Goal: Communication & Community: Answer question/provide support

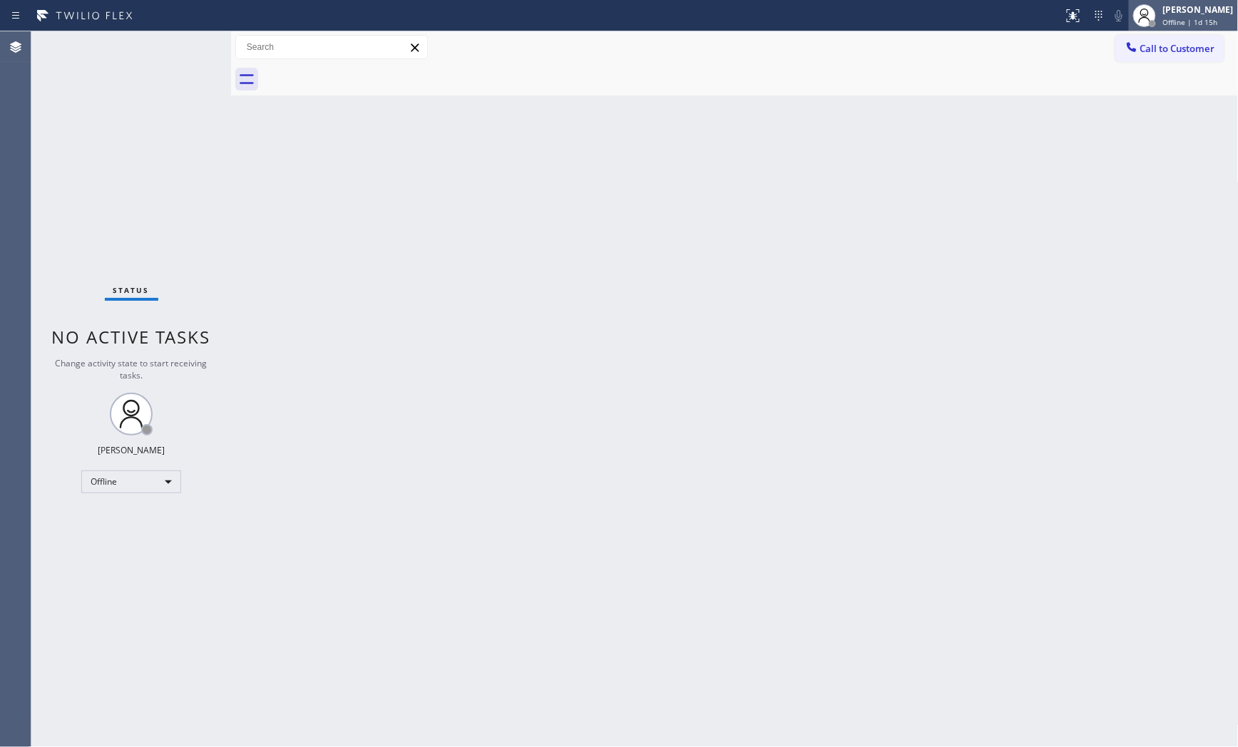
click at [1217, 21] on div "Offline | 1d 15h" at bounding box center [1198, 22] width 71 height 10
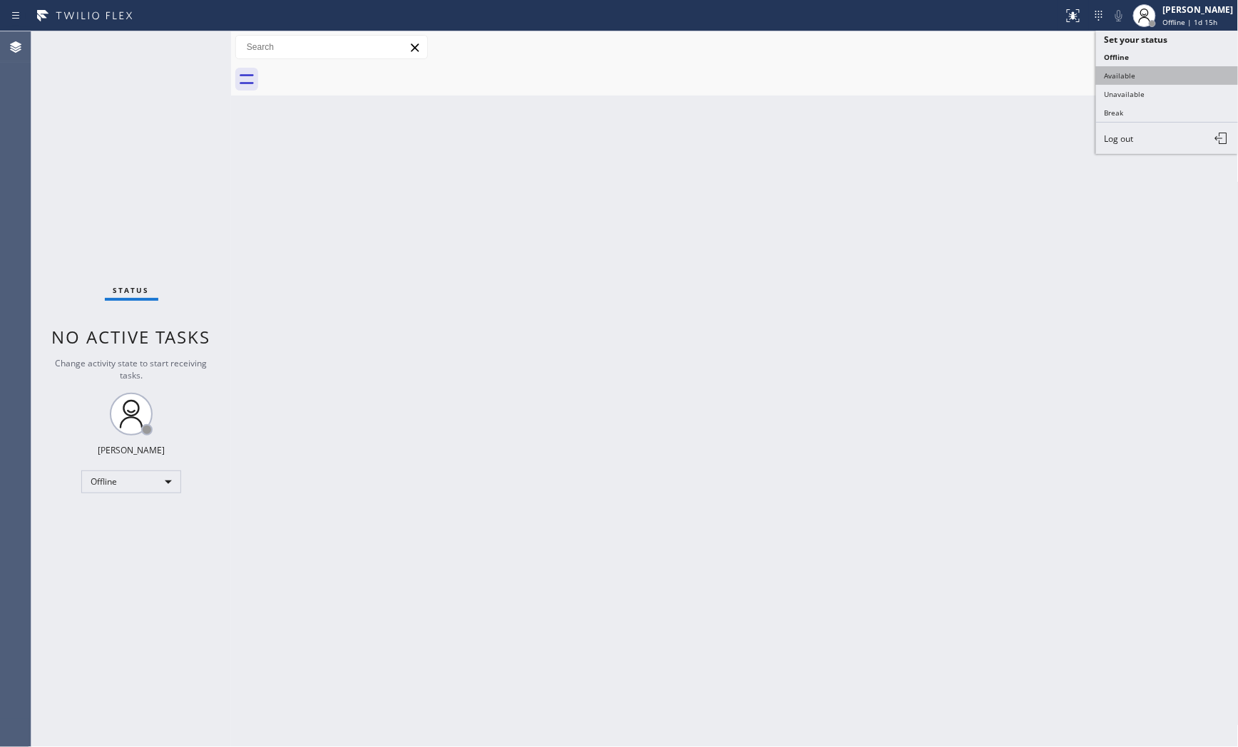
click at [1159, 76] on button "Available" at bounding box center [1167, 75] width 143 height 19
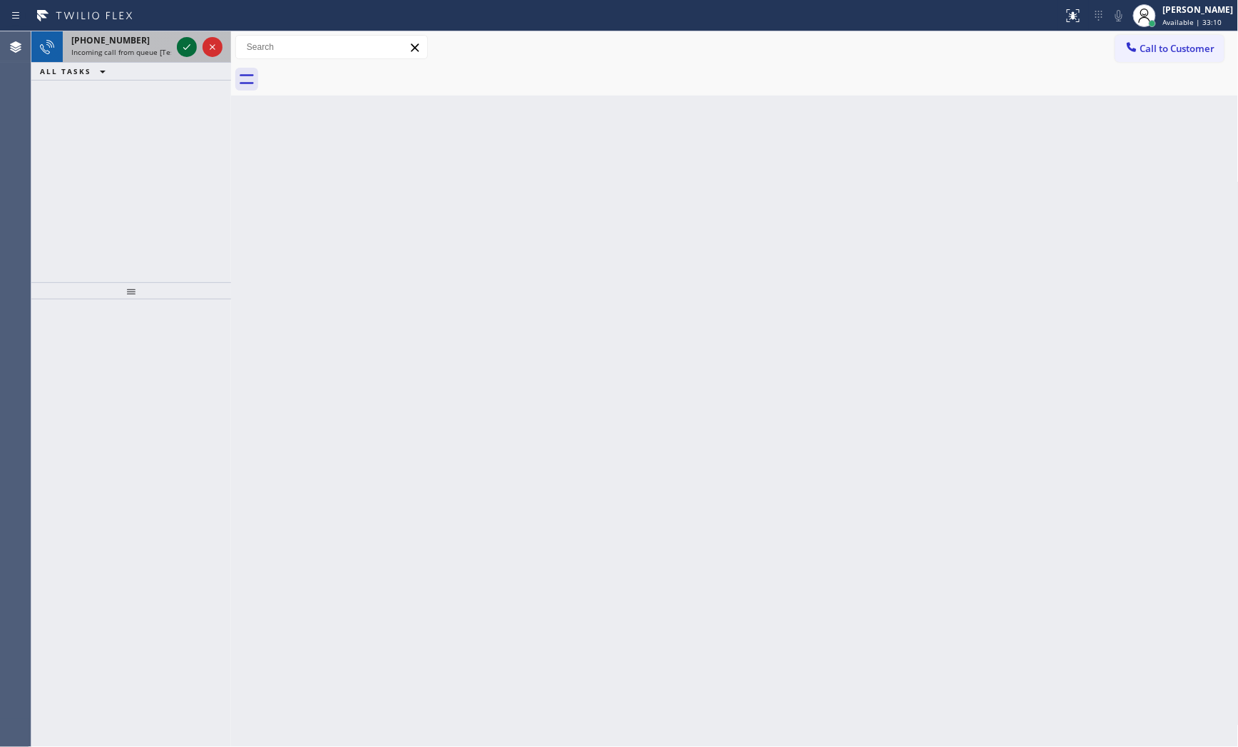
click at [177, 39] on div at bounding box center [187, 47] width 20 height 17
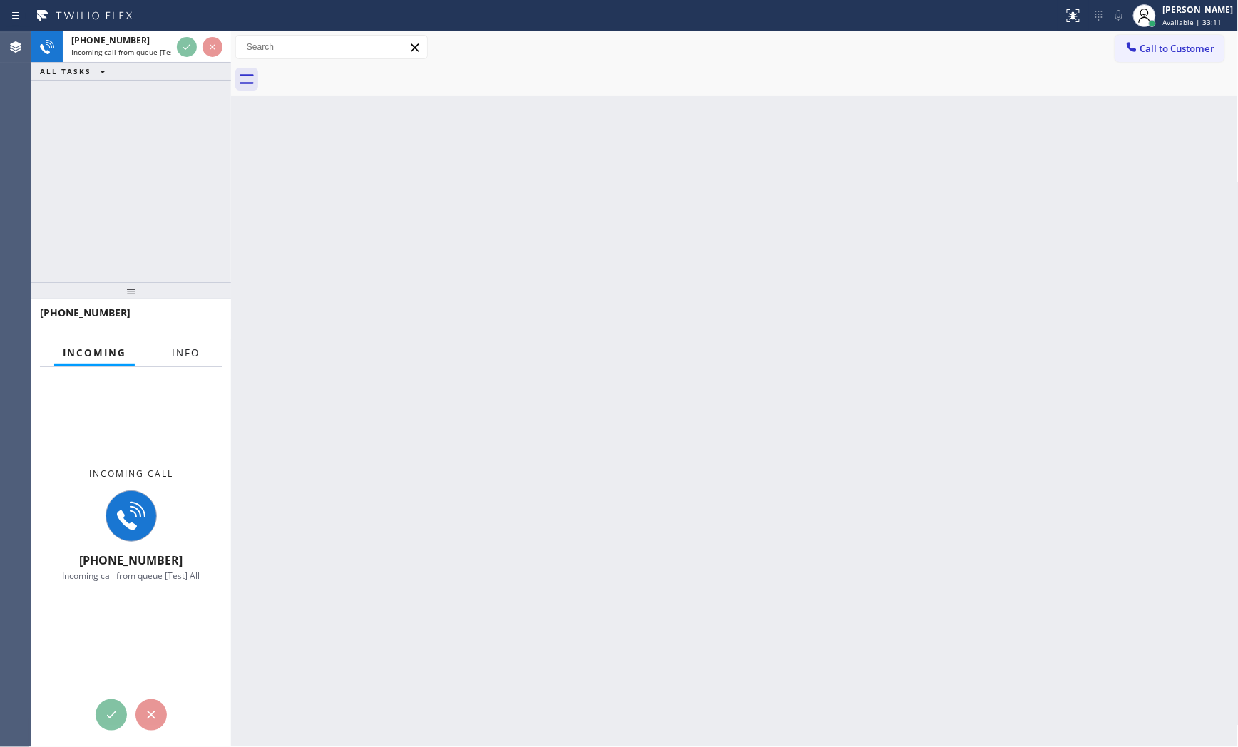
click at [182, 352] on span "Info" at bounding box center [186, 353] width 28 height 13
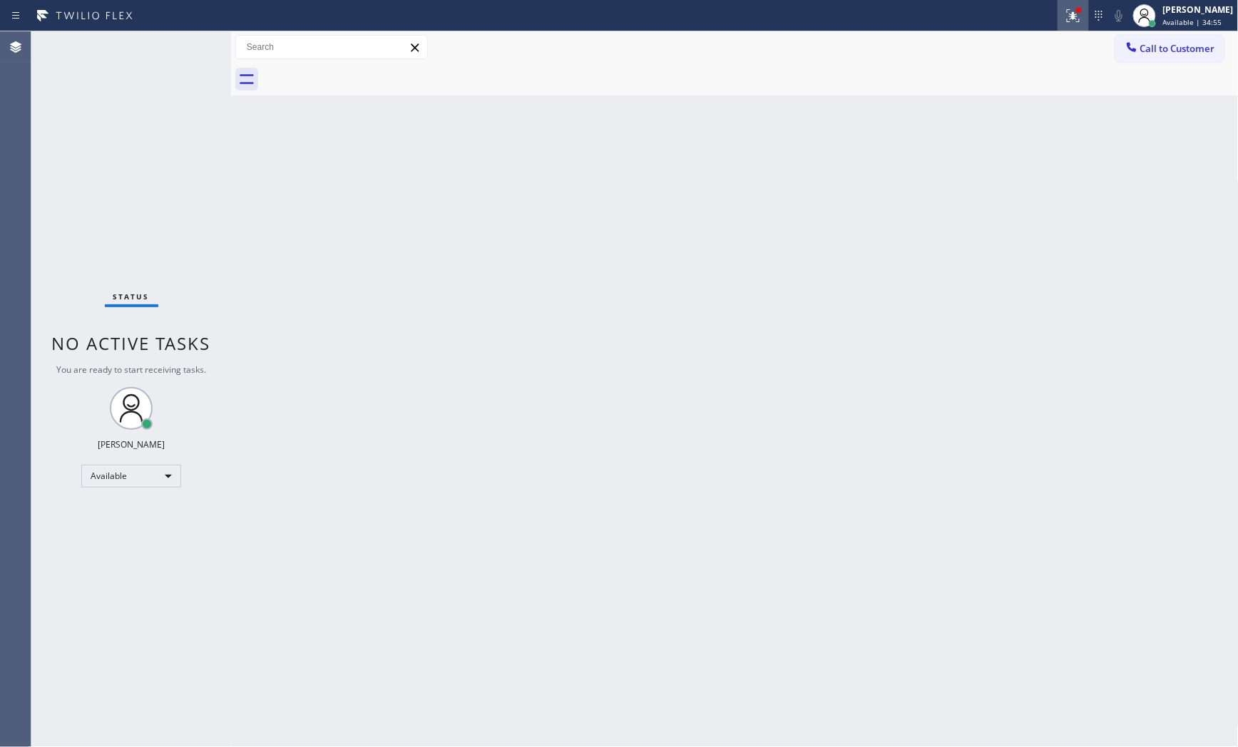
click at [1081, 8] on div at bounding box center [1073, 15] width 31 height 17
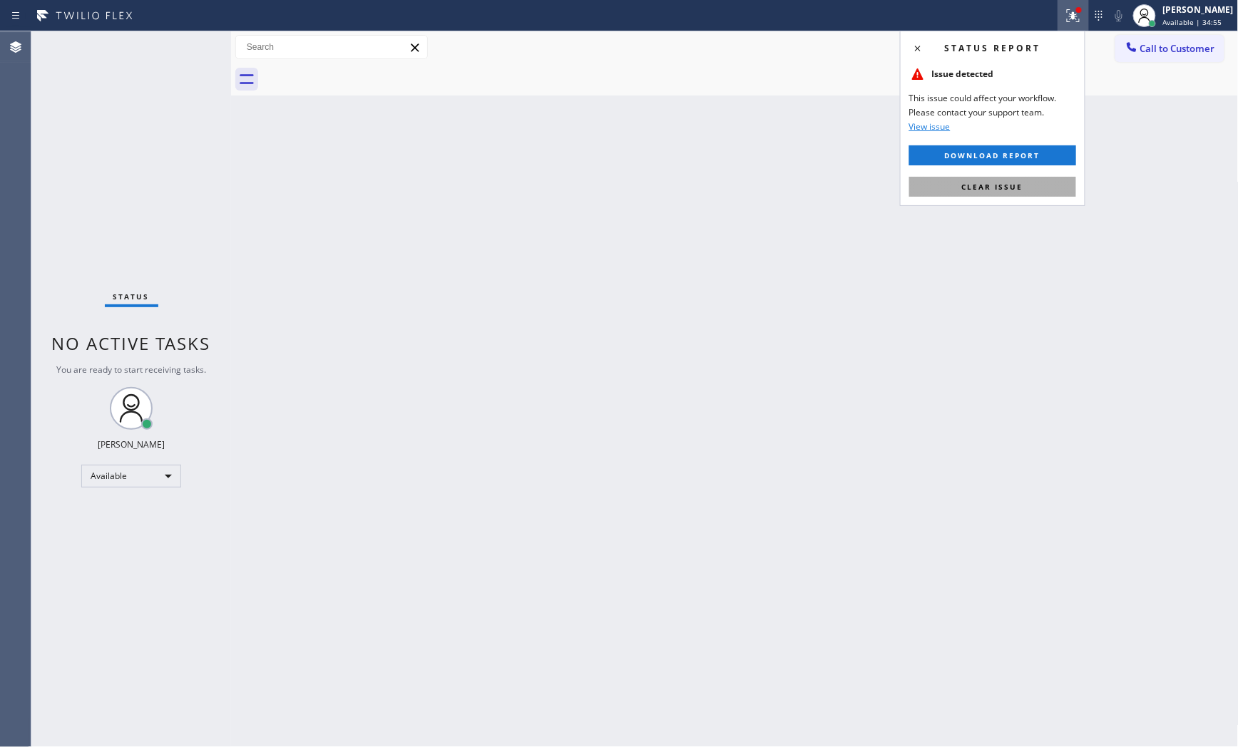
click at [1026, 180] on button "Clear issue" at bounding box center [992, 187] width 167 height 20
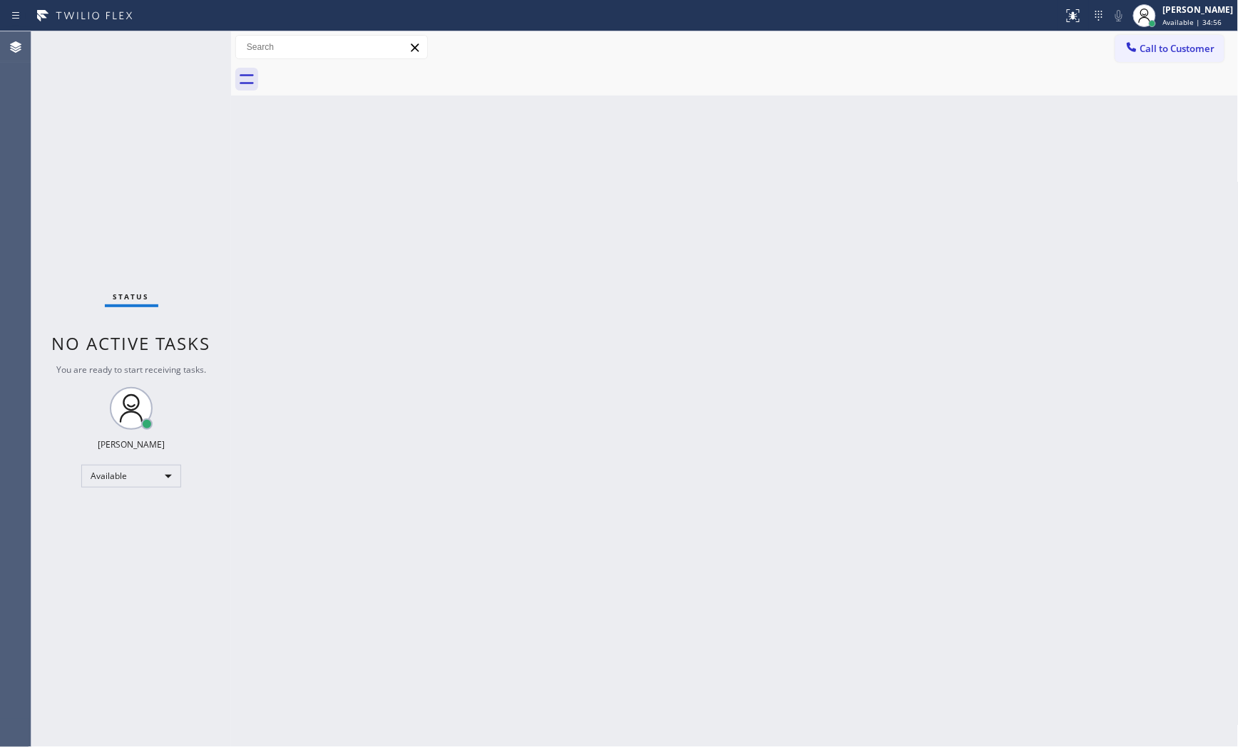
click at [832, 745] on div "Back to Dashboard Change Sender ID Customers Technicians Select a contact Outbo…" at bounding box center [735, 389] width 1008 height 716
click at [141, 55] on div "Status No active tasks You are ready to start receiving tasks. [PERSON_NAME] Av…" at bounding box center [131, 389] width 200 height 716
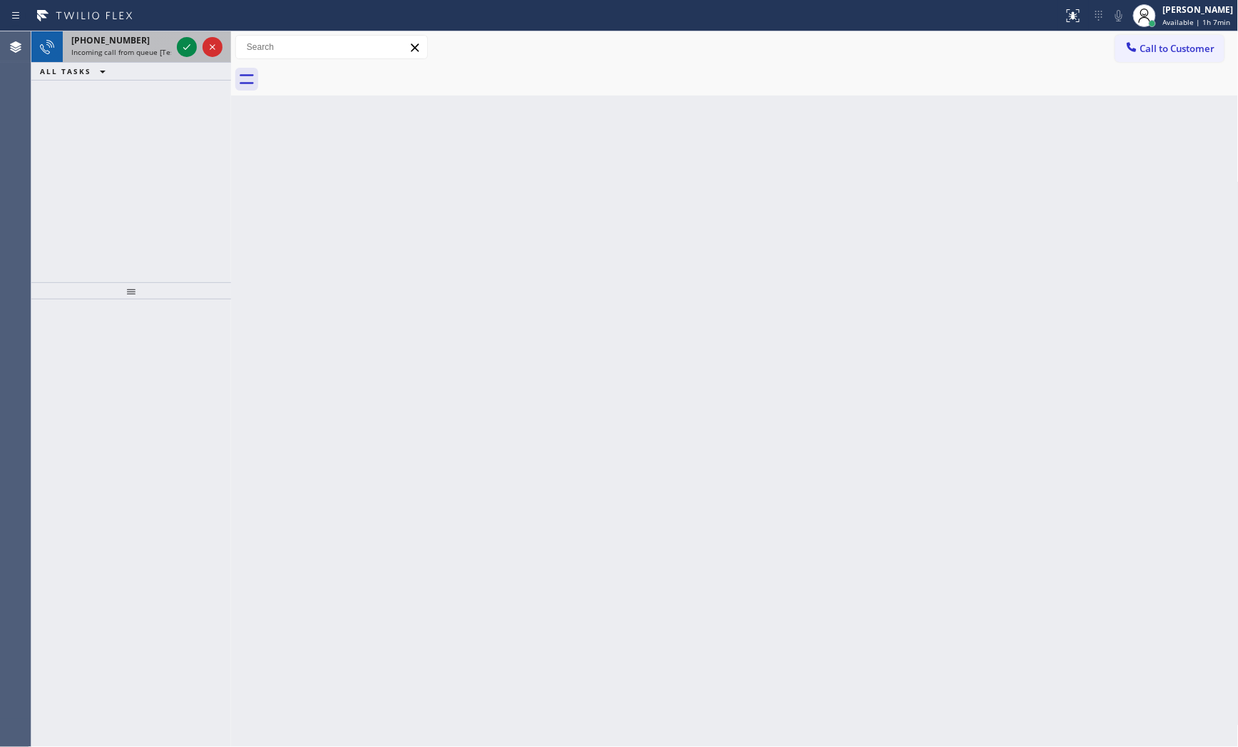
click at [150, 46] on div "[PHONE_NUMBER]" at bounding box center [121, 40] width 100 height 12
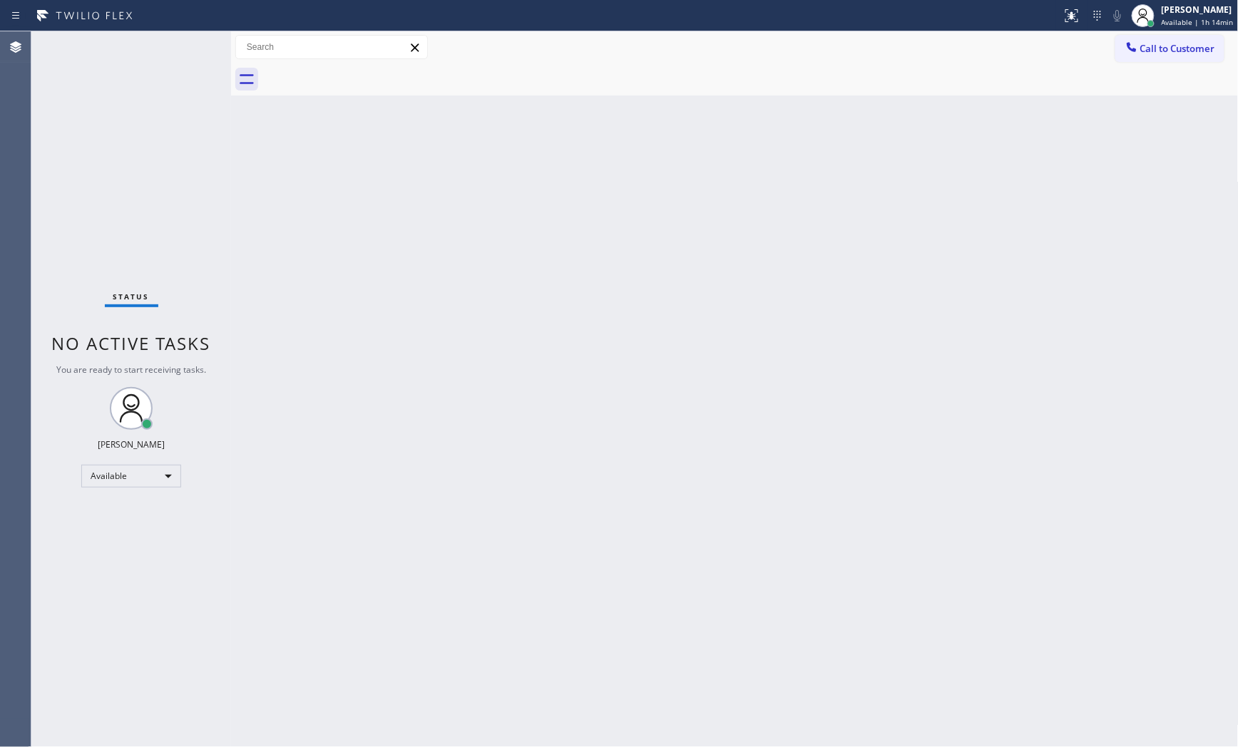
click at [181, 58] on div "Status No active tasks You are ready to start receiving tasks. [PERSON_NAME] Av…" at bounding box center [131, 389] width 200 height 716
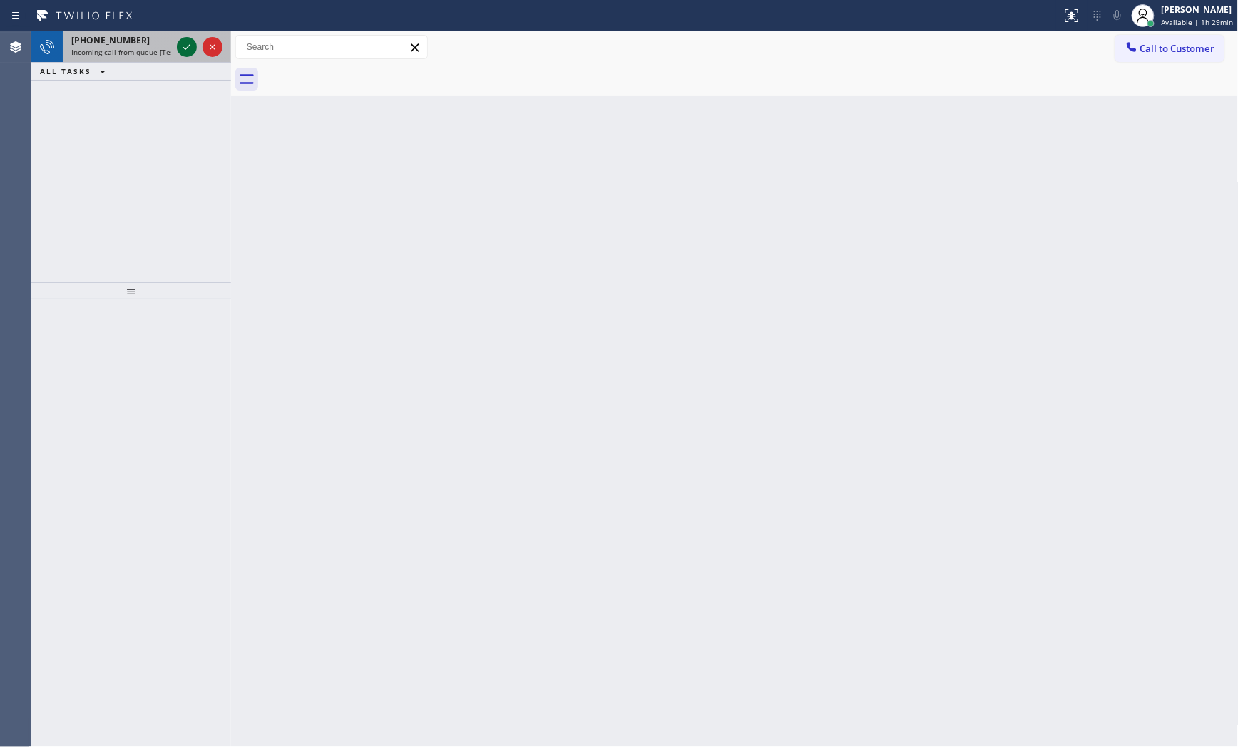
click at [185, 51] on icon at bounding box center [186, 47] width 17 height 17
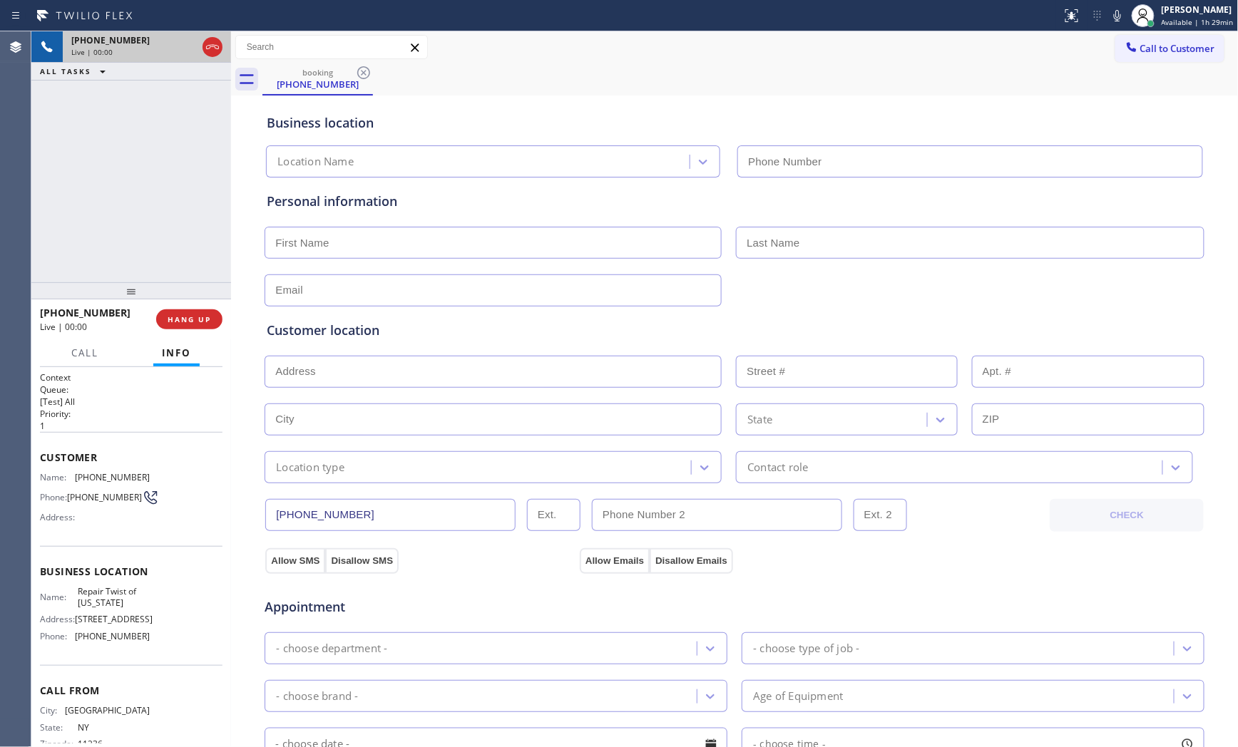
type input "[PHONE_NUMBER]"
click at [1116, 17] on icon at bounding box center [1117, 15] width 17 height 17
click at [1116, 20] on icon at bounding box center [1117, 15] width 7 height 11
click at [210, 327] on button "HANG UP" at bounding box center [189, 320] width 66 height 20
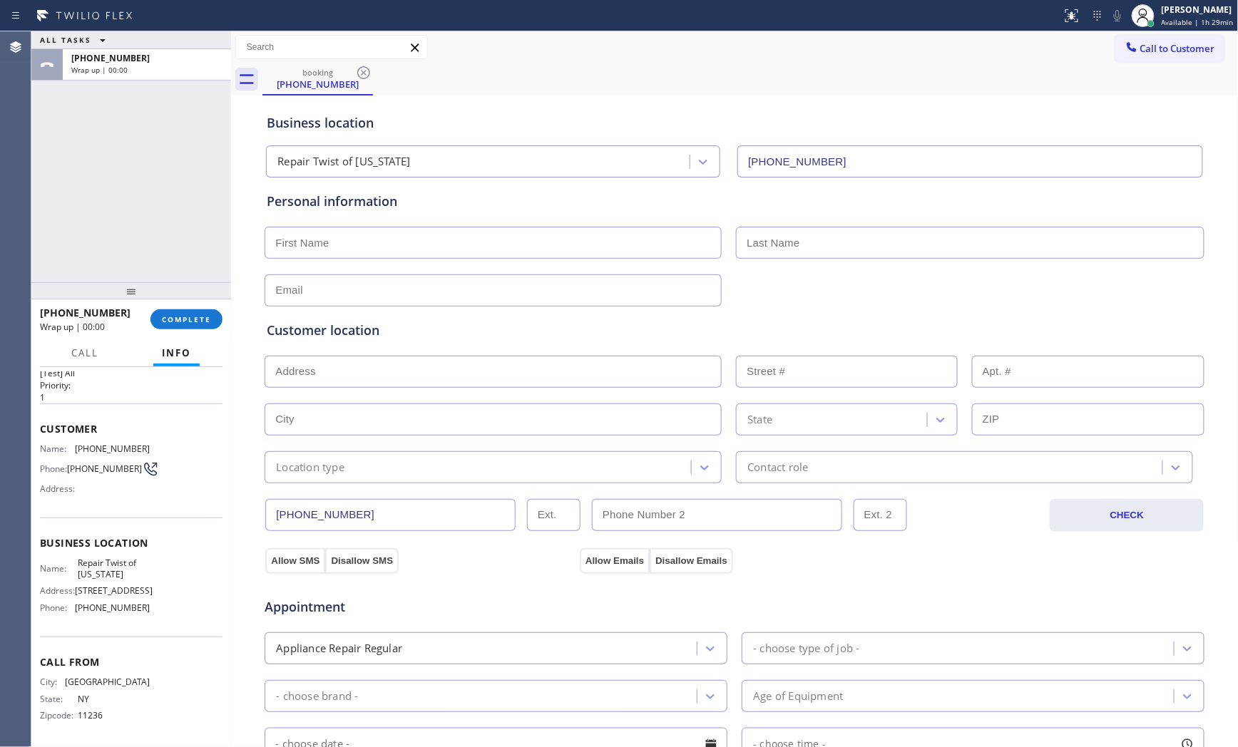
scroll to position [55, 0]
click at [180, 328] on button "COMPLETE" at bounding box center [186, 320] width 72 height 20
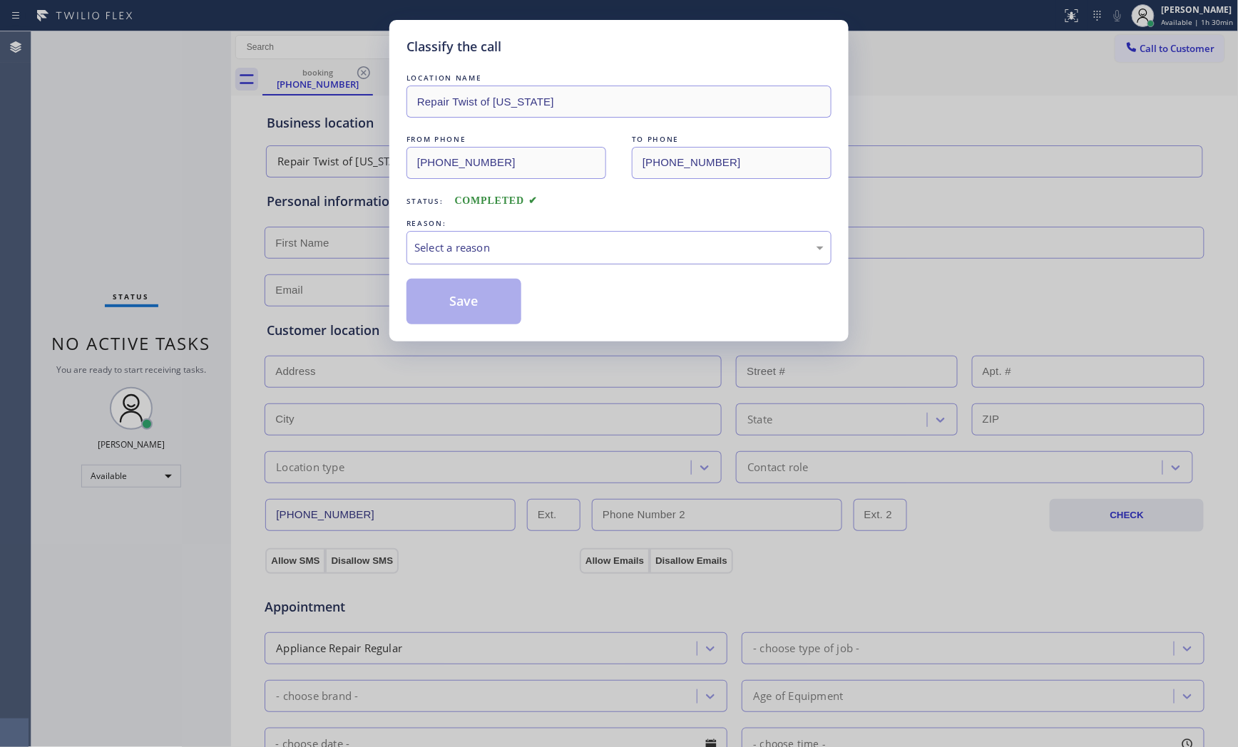
click at [531, 255] on div "Select a reason" at bounding box center [618, 248] width 409 height 16
click at [465, 312] on button "Save" at bounding box center [464, 302] width 115 height 46
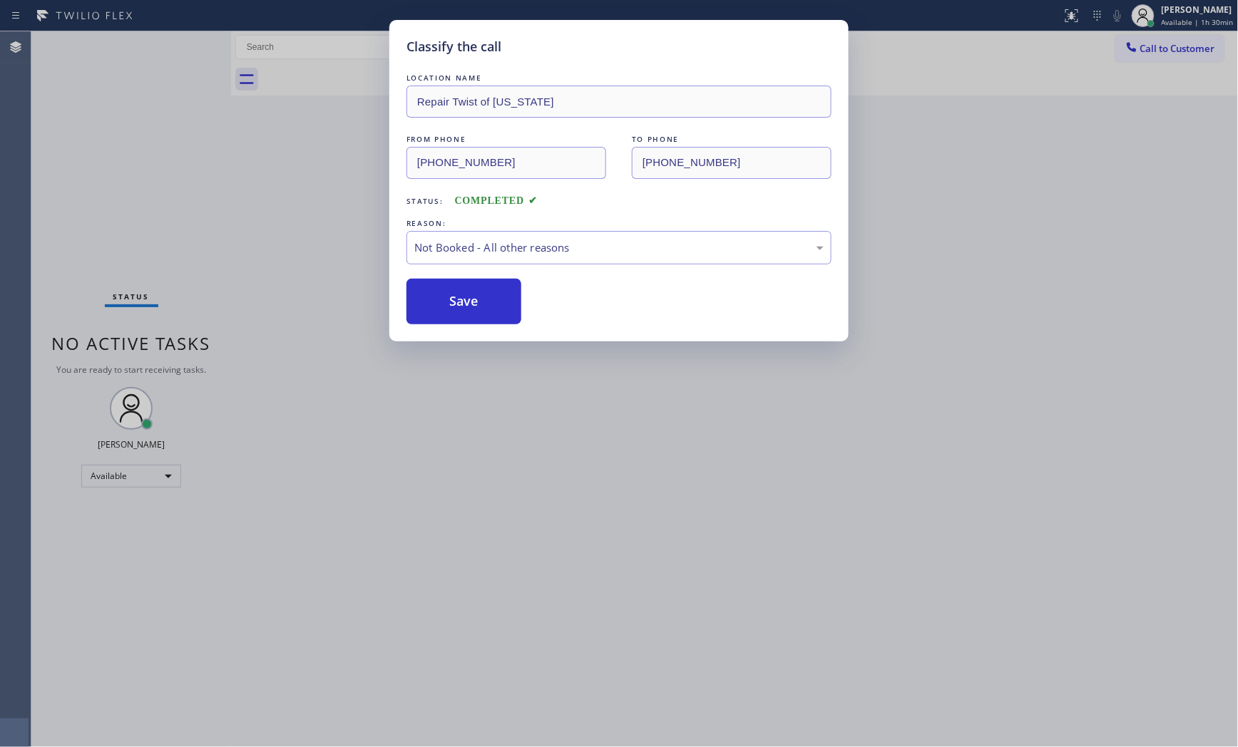
click at [465, 312] on button "Save" at bounding box center [464, 302] width 115 height 46
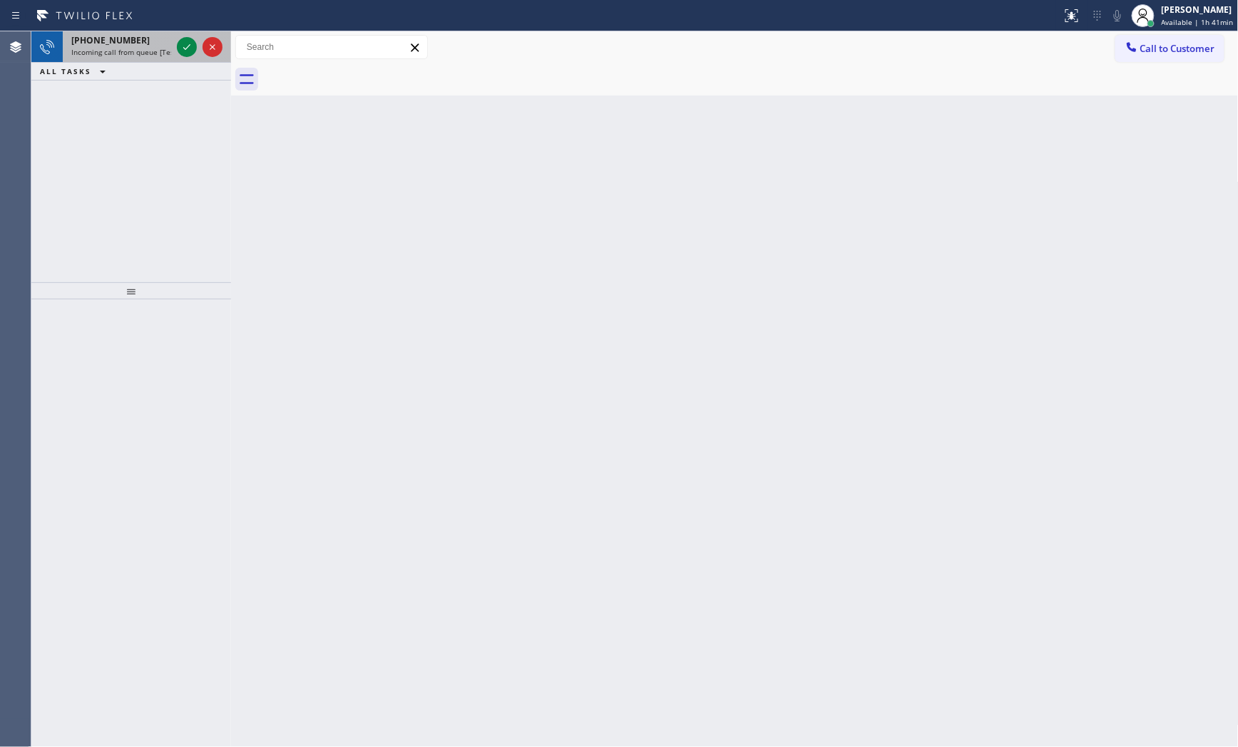
click at [150, 39] on div "[PHONE_NUMBER]" at bounding box center [121, 40] width 100 height 12
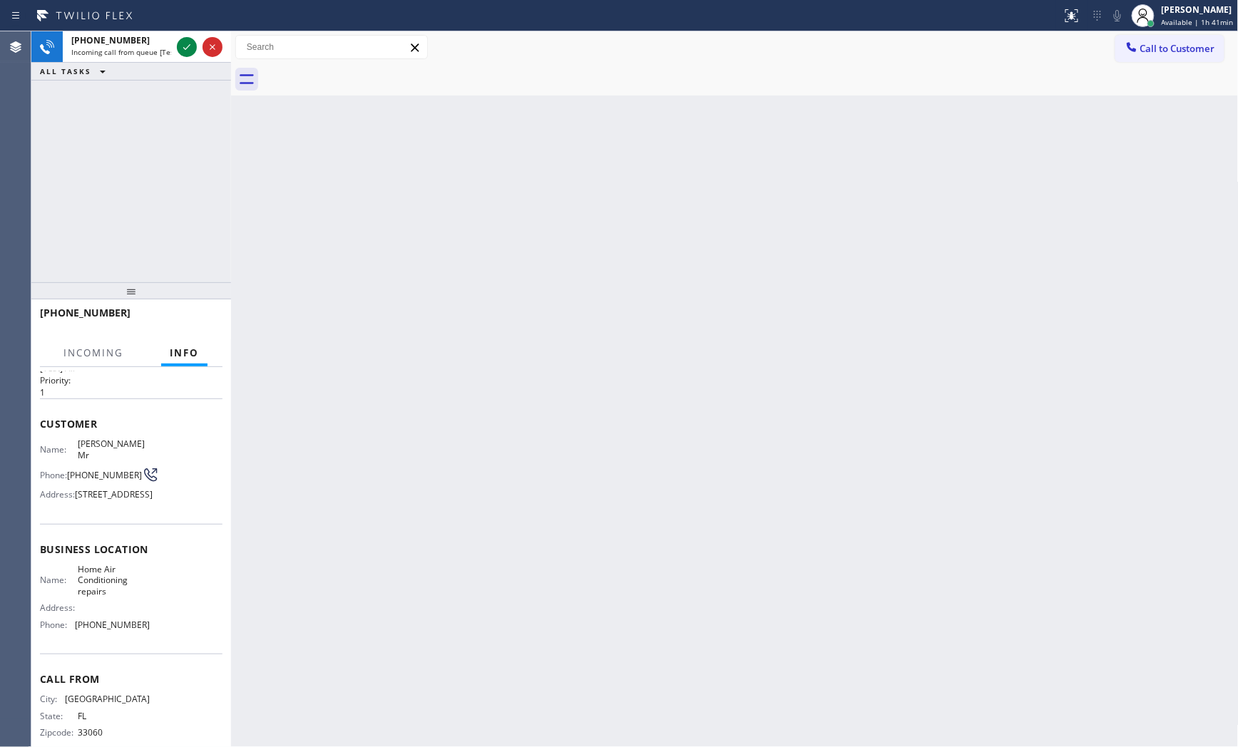
scroll to position [66, 0]
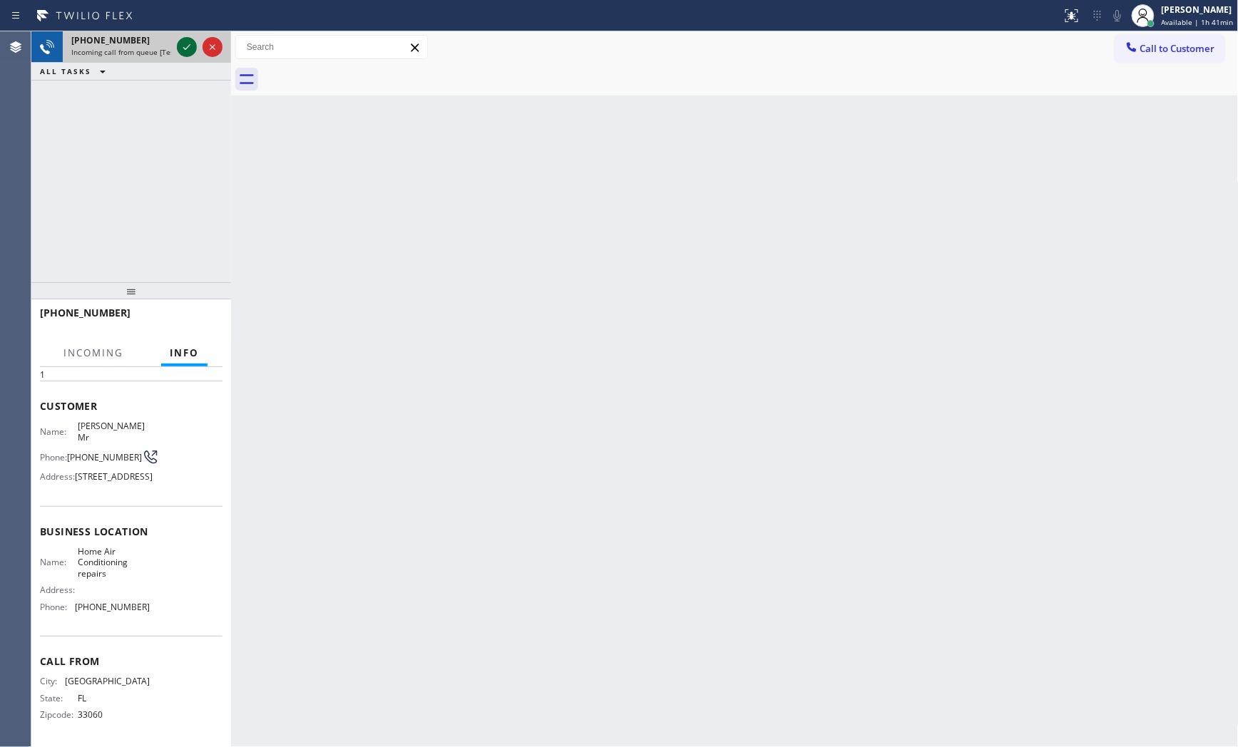
click at [185, 46] on icon at bounding box center [186, 47] width 17 height 17
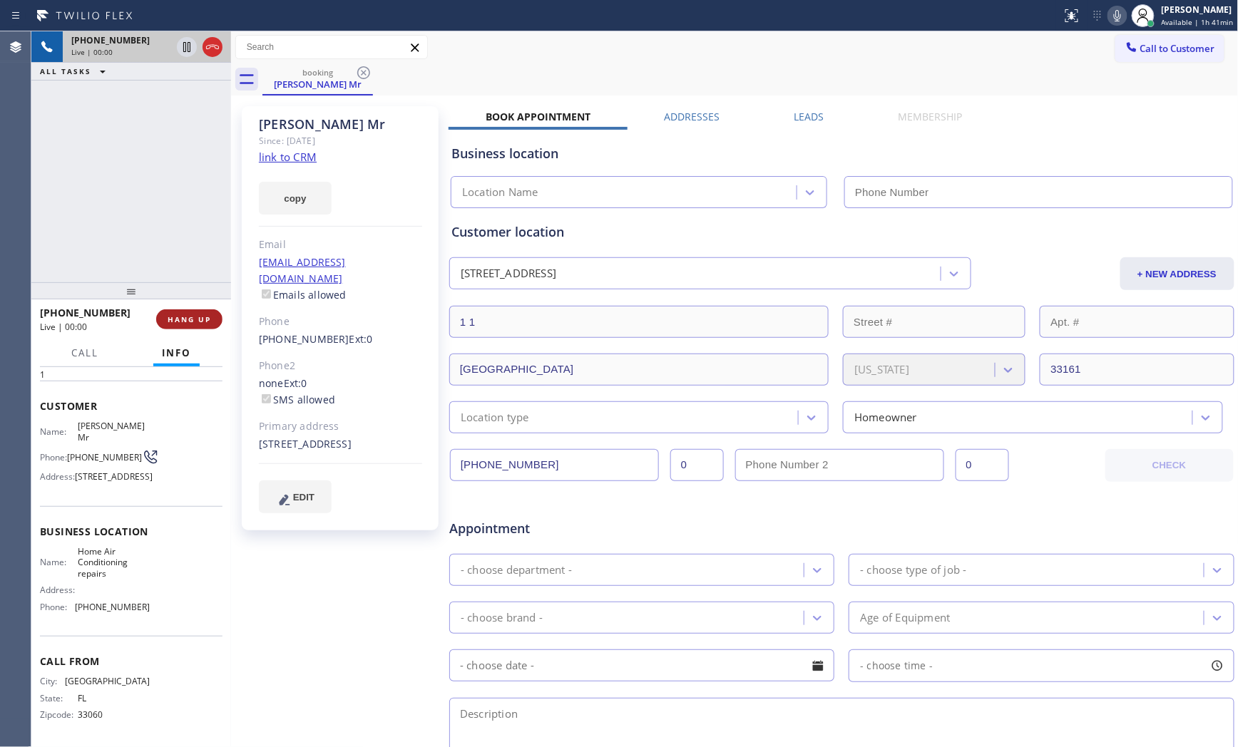
drag, startPoint x: 198, startPoint y: 307, endPoint x: 200, endPoint y: 316, distance: 8.8
click at [198, 310] on div "[PHONE_NUMBER] Live | 00:00 HANG UP" at bounding box center [131, 319] width 183 height 37
click at [200, 316] on span "HANG UP" at bounding box center [190, 320] width 44 height 10
type input "[PHONE_NUMBER]"
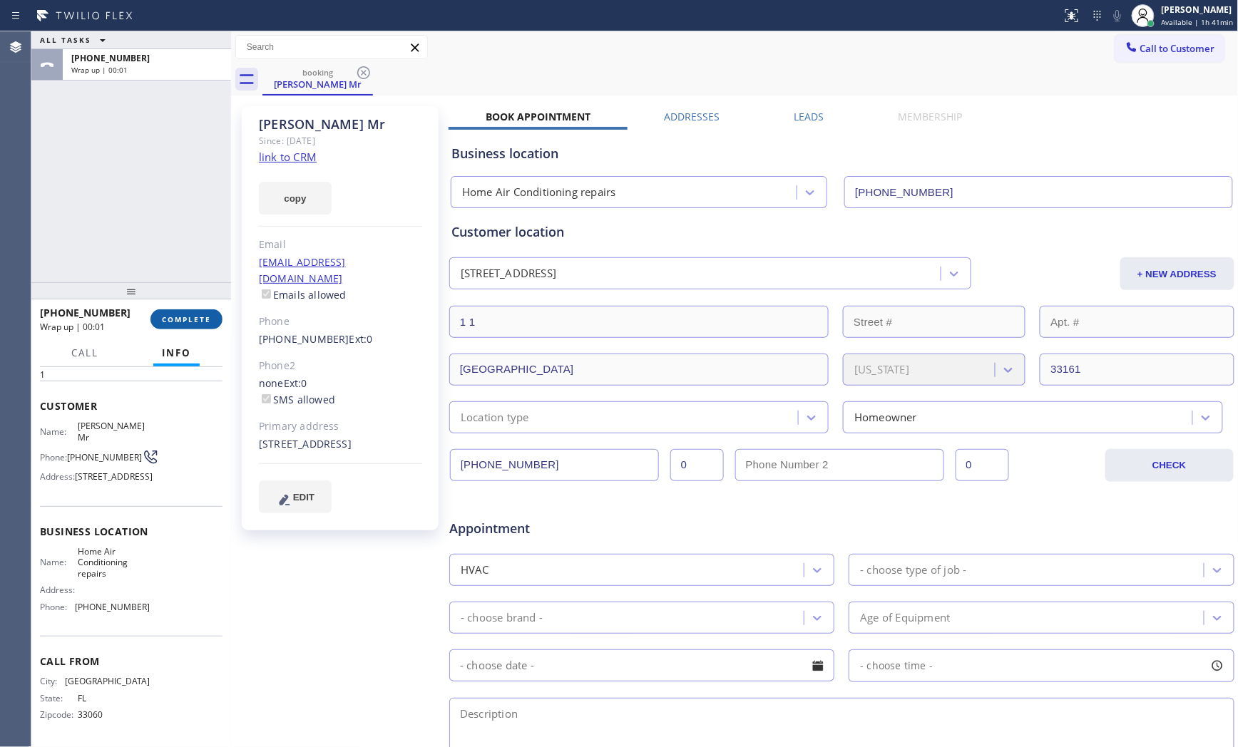
click at [200, 316] on span "COMPLETE" at bounding box center [186, 320] width 49 height 10
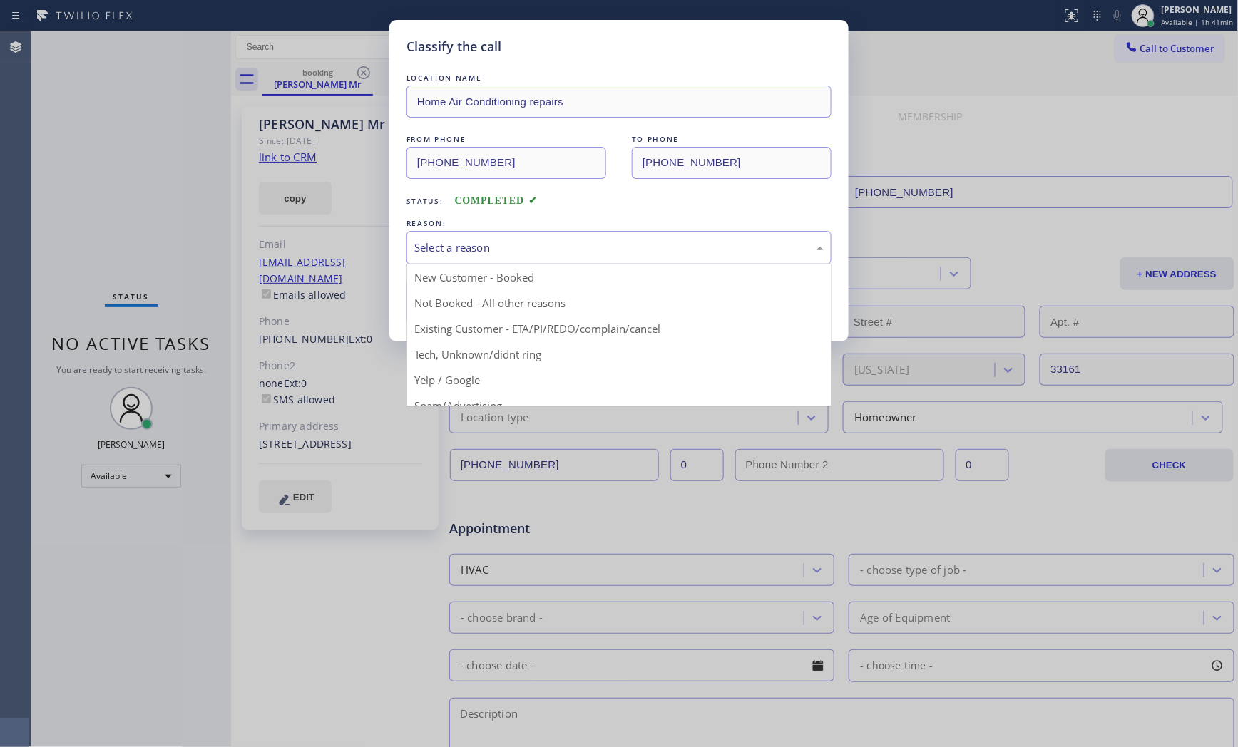
click at [506, 253] on div "Select a reason" at bounding box center [618, 248] width 409 height 16
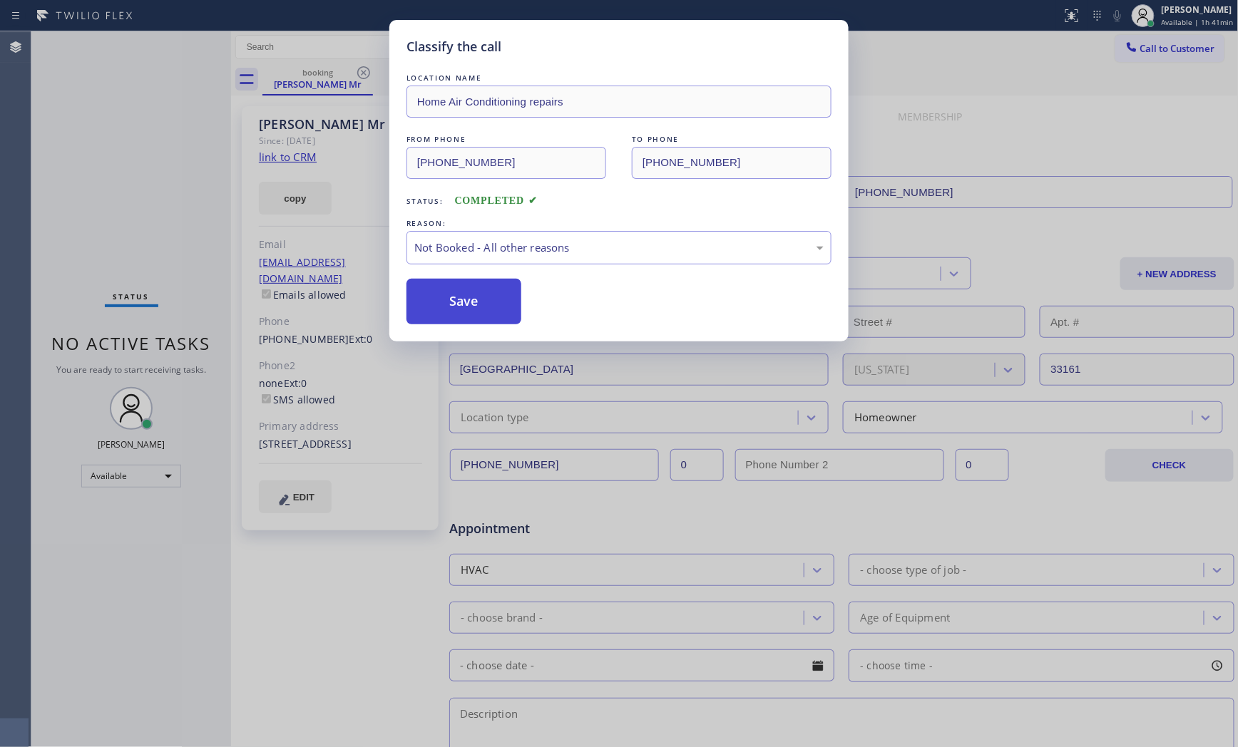
click at [471, 301] on button "Save" at bounding box center [464, 302] width 115 height 46
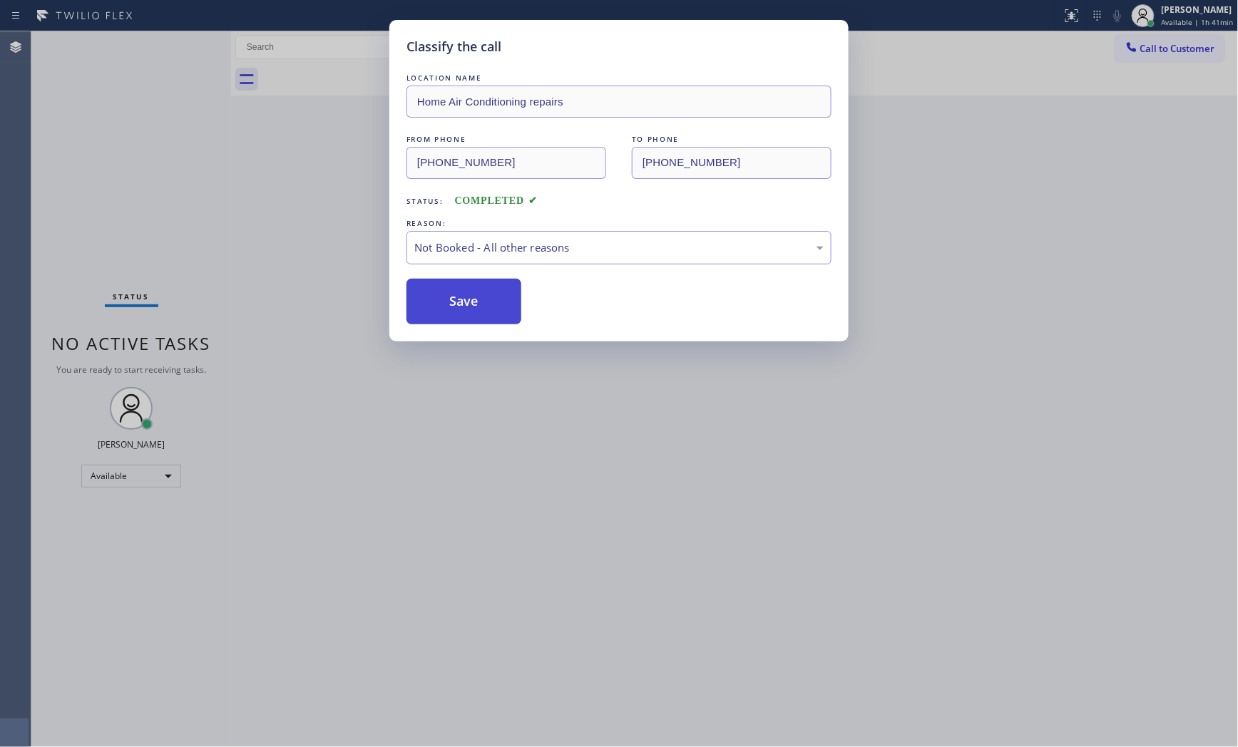
click at [471, 301] on button "Save" at bounding box center [464, 302] width 115 height 46
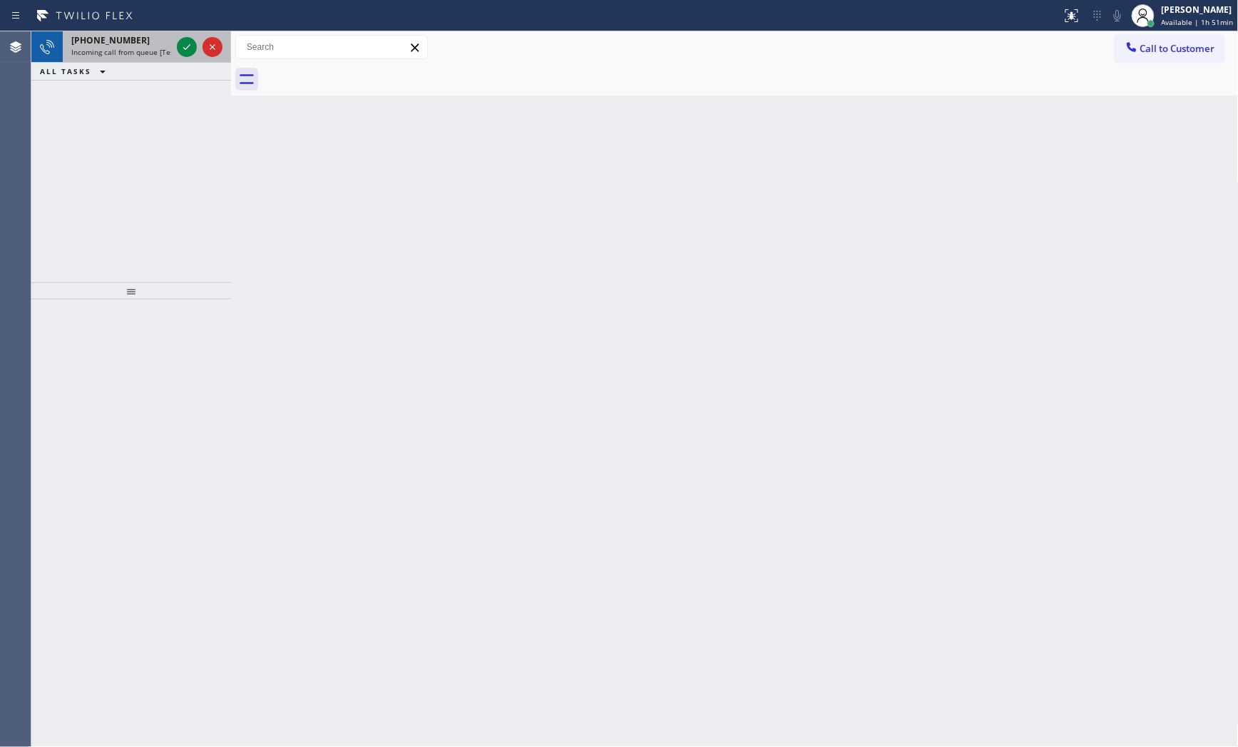
click at [143, 44] on div "[PHONE_NUMBER]" at bounding box center [121, 40] width 100 height 12
click at [138, 65] on div "ALL TASKS ALL TASKS ACTIVE TASKS TASKS IN WRAP UP" at bounding box center [131, 72] width 200 height 18
click at [137, 57] on span "Incoming call from queue [Test] All" at bounding box center [130, 52] width 118 height 10
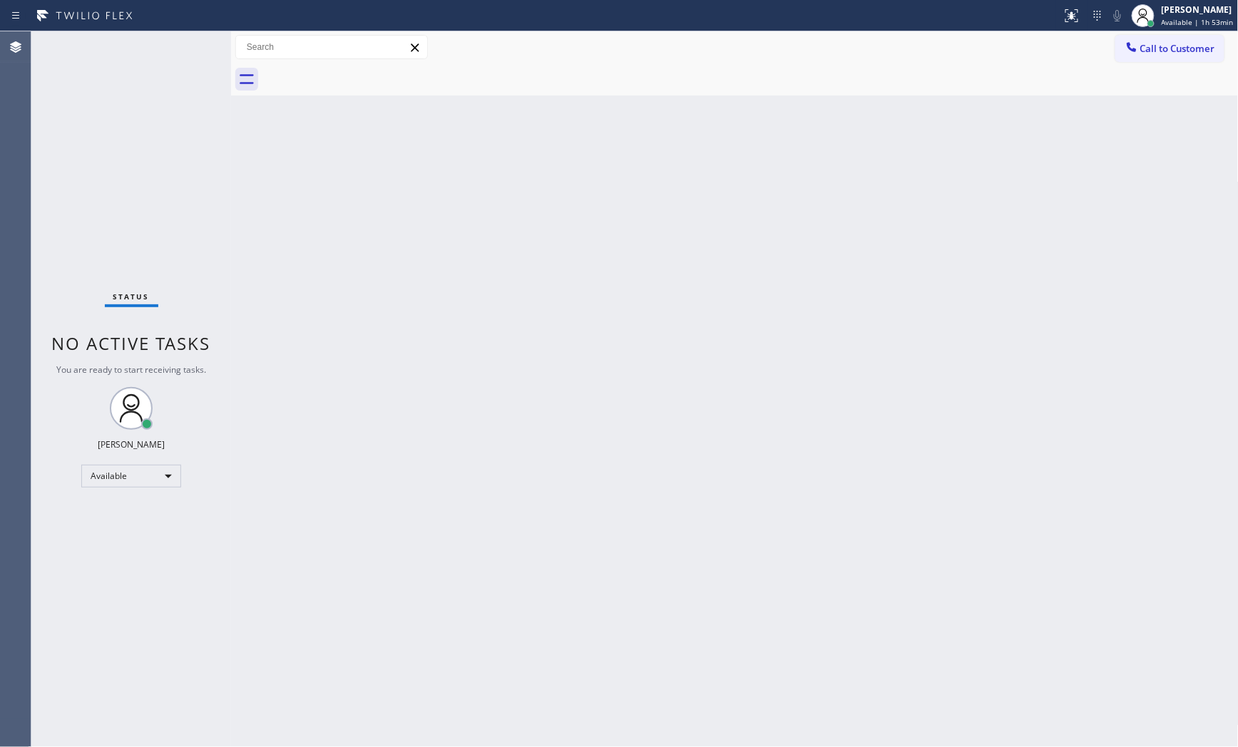
click at [132, 48] on div "Status No active tasks You are ready to start receiving tasks. [PERSON_NAME] Av…" at bounding box center [131, 389] width 200 height 716
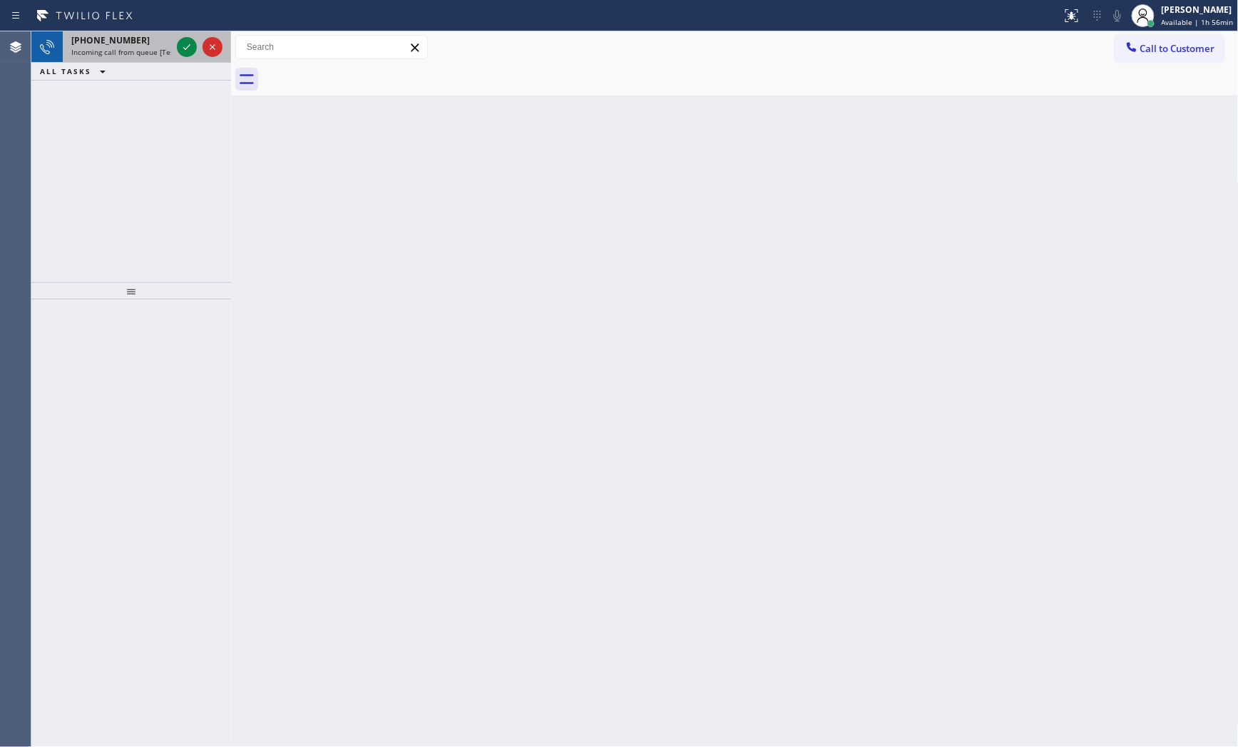
click at [116, 52] on span "Incoming call from queue [Test] All" at bounding box center [130, 52] width 118 height 10
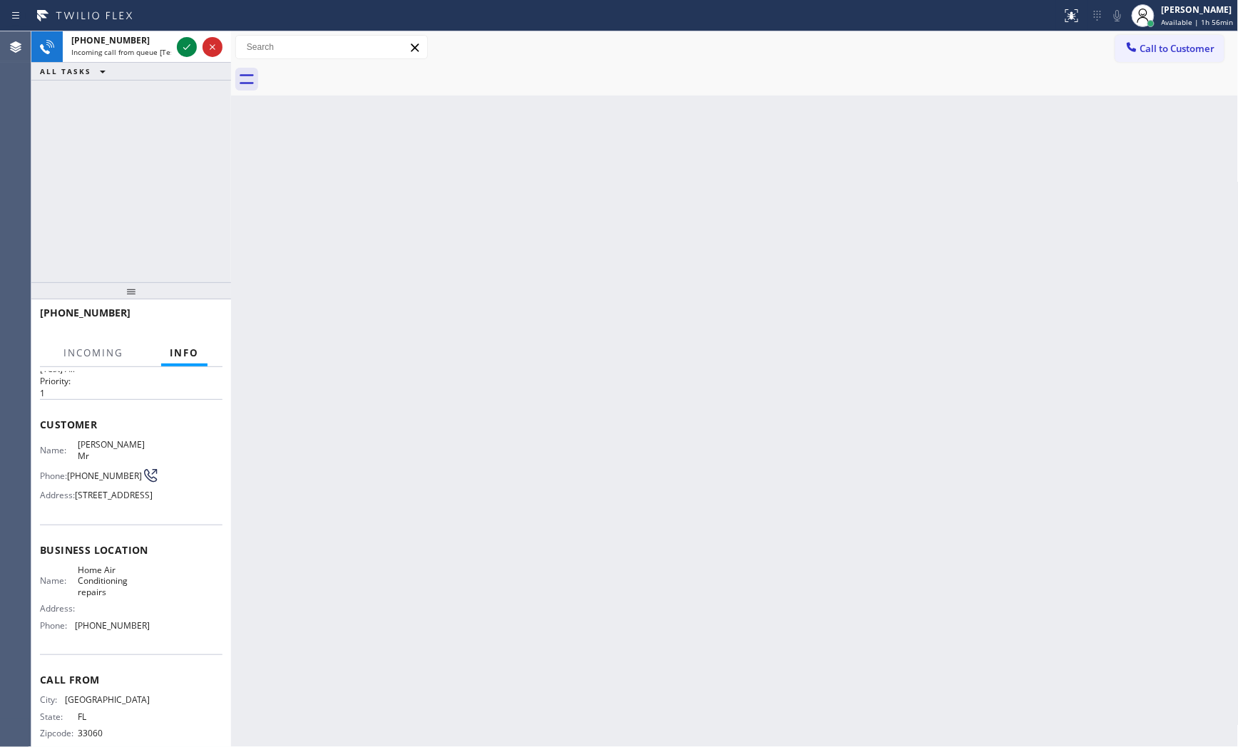
scroll to position [66, 0]
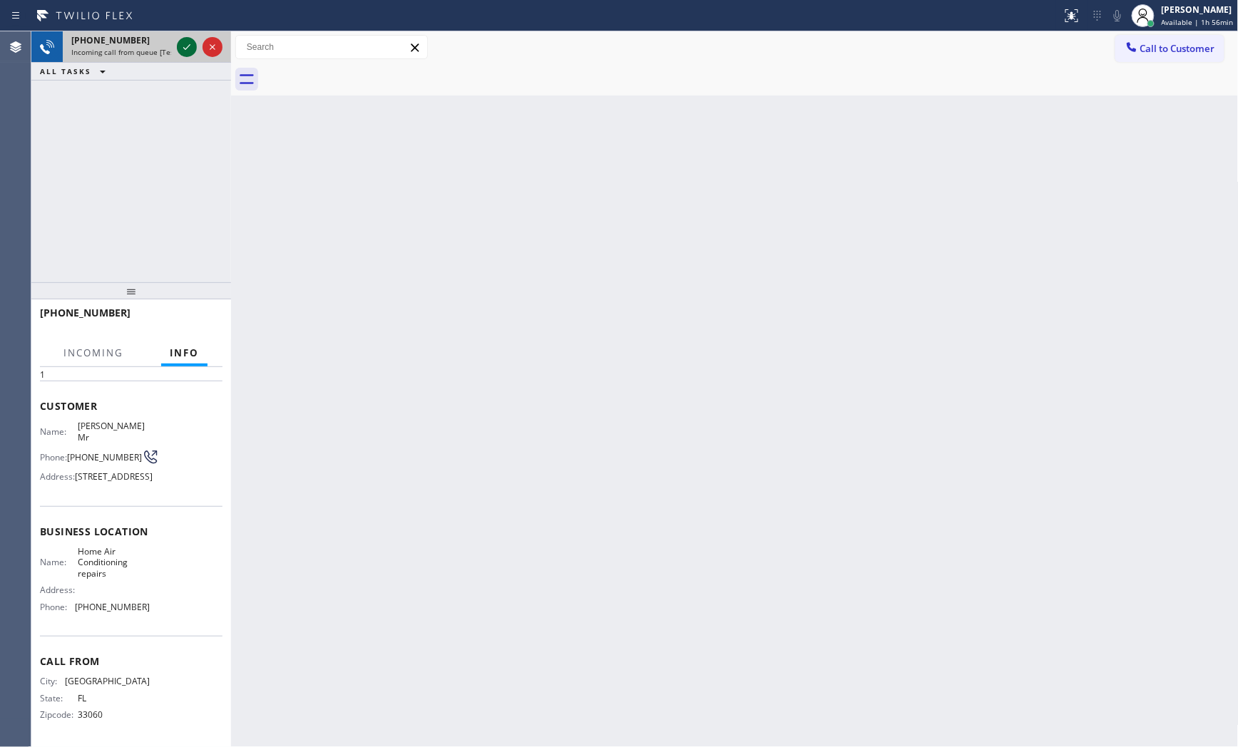
click at [182, 55] on icon at bounding box center [186, 47] width 17 height 17
click at [207, 300] on div at bounding box center [131, 290] width 200 height 17
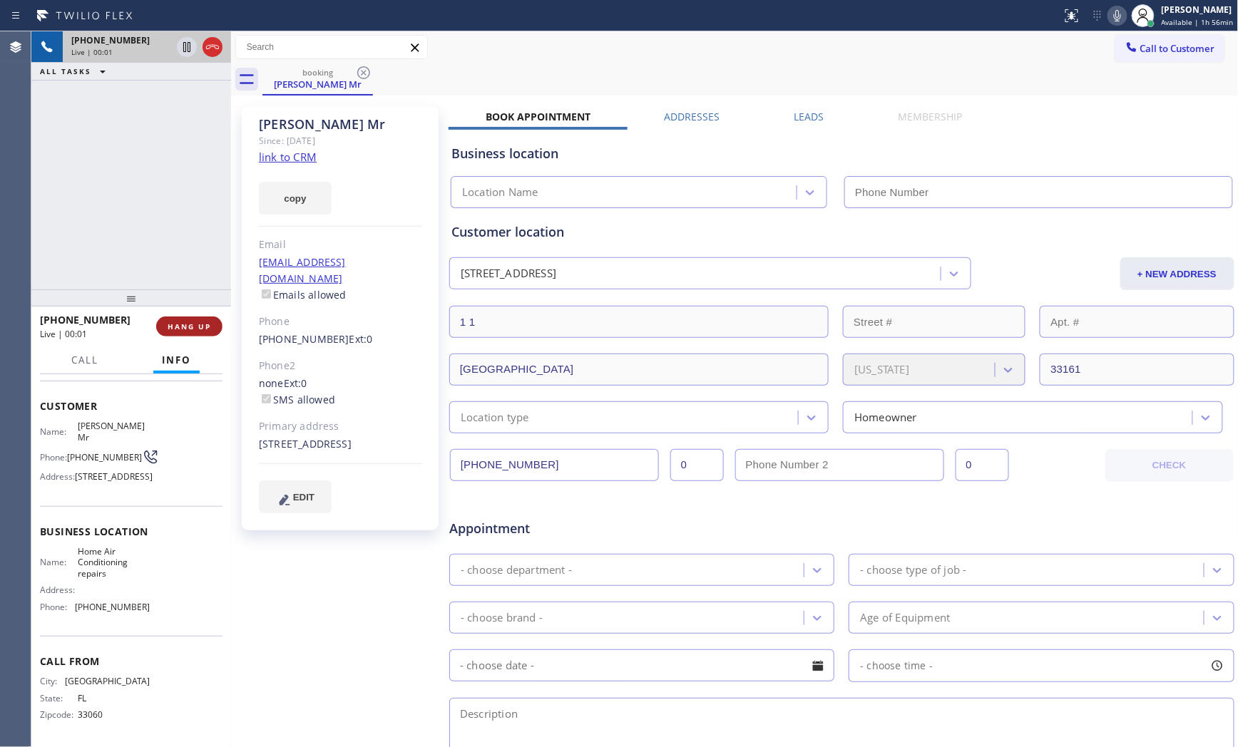
click at [204, 325] on span "HANG UP" at bounding box center [190, 327] width 44 height 10
type input "[PHONE_NUMBER]"
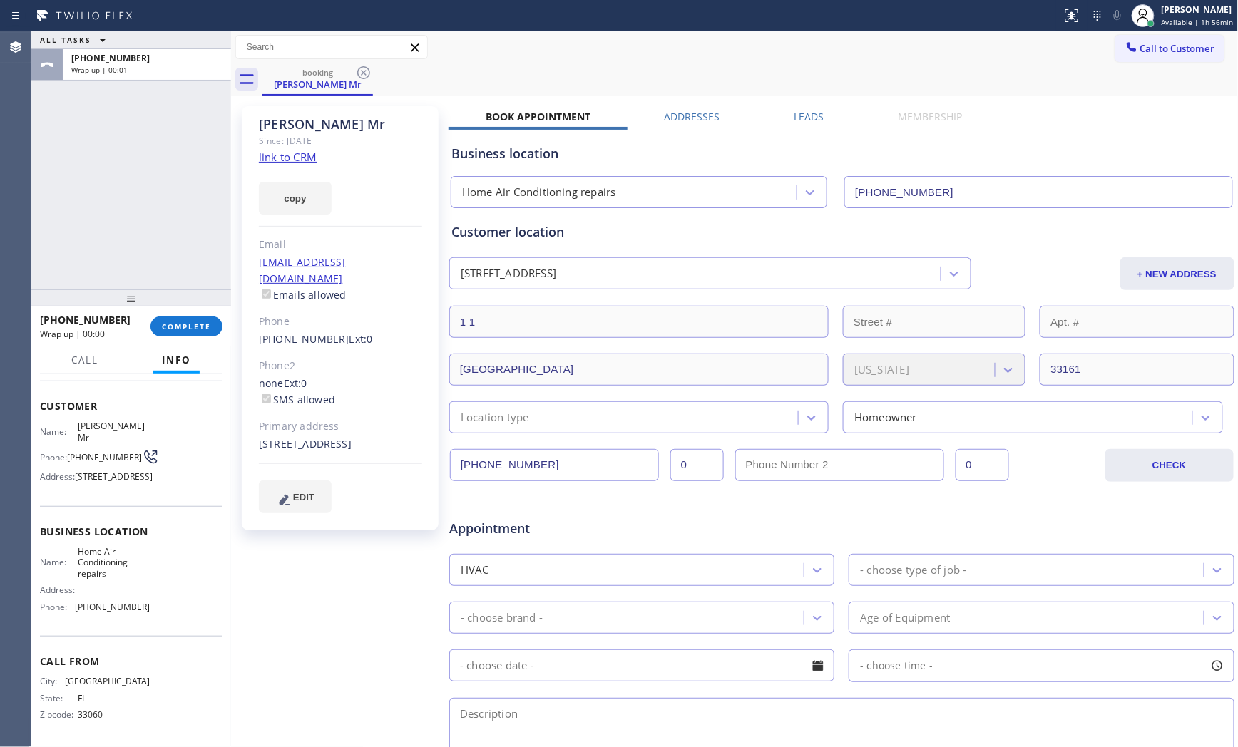
click at [310, 160] on link "link to CRM" at bounding box center [288, 157] width 58 height 14
click at [231, 325] on div at bounding box center [231, 389] width 0 height 716
click at [218, 321] on button "COMPLETE" at bounding box center [186, 327] width 72 height 20
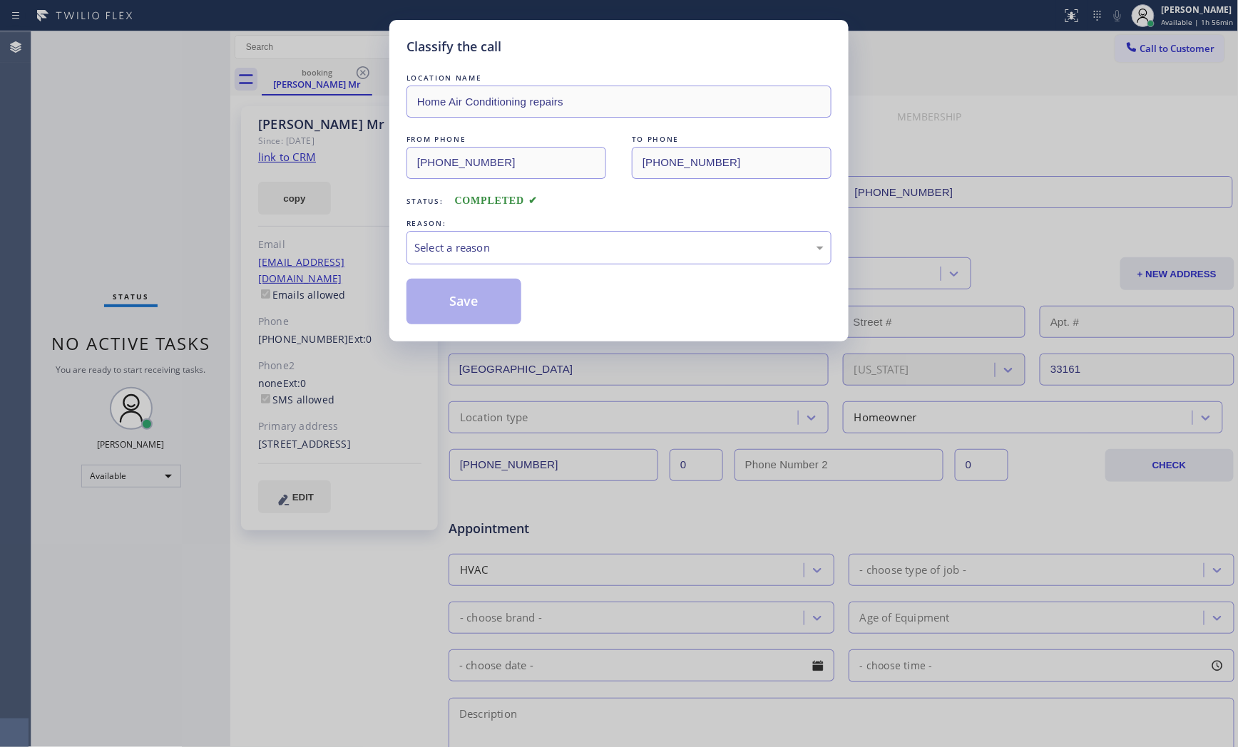
click at [593, 259] on div "Select a reason" at bounding box center [619, 248] width 425 height 34
click at [528, 297] on div "Save" at bounding box center [619, 302] width 425 height 46
drag, startPoint x: 528, startPoint y: 297, endPoint x: 519, endPoint y: 297, distance: 8.6
click at [526, 297] on div "Save" at bounding box center [619, 302] width 425 height 46
click at [496, 295] on button "Save" at bounding box center [464, 302] width 115 height 46
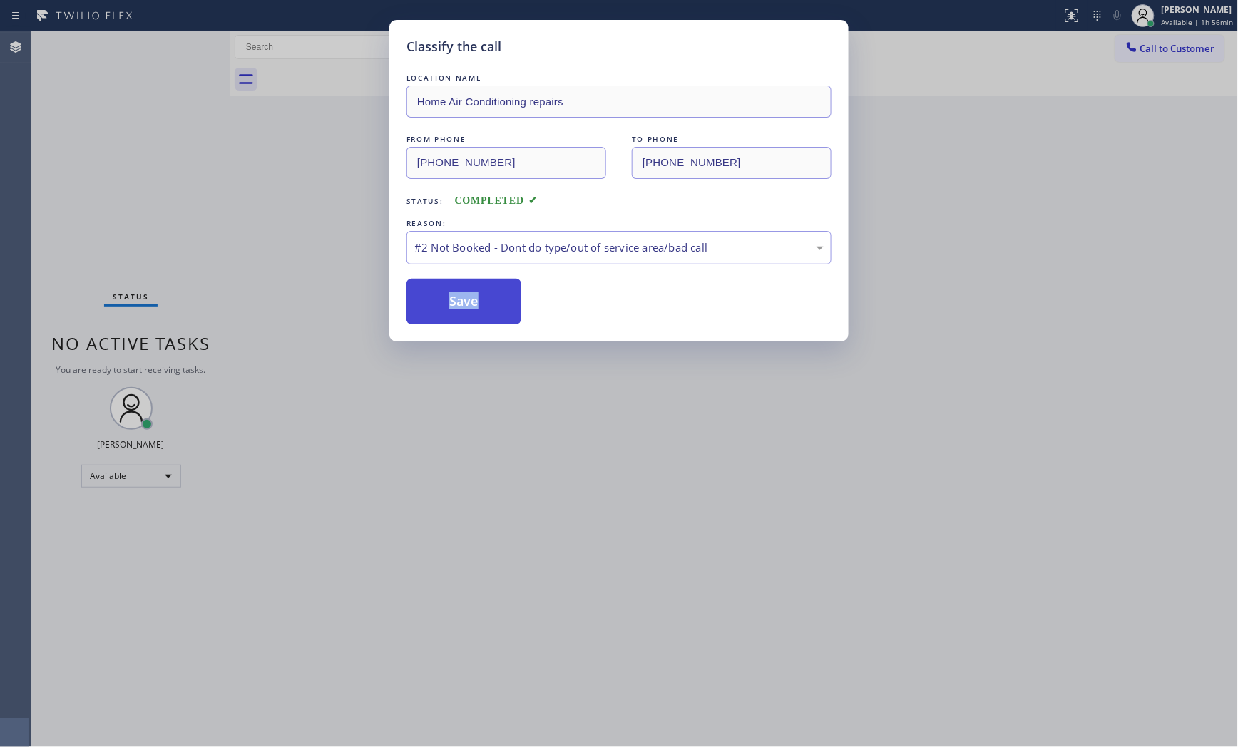
click at [495, 295] on button "Save" at bounding box center [464, 302] width 115 height 46
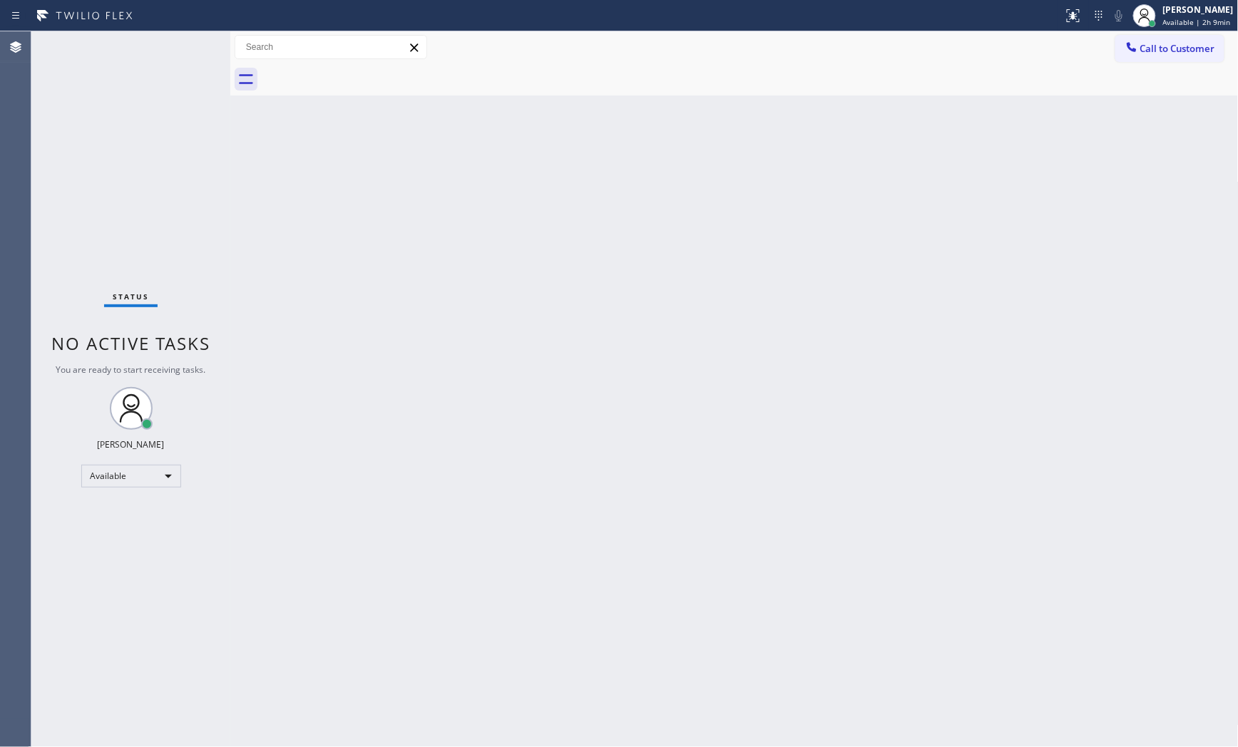
click at [865, 236] on div "Back to Dashboard Change Sender ID Customers Technicians Select a contact Outbo…" at bounding box center [734, 389] width 1009 height 716
click at [1050, 593] on div "Back to Dashboard Change Sender ID Customers Technicians Select a contact Outbo…" at bounding box center [734, 389] width 1009 height 716
click at [956, 510] on div "Back to Dashboard Change Sender ID Customers Technicians Select a contact Outbo…" at bounding box center [734, 389] width 1009 height 716
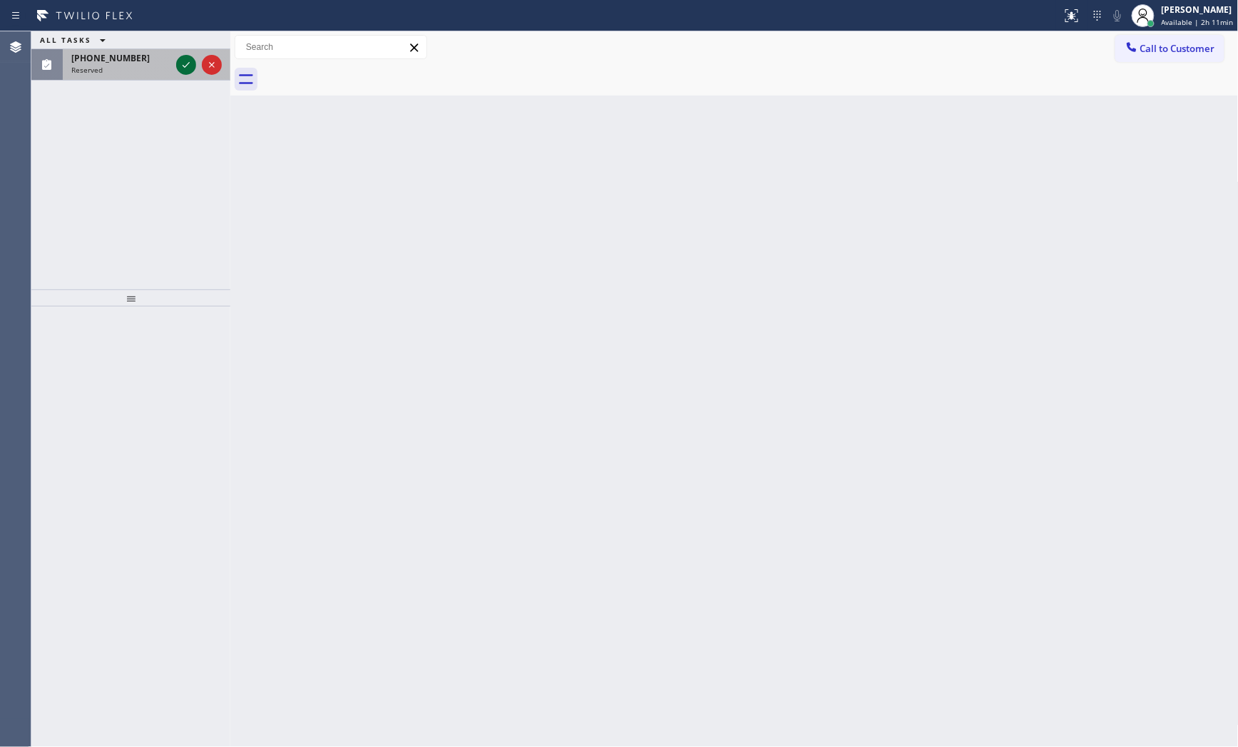
click at [185, 66] on icon at bounding box center [186, 64] width 17 height 17
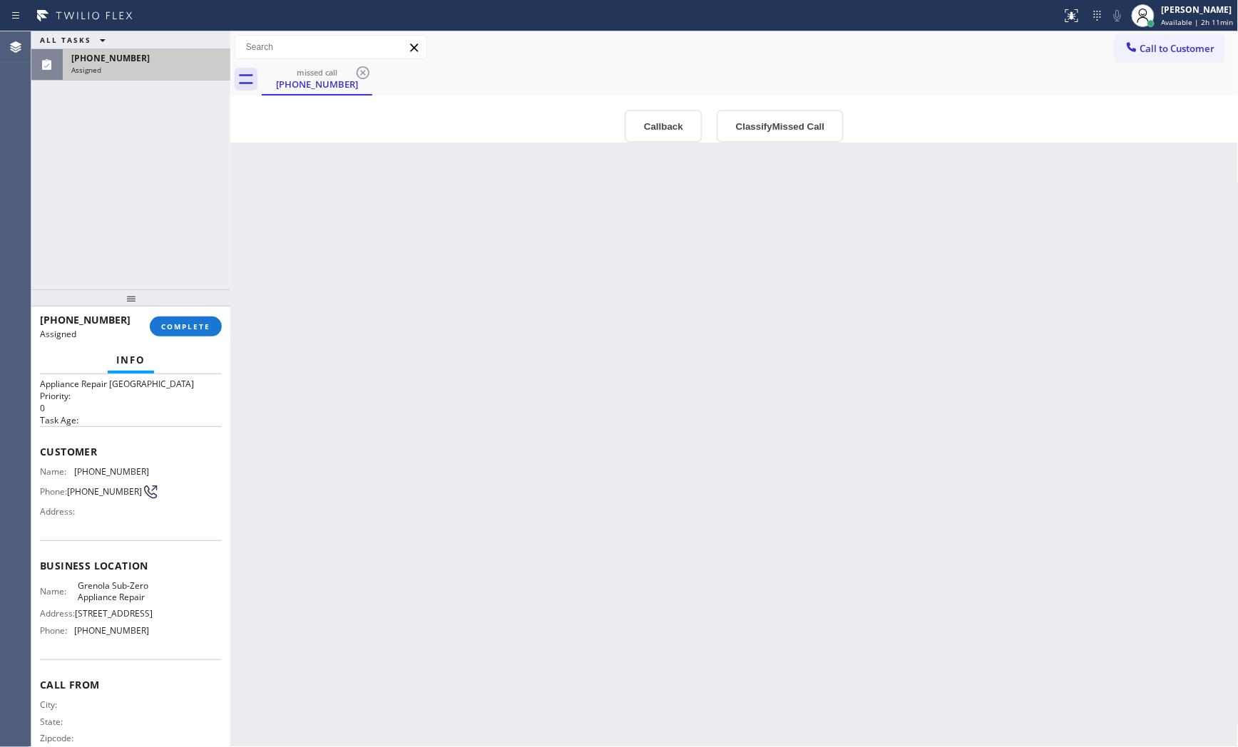
scroll to position [74, 0]
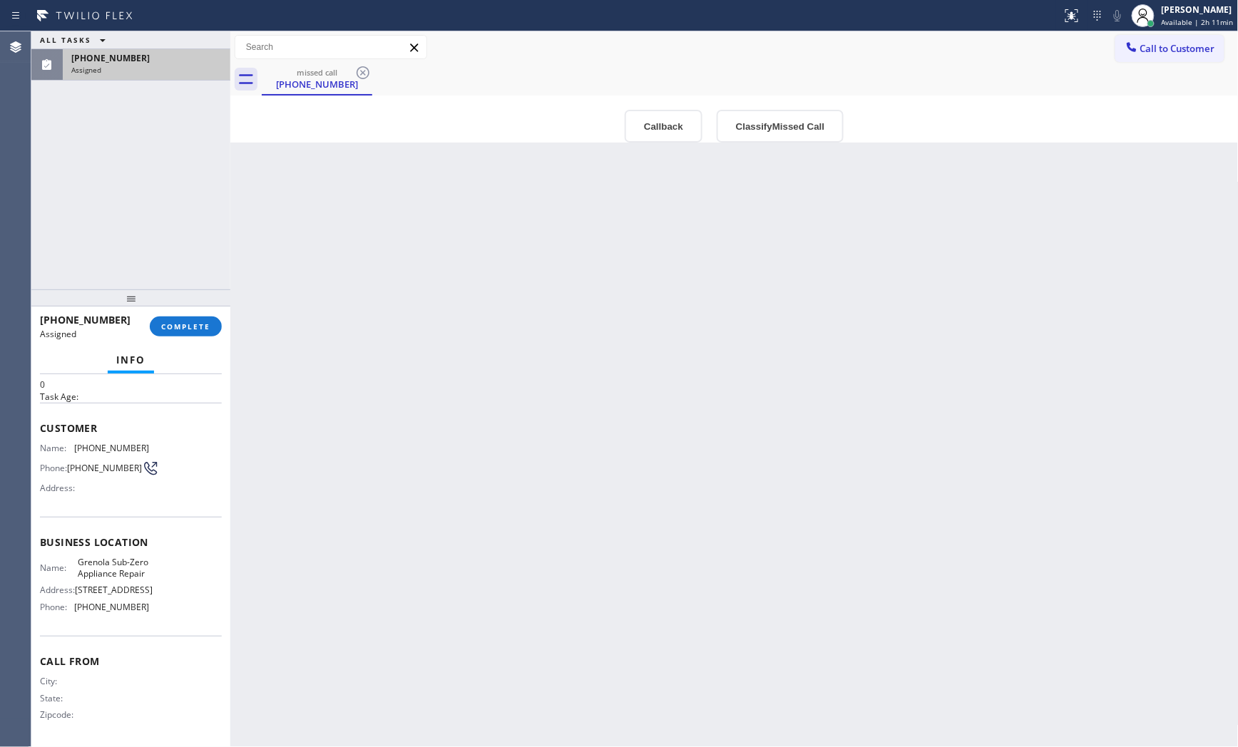
click at [379, 424] on div "Back to Dashboard Change Sender ID Customers Technicians Select a contact Outbo…" at bounding box center [734, 389] width 1009 height 716
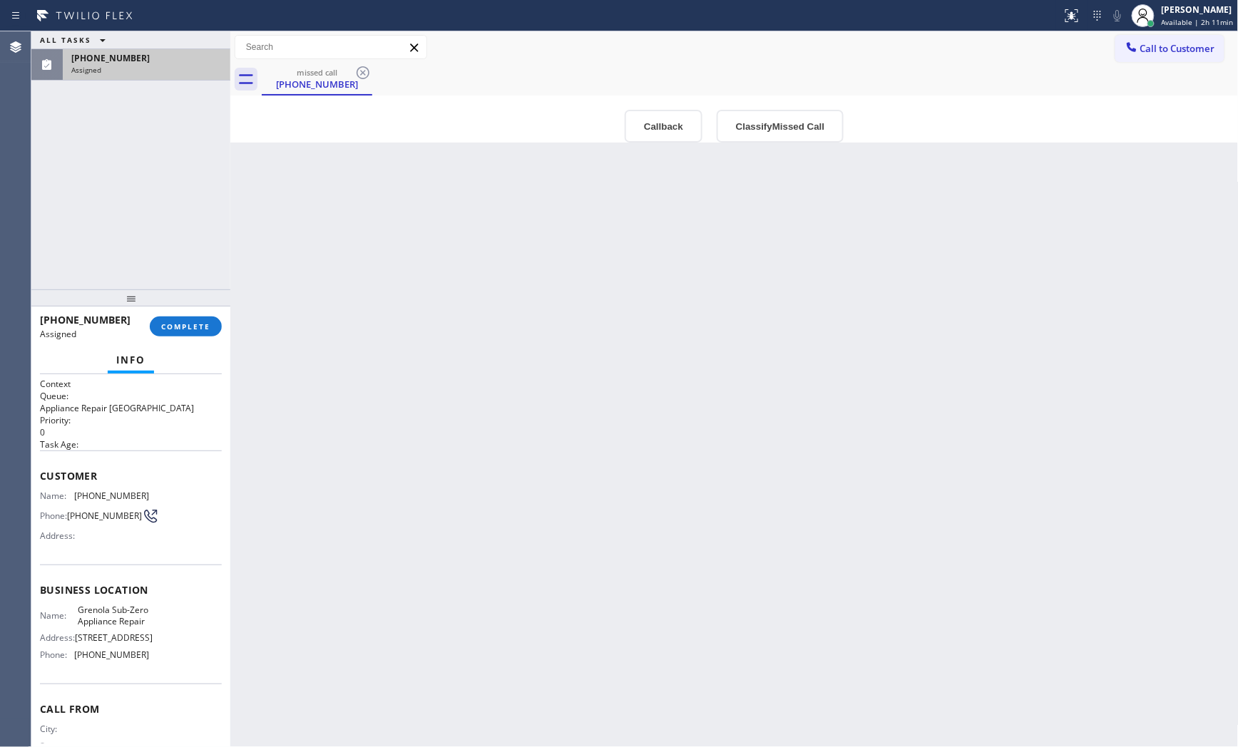
scroll to position [0, 0]
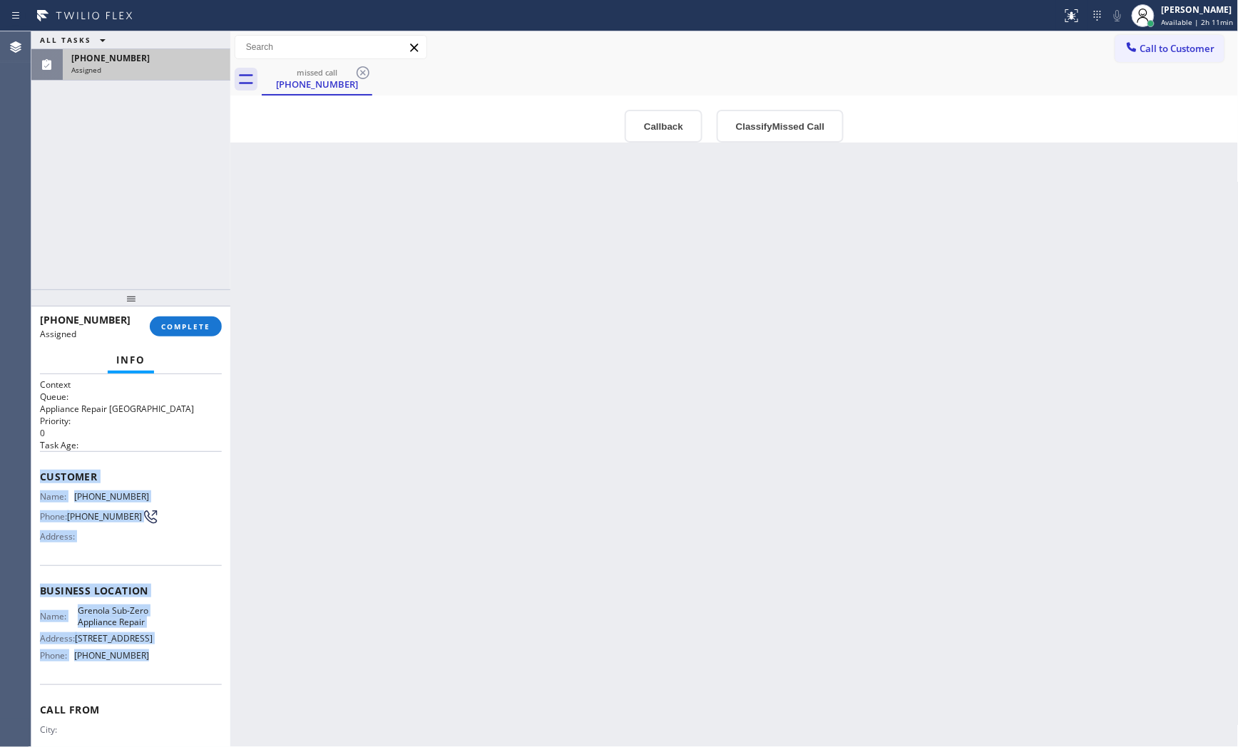
drag, startPoint x: 38, startPoint y: 473, endPoint x: 254, endPoint y: 655, distance: 282.5
click at [198, 678] on div "Context Queue: Appliance Repair High End Priority: 0 Task Age: Customer Name: […" at bounding box center [130, 561] width 199 height 374
copy div "Customer Name: [PHONE_NUMBER] Phone: [PHONE_NUMBER] Address: Business location …"
click at [200, 324] on span "COMPLETE" at bounding box center [185, 327] width 49 height 10
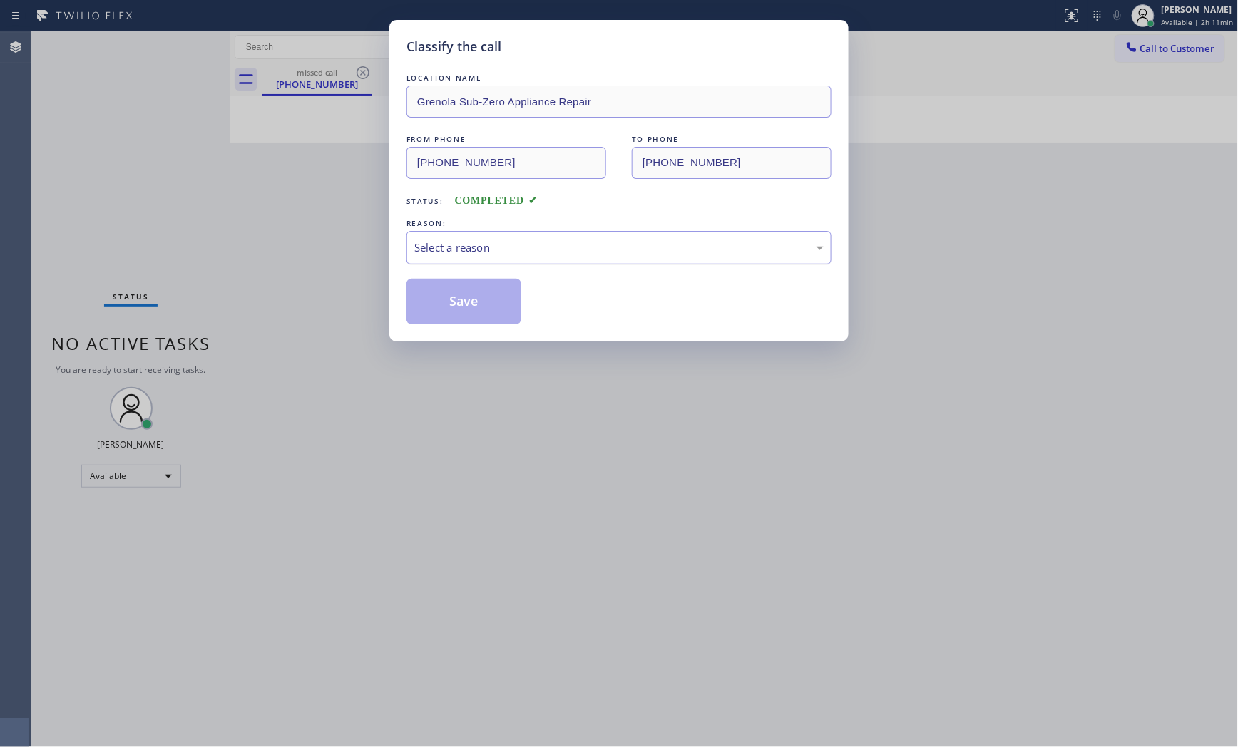
click at [615, 255] on div "Select a reason" at bounding box center [618, 248] width 409 height 16
click at [525, 305] on div "Save" at bounding box center [619, 302] width 425 height 46
click at [485, 301] on button "Save" at bounding box center [464, 302] width 115 height 46
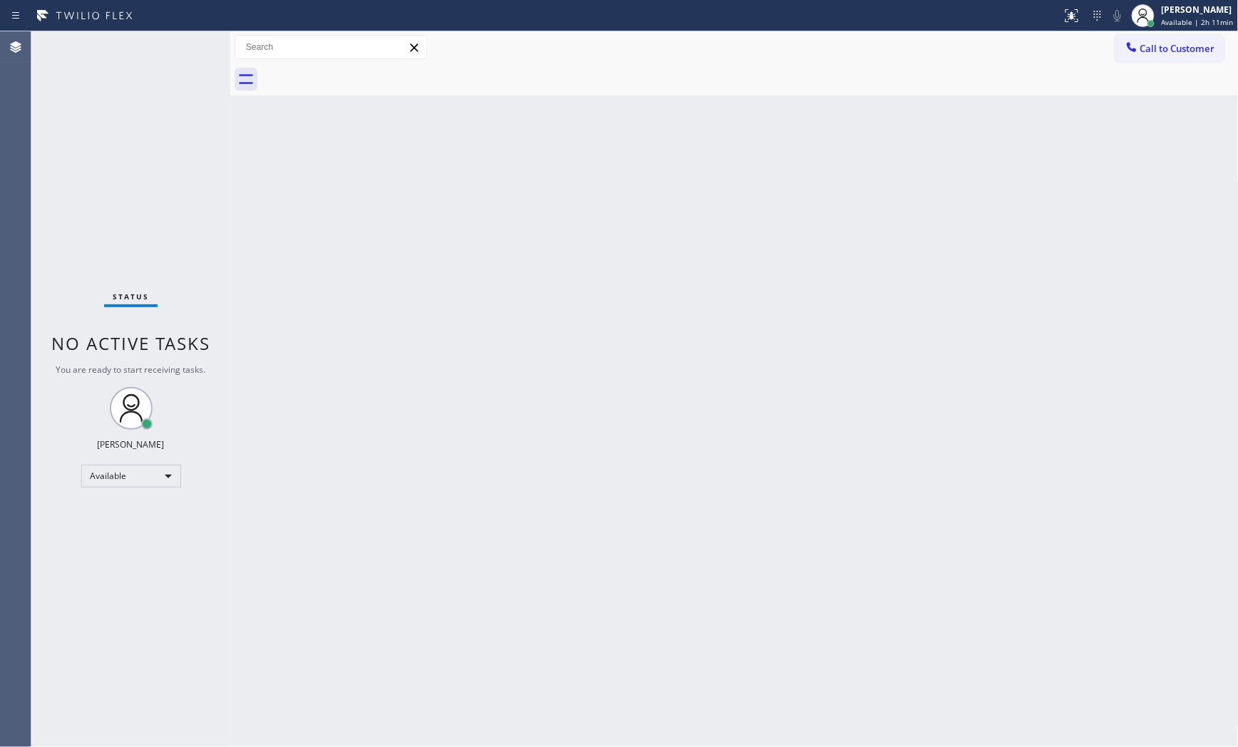
click at [949, 273] on div "Back to Dashboard Change Sender ID Customers Technicians Select a contact Outbo…" at bounding box center [734, 389] width 1009 height 716
click at [1173, 47] on span "Call to Customer" at bounding box center [1177, 48] width 75 height 13
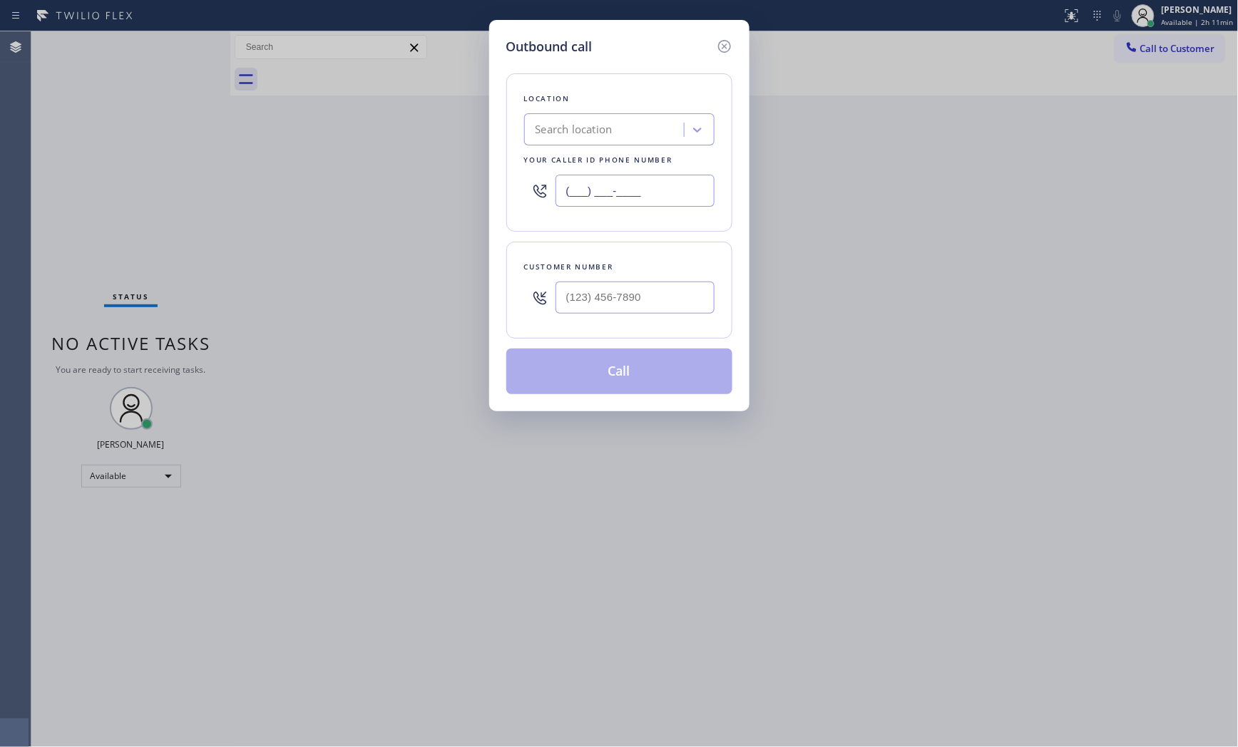
drag, startPoint x: 558, startPoint y: 197, endPoint x: 578, endPoint y: 201, distance: 19.7
click at [564, 200] on input "(___) ___-____" at bounding box center [635, 191] width 159 height 32
paste input "224) 479-0605"
type input "[PHONE_NUMBER]"
click at [599, 298] on input "(___) ___-____" at bounding box center [635, 298] width 159 height 32
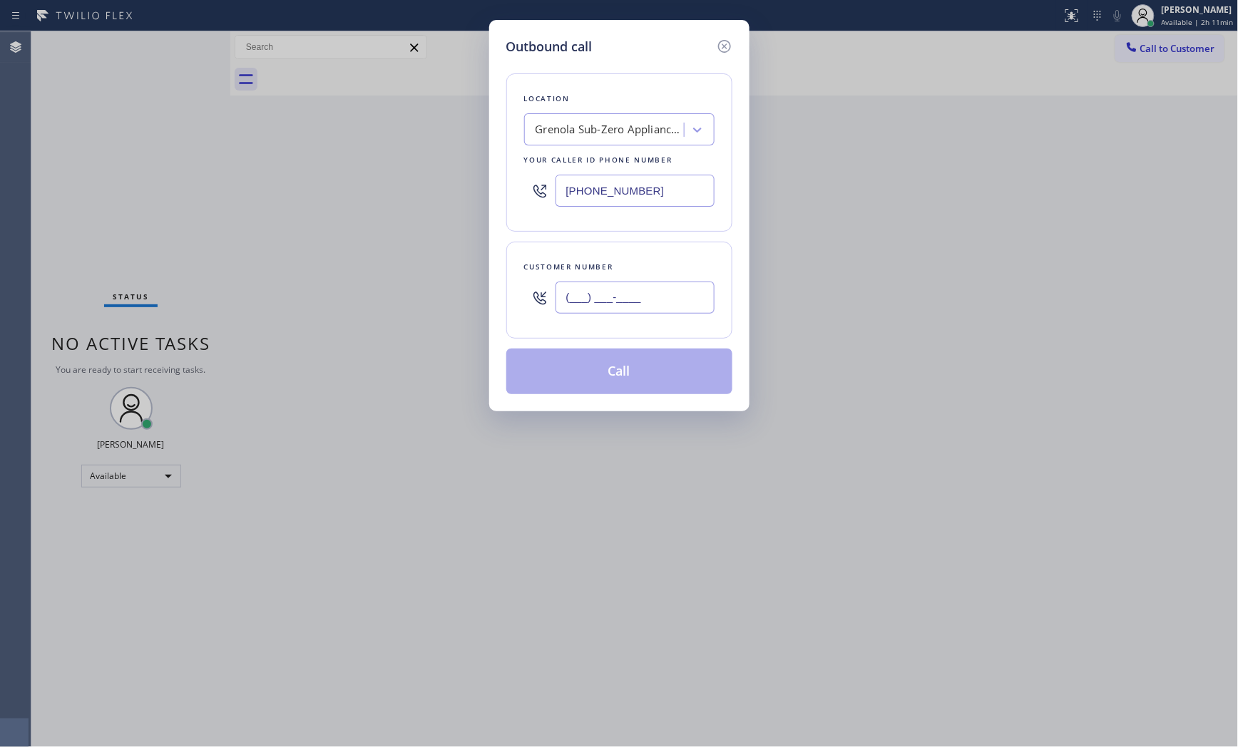
paste input "224) 479-0605"
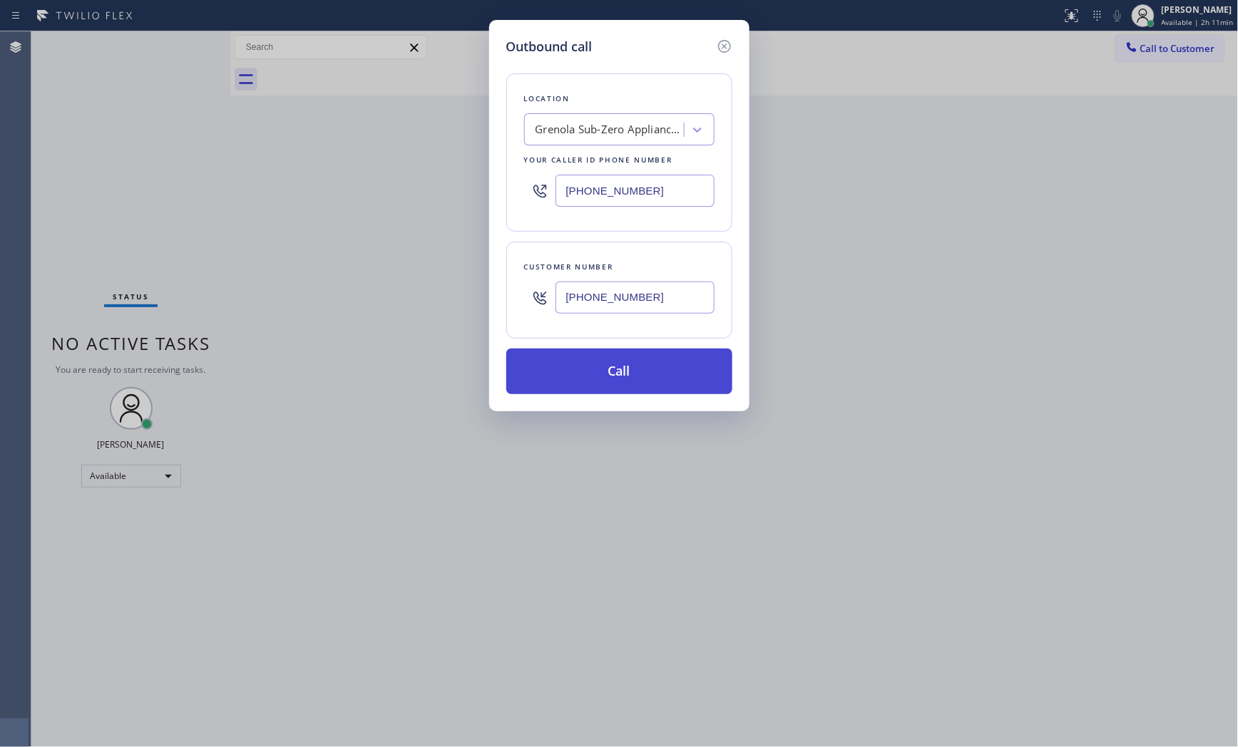
type input "[PHONE_NUMBER]"
click at [630, 382] on button "Call" at bounding box center [619, 372] width 226 height 46
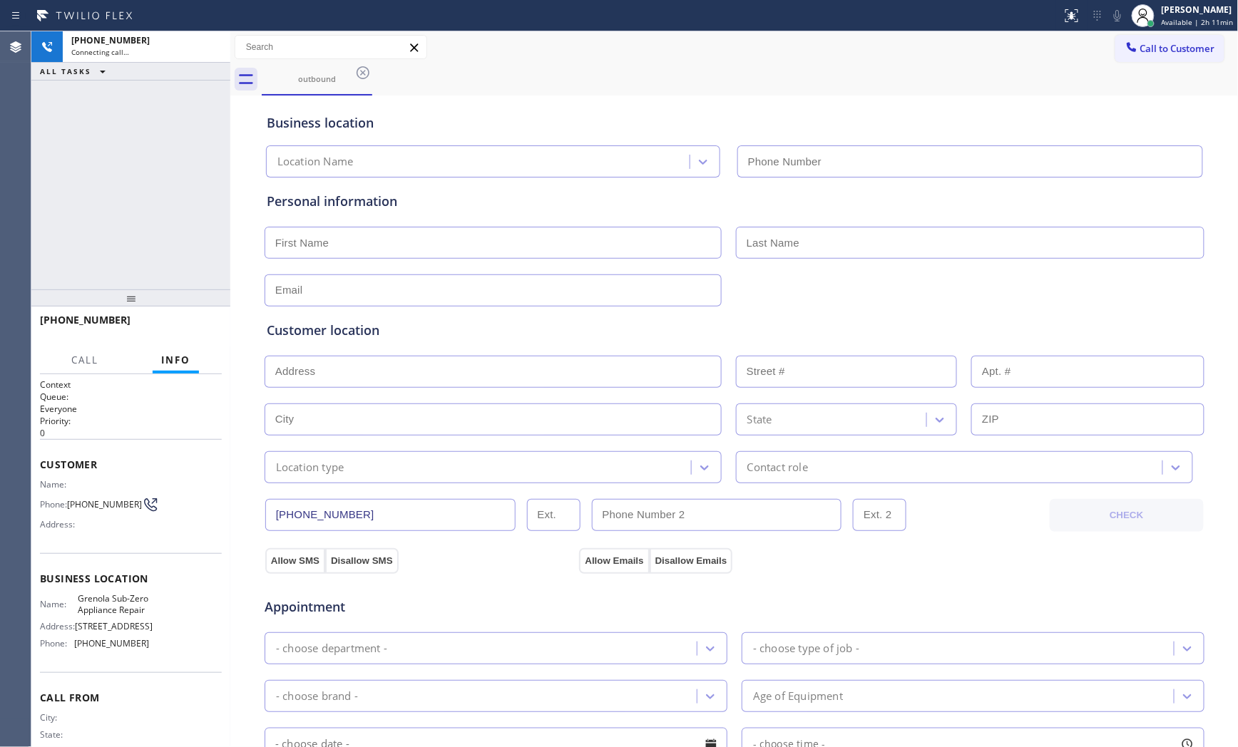
type input "[PHONE_NUMBER]"
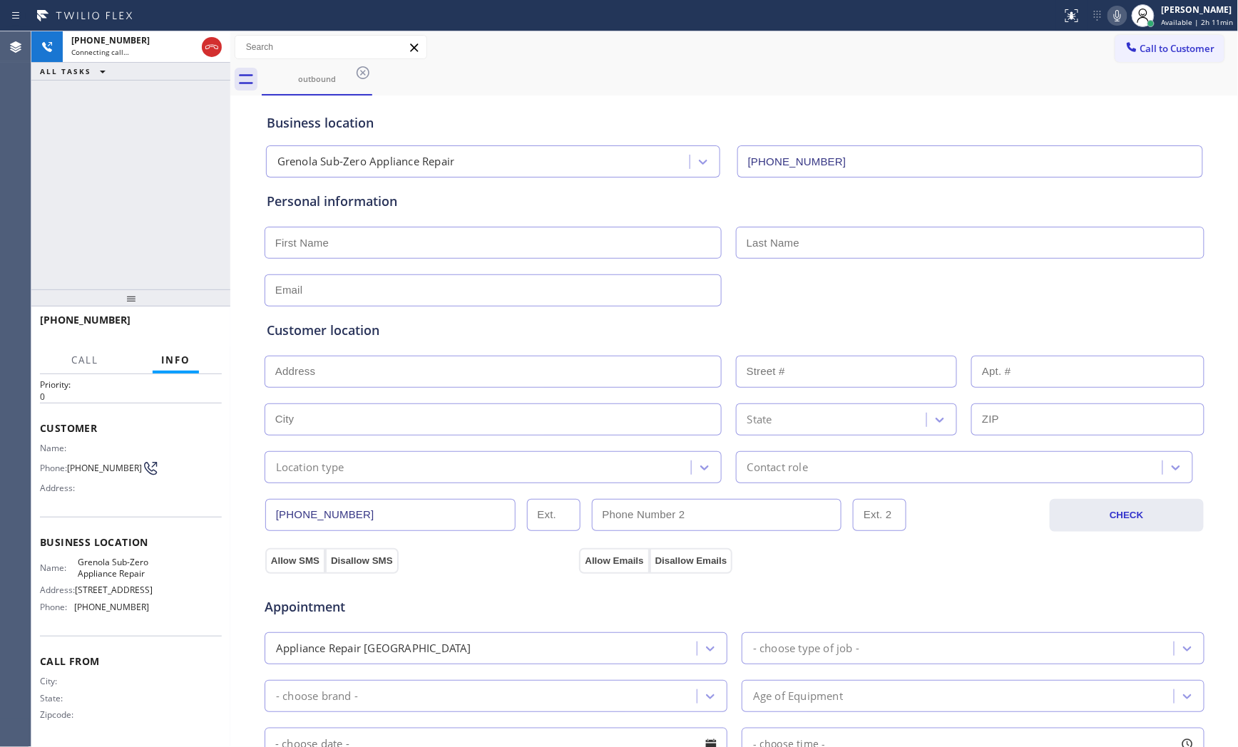
click at [97, 585] on span "[STREET_ADDRESS]" at bounding box center [114, 590] width 78 height 11
click at [101, 585] on span "[STREET_ADDRESS]" at bounding box center [114, 590] width 78 height 11
copy span "[STREET_ADDRESS]"
click at [1118, 16] on icon at bounding box center [1117, 15] width 7 height 11
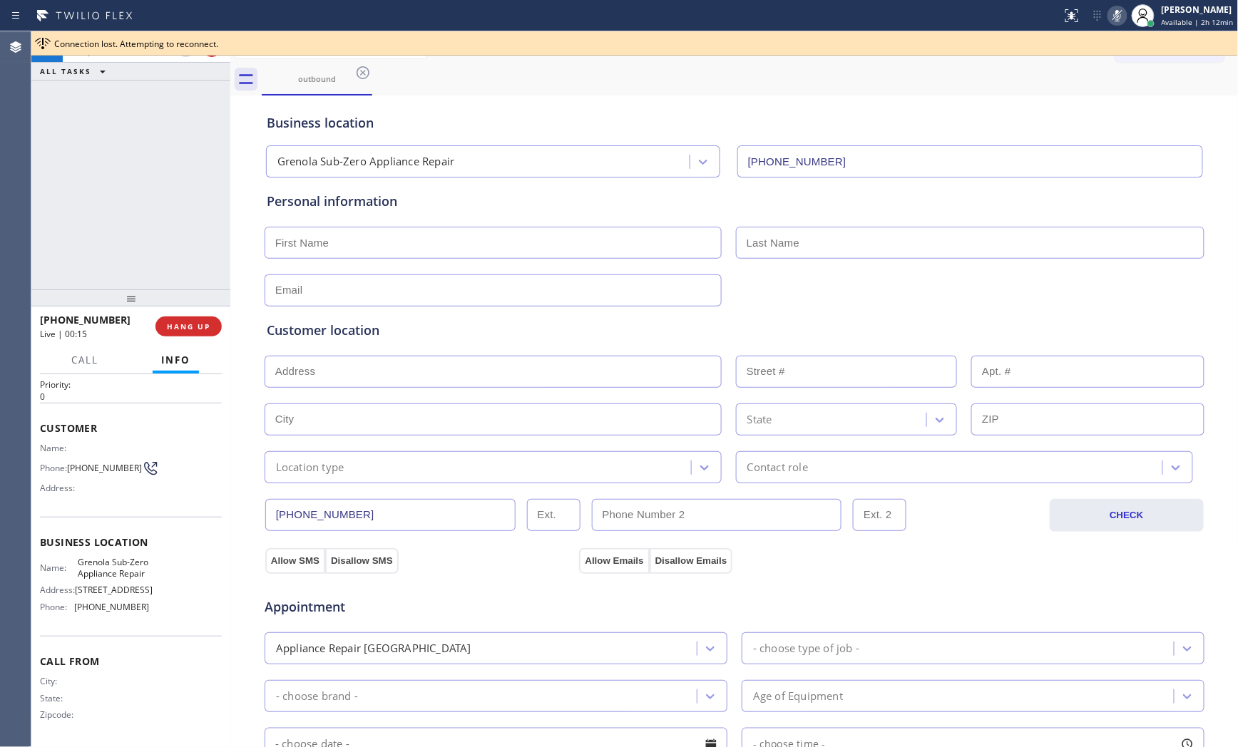
click at [112, 132] on div "[PHONE_NUMBER] Live | 00:15 ALL TASKS ALL TASKS ACTIVE TASKS TASKS IN WRAP UP" at bounding box center [130, 160] width 199 height 258
click at [124, 65] on div "ALL TASKS ALL TASKS ACTIVE TASKS TASKS IN WRAP UP" at bounding box center [130, 72] width 199 height 18
click at [124, 63] on div "ALL TASKS ALL TASKS ACTIVE TASKS TASKS IN WRAP UP" at bounding box center [130, 72] width 199 height 18
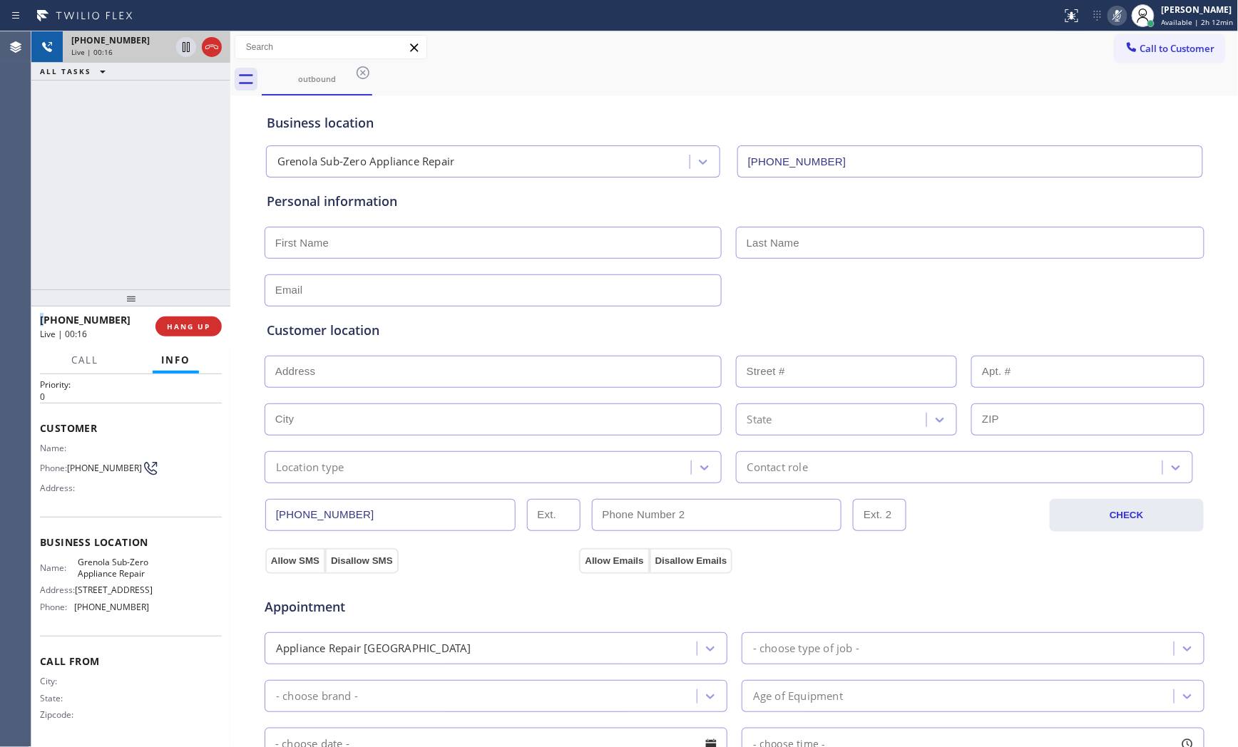
click at [125, 57] on div "Live | 00:16" at bounding box center [120, 52] width 99 height 10
click at [178, 333] on button "HANG UP" at bounding box center [188, 327] width 66 height 20
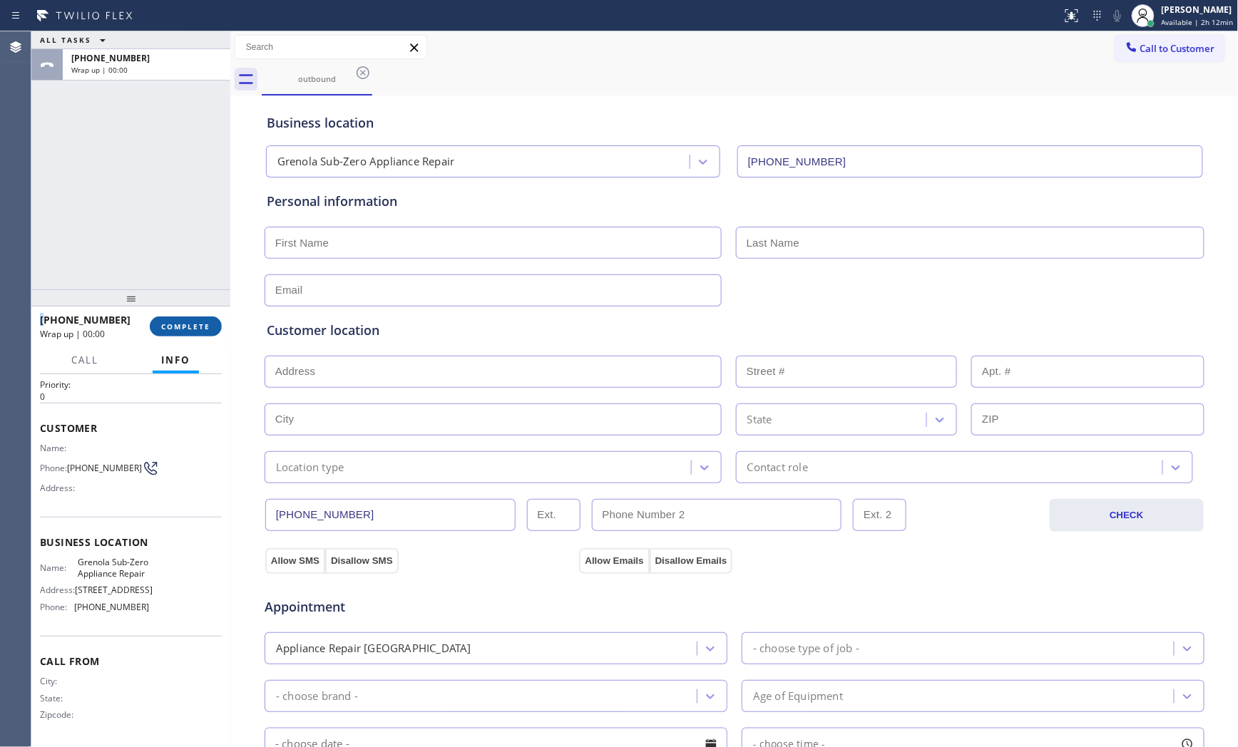
click at [186, 330] on span "COMPLETE" at bounding box center [185, 327] width 49 height 10
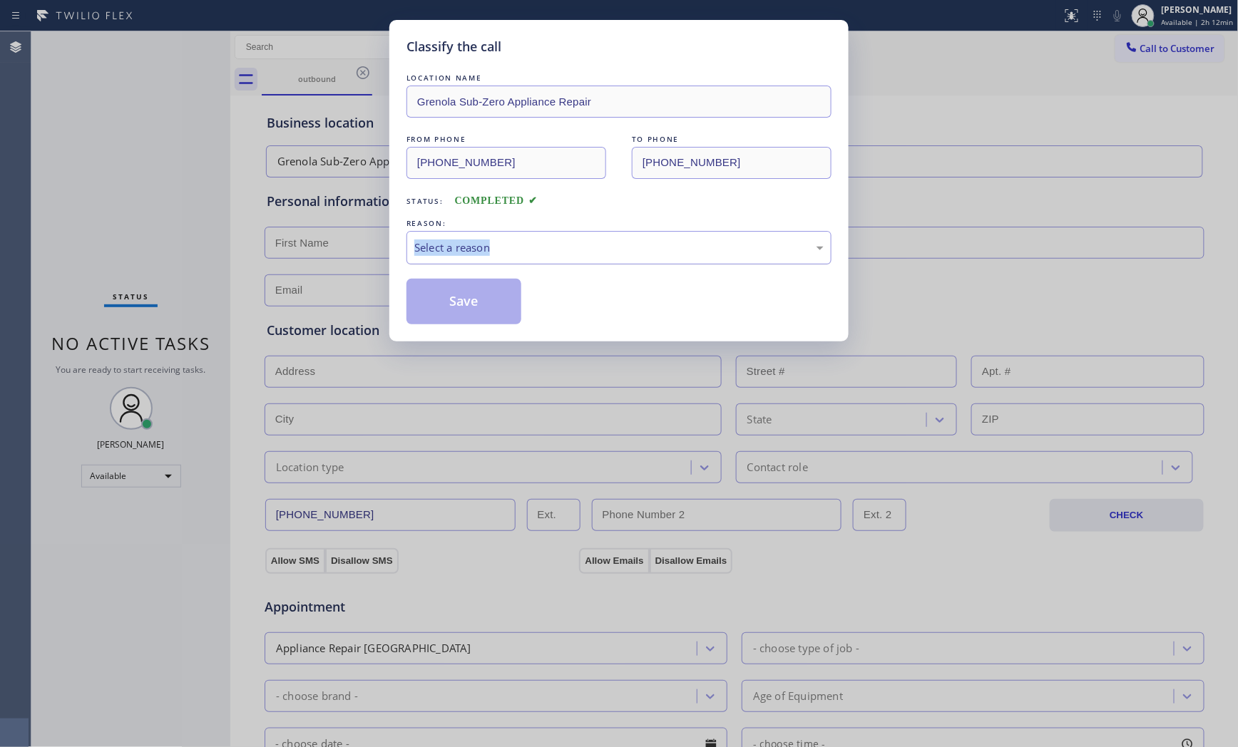
drag, startPoint x: 543, startPoint y: 230, endPoint x: 532, endPoint y: 262, distance: 33.8
click at [543, 245] on div "REASON: Select a reason" at bounding box center [619, 240] width 425 height 49
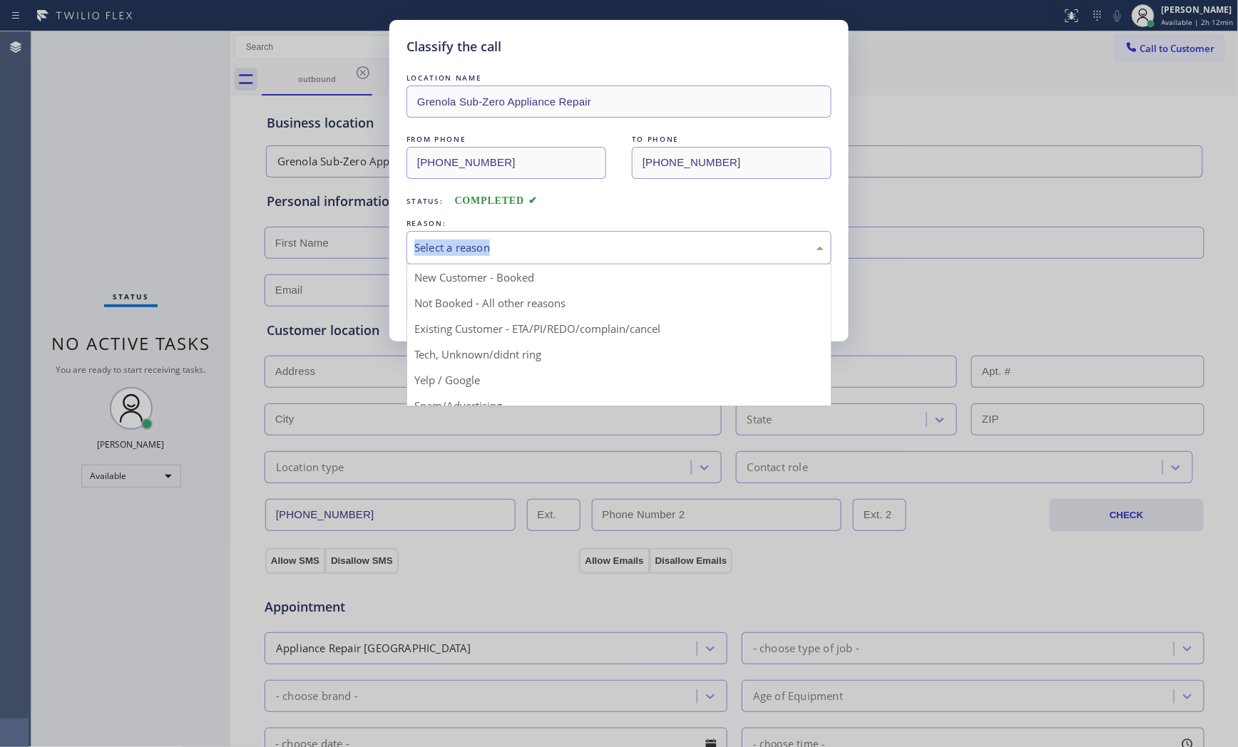
click at [488, 252] on div "Select a reason" at bounding box center [618, 248] width 409 height 16
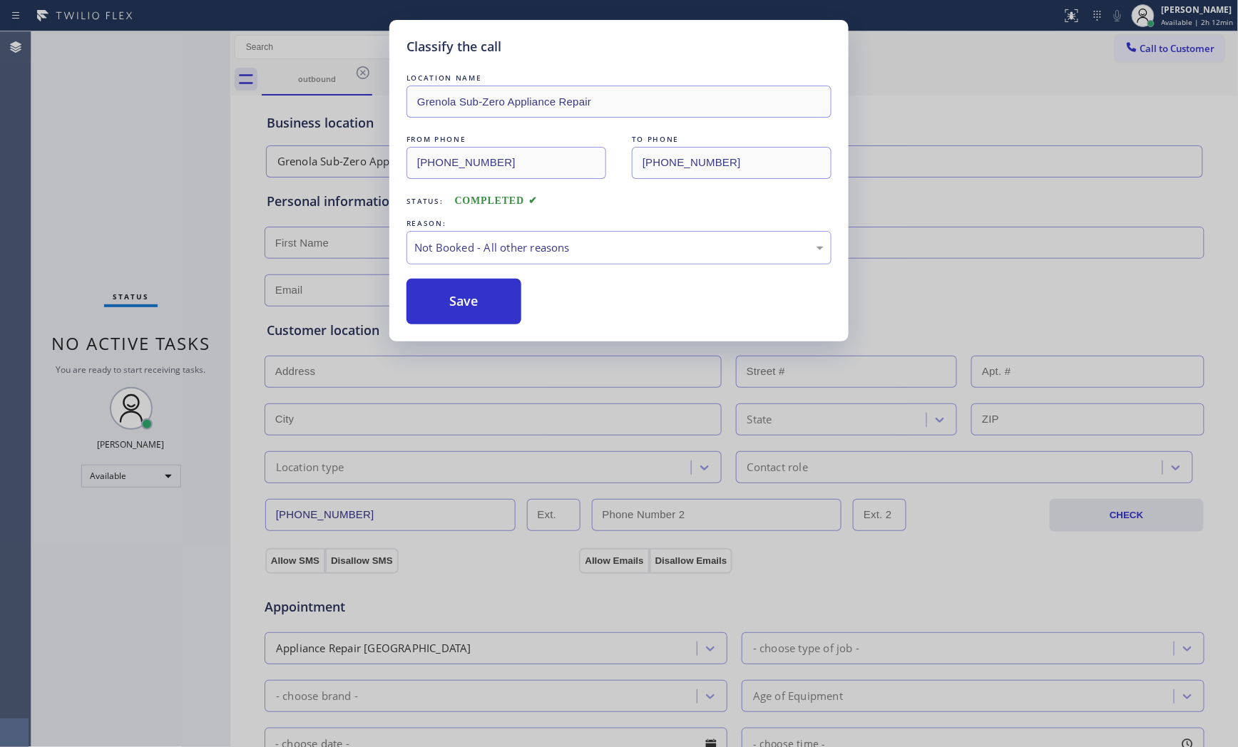
click at [464, 302] on button "Save" at bounding box center [464, 302] width 115 height 46
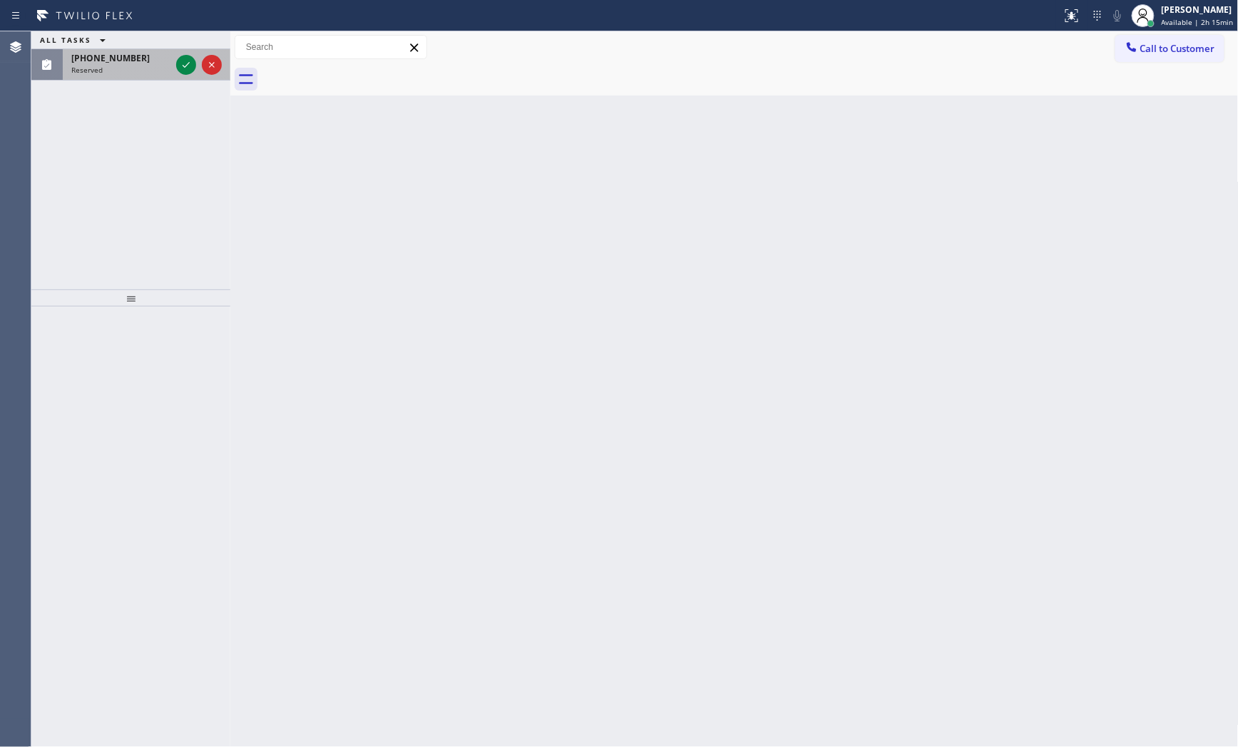
click at [126, 56] on span "[PHONE_NUMBER]" at bounding box center [110, 58] width 78 height 12
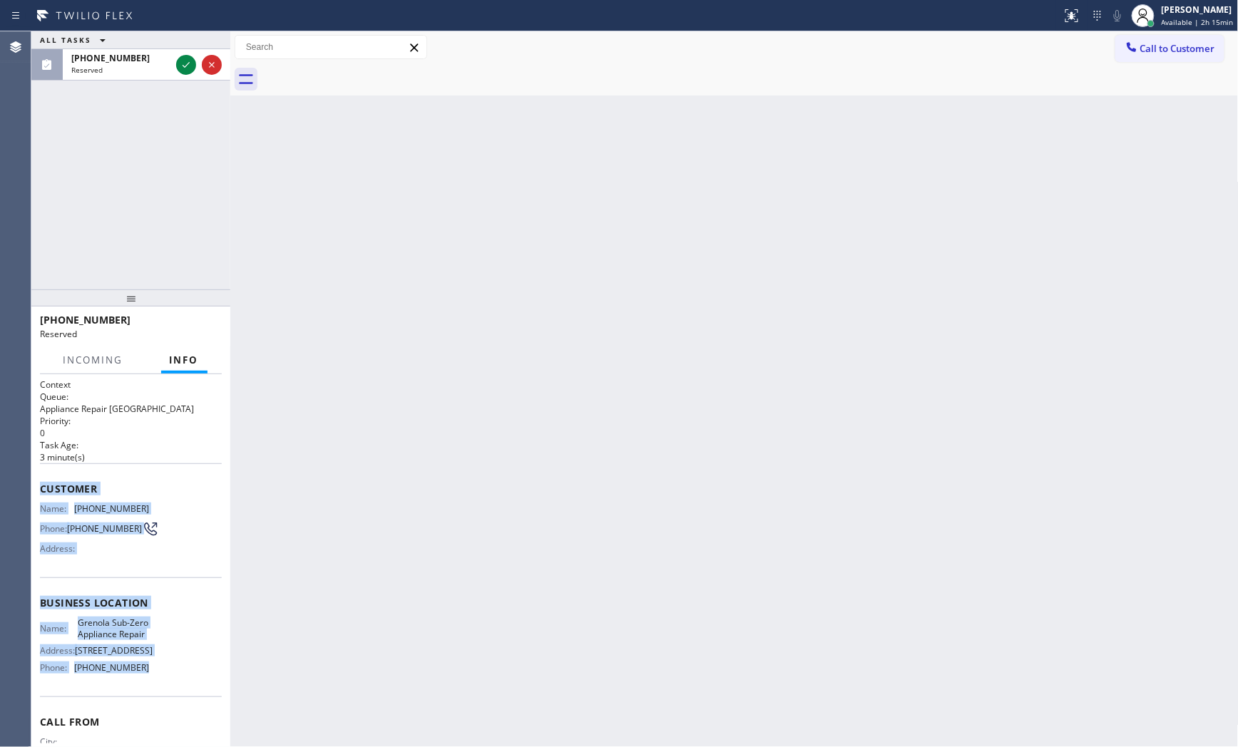
drag, startPoint x: 37, startPoint y: 484, endPoint x: 105, endPoint y: 646, distance: 176.2
click at [158, 698] on div "Context Queue: Appliance Repair High End Priority: 0 Task Age: [DEMOGRAPHIC_DAT…" at bounding box center [130, 561] width 199 height 374
copy div "Customer Name: [PHONE_NUMBER] Phone: [PHONE_NUMBER] Address: Business location …"
click at [136, 70] on div "Reserved" at bounding box center [120, 70] width 99 height 10
click at [179, 65] on div at bounding box center [198, 64] width 51 height 31
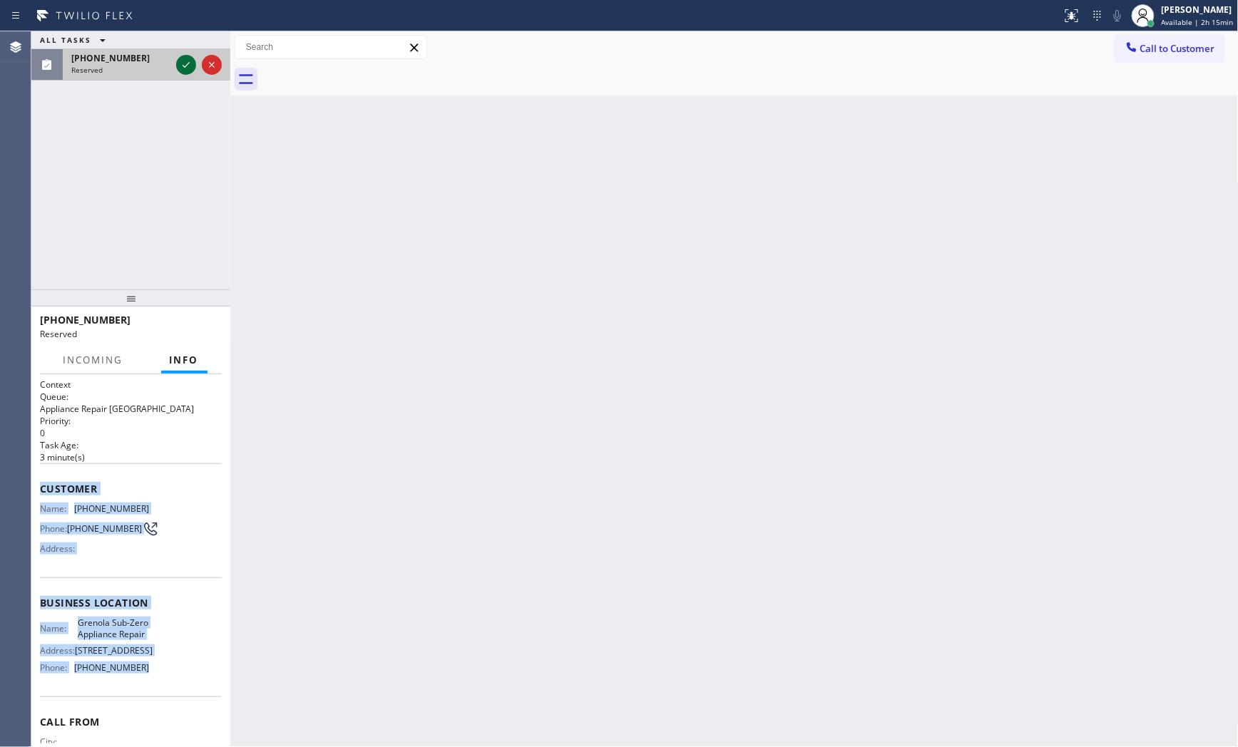
click at [183, 64] on icon at bounding box center [186, 64] width 17 height 17
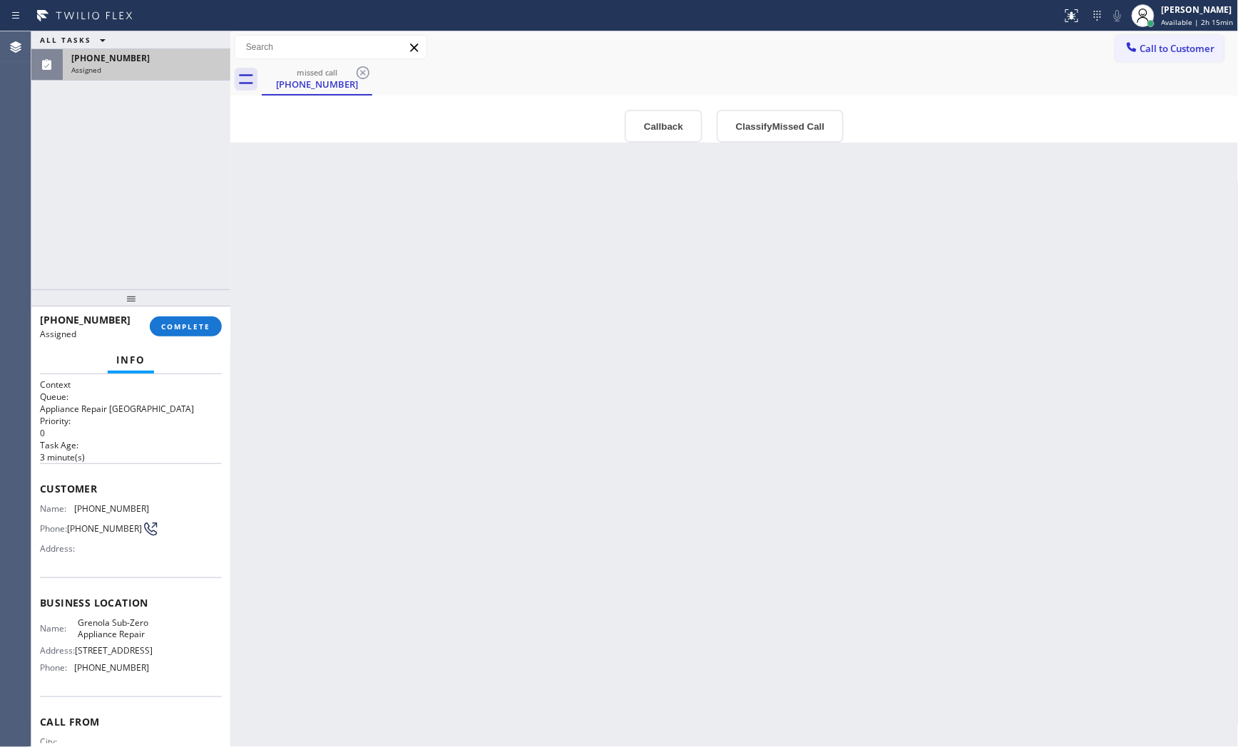
click at [188, 340] on div "[PHONE_NUMBER] Assigned COMPLETE" at bounding box center [131, 326] width 182 height 37
click at [193, 332] on button "COMPLETE" at bounding box center [186, 327] width 72 height 20
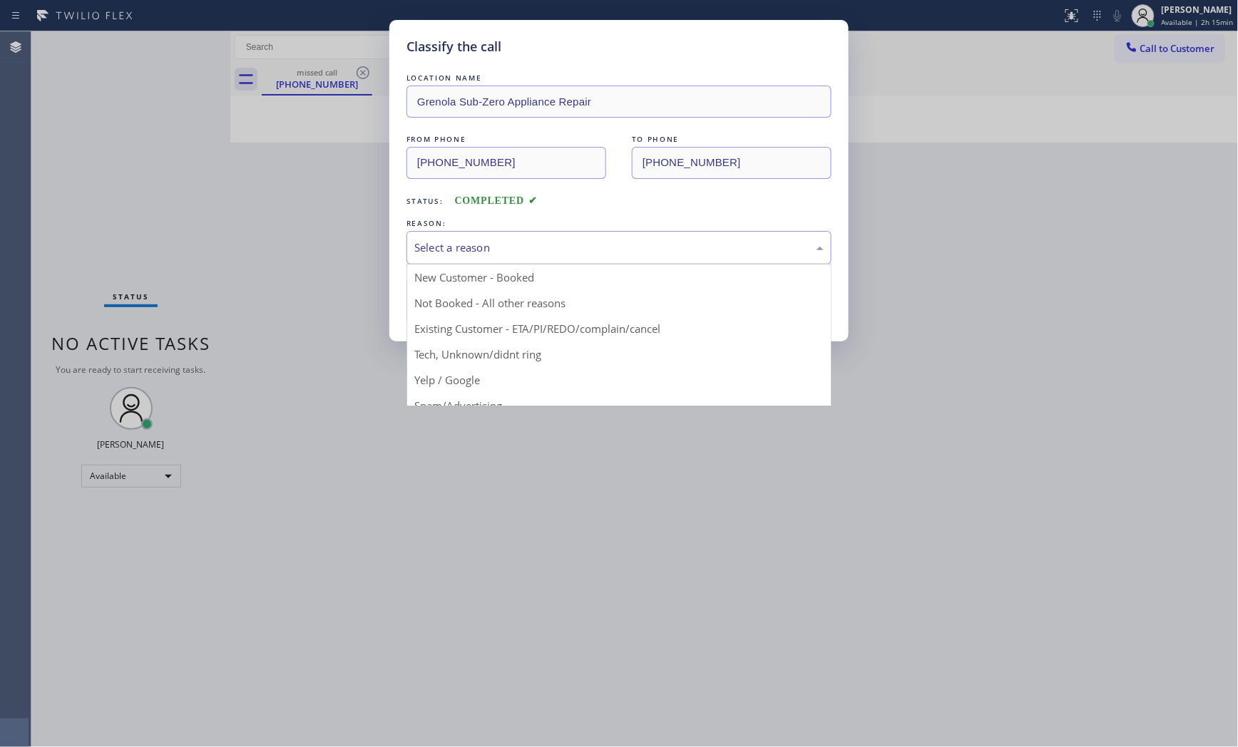
click at [503, 261] on div "Select a reason" at bounding box center [619, 248] width 425 height 34
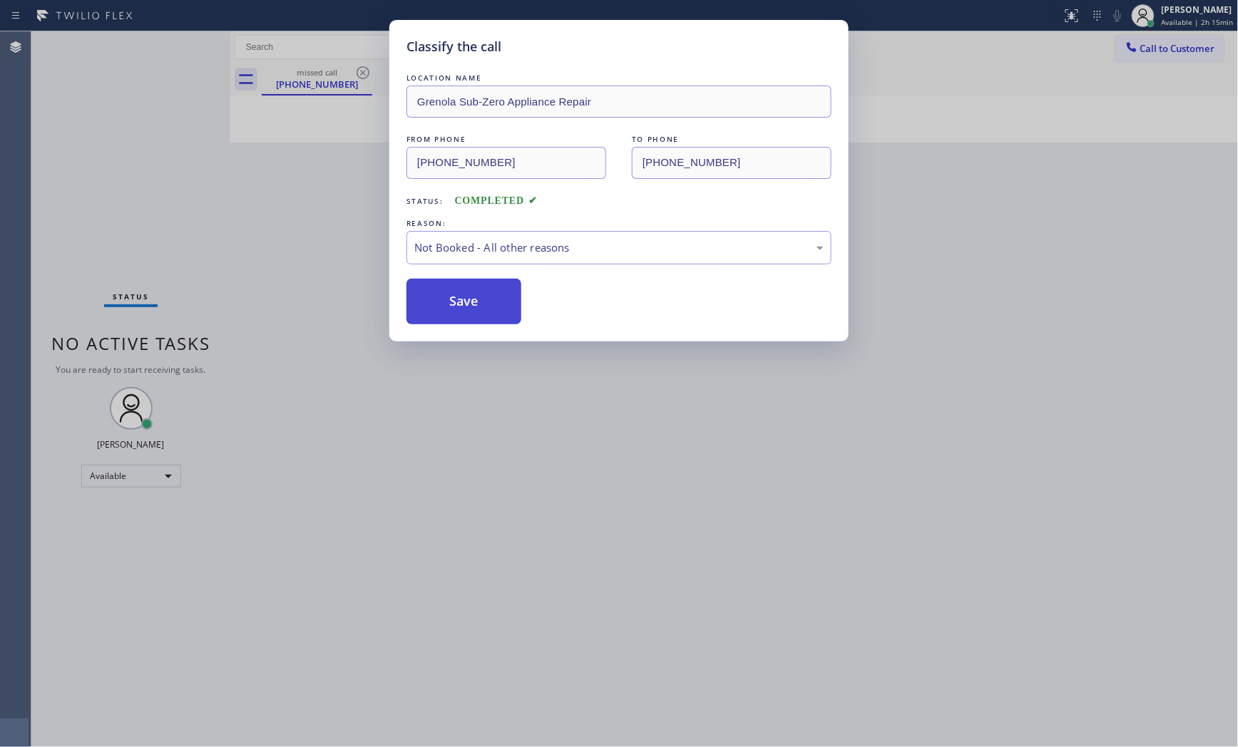
click at [481, 303] on button "Save" at bounding box center [464, 302] width 115 height 46
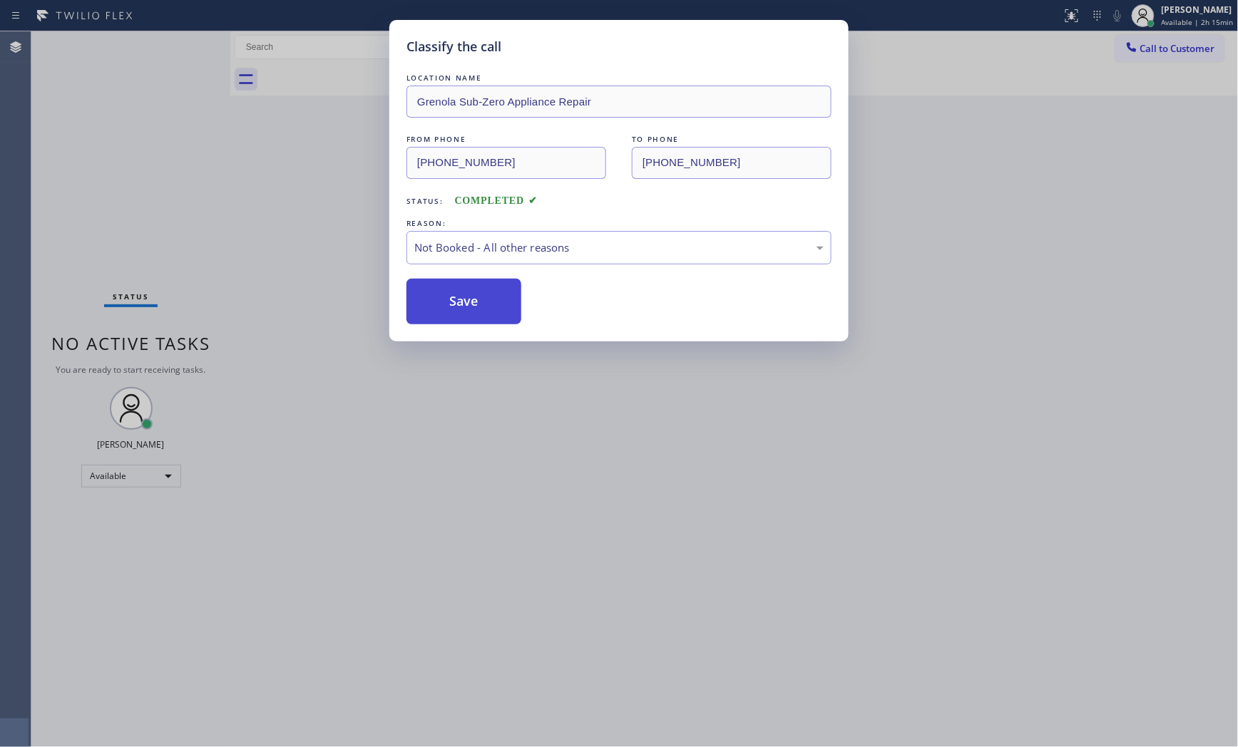
drag, startPoint x: 481, startPoint y: 303, endPoint x: 799, endPoint y: 574, distance: 417.4
click at [481, 304] on button "Save" at bounding box center [464, 302] width 115 height 46
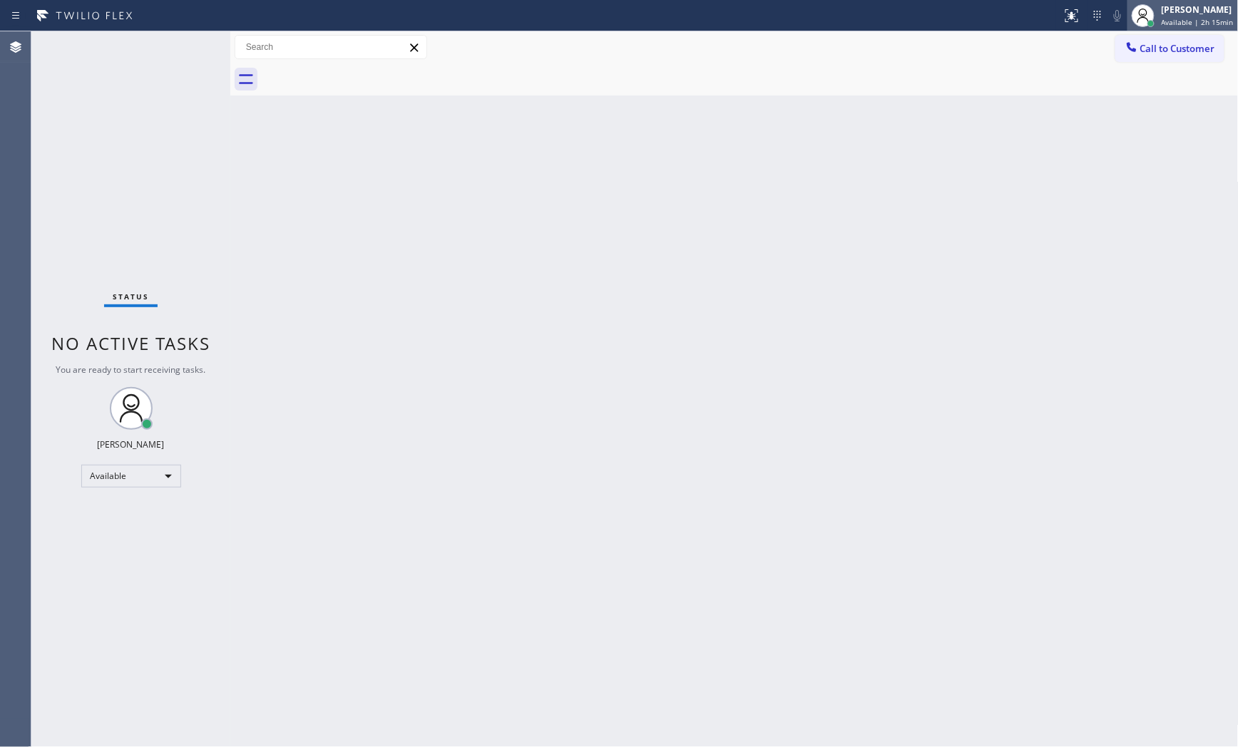
click at [1180, 14] on div "[PERSON_NAME]" at bounding box center [1198, 10] width 72 height 12
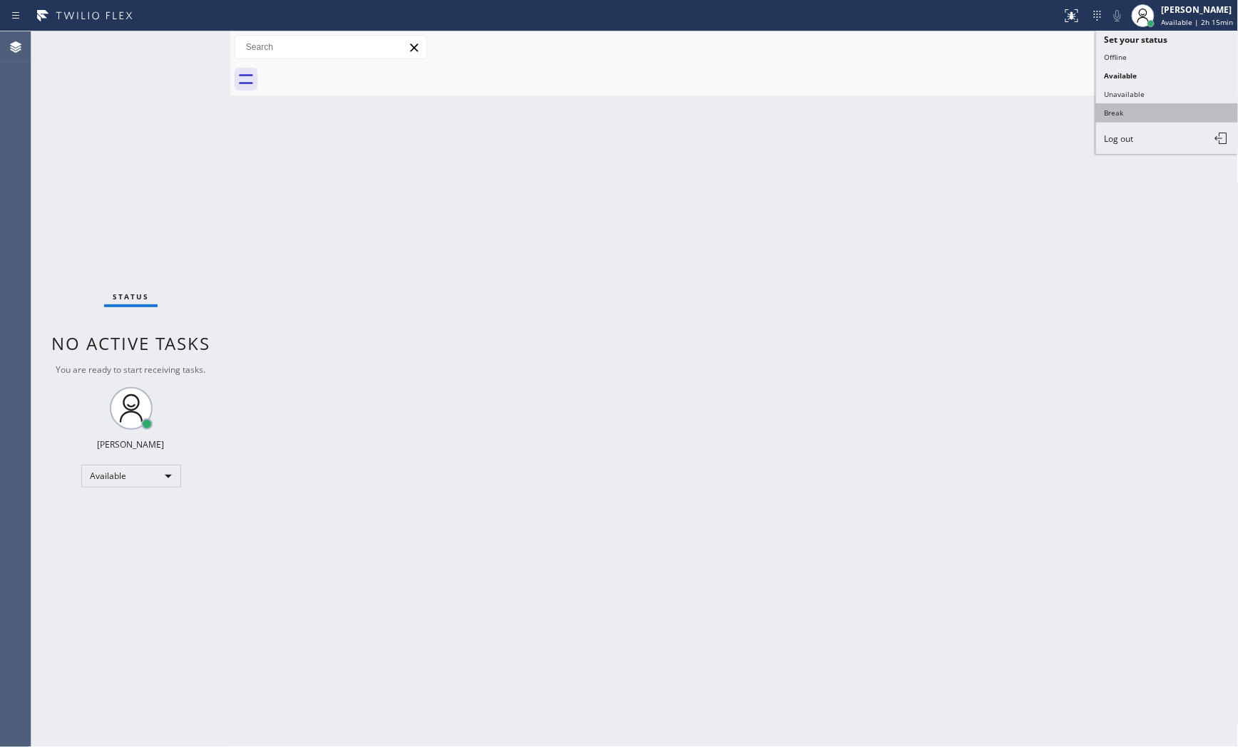
click at [1170, 112] on button "Break" at bounding box center [1167, 112] width 143 height 19
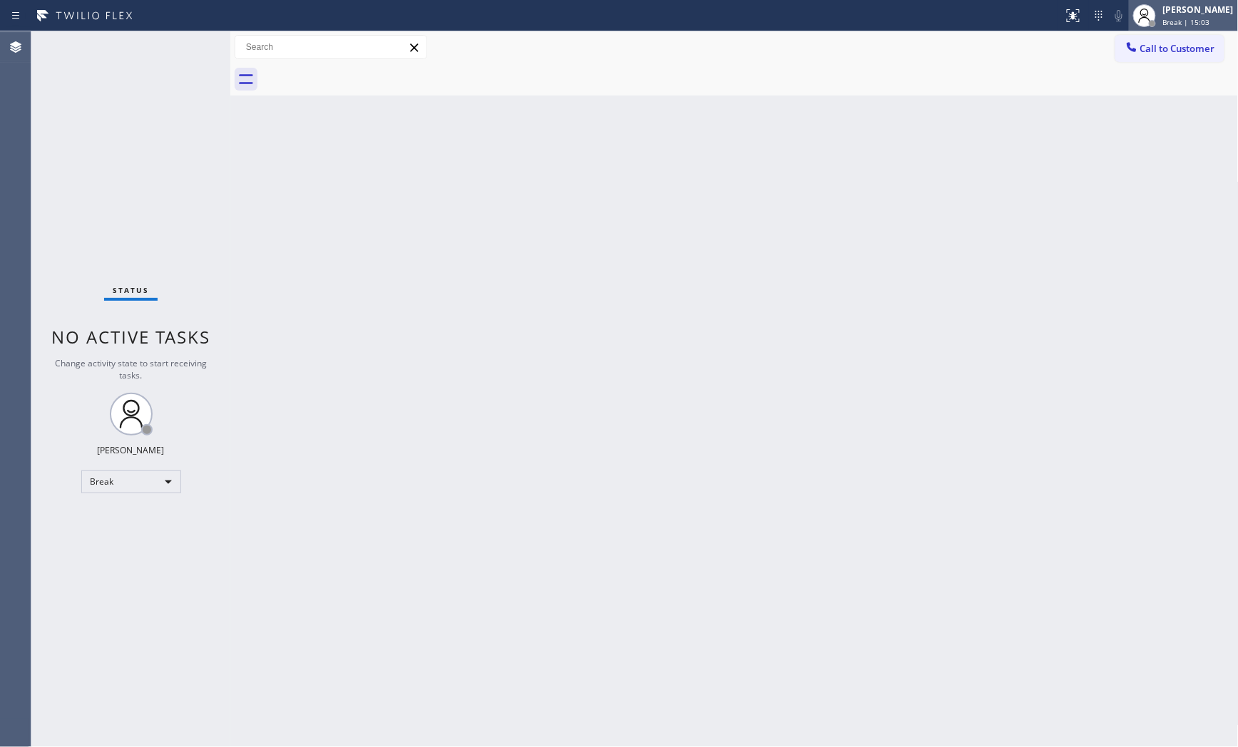
click at [1197, 12] on div "[PERSON_NAME]" at bounding box center [1198, 10] width 71 height 12
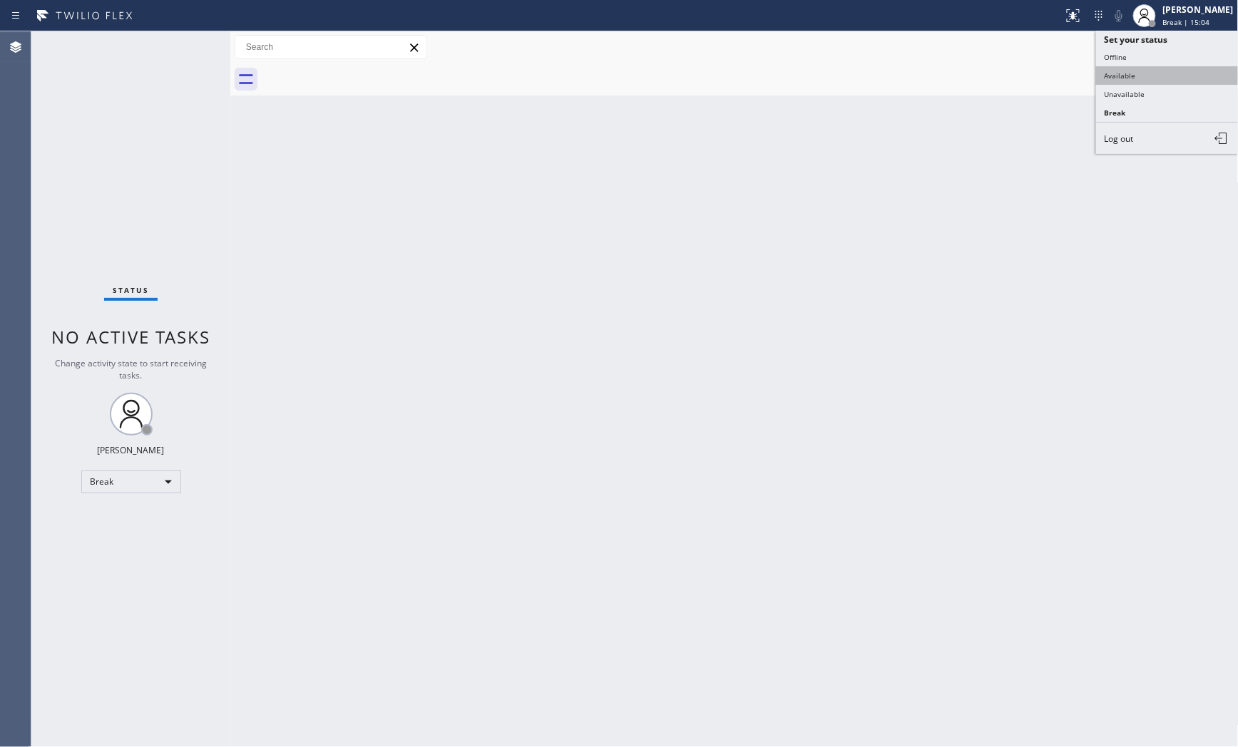
click at [1145, 73] on button "Available" at bounding box center [1167, 75] width 143 height 19
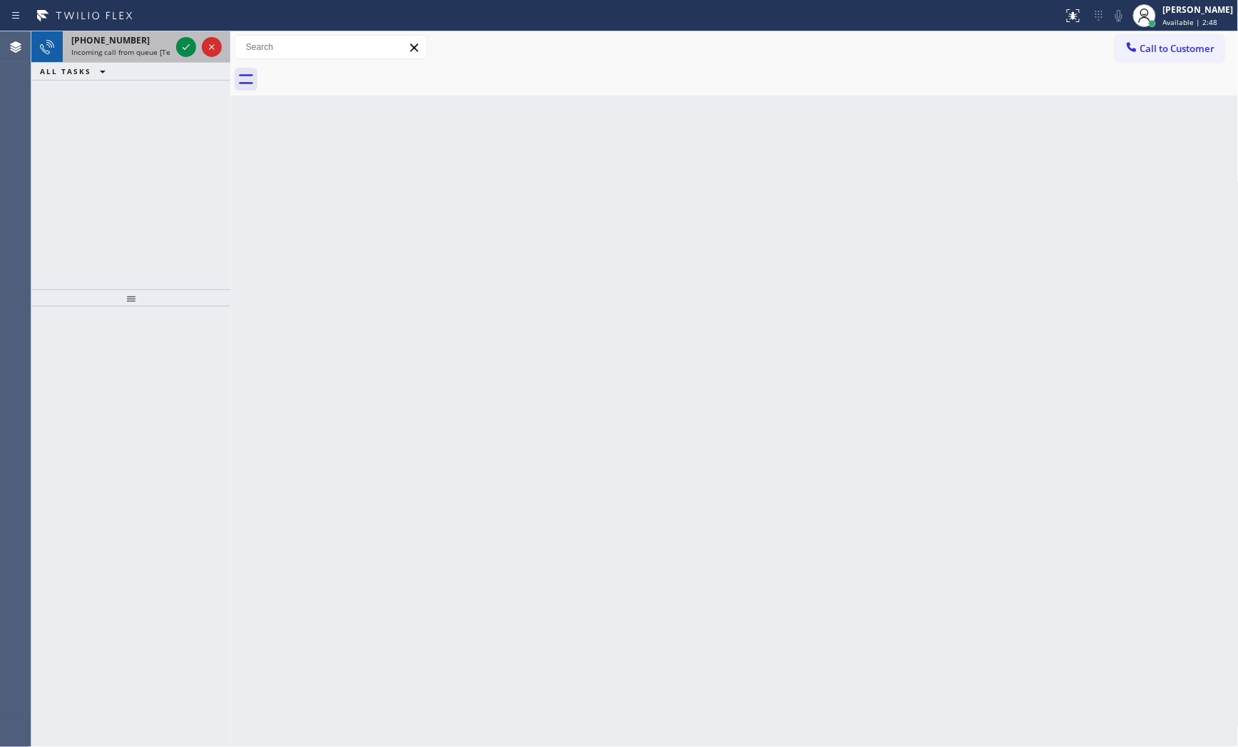
click at [143, 50] on span "Incoming call from queue [Test] All" at bounding box center [130, 52] width 118 height 10
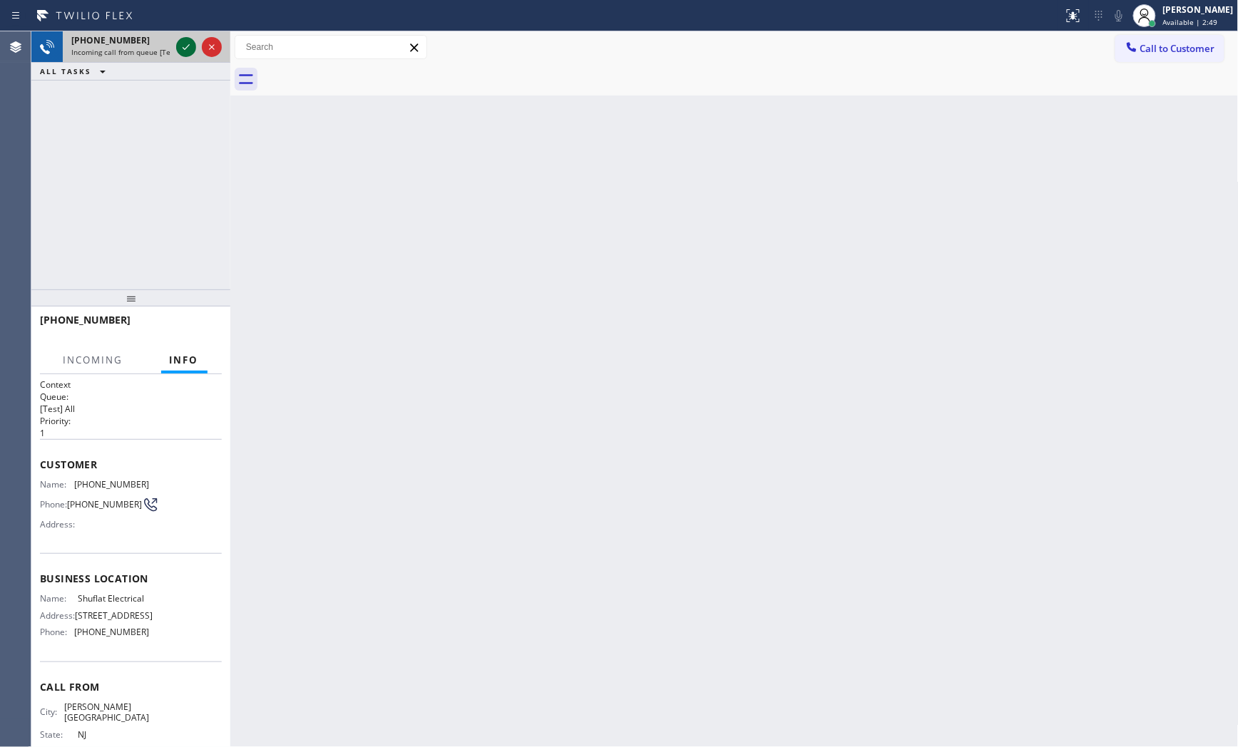
click at [187, 46] on icon at bounding box center [186, 47] width 17 height 17
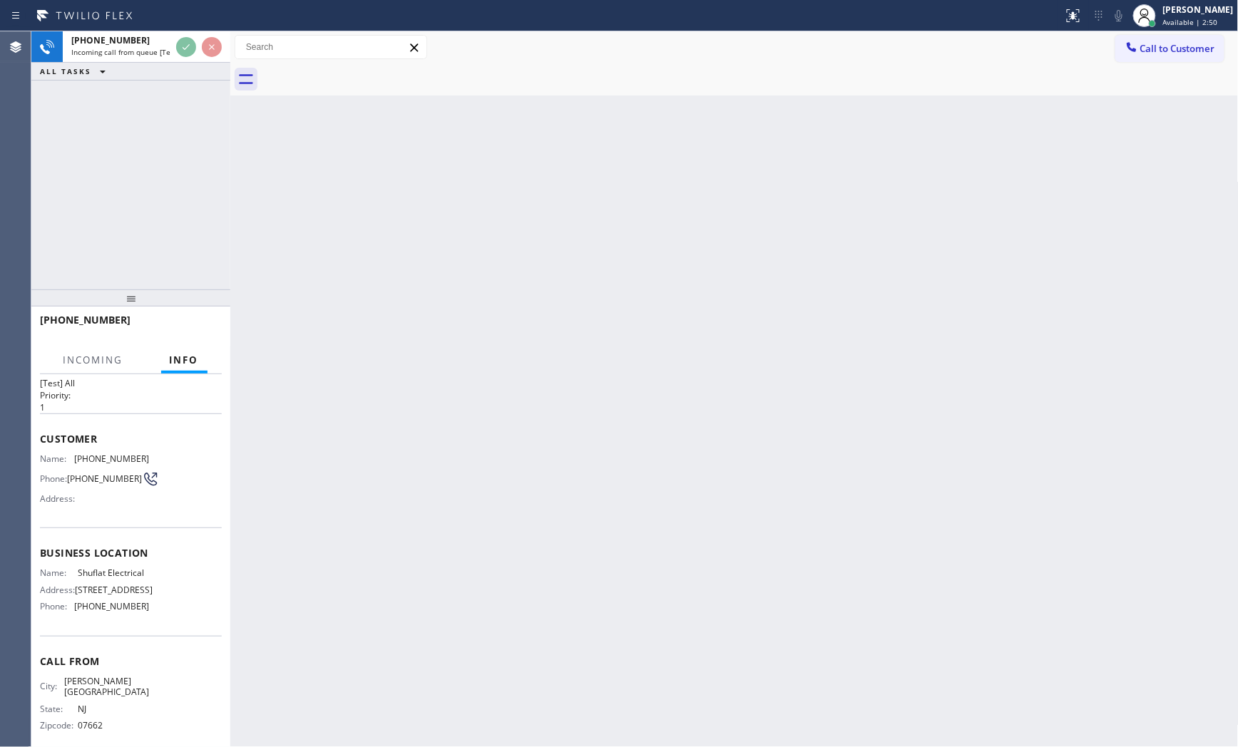
scroll to position [51, 0]
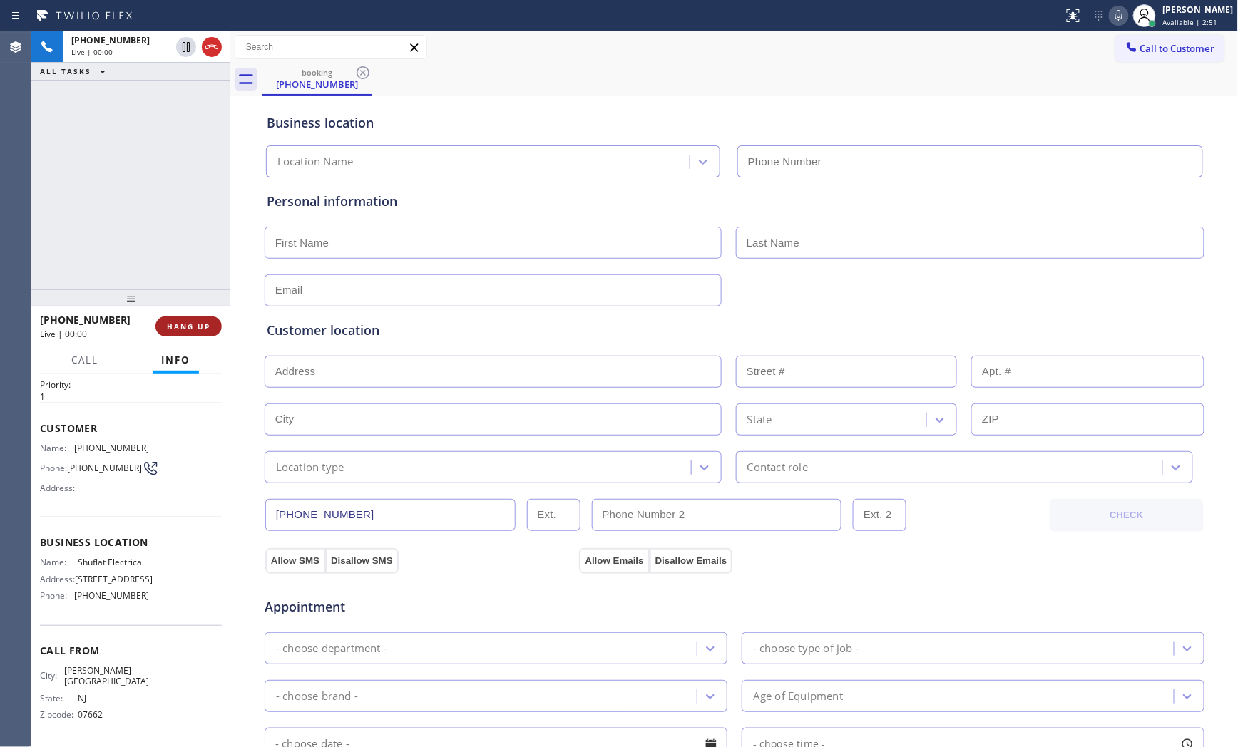
type input "[PHONE_NUMBER]"
click at [200, 323] on span "HANG UP" at bounding box center [189, 327] width 44 height 10
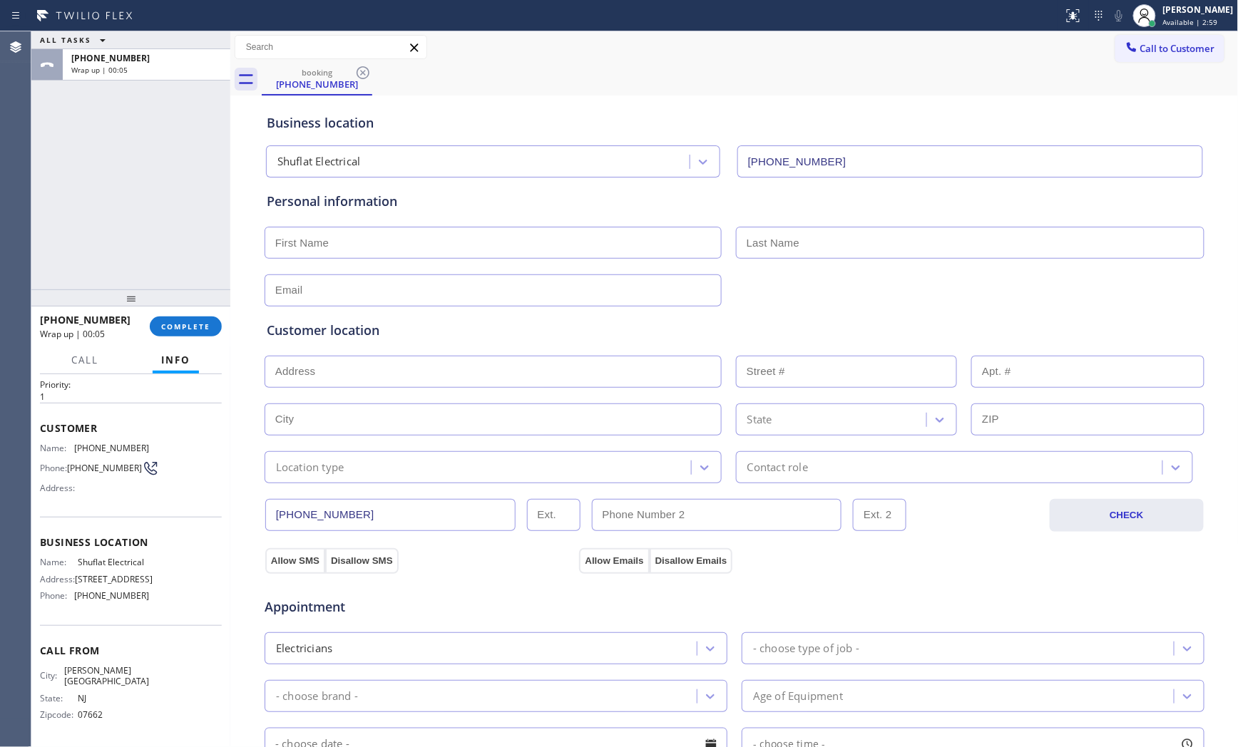
click at [144, 290] on div at bounding box center [130, 298] width 199 height 17
click at [172, 334] on button "COMPLETE" at bounding box center [186, 327] width 72 height 20
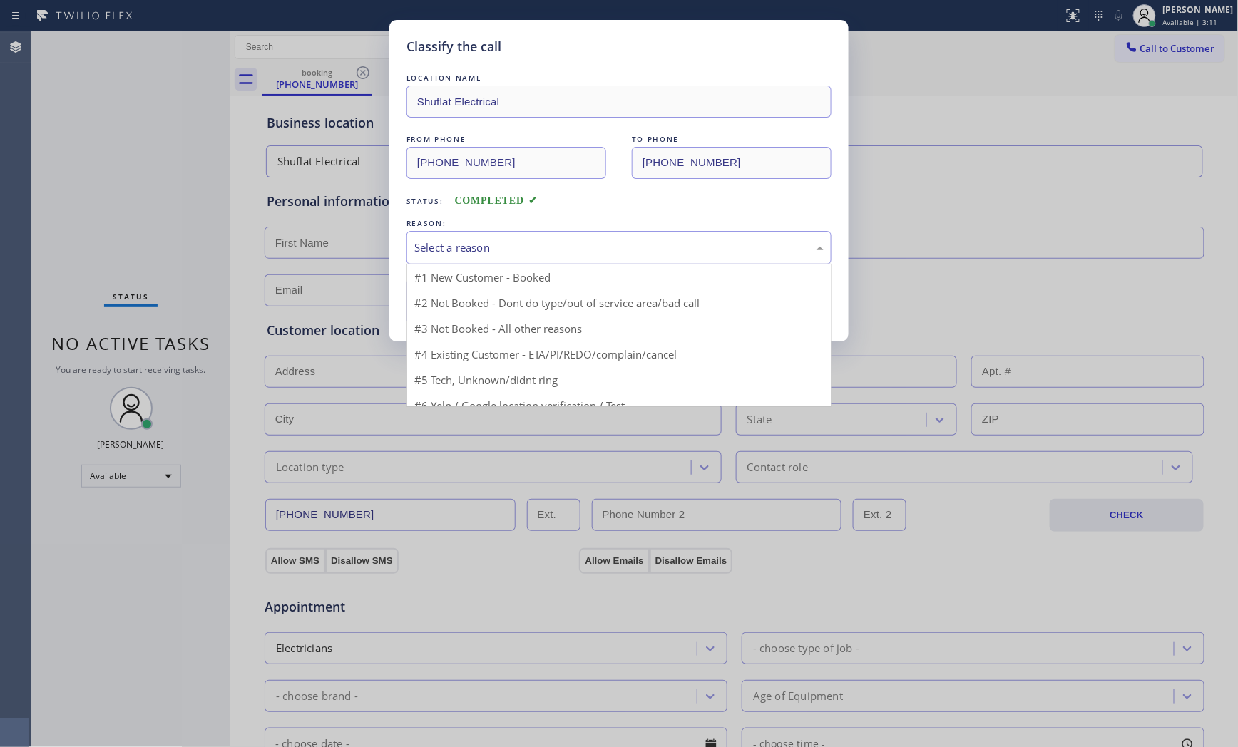
click at [445, 252] on div "Select a reason" at bounding box center [618, 248] width 409 height 16
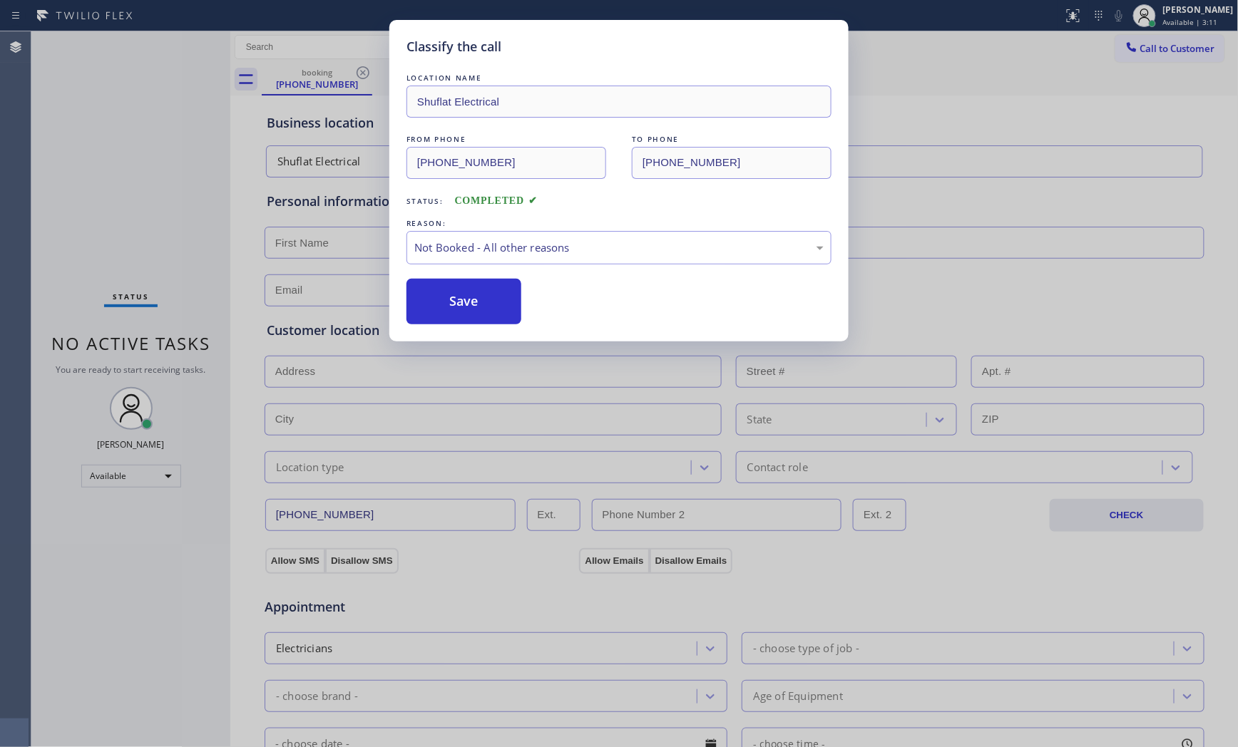
click at [444, 295] on button "Save" at bounding box center [464, 302] width 115 height 46
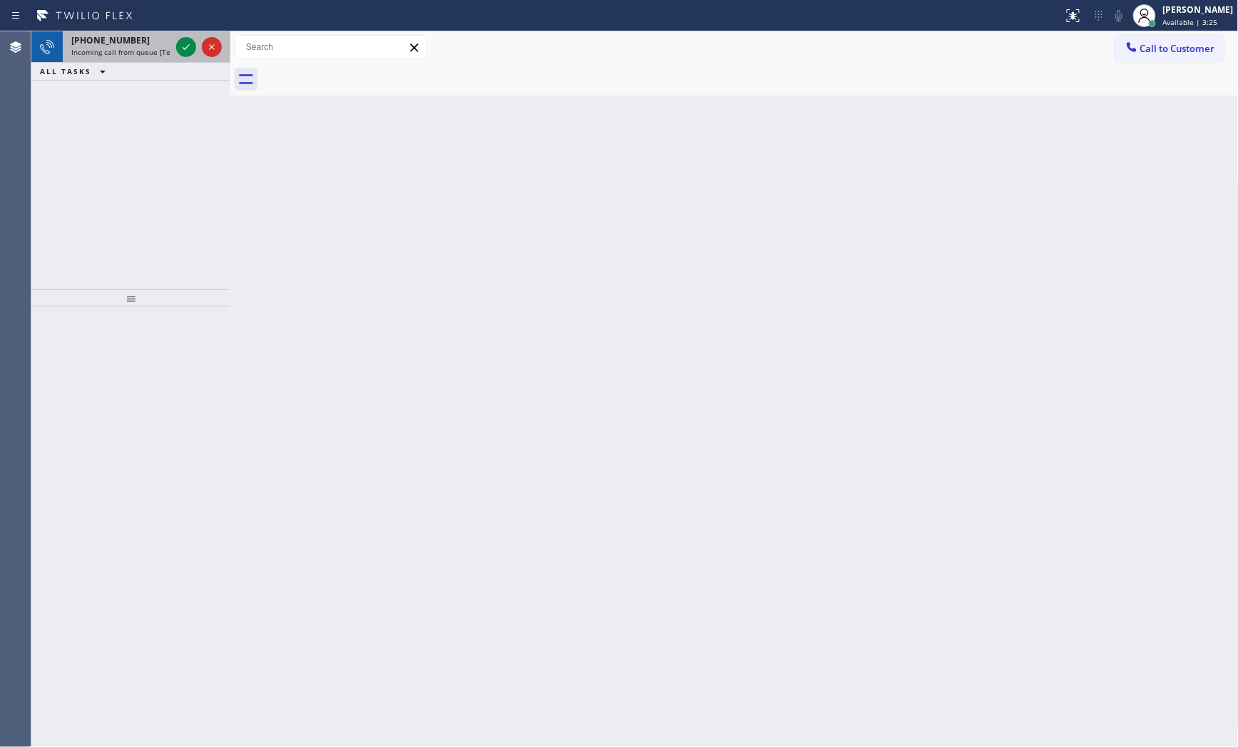
click at [129, 46] on span "[PHONE_NUMBER]" at bounding box center [110, 40] width 78 height 12
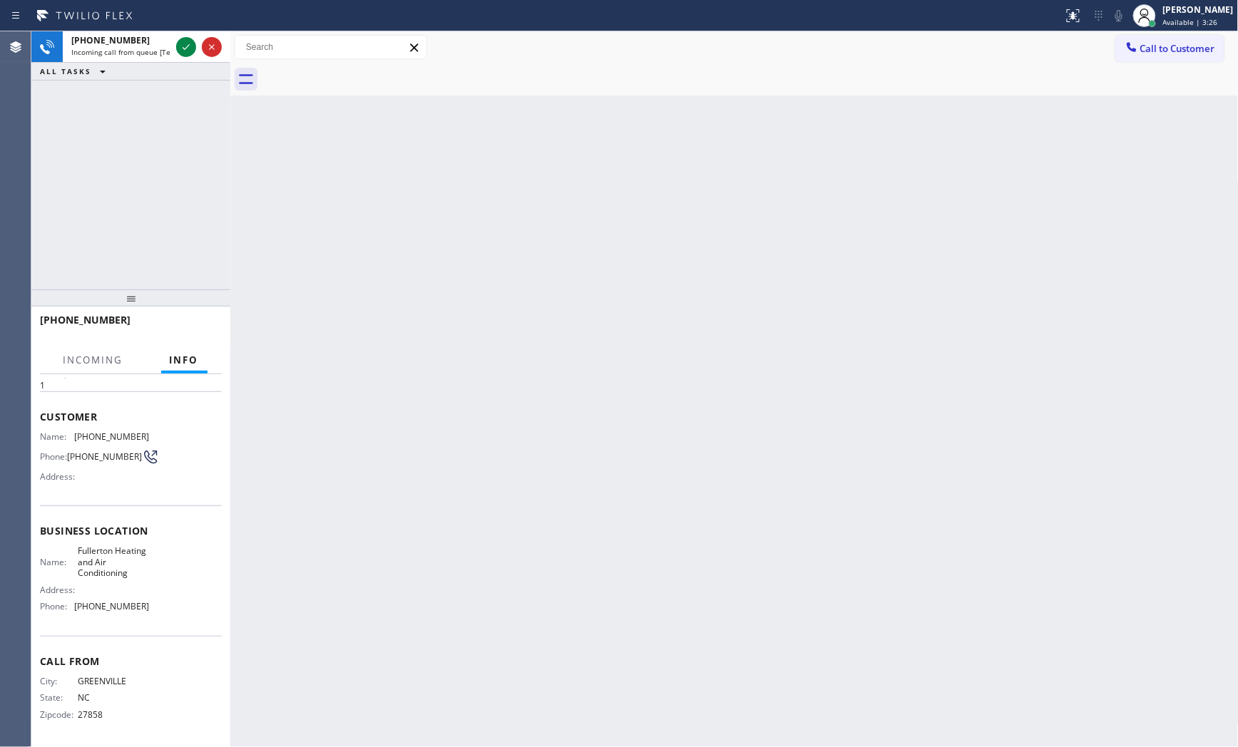
scroll to position [51, 0]
click at [188, 51] on icon at bounding box center [186, 47] width 17 height 17
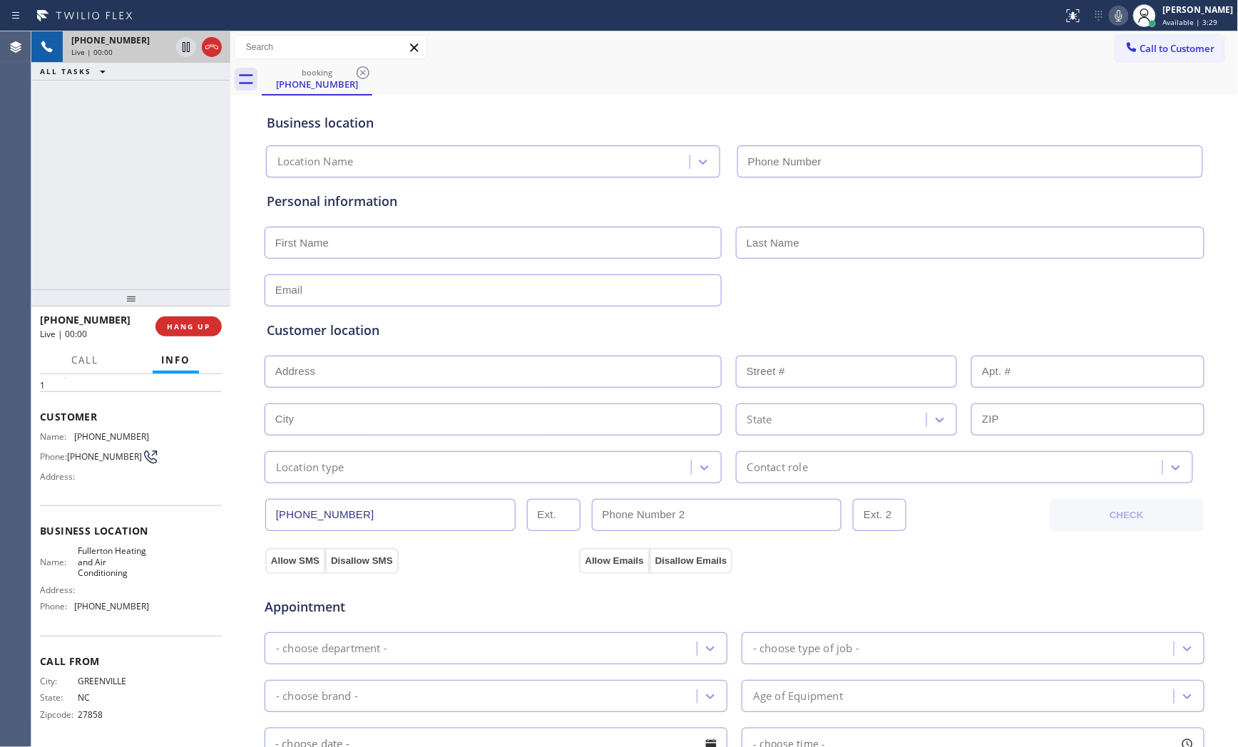
type input "[PHONE_NUMBER]"
drag, startPoint x: 195, startPoint y: 329, endPoint x: 197, endPoint y: 381, distance: 52.1
click at [197, 381] on div "[PHONE_NUMBER] Live | 00:06 HANG UP Call Info [PHONE_NUMBER] Live Context Queue…" at bounding box center [130, 527] width 199 height 441
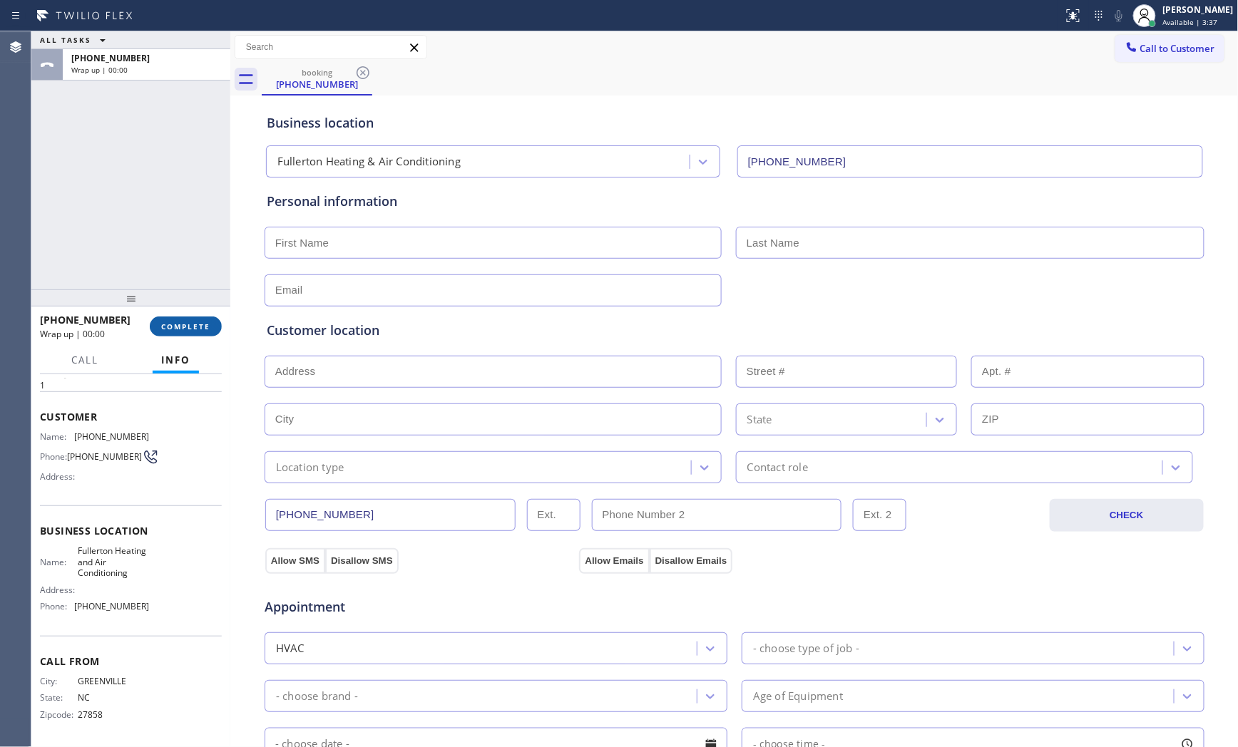
click at [198, 323] on span "COMPLETE" at bounding box center [185, 327] width 49 height 10
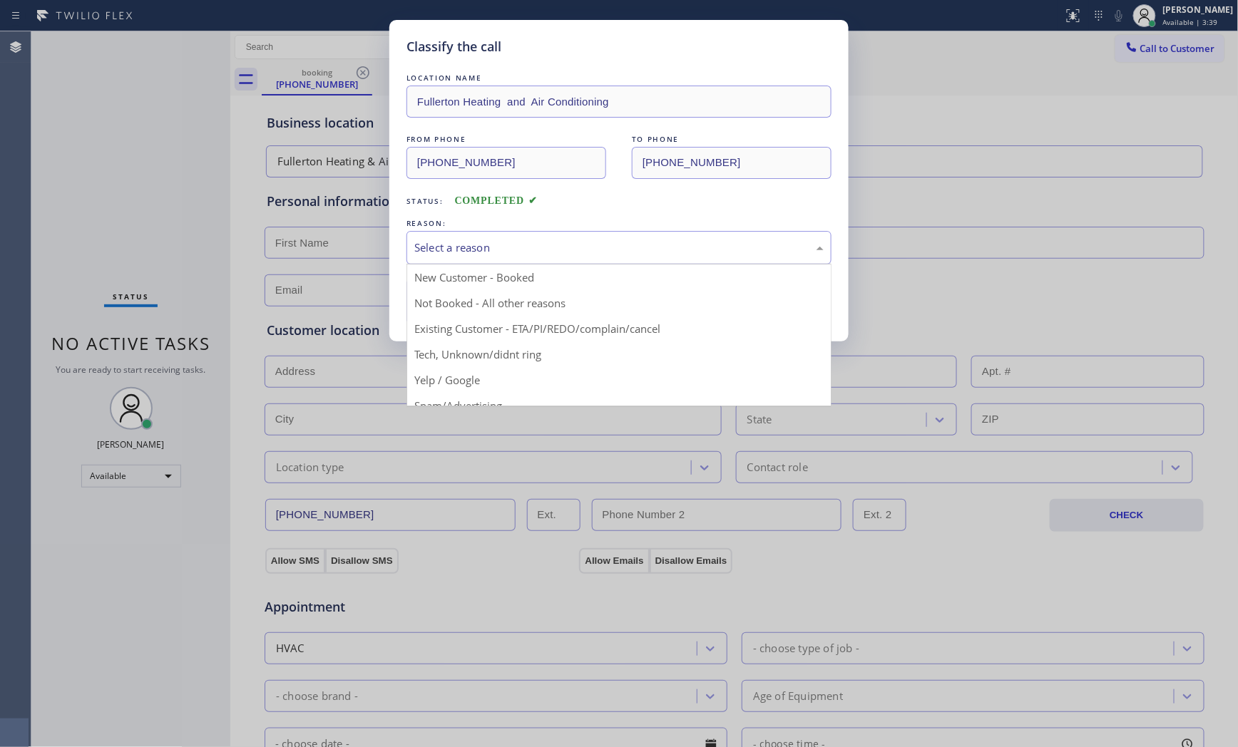
drag, startPoint x: 505, startPoint y: 233, endPoint x: 501, endPoint y: 250, distance: 17.6
click at [504, 243] on div "Select a reason" at bounding box center [619, 248] width 425 height 34
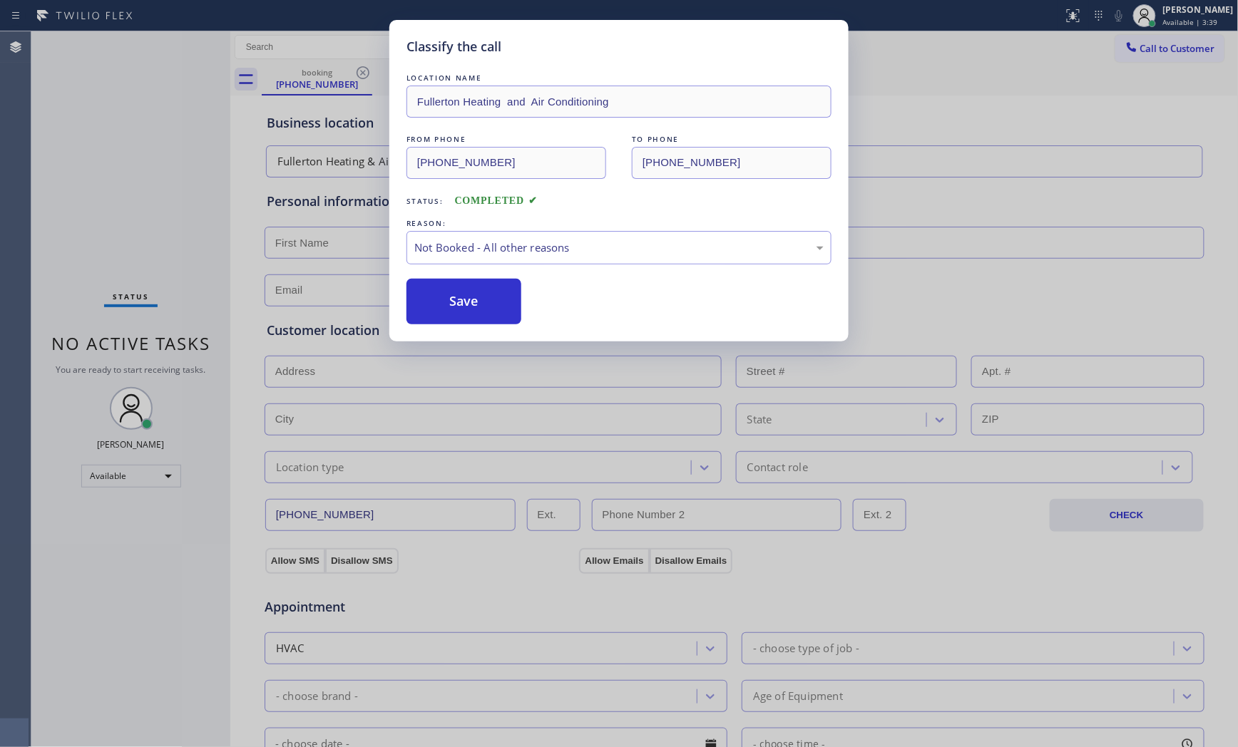
click at [459, 298] on button "Save" at bounding box center [464, 302] width 115 height 46
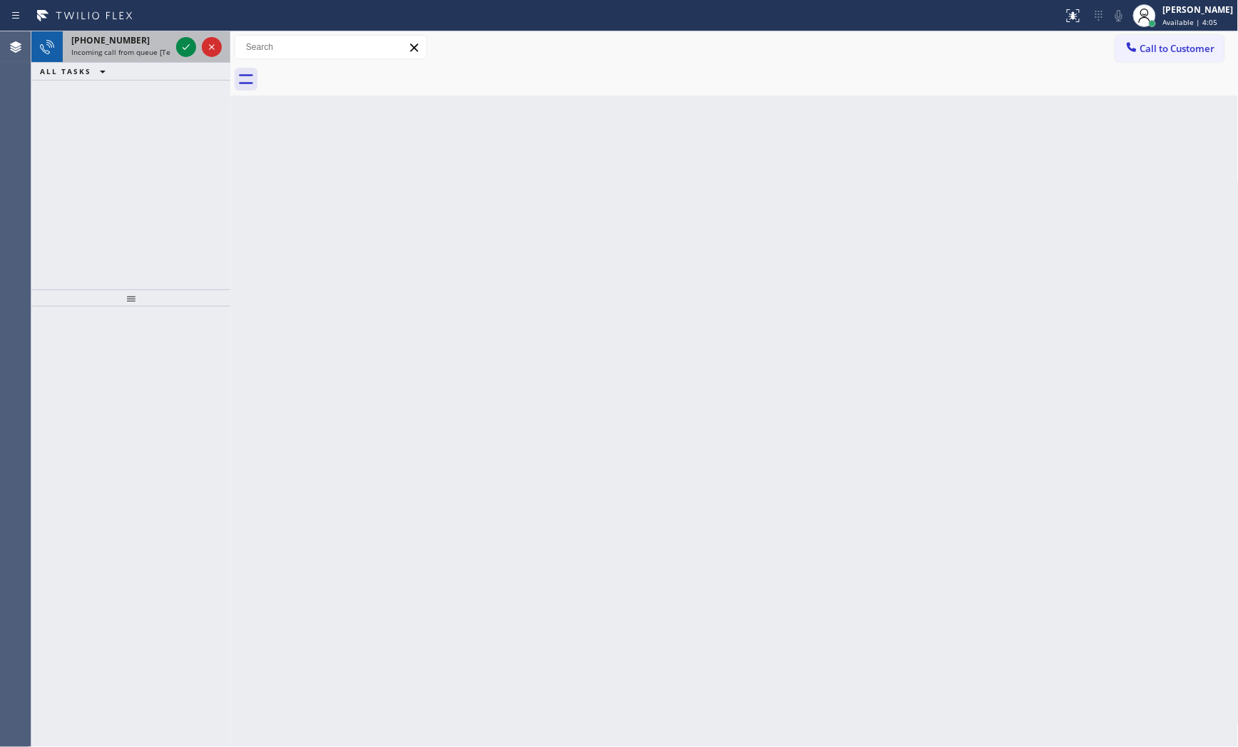
click at [115, 45] on span "[PHONE_NUMBER]" at bounding box center [110, 40] width 78 height 12
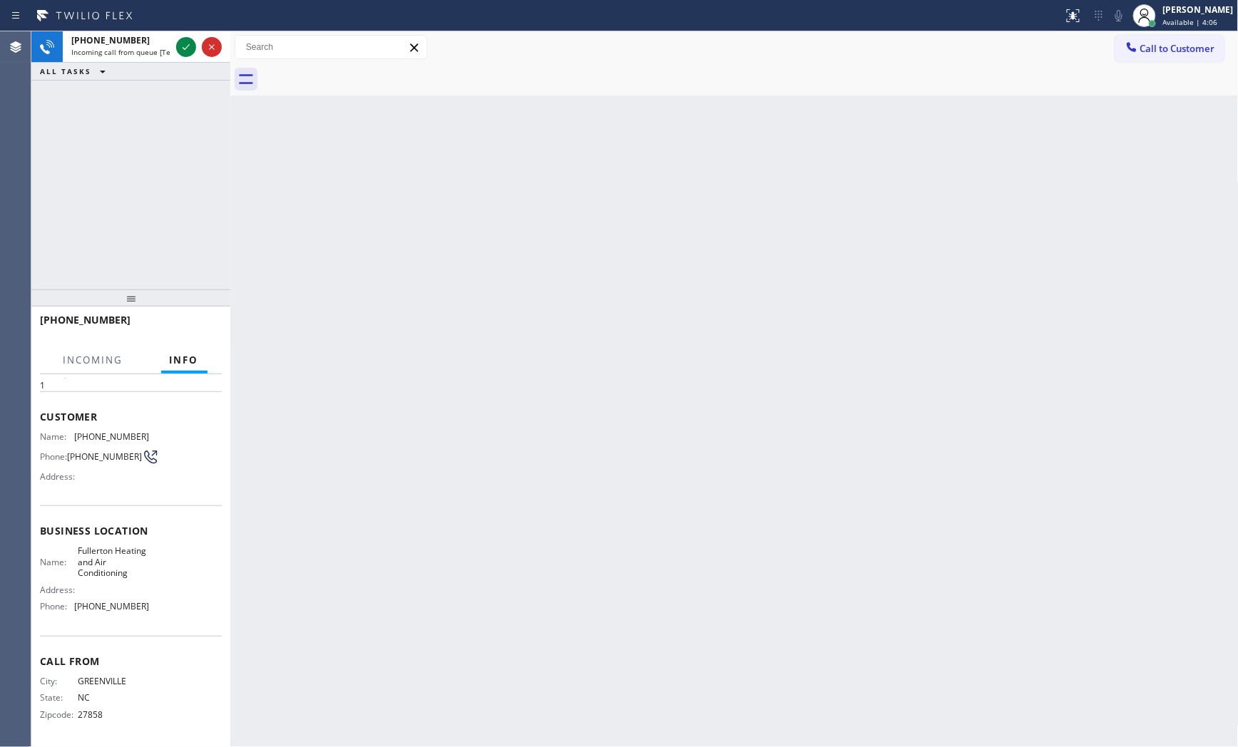
scroll to position [51, 0]
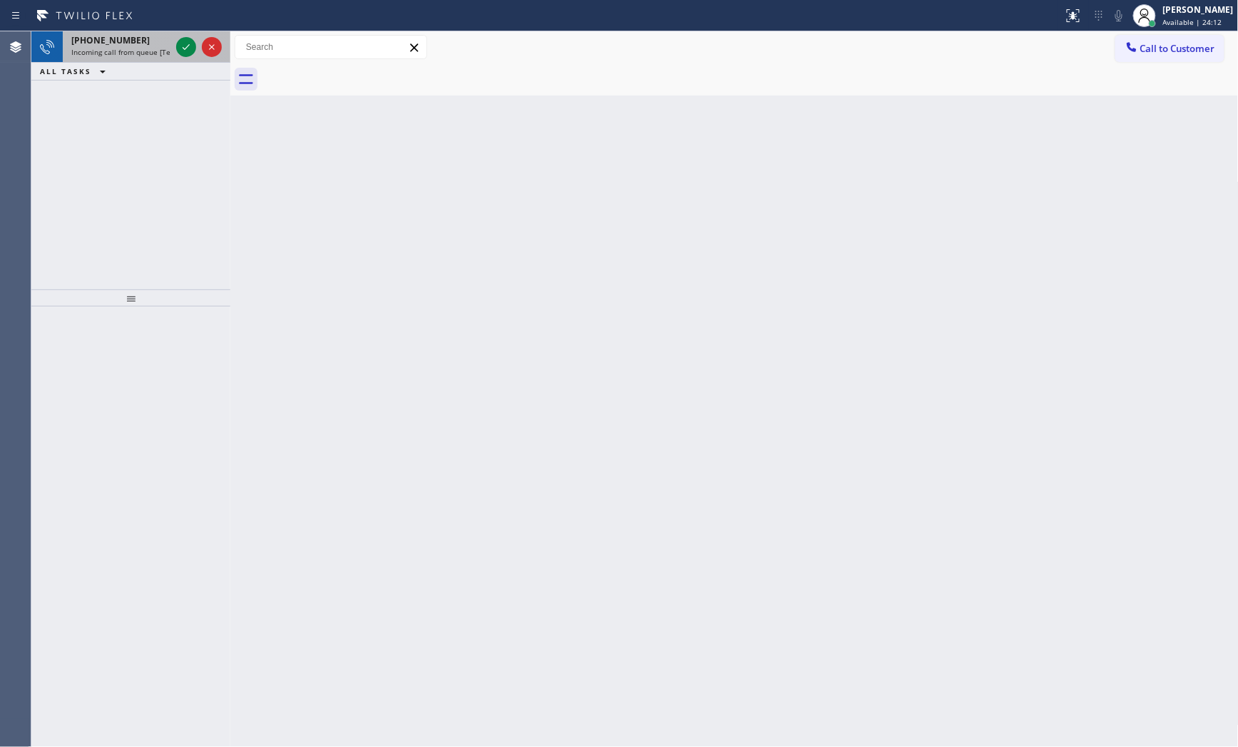
click at [121, 48] on span "Incoming call from queue [Test] All" at bounding box center [130, 52] width 118 height 10
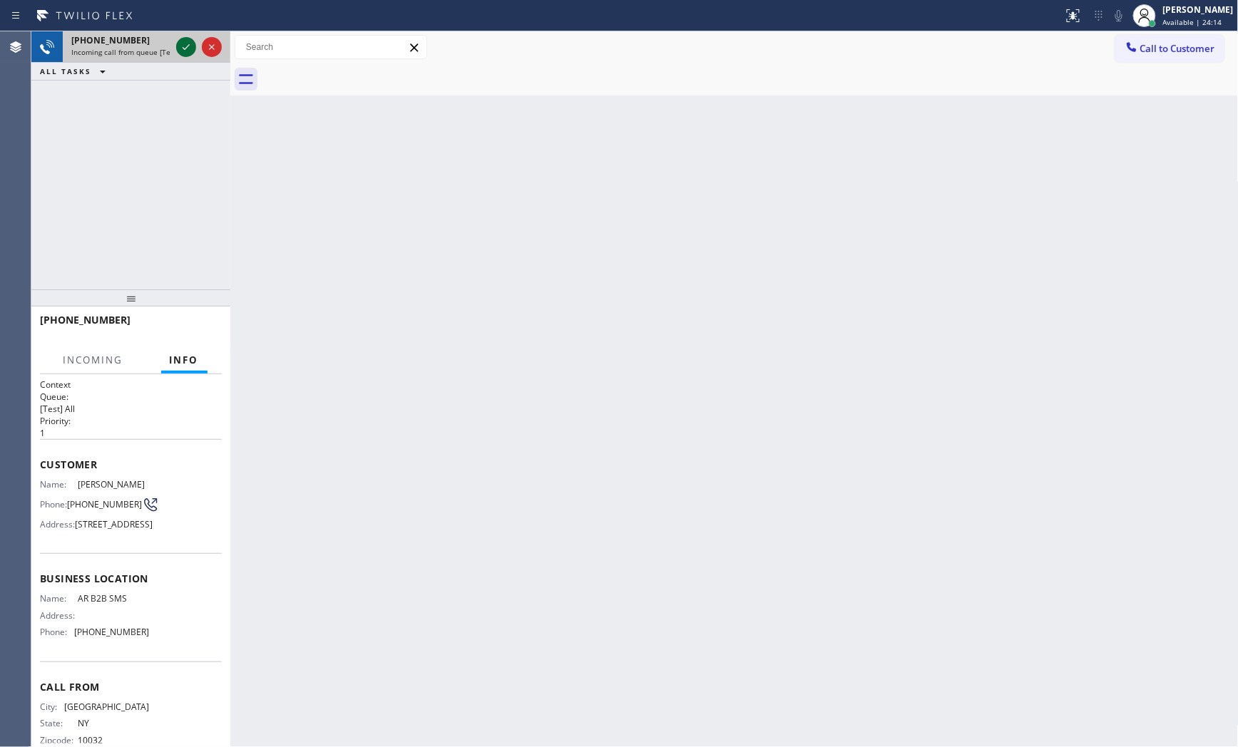
click at [194, 44] on icon at bounding box center [186, 47] width 17 height 17
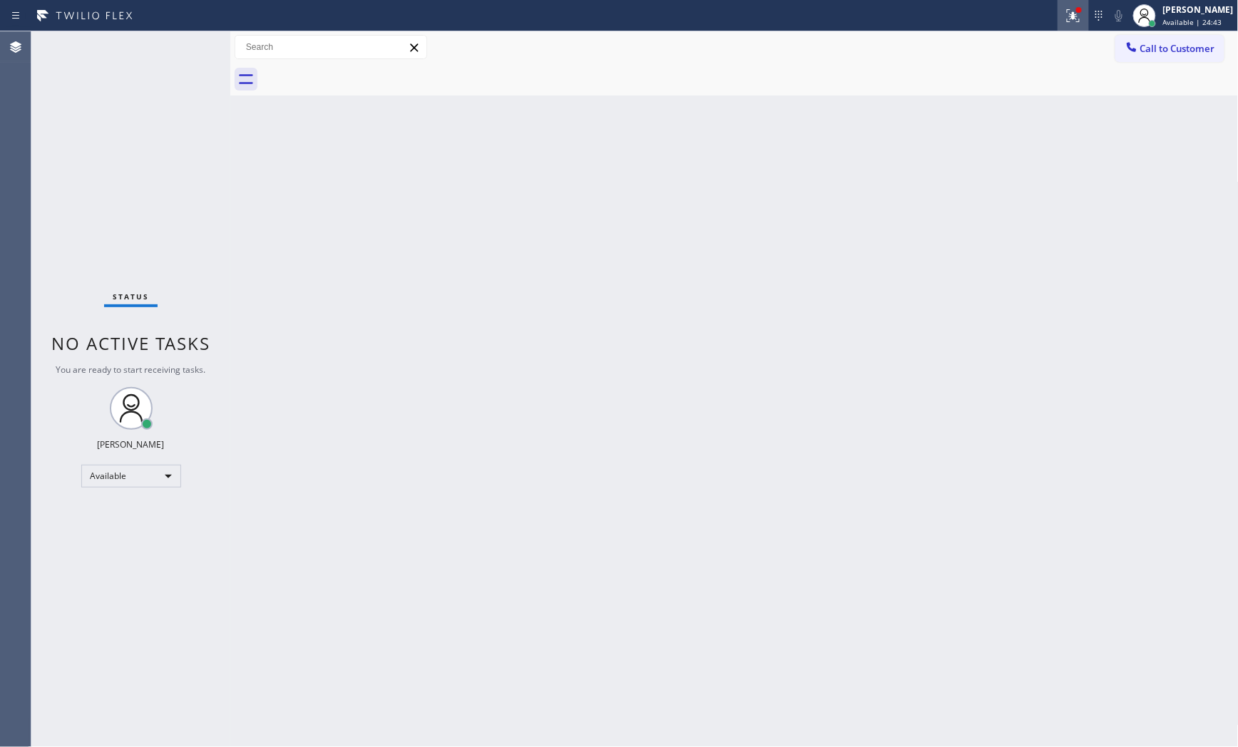
click at [1068, 16] on icon at bounding box center [1071, 14] width 9 height 10
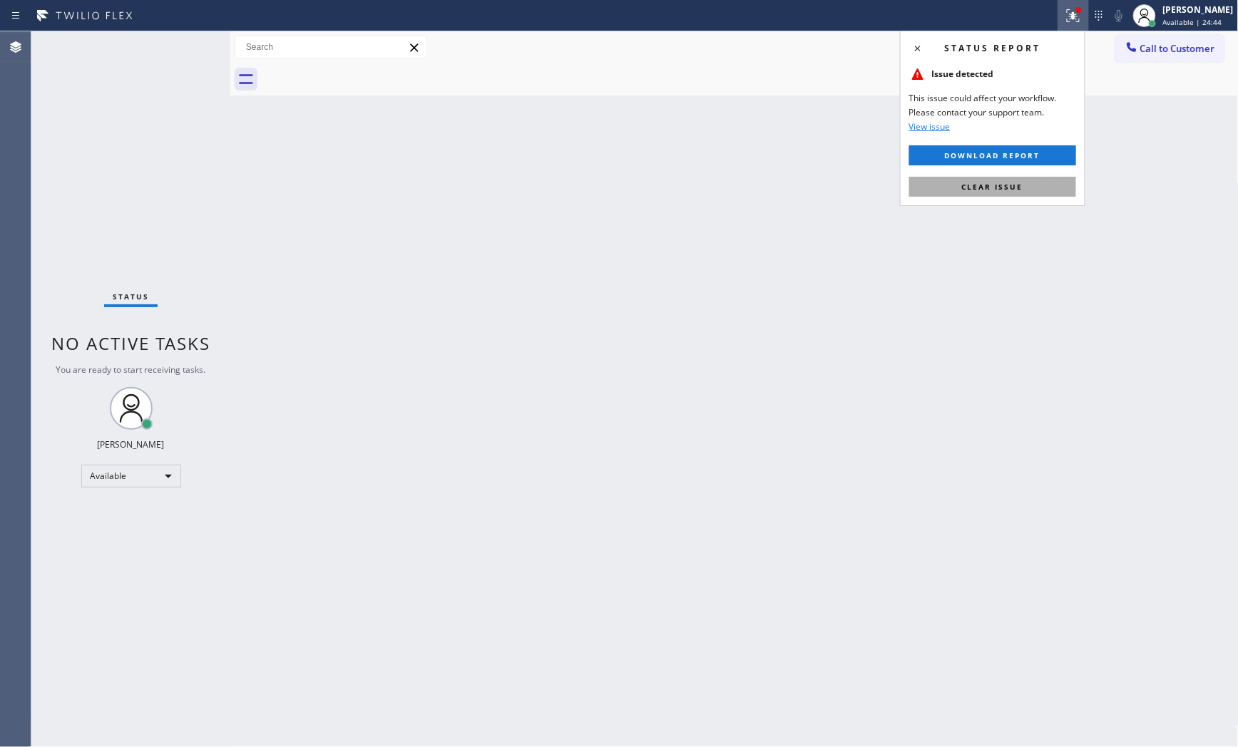
click at [1063, 186] on button "Clear issue" at bounding box center [992, 187] width 167 height 20
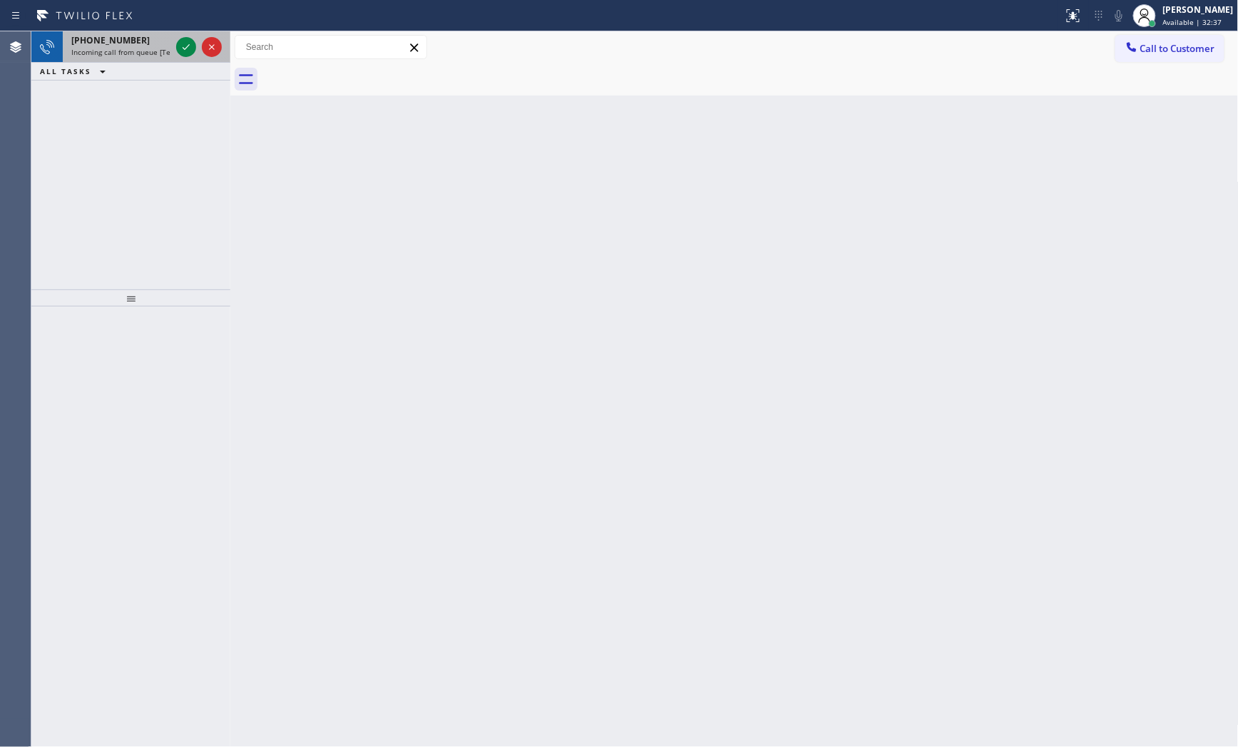
click at [166, 59] on div "[PHONE_NUMBER] Incoming call from queue [Test] All" at bounding box center [118, 46] width 111 height 31
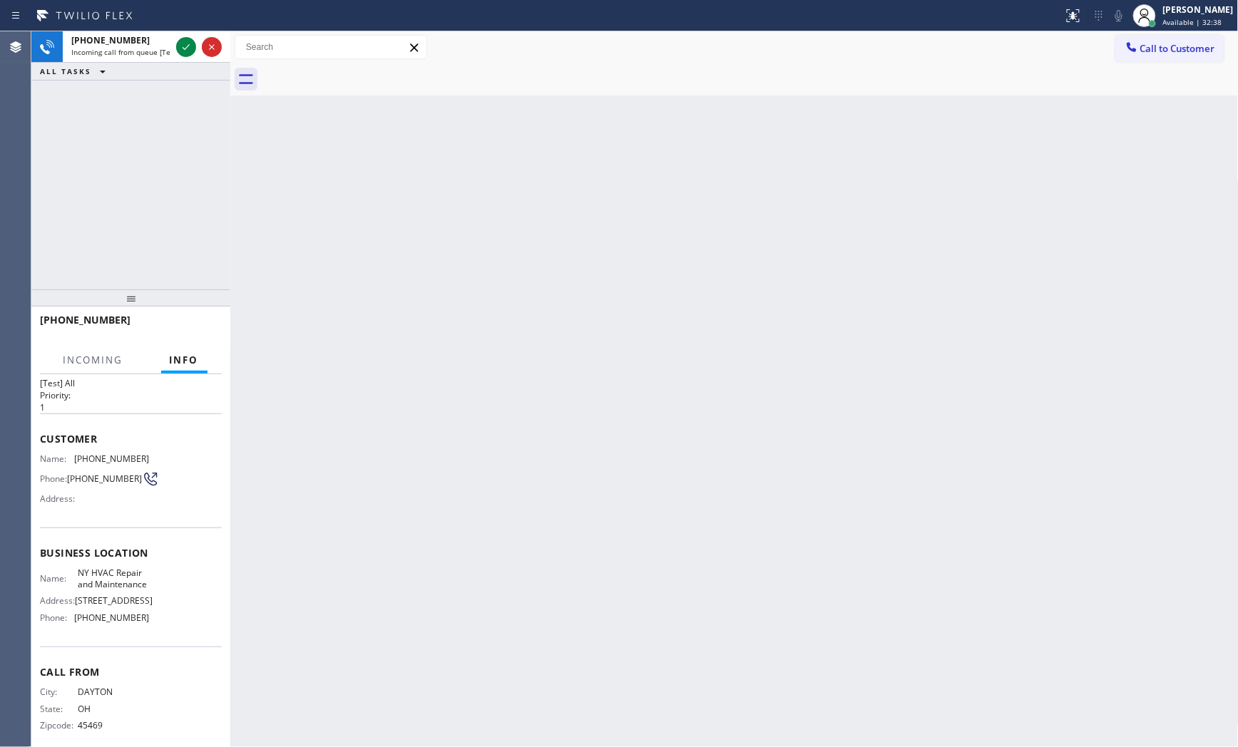
scroll to position [51, 0]
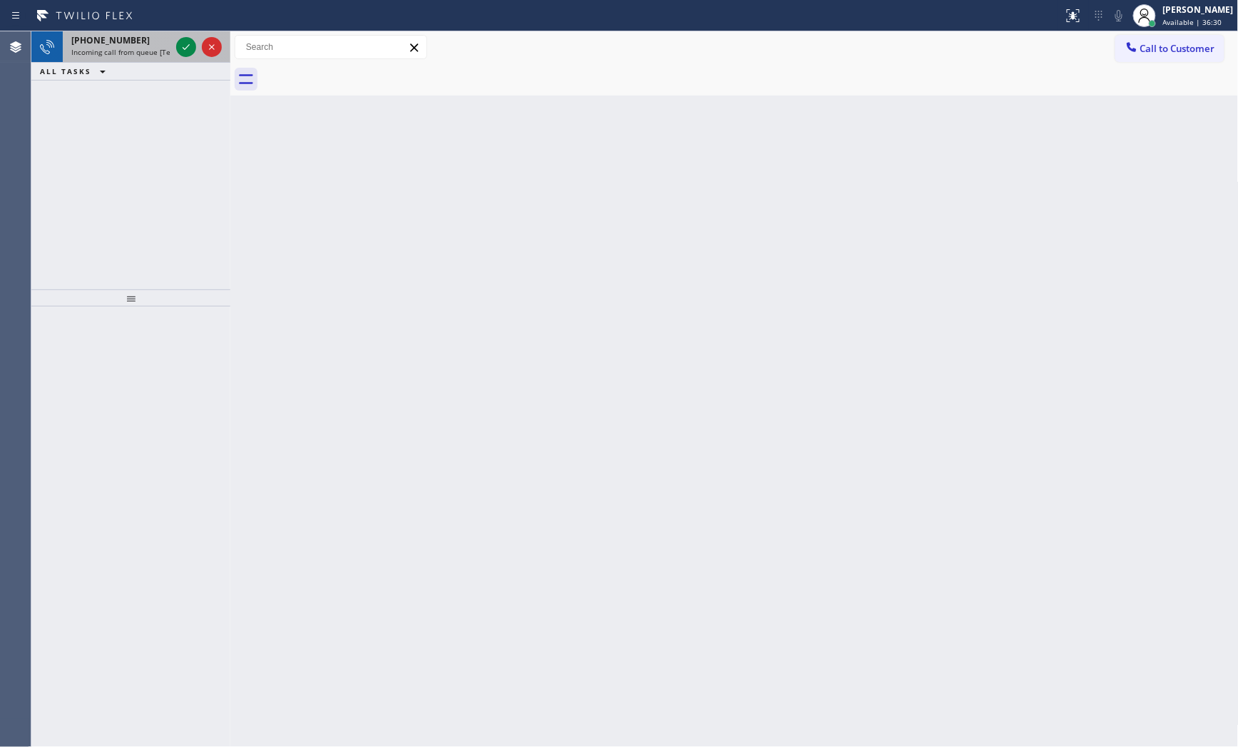
click at [153, 58] on div "[PHONE_NUMBER] Incoming call from queue [Test] All" at bounding box center [118, 46] width 111 height 31
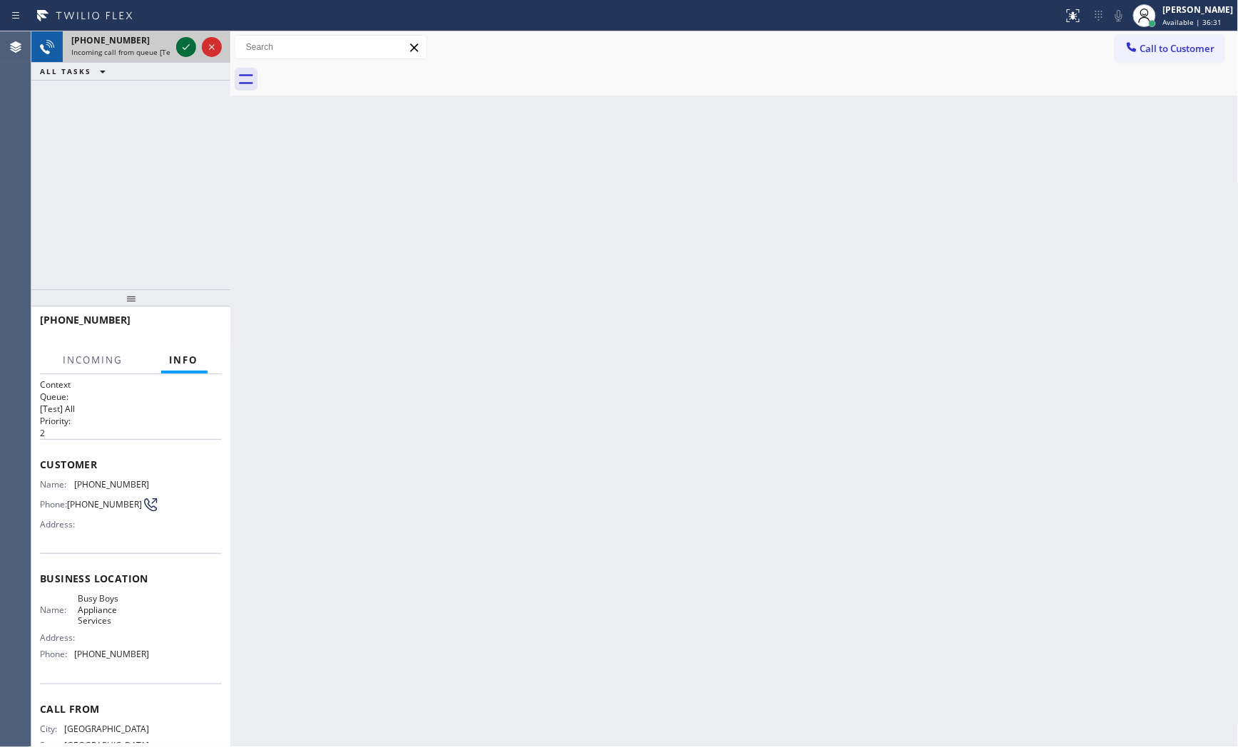
click at [176, 46] on div at bounding box center [186, 47] width 20 height 17
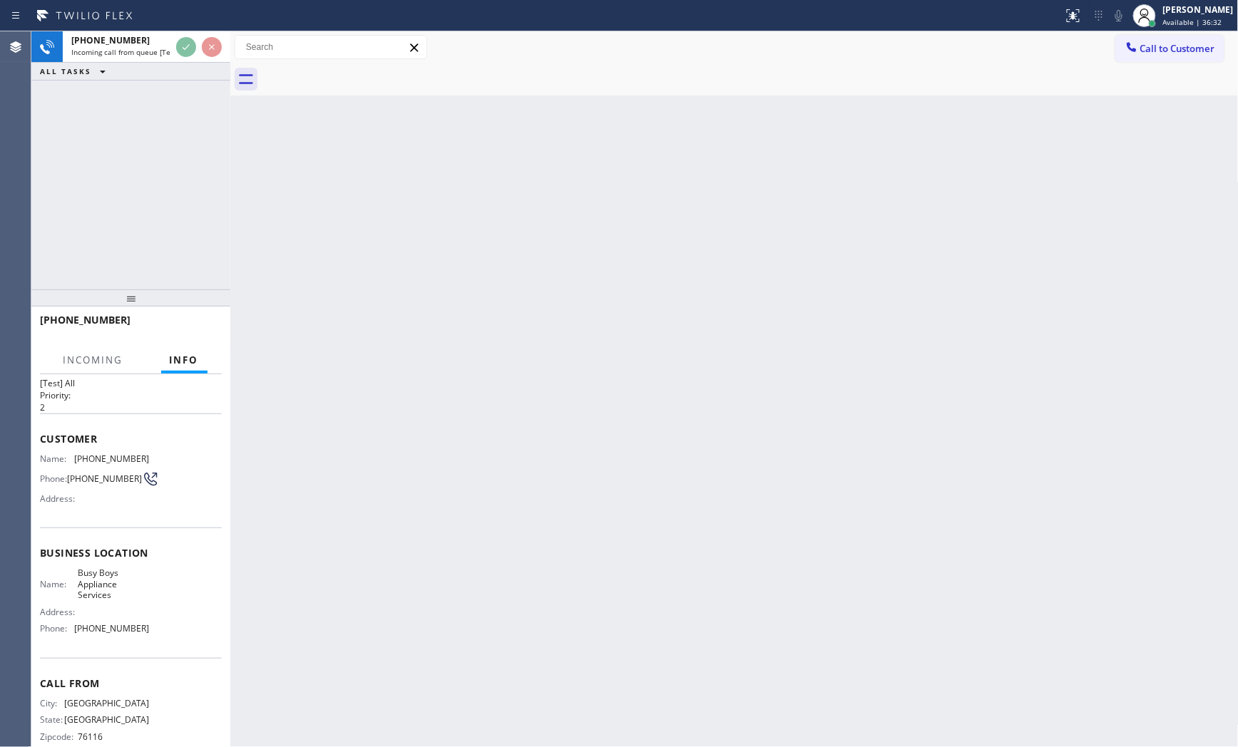
scroll to position [51, 0]
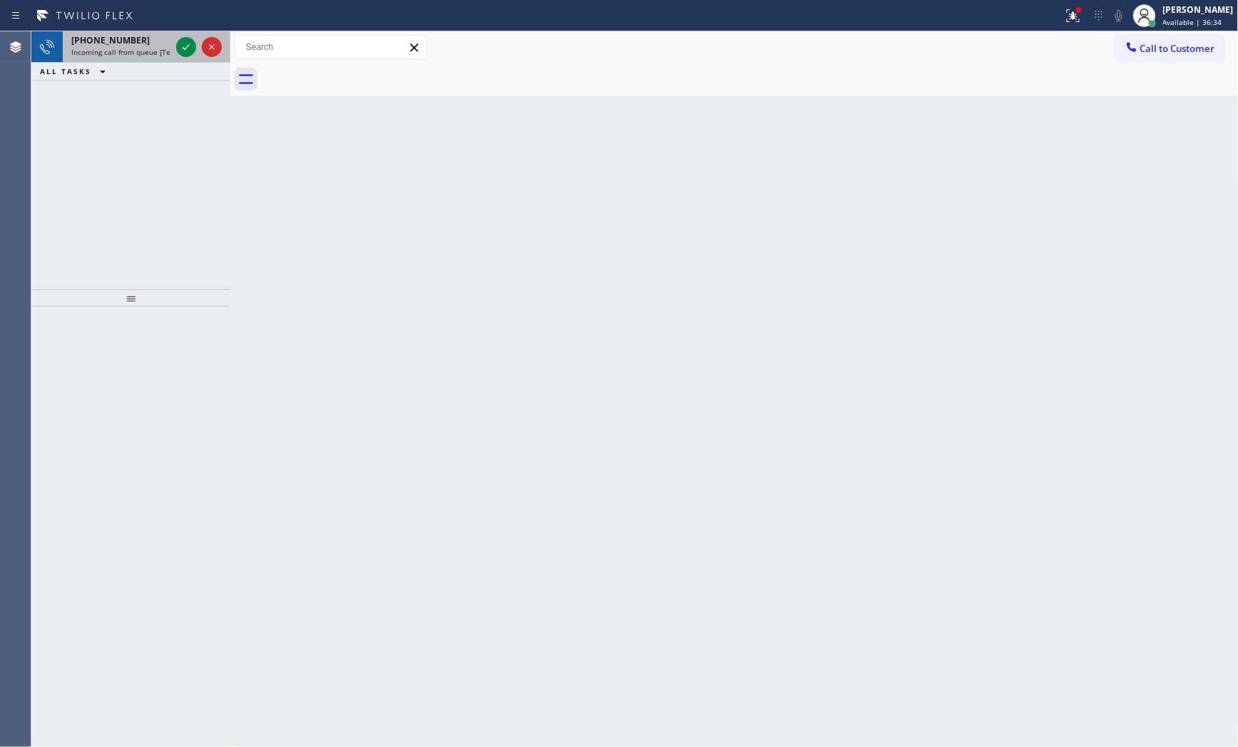
click at [133, 48] on span "Incoming call from queue [Test] All" at bounding box center [130, 52] width 118 height 10
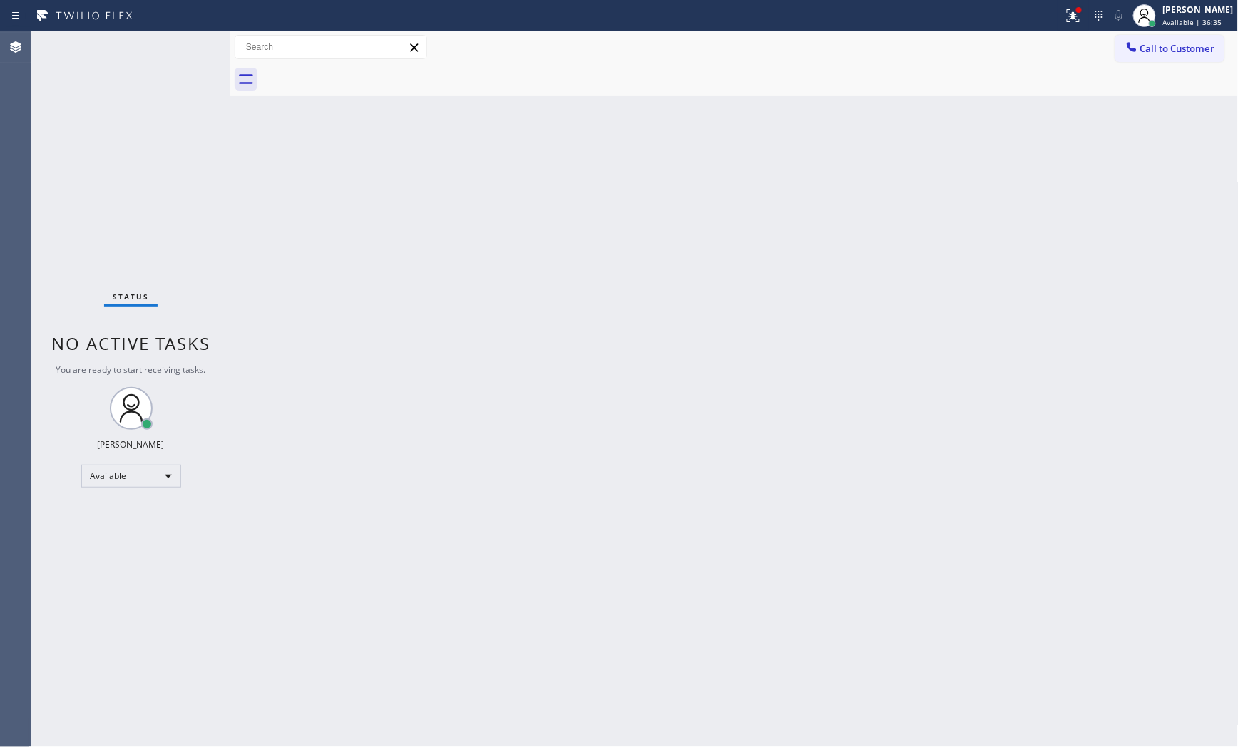
click at [153, 53] on div "Status No active tasks You are ready to start receiving tasks. [PERSON_NAME] Av…" at bounding box center [130, 389] width 199 height 716
click at [1071, 20] on icon at bounding box center [1073, 15] width 17 height 17
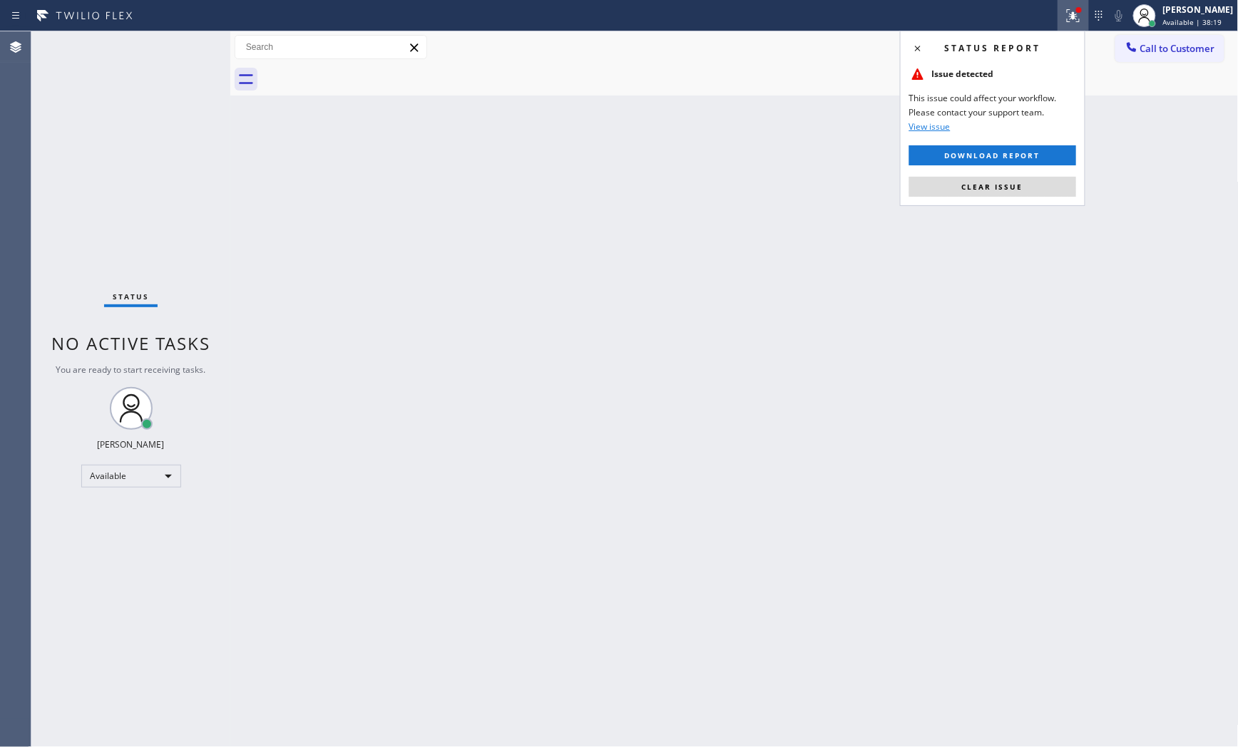
click at [1025, 175] on div "Status report Issue detected This issue could affect your workflow. Please cont…" at bounding box center [992, 118] width 185 height 175
click at [1023, 187] on button "Clear issue" at bounding box center [992, 187] width 167 height 20
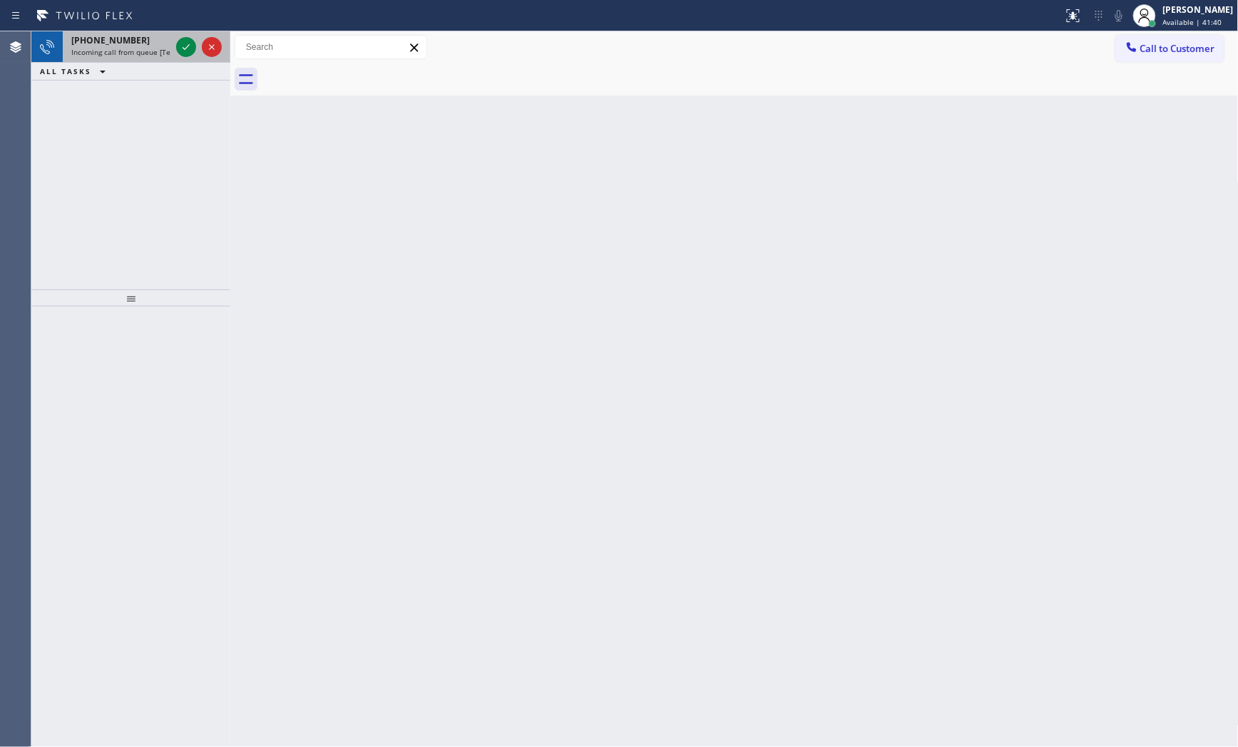
click at [137, 54] on span "Incoming call from queue [Test] All" at bounding box center [130, 52] width 118 height 10
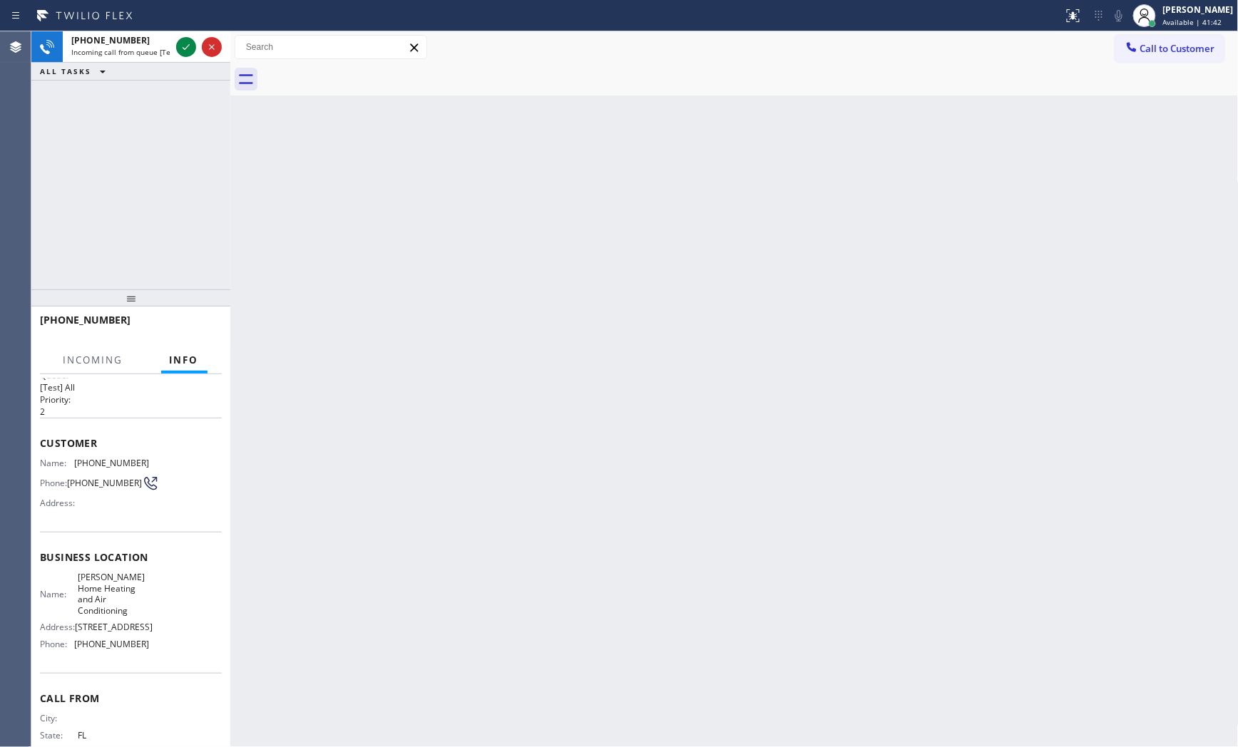
scroll to position [51, 0]
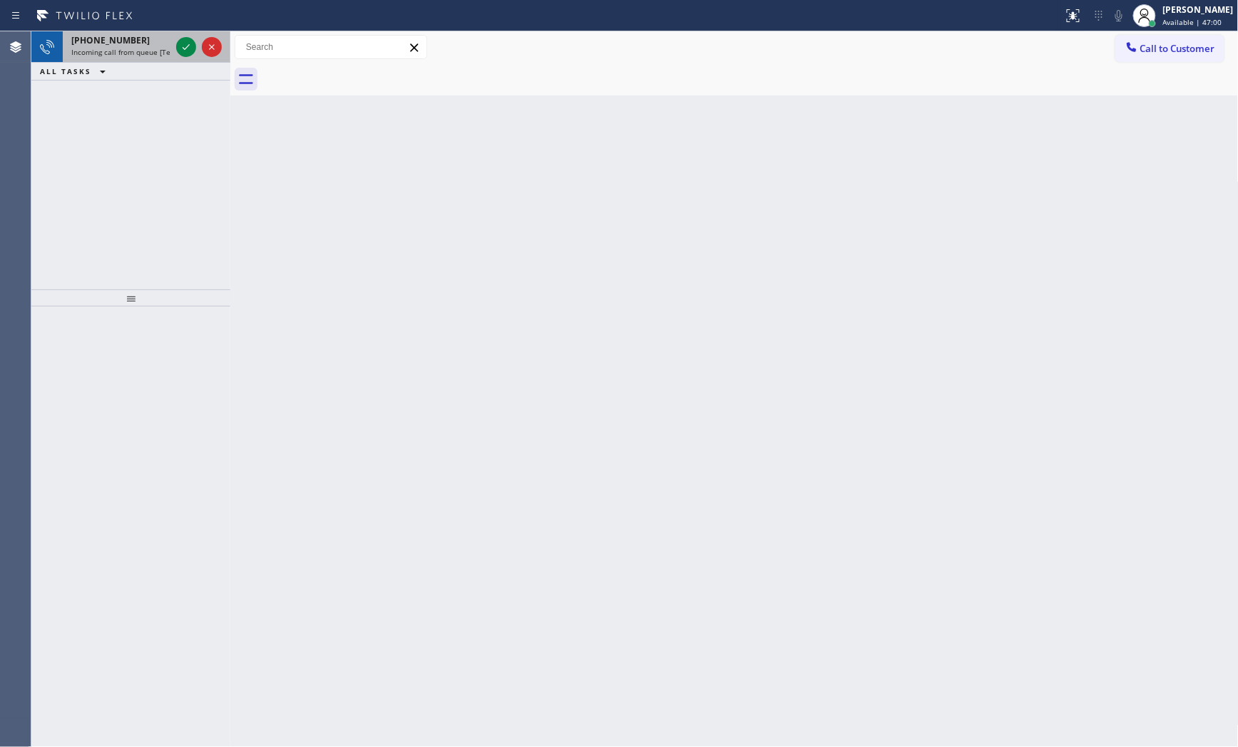
click at [126, 44] on span "[PHONE_NUMBER]" at bounding box center [110, 40] width 78 height 12
click at [155, 41] on div "[PHONE_NUMBER]" at bounding box center [120, 40] width 99 height 12
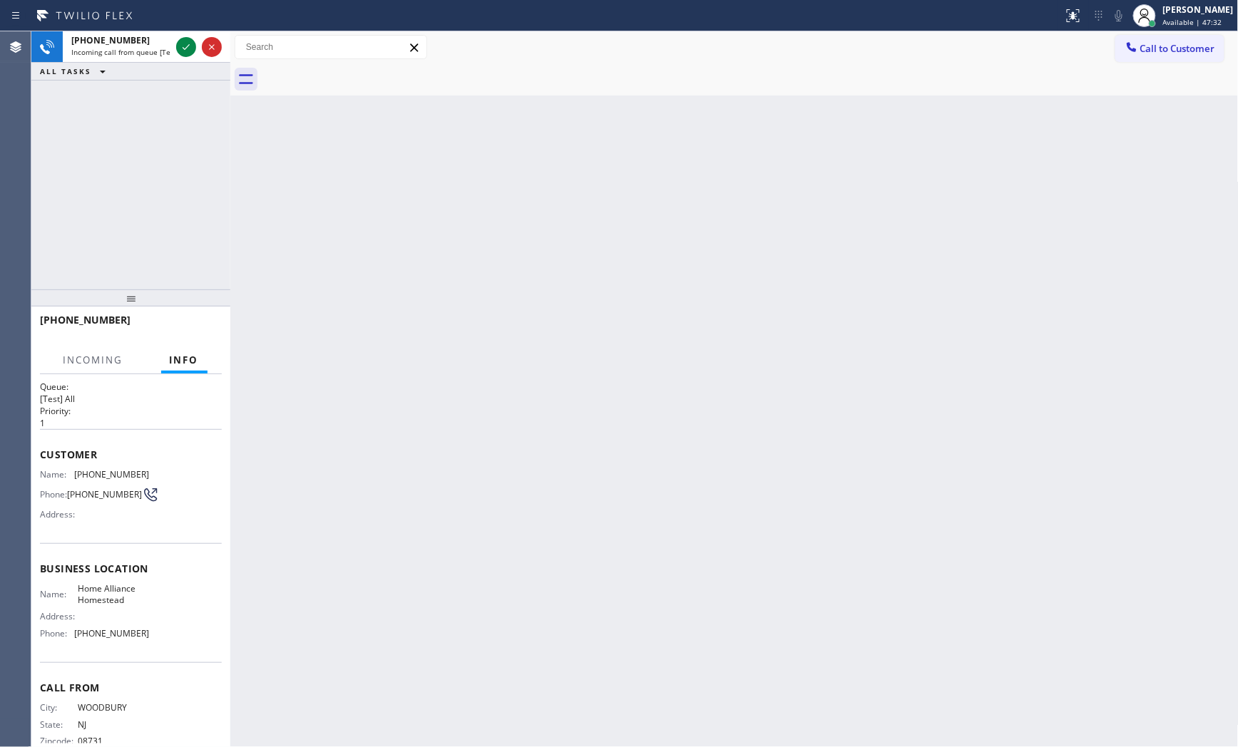
scroll to position [40, 0]
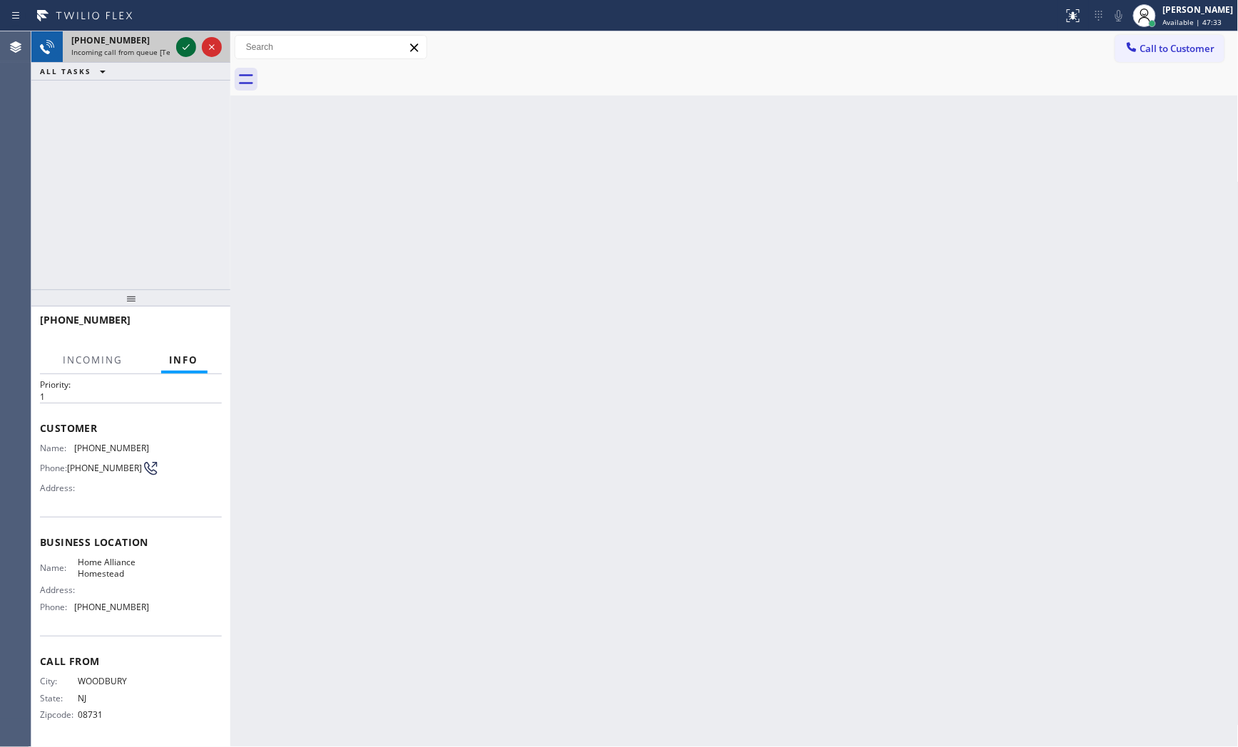
click at [191, 43] on icon at bounding box center [186, 47] width 17 height 17
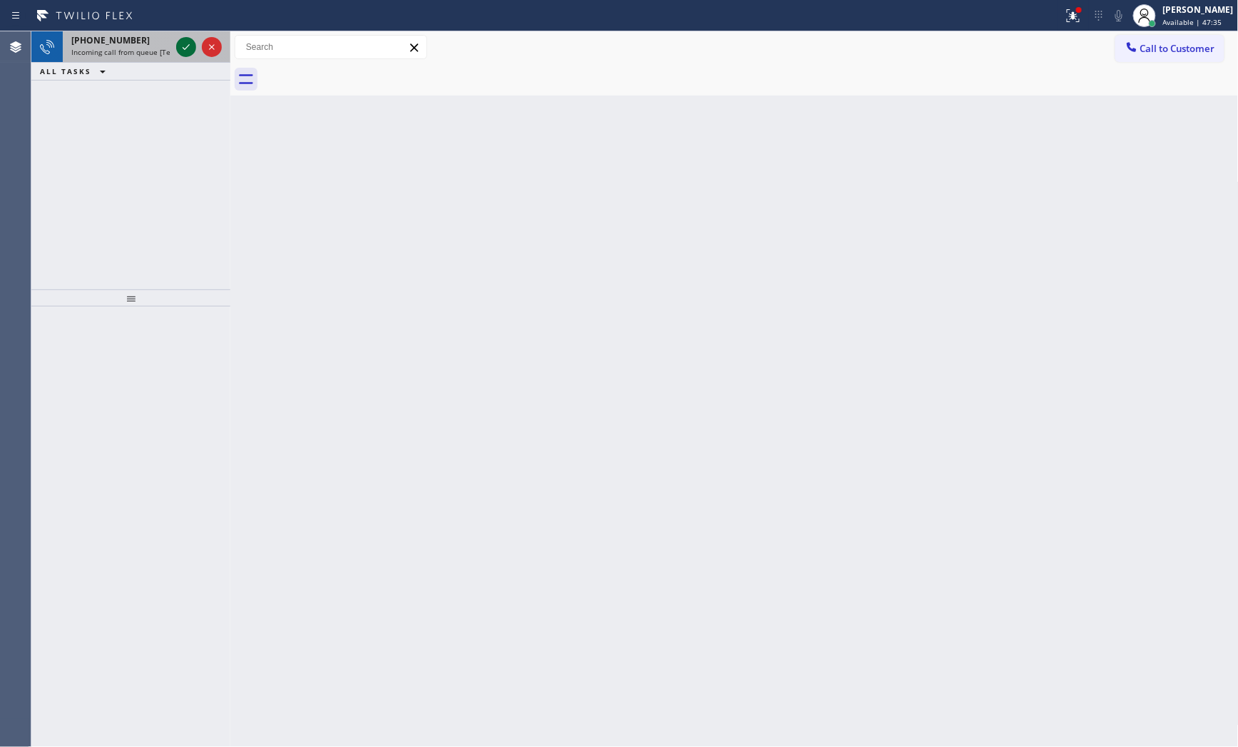
click at [183, 52] on icon at bounding box center [186, 47] width 17 height 17
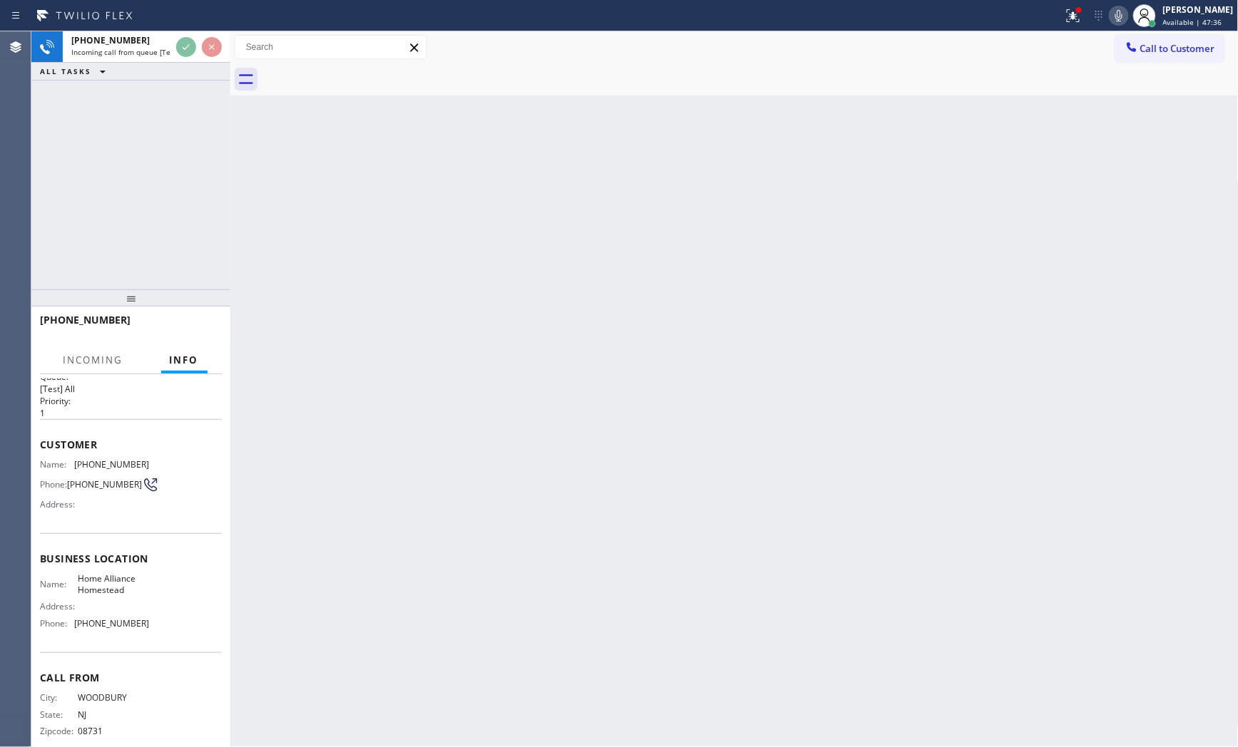
scroll to position [40, 0]
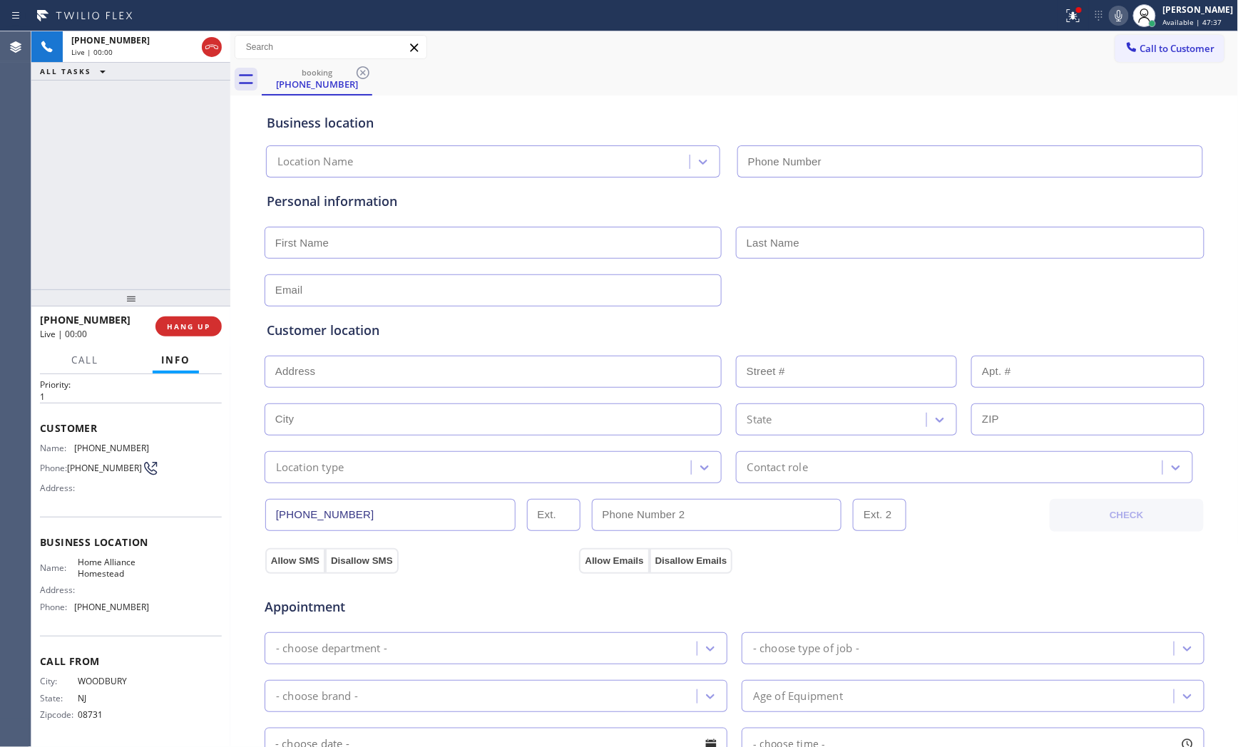
type input "[PHONE_NUMBER]"
click at [1059, 11] on div at bounding box center [1073, 15] width 31 height 17
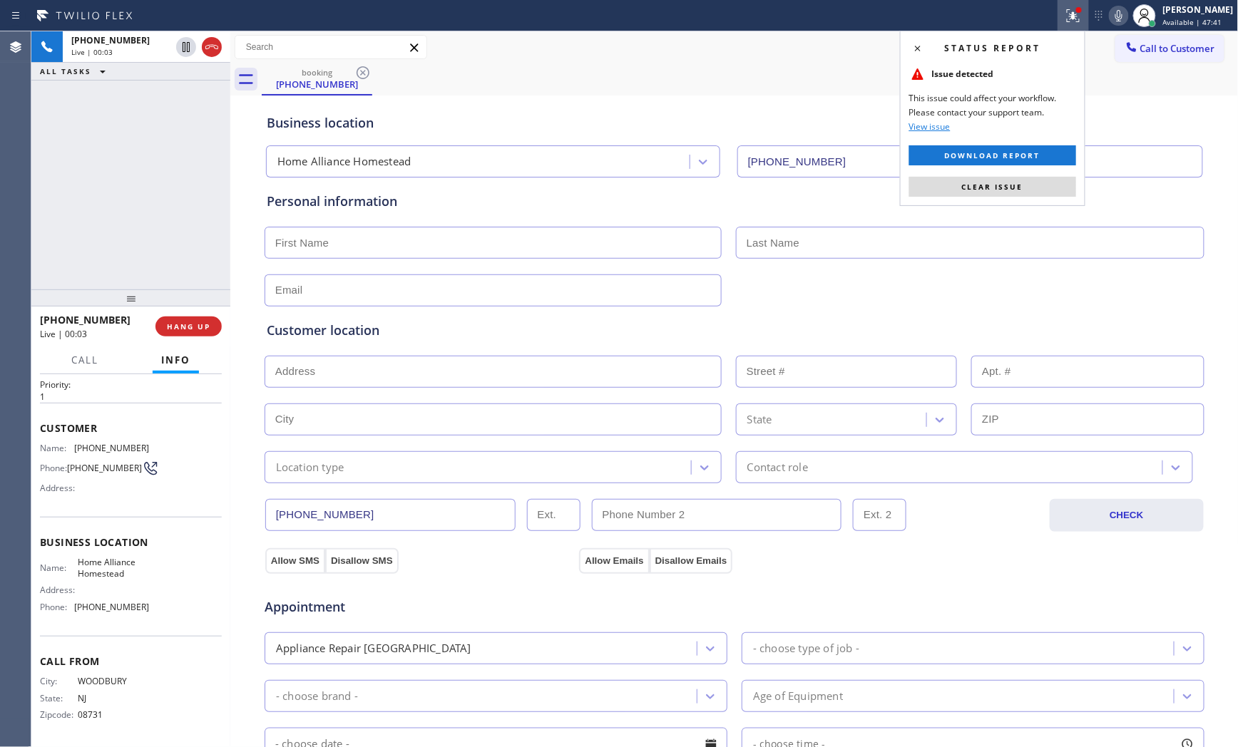
click at [1023, 182] on button "Clear issue" at bounding box center [992, 187] width 167 height 20
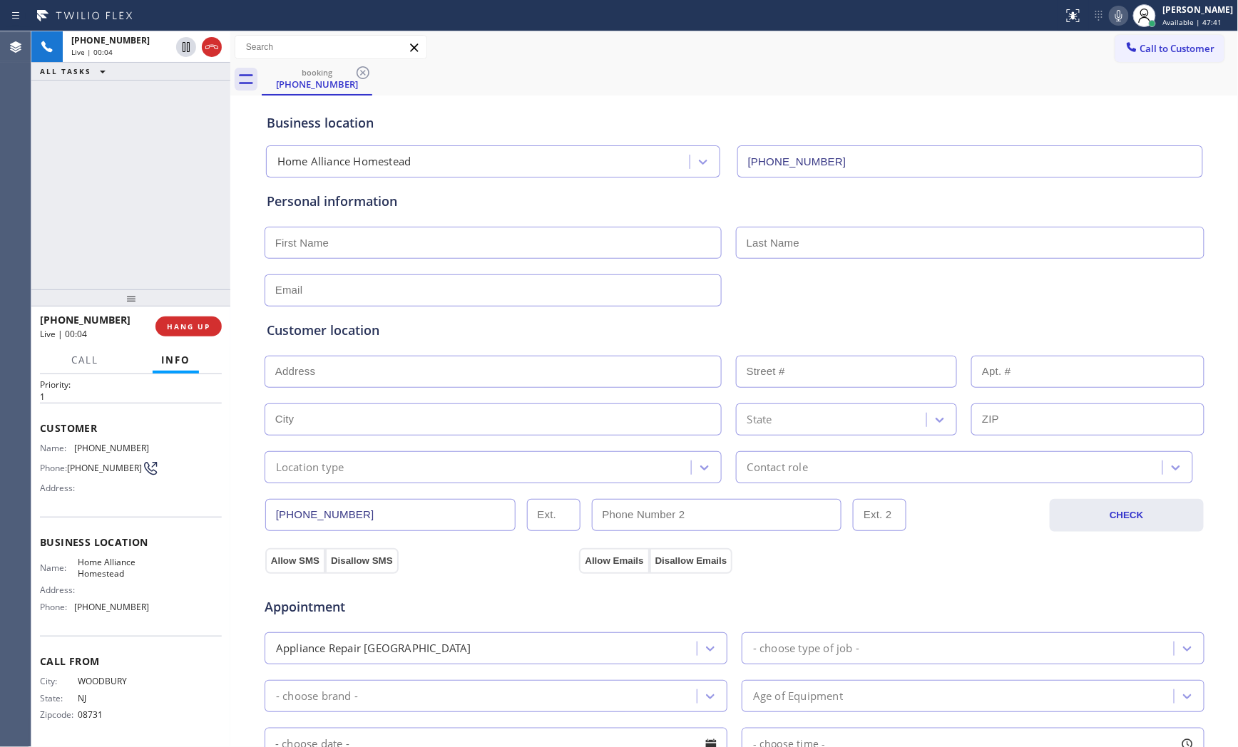
click at [1111, 14] on icon at bounding box center [1119, 15] width 17 height 17
click at [1109, 19] on div at bounding box center [1119, 15] width 20 height 17
click at [1120, 20] on icon at bounding box center [1119, 15] width 17 height 17
click at [1111, 19] on icon at bounding box center [1119, 15] width 17 height 17
click at [198, 329] on span "HANG UP" at bounding box center [189, 327] width 44 height 10
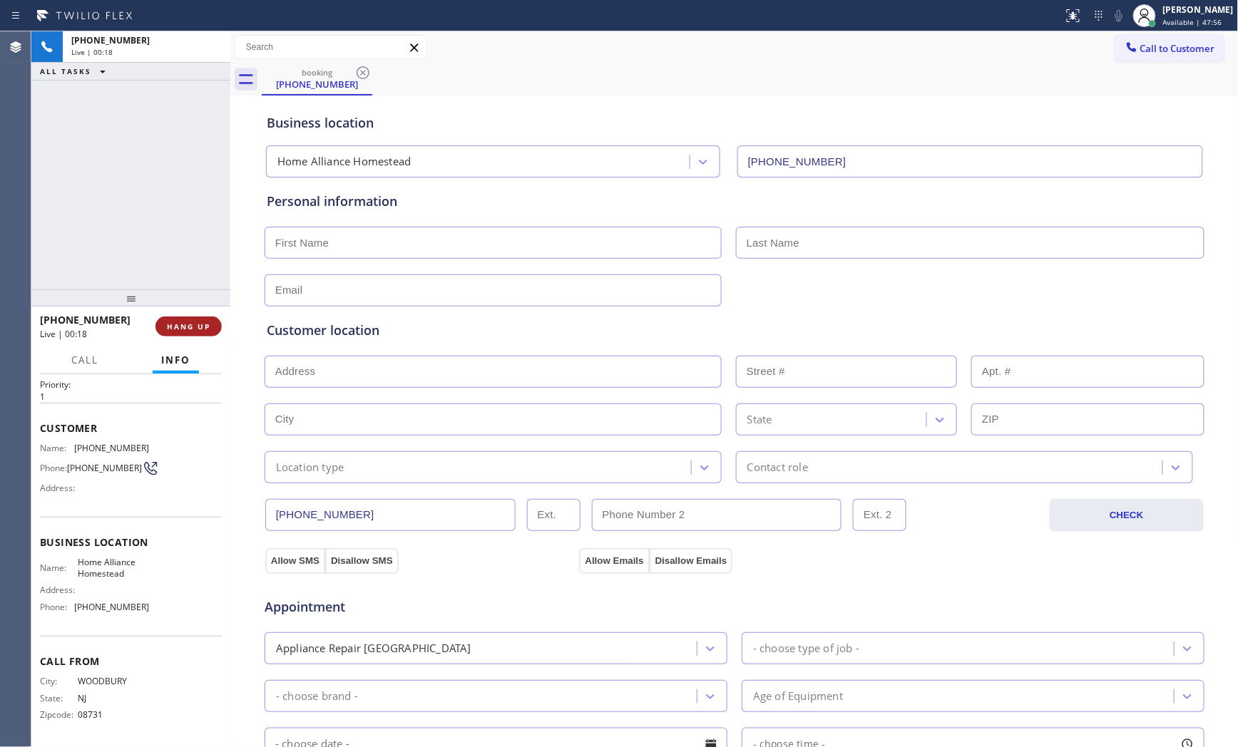
click at [198, 329] on span "HANG UP" at bounding box center [189, 327] width 44 height 10
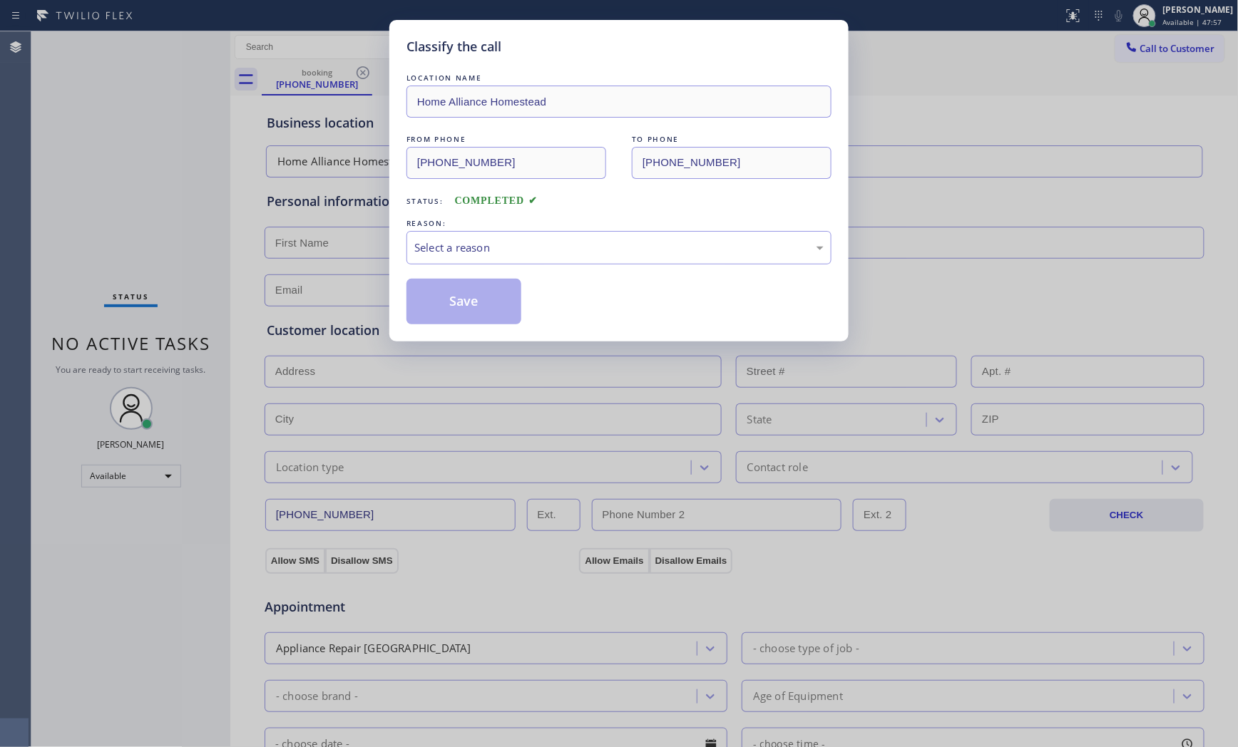
click at [482, 267] on div "LOCATION NAME Home Alliance Homestead FROM PHONE [PHONE_NUMBER] TO PHONE [PHONE…" at bounding box center [619, 198] width 425 height 254
click at [483, 264] on div "Select a reason" at bounding box center [619, 248] width 425 height 34
click at [476, 298] on button "Save" at bounding box center [464, 302] width 115 height 46
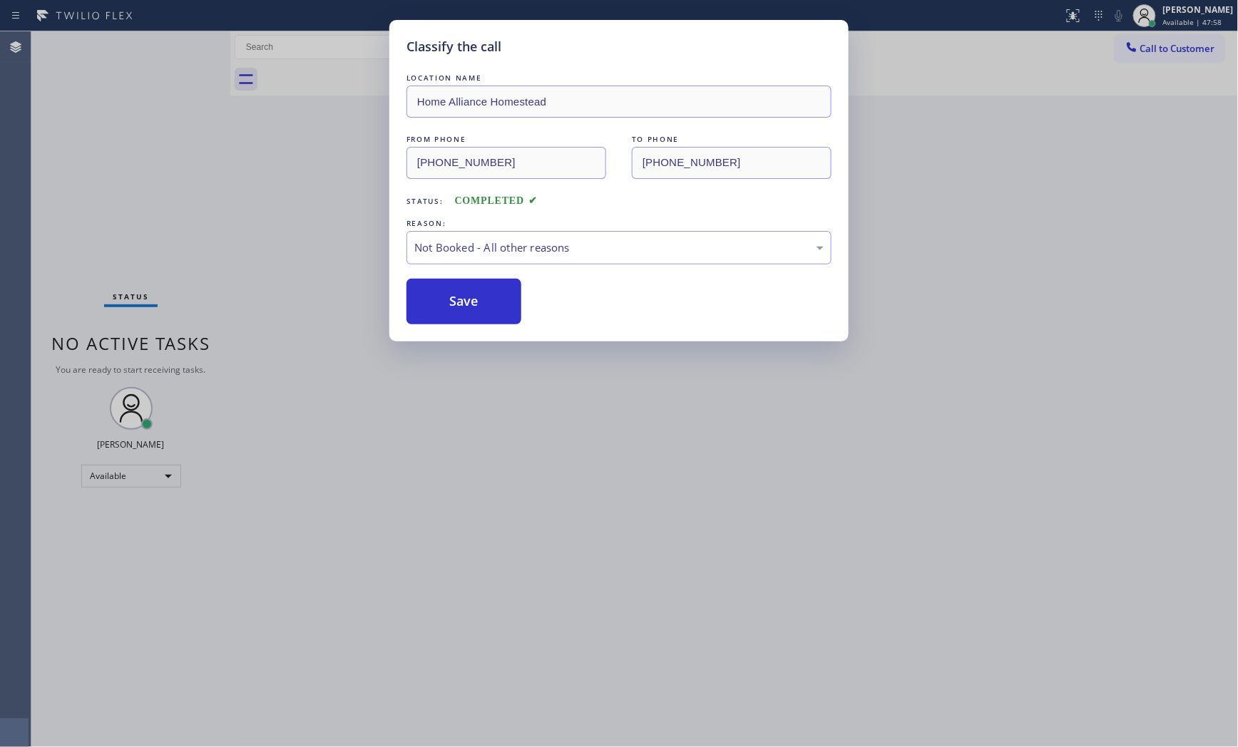
click at [476, 298] on button "Save" at bounding box center [464, 302] width 115 height 46
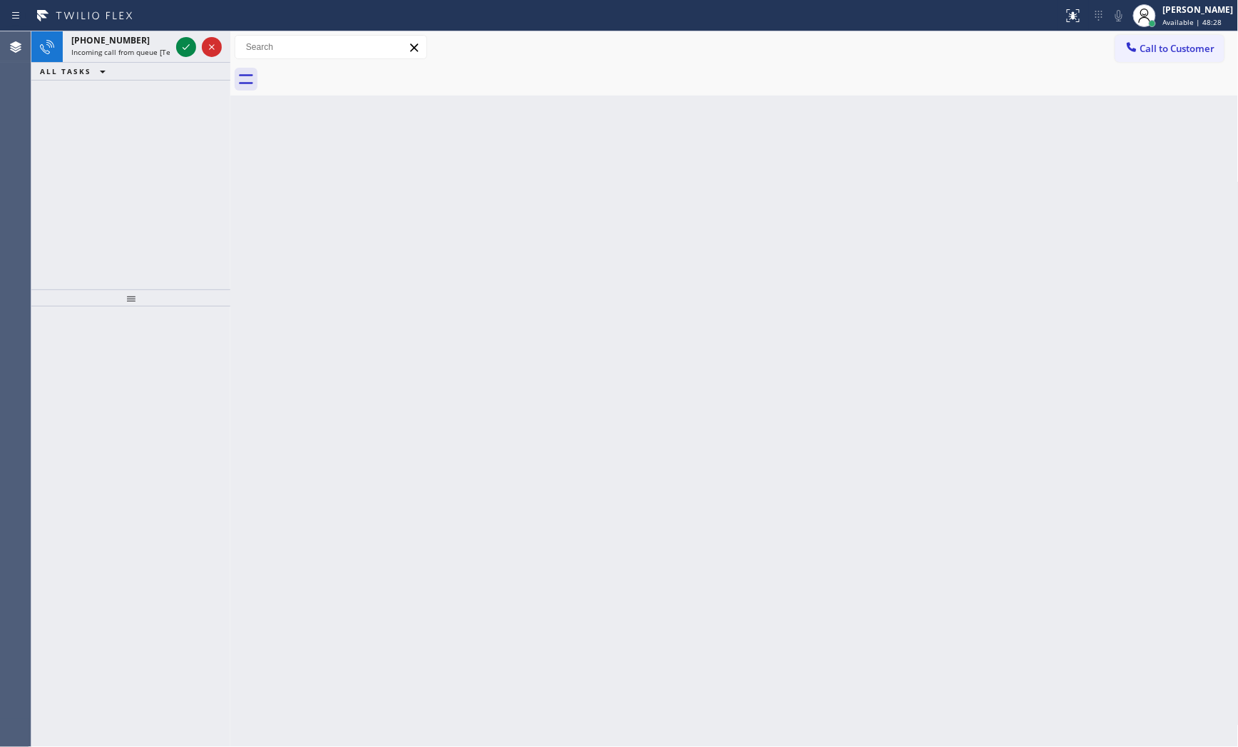
click at [159, 49] on span "Incoming call from queue [Test] All" at bounding box center [130, 52] width 118 height 10
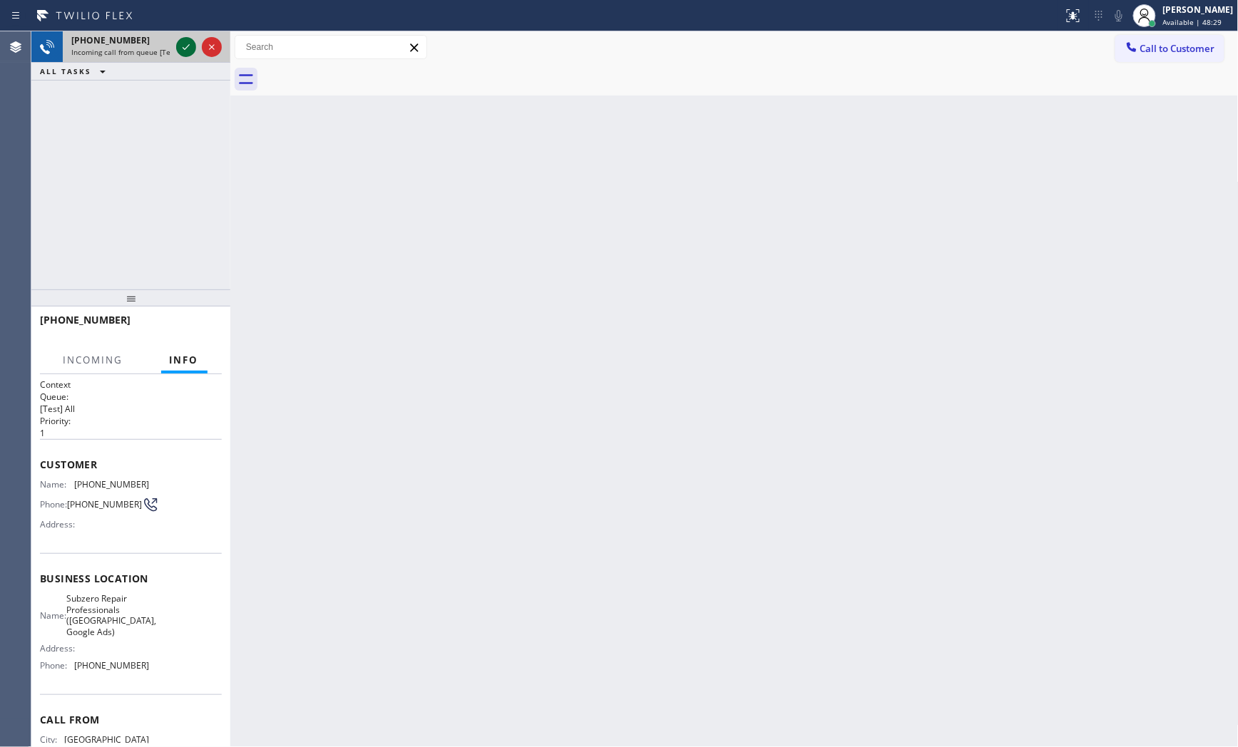
click at [183, 51] on icon at bounding box center [186, 47] width 17 height 17
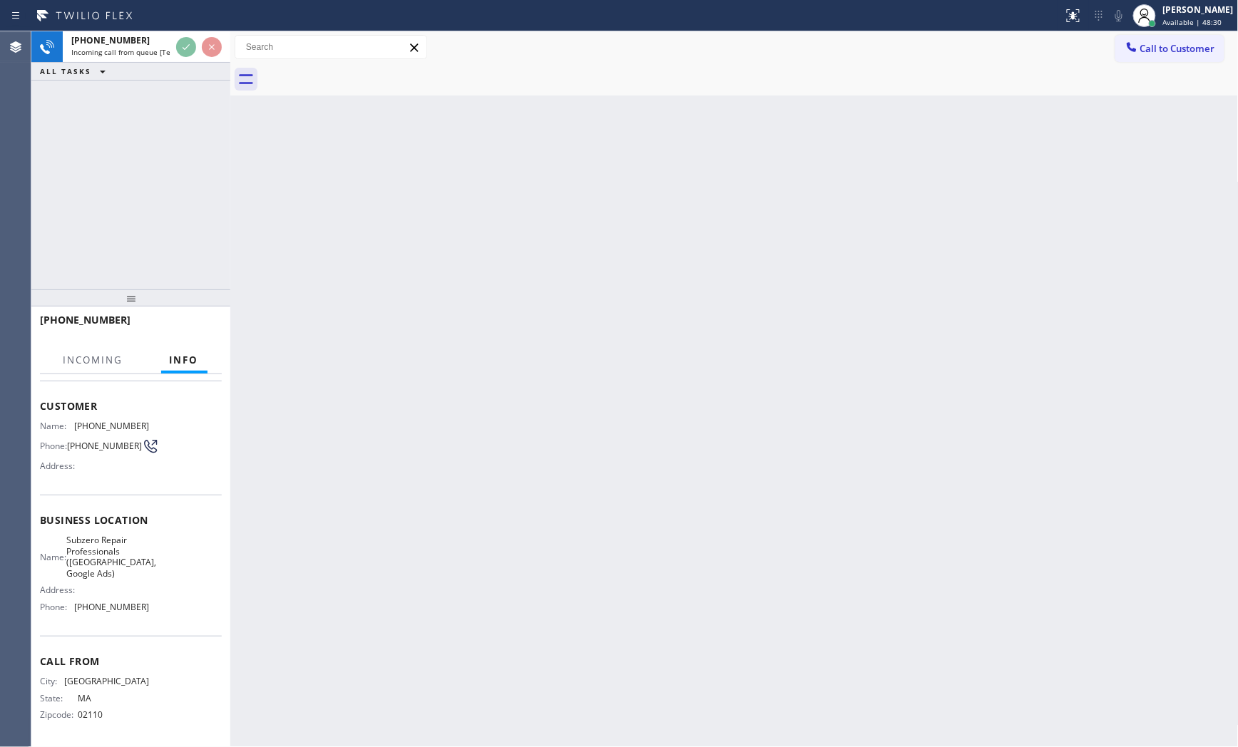
scroll to position [62, 0]
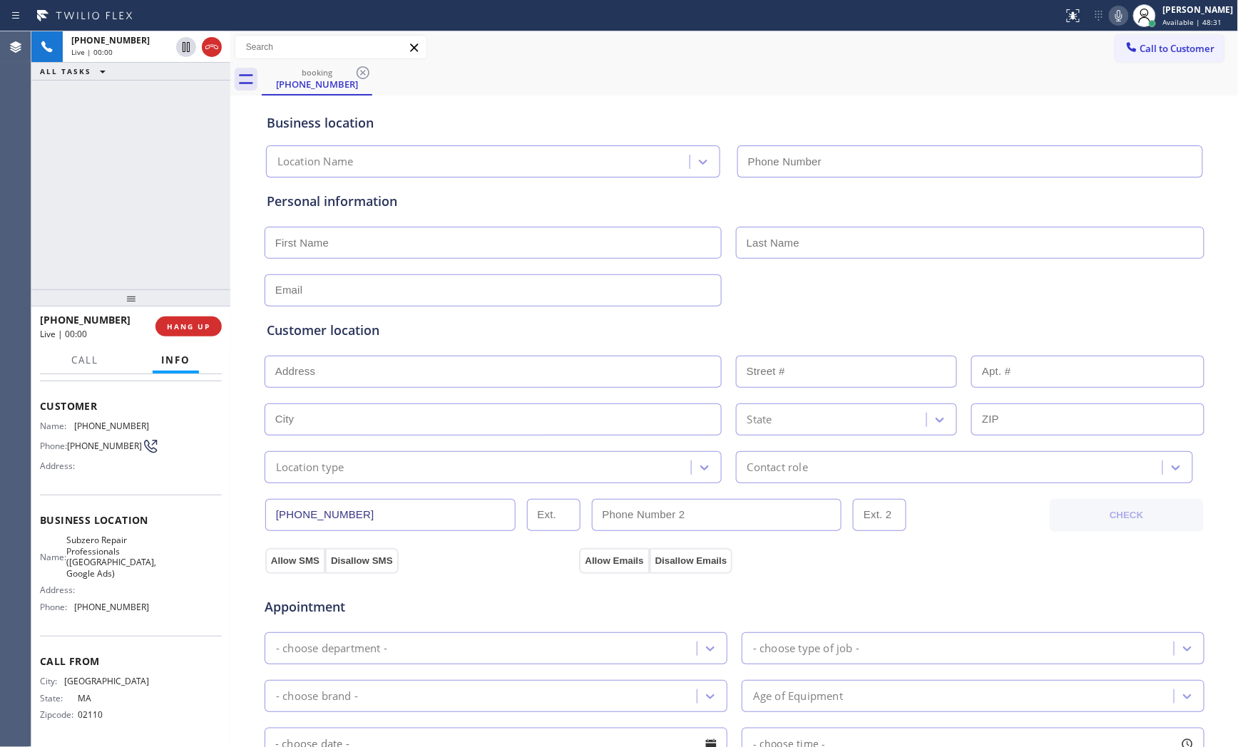
type input "[PHONE_NUMBER]"
click at [1115, 16] on icon at bounding box center [1119, 15] width 17 height 17
click at [1116, 16] on icon at bounding box center [1119, 15] width 7 height 11
click at [1111, 17] on icon at bounding box center [1119, 15] width 17 height 17
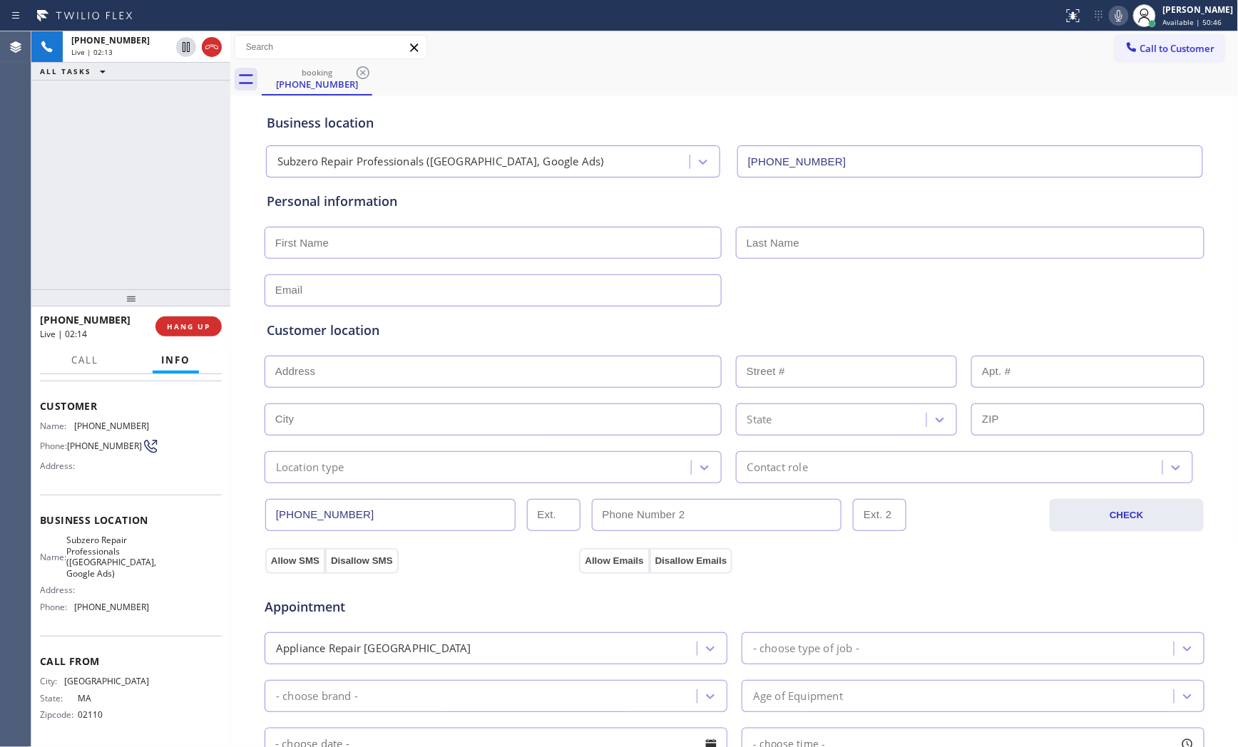
click at [1116, 11] on icon at bounding box center [1119, 15] width 7 height 11
click at [1114, 19] on icon at bounding box center [1119, 15] width 17 height 17
click at [1116, 19] on icon at bounding box center [1119, 15] width 17 height 17
click at [1113, 19] on icon at bounding box center [1119, 15] width 17 height 17
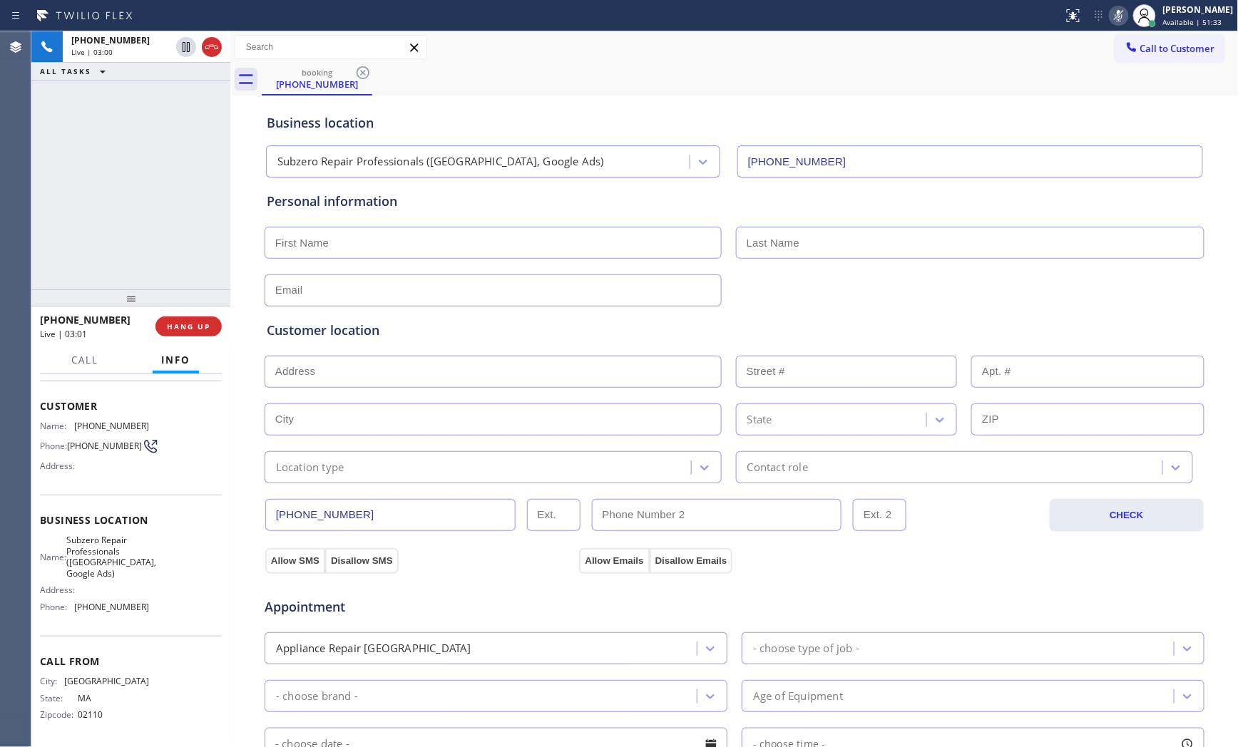
click at [1116, 16] on icon at bounding box center [1119, 15] width 7 height 11
click at [1117, 16] on icon at bounding box center [1119, 15] width 17 height 17
click at [108, 421] on span "[PHONE_NUMBER]" at bounding box center [111, 426] width 75 height 11
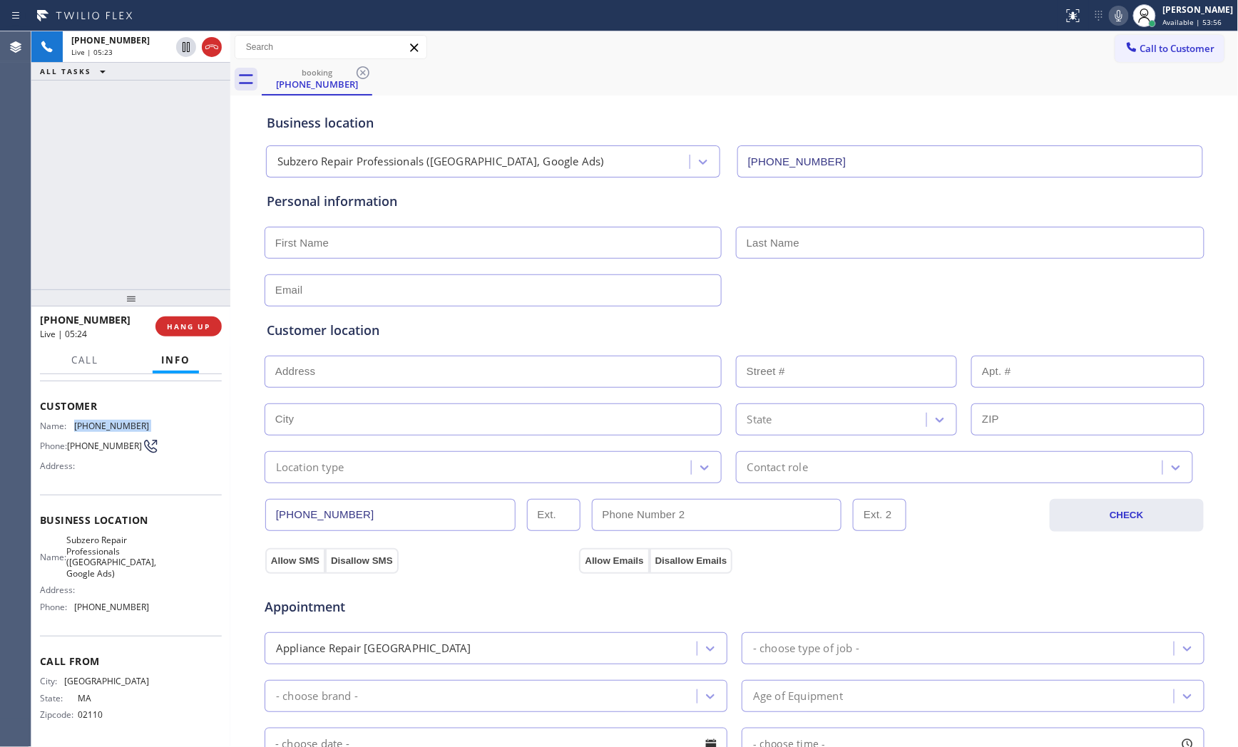
click at [108, 421] on span "[PHONE_NUMBER]" at bounding box center [111, 426] width 75 height 11
click at [207, 335] on button "HANG UP" at bounding box center [188, 327] width 66 height 20
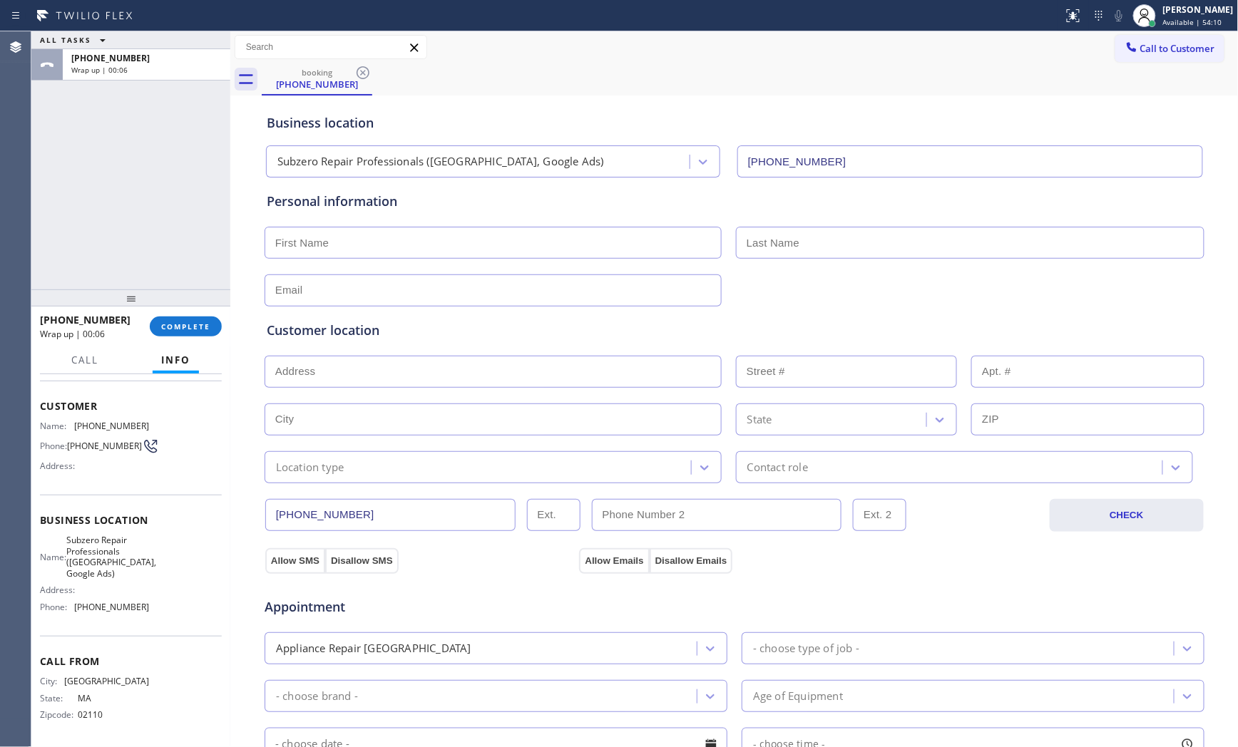
click at [444, 230] on input "text" at bounding box center [493, 243] width 457 height 32
paste input "[PERSON_NAME]"
type input "[PERSON_NAME]"
click at [384, 252] on input "[PERSON_NAME]" at bounding box center [493, 243] width 457 height 32
drag, startPoint x: 362, startPoint y: 290, endPoint x: 372, endPoint y: 287, distance: 10.2
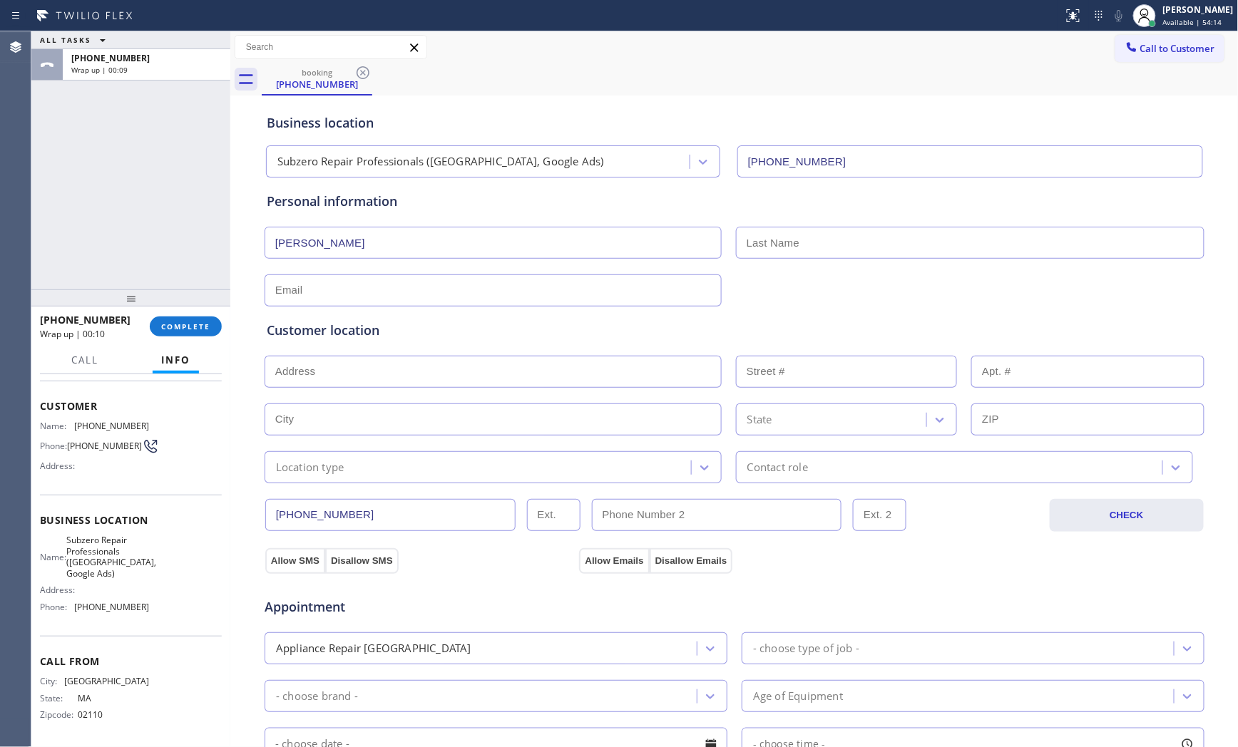
click at [362, 290] on input "text" at bounding box center [493, 291] width 457 height 32
paste input "[EMAIL_ADDRESS][DOMAIN_NAME]"
type input "[EMAIL_ADDRESS][DOMAIN_NAME]"
click at [170, 214] on div "ALL TASKS ALL TASKS ACTIVE TASKS TASKS IN WRAP UP [PHONE_NUMBER] Wrap up | 00:39" at bounding box center [130, 160] width 199 height 258
click at [147, 274] on div "ALL TASKS ALL TASKS ACTIVE TASKS TASKS IN WRAP UP [PHONE_NUMBER] Reserved [PHON…" at bounding box center [130, 160] width 199 height 258
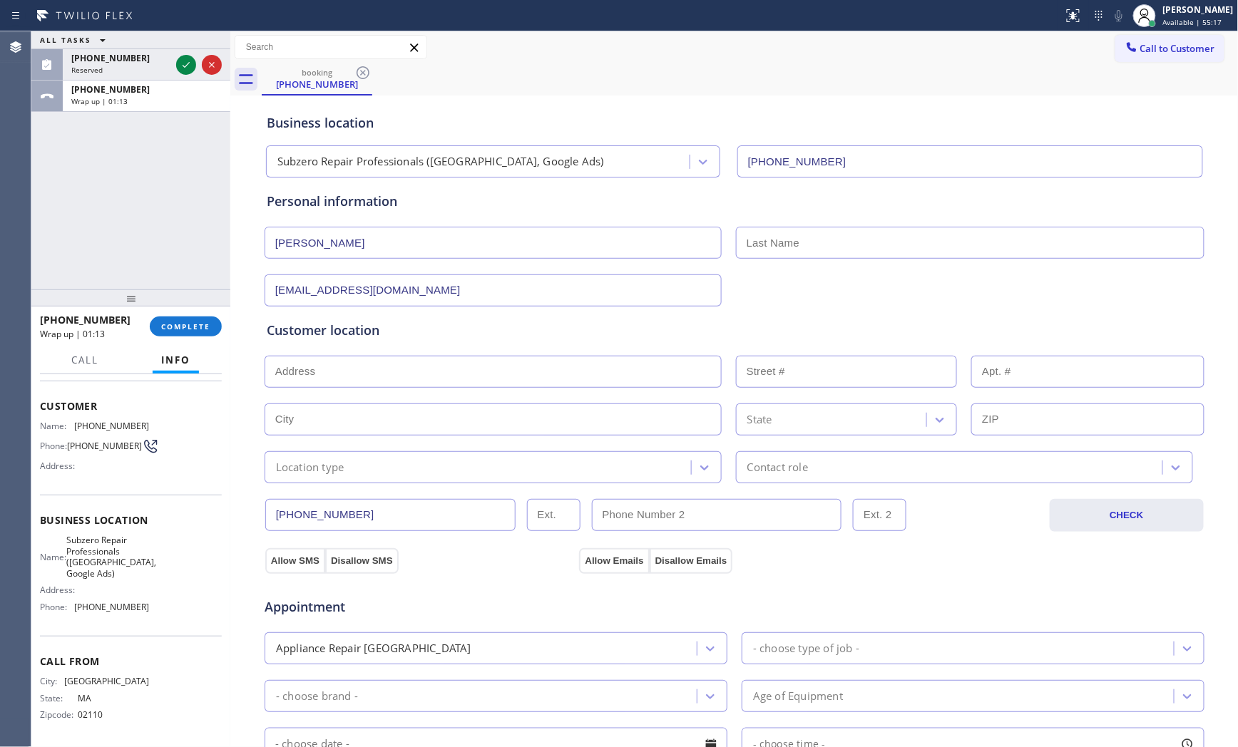
click at [788, 250] on input "text" at bounding box center [970, 243] width 469 height 32
paste input "Wiviott"
type input "Wiviott"
click at [450, 379] on input "text" at bounding box center [493, 372] width 457 height 32
paste input "[STREET_ADDRESS][PERSON_NAME]"
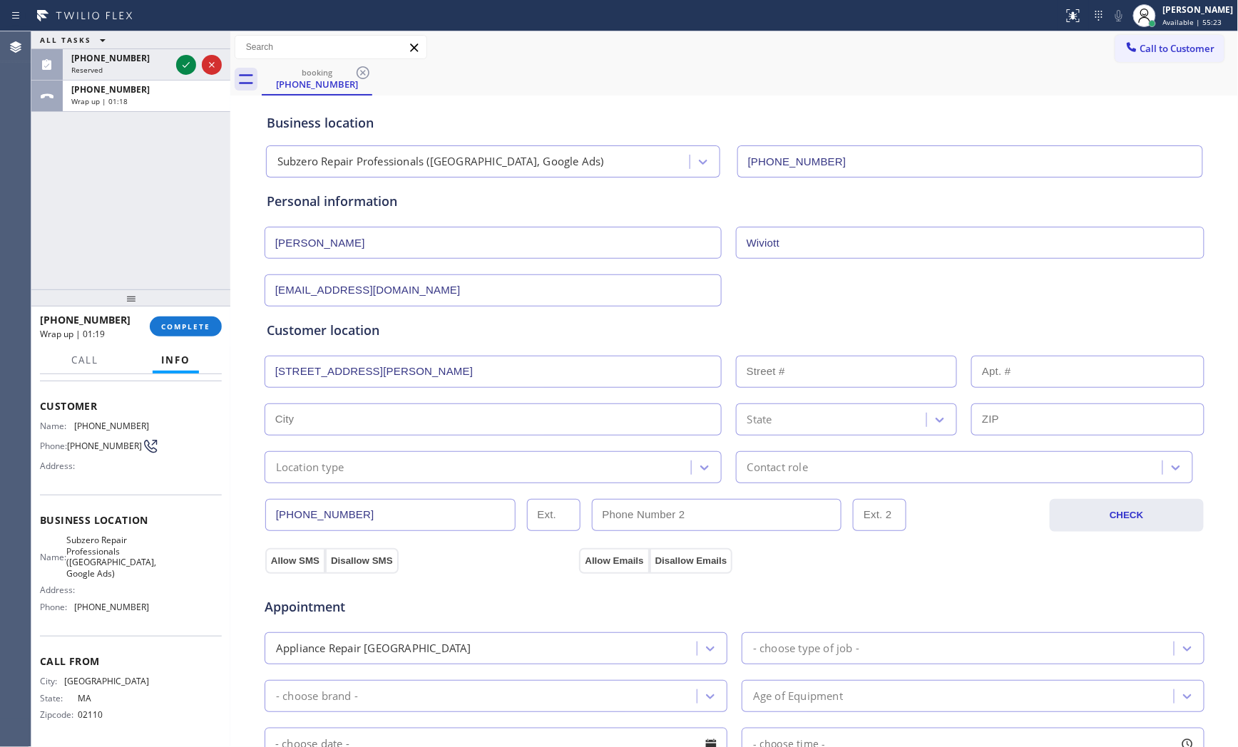
drag, startPoint x: 347, startPoint y: 397, endPoint x: 337, endPoint y: 416, distance: 21.7
type input "[STREET_ADDRESS][PERSON_NAME]"
type input "1"
type input "Wellesley"
type input "02481"
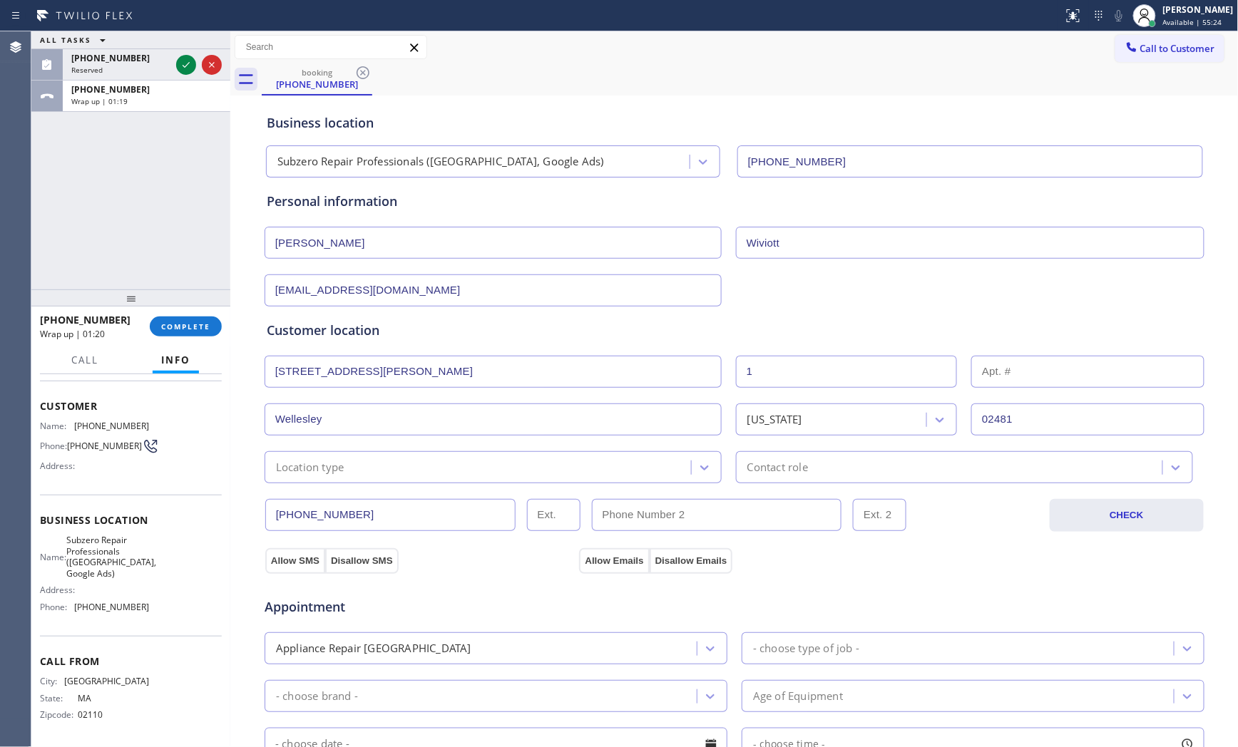
click at [328, 464] on div "Location type" at bounding box center [310, 467] width 68 height 16
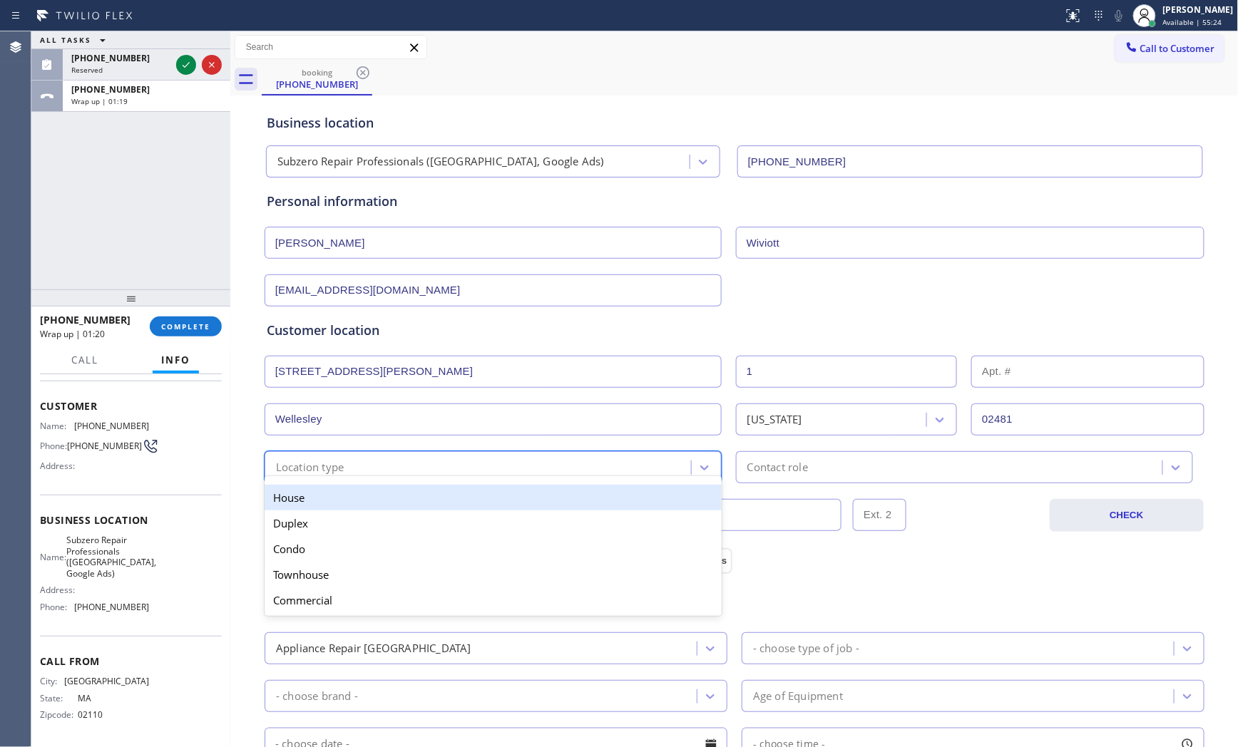
click at [311, 497] on div "House" at bounding box center [493, 498] width 457 height 26
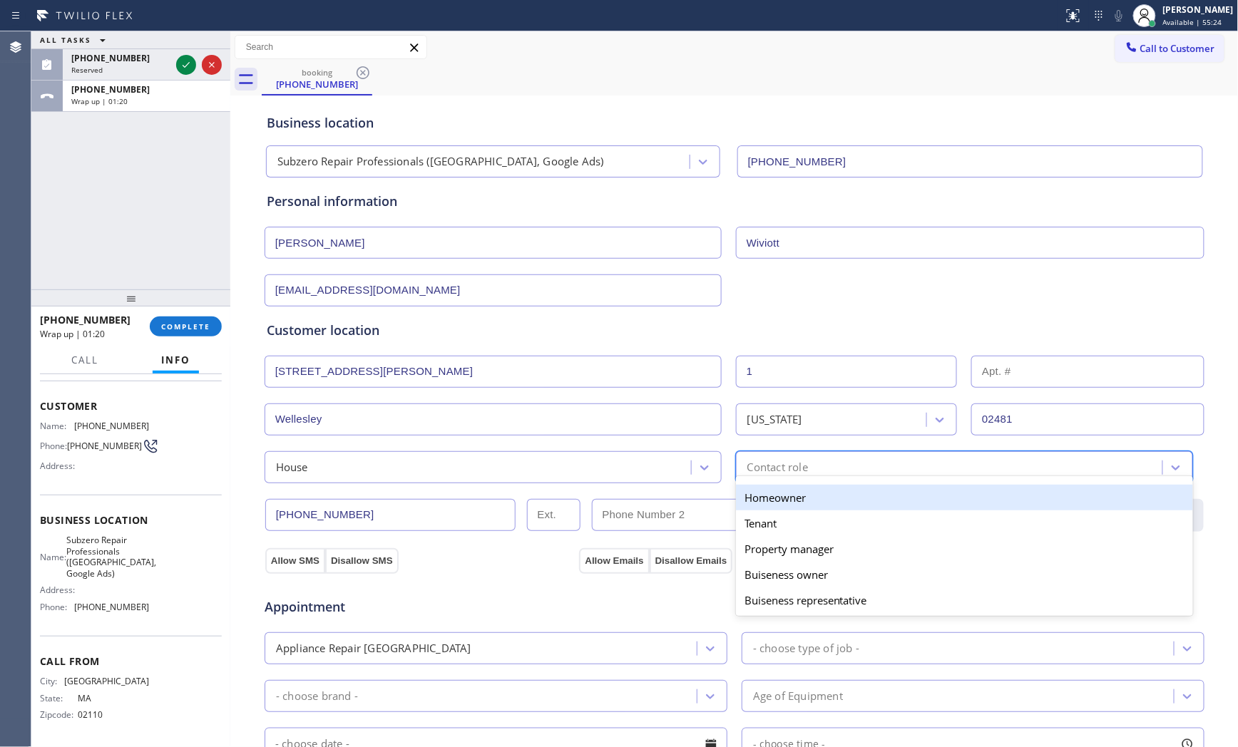
click at [902, 461] on div "Contact role" at bounding box center [951, 467] width 422 height 25
click at [807, 503] on div "Homeowner" at bounding box center [964, 498] width 457 height 26
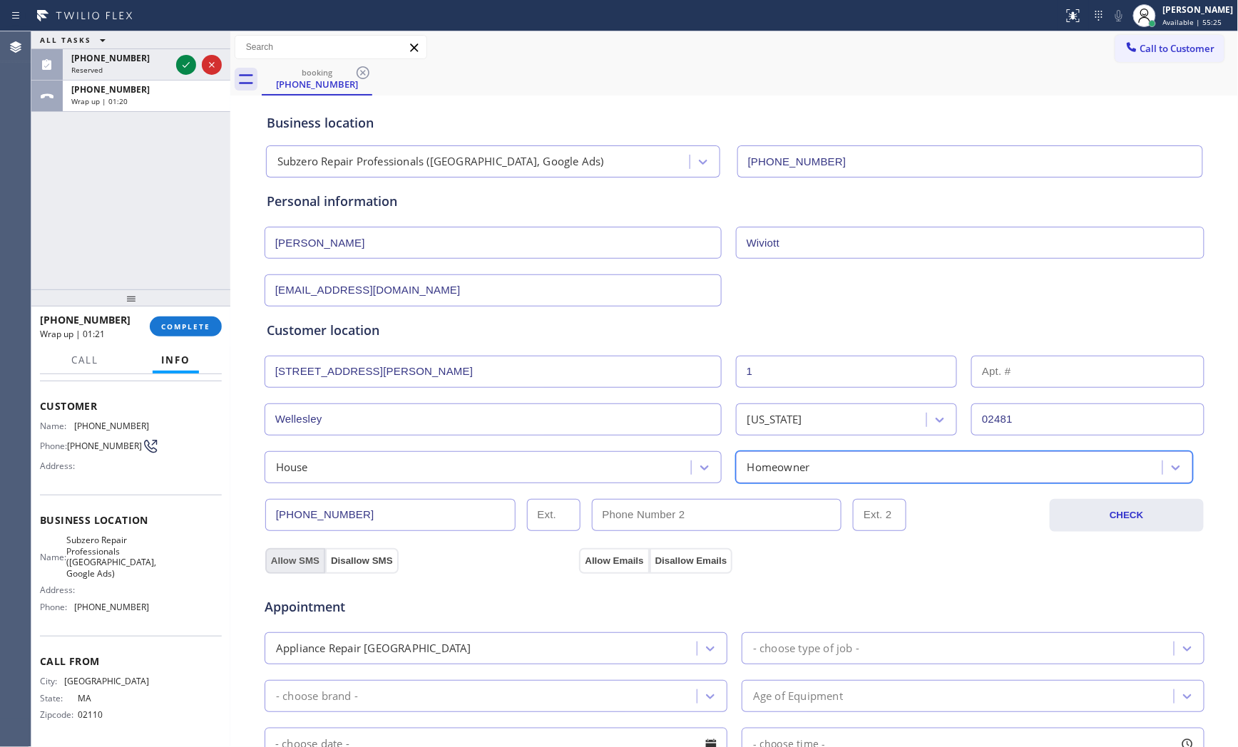
click at [272, 557] on button "Allow SMS" at bounding box center [295, 561] width 60 height 26
drag, startPoint x: 587, startPoint y: 555, endPoint x: 594, endPoint y: 558, distance: 8.0
click at [588, 555] on button "Allow Emails" at bounding box center [614, 561] width 70 height 26
drag, startPoint x: 775, startPoint y: 676, endPoint x: 777, endPoint y: 660, distance: 16.5
click at [775, 675] on div "Appointment Appliance Repair High End - choose type of job - - choose brand - A…" at bounding box center [735, 714] width 936 height 267
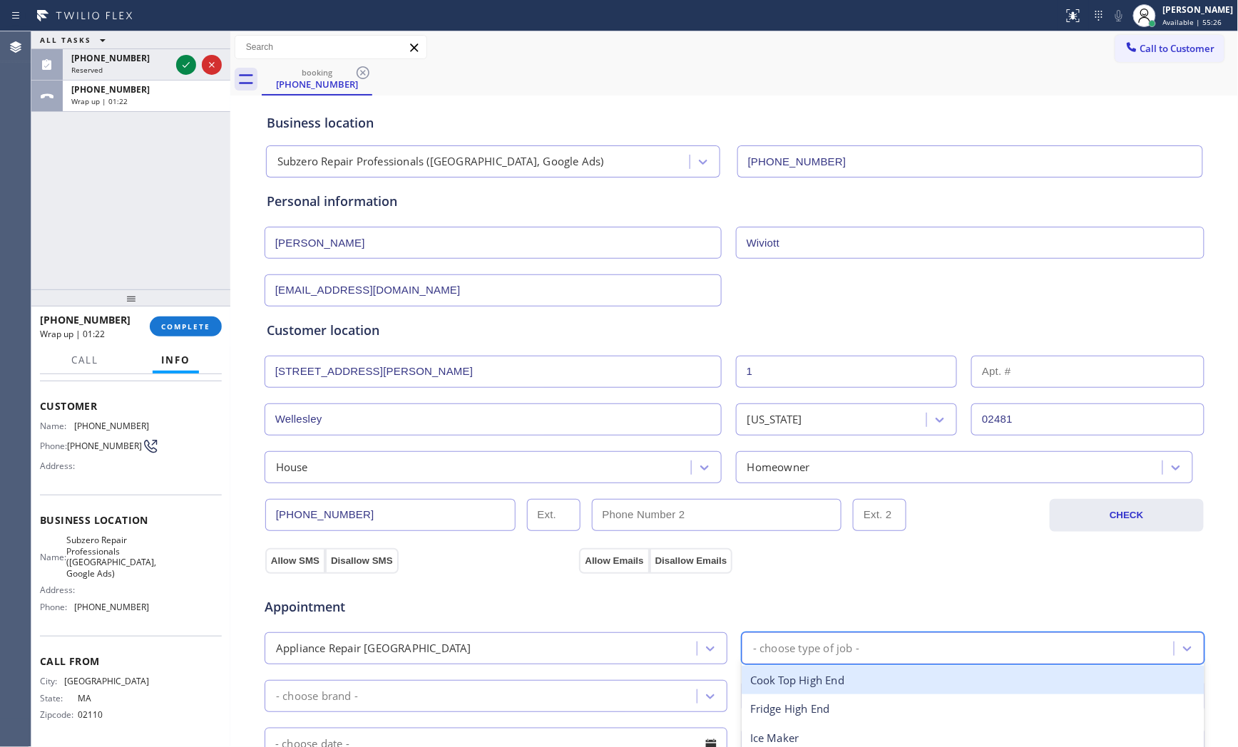
click at [777, 660] on div "- choose type of job -" at bounding box center [960, 648] width 428 height 25
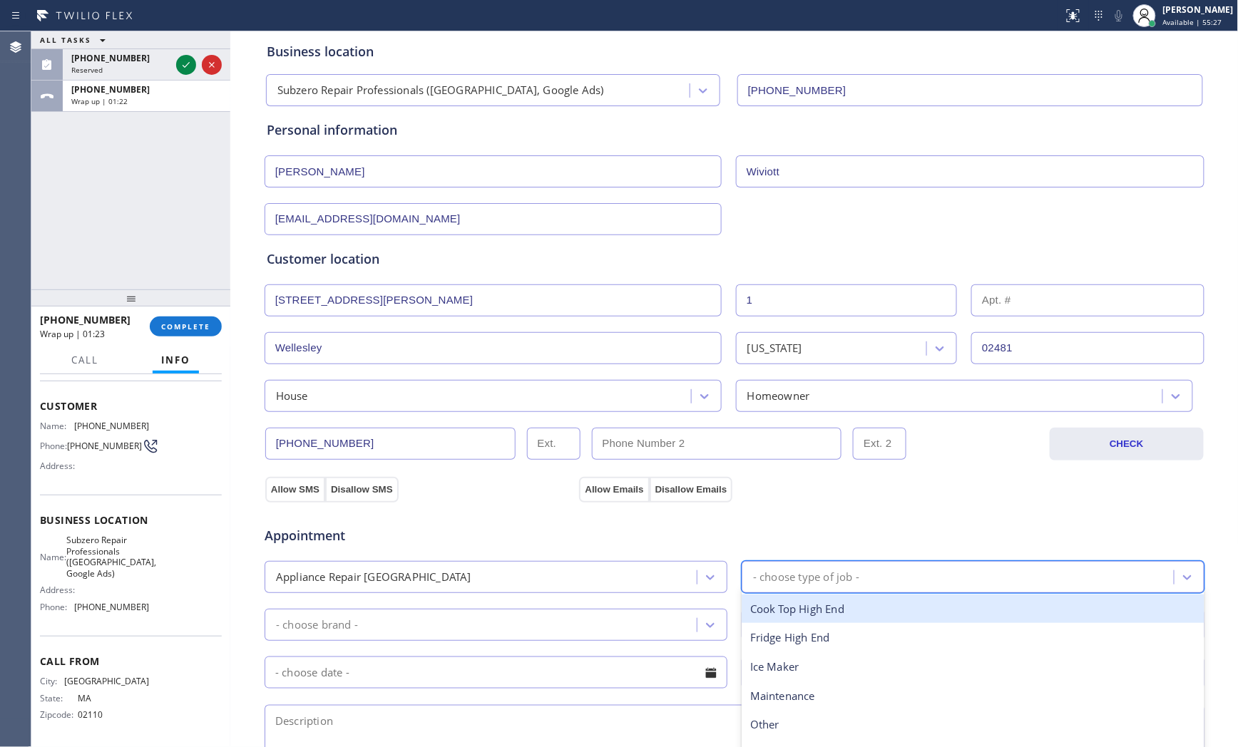
scroll to position [317, 0]
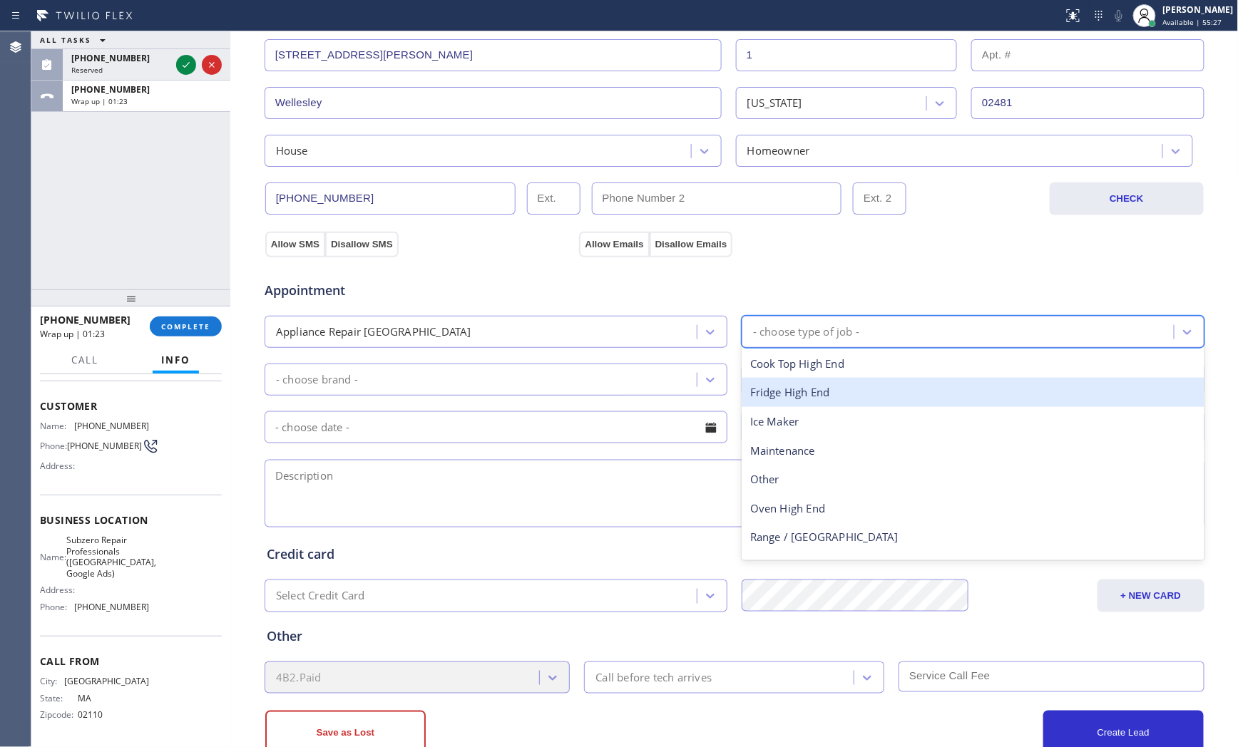
drag, startPoint x: 796, startPoint y: 403, endPoint x: 785, endPoint y: 402, distance: 11.4
click at [792, 402] on div "Fridge High End" at bounding box center [973, 392] width 463 height 29
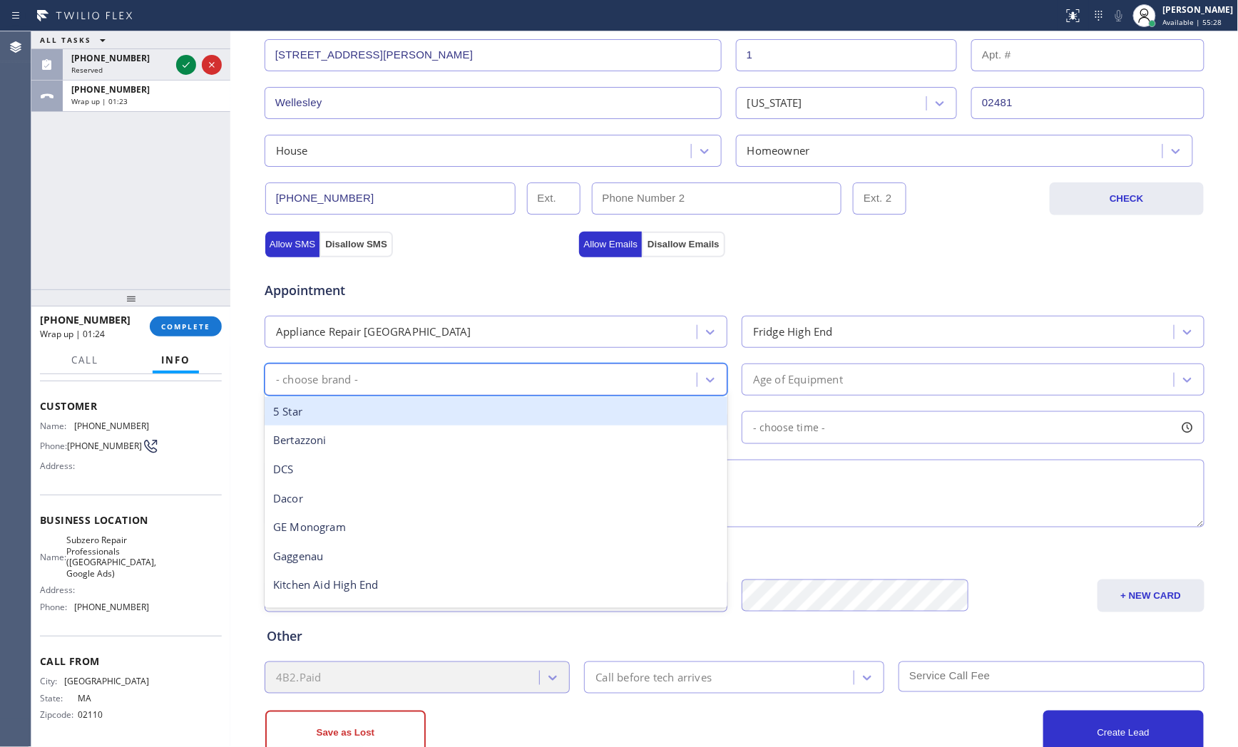
click at [492, 394] on div "- choose brand -" at bounding box center [496, 380] width 463 height 32
type input "s"
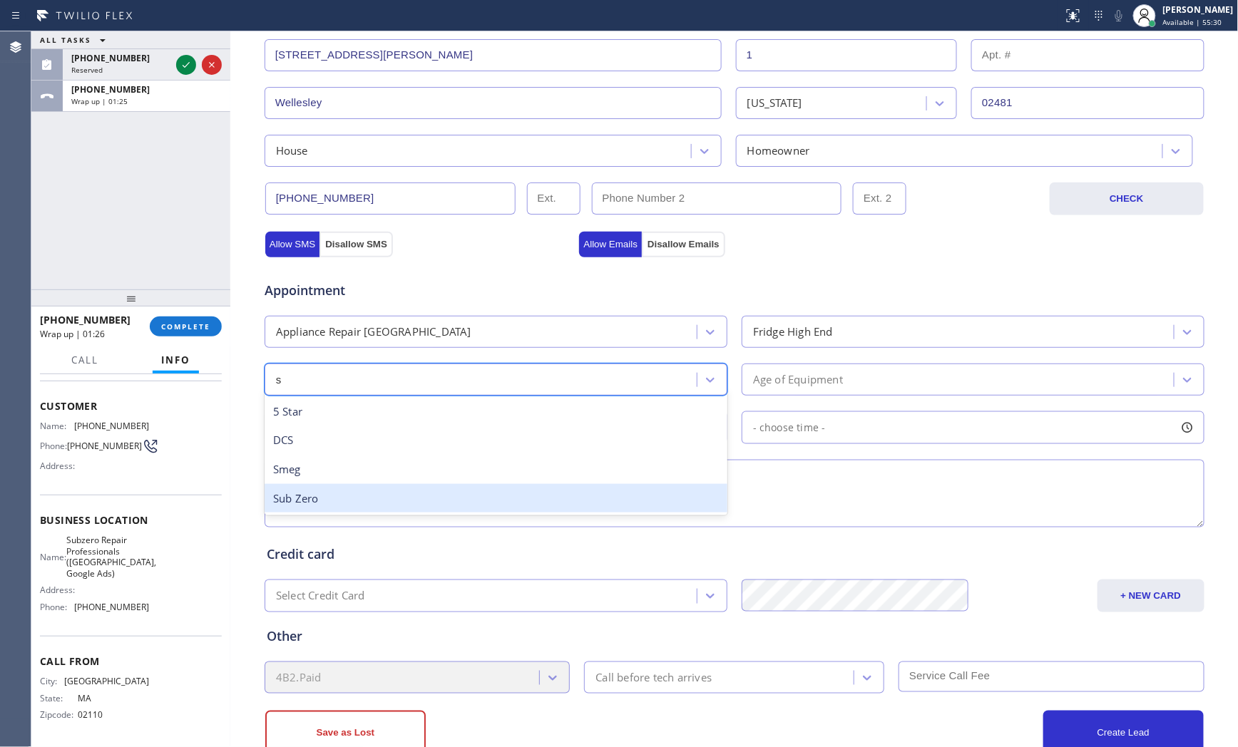
drag, startPoint x: 349, startPoint y: 494, endPoint x: 362, endPoint y: 492, distance: 12.3
click at [354, 494] on div "Sub Zero" at bounding box center [496, 498] width 463 height 29
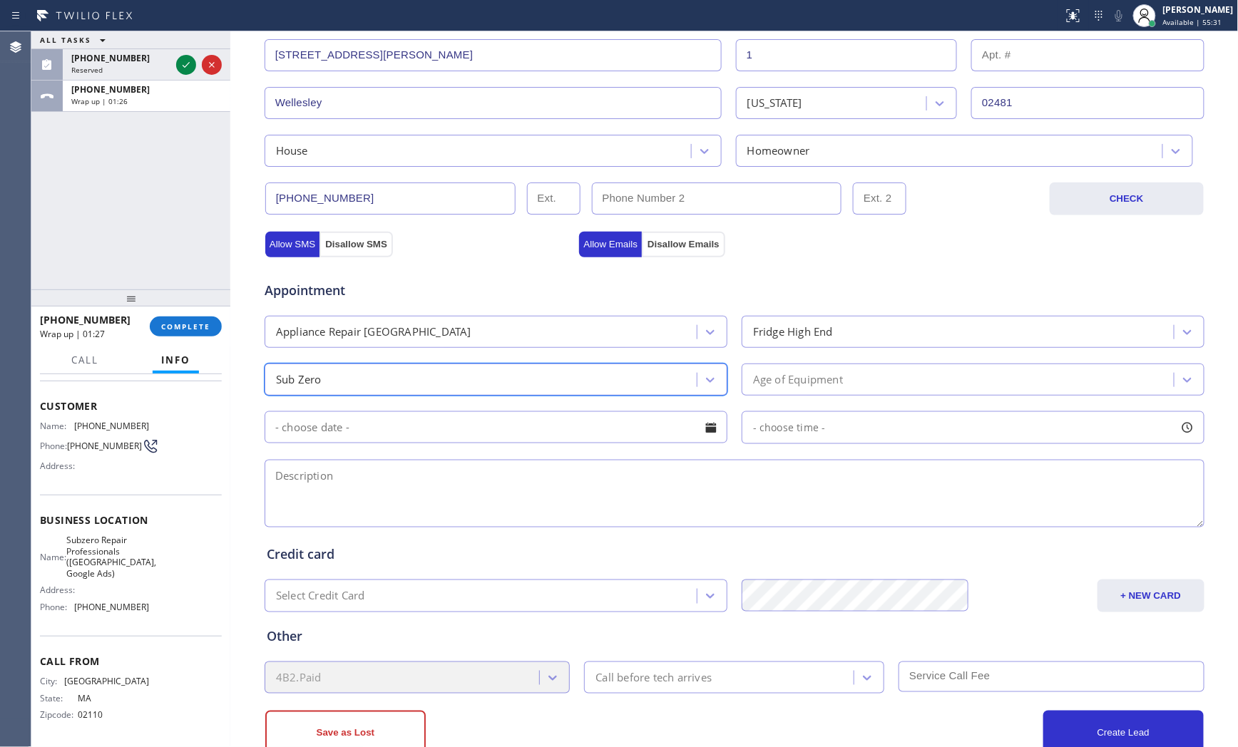
click at [760, 396] on div "Age of Equipment" at bounding box center [973, 380] width 463 height 32
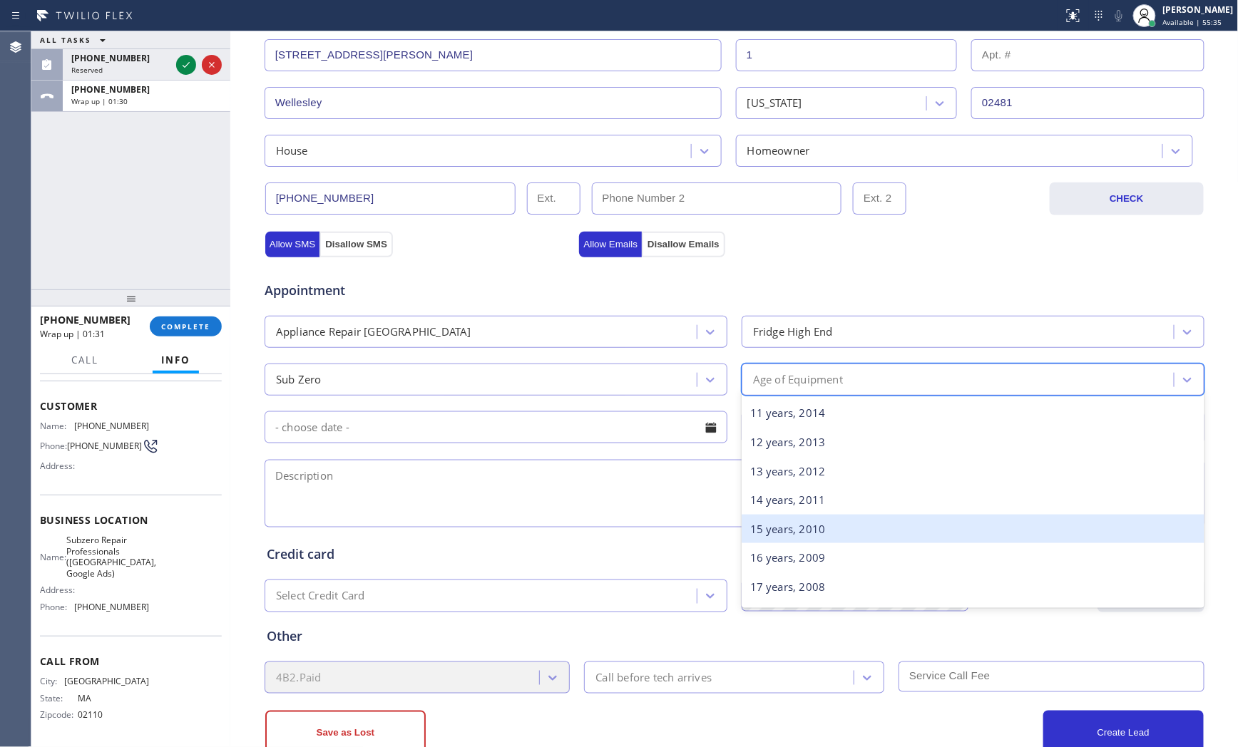
click at [782, 533] on div "15 years, 2010" at bounding box center [973, 529] width 463 height 29
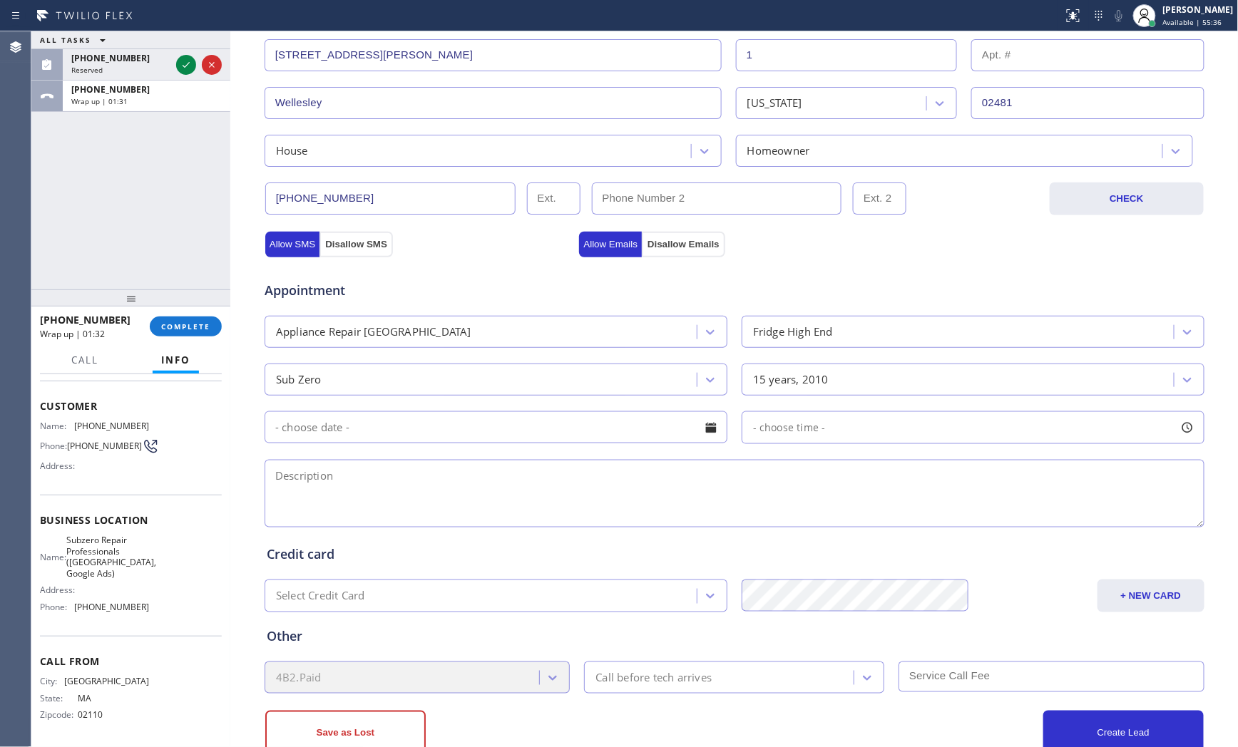
click at [486, 443] on input "text" at bounding box center [496, 428] width 463 height 32
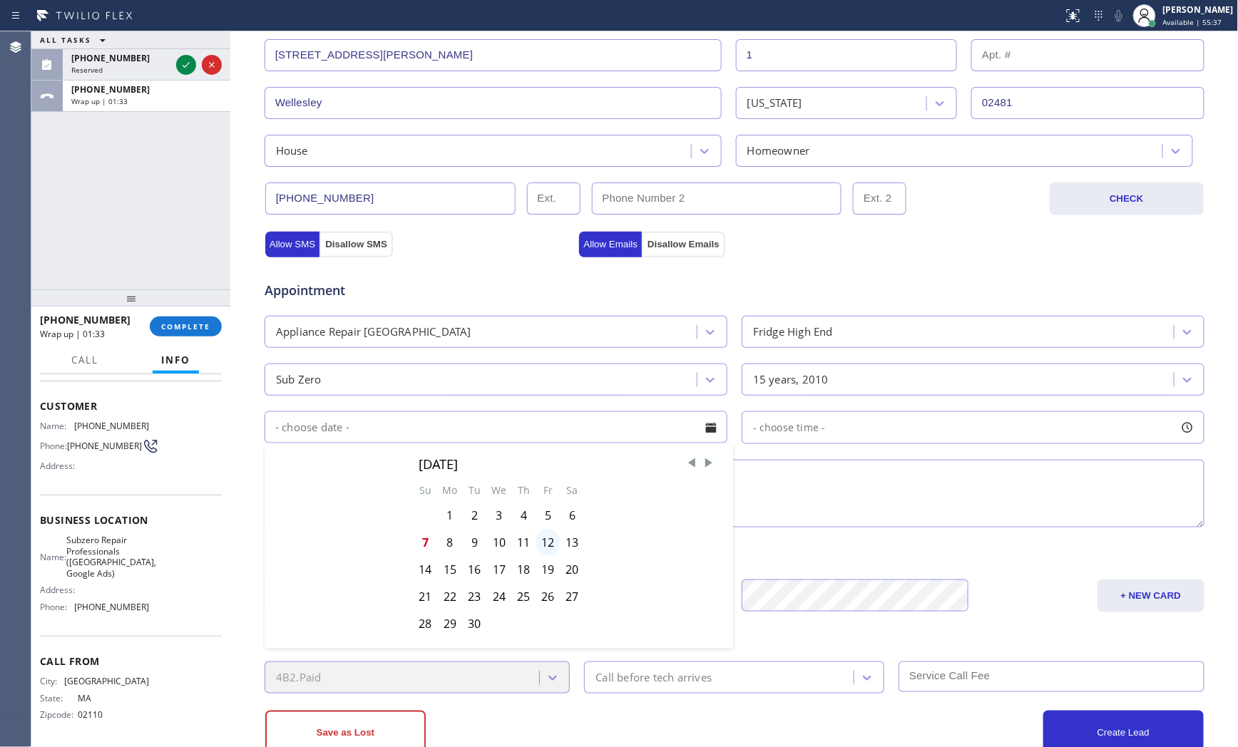
click at [541, 543] on div "12" at bounding box center [548, 542] width 24 height 27
type input "[DATE]"
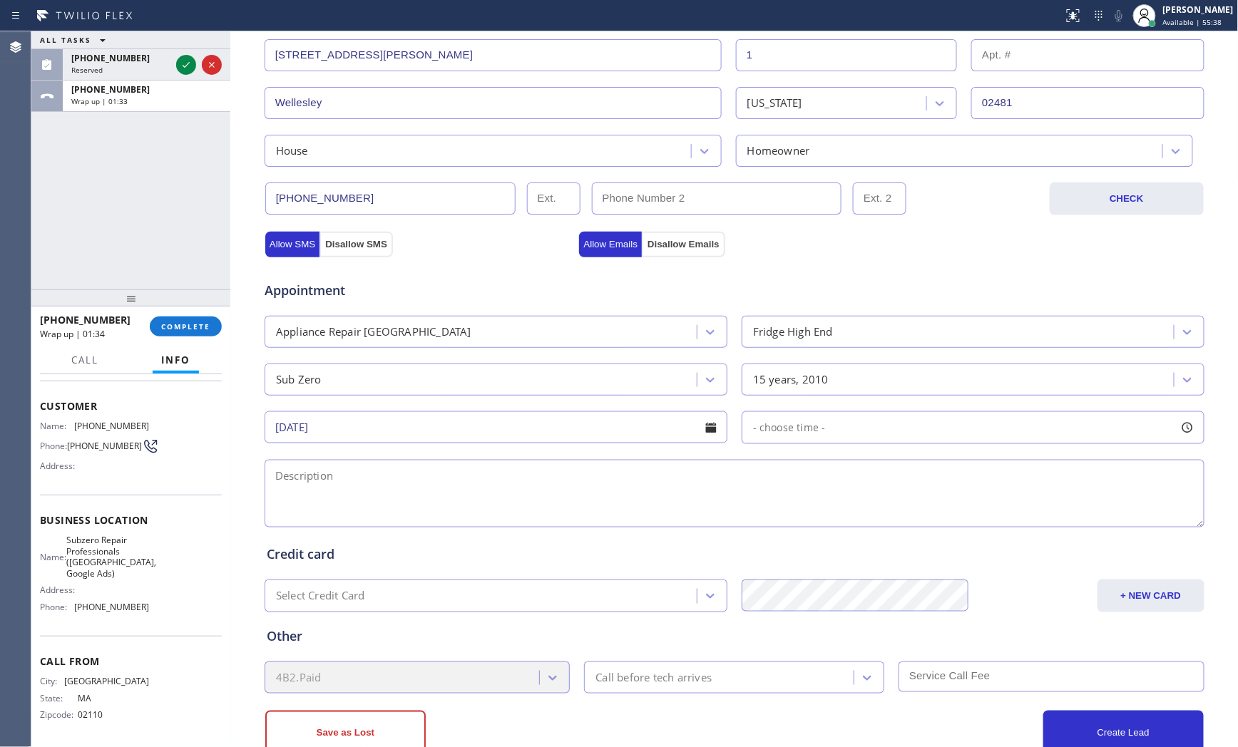
click at [838, 419] on div "- choose time -" at bounding box center [973, 428] width 463 height 33
drag, startPoint x: 804, startPoint y: 516, endPoint x: 924, endPoint y: 516, distance: 120.5
click at [924, 516] on div at bounding box center [926, 515] width 17 height 30
drag, startPoint x: 740, startPoint y: 516, endPoint x: 817, endPoint y: 514, distance: 77.1
click at [817, 514] on div at bounding box center [823, 515] width 17 height 30
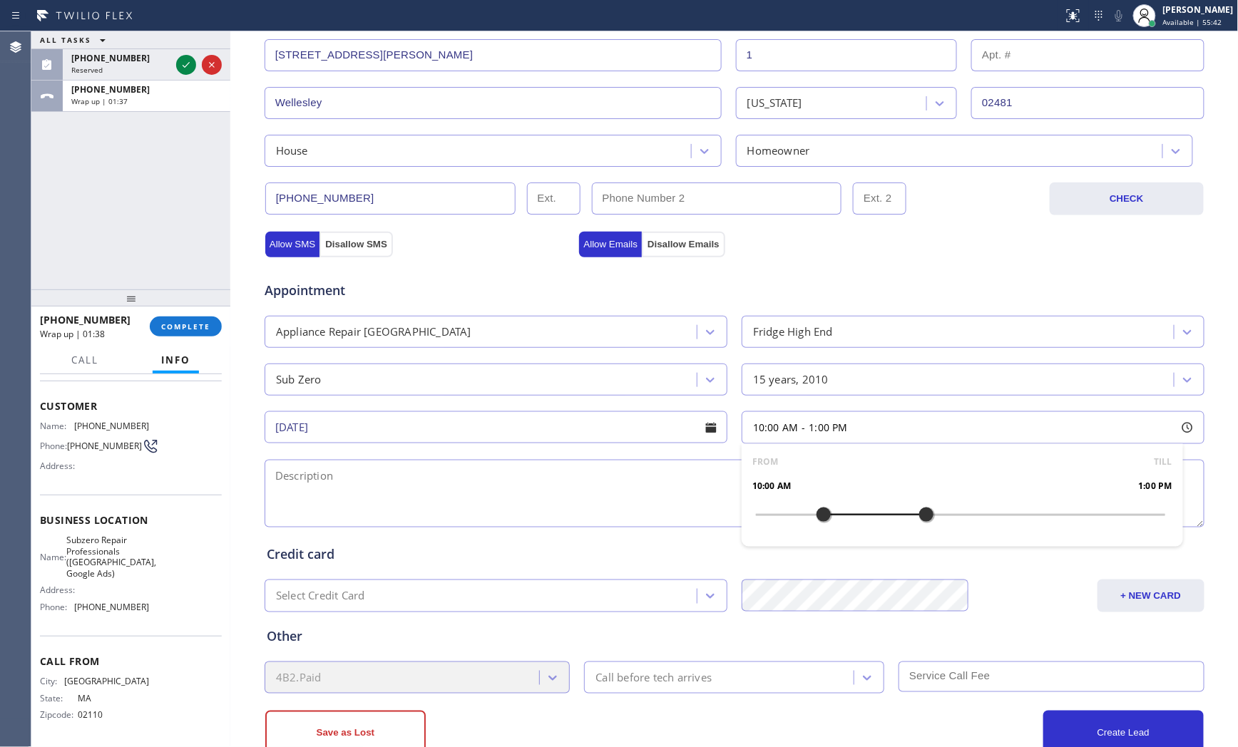
click at [598, 484] on textarea at bounding box center [735, 494] width 940 height 68
click at [113, 546] on span "Subzero Repair Professionals ([GEOGRAPHIC_DATA], Google Ads)" at bounding box center [111, 557] width 90 height 44
click at [114, 546] on span "Subzero Repair Professionals ([GEOGRAPHIC_DATA], Google Ads)" at bounding box center [111, 557] width 90 height 44
copy span "Subzero Repair Professionals ([GEOGRAPHIC_DATA], Google Ads)"
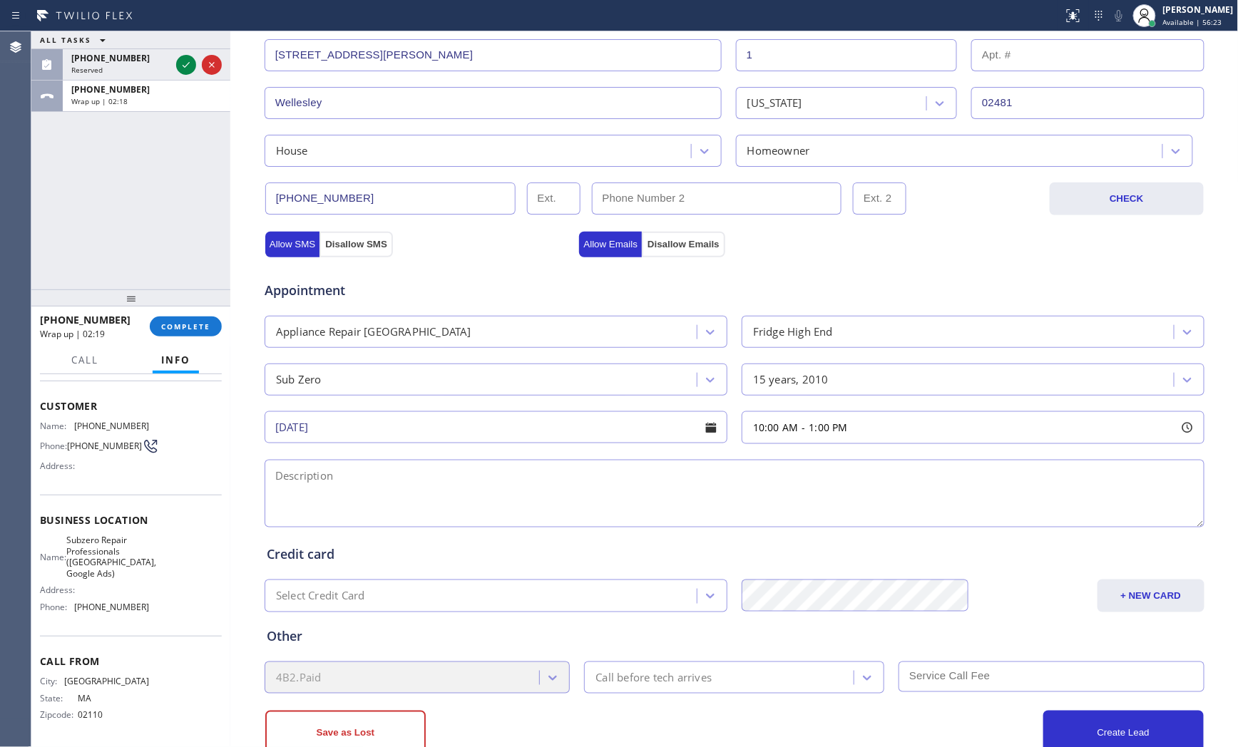
click at [387, 494] on textarea at bounding box center [735, 494] width 940 height 68
paste textarea "10-1 $85 Subzero | fridgeBI | its keep making ice it doenst turn off | [DEMOGRA…"
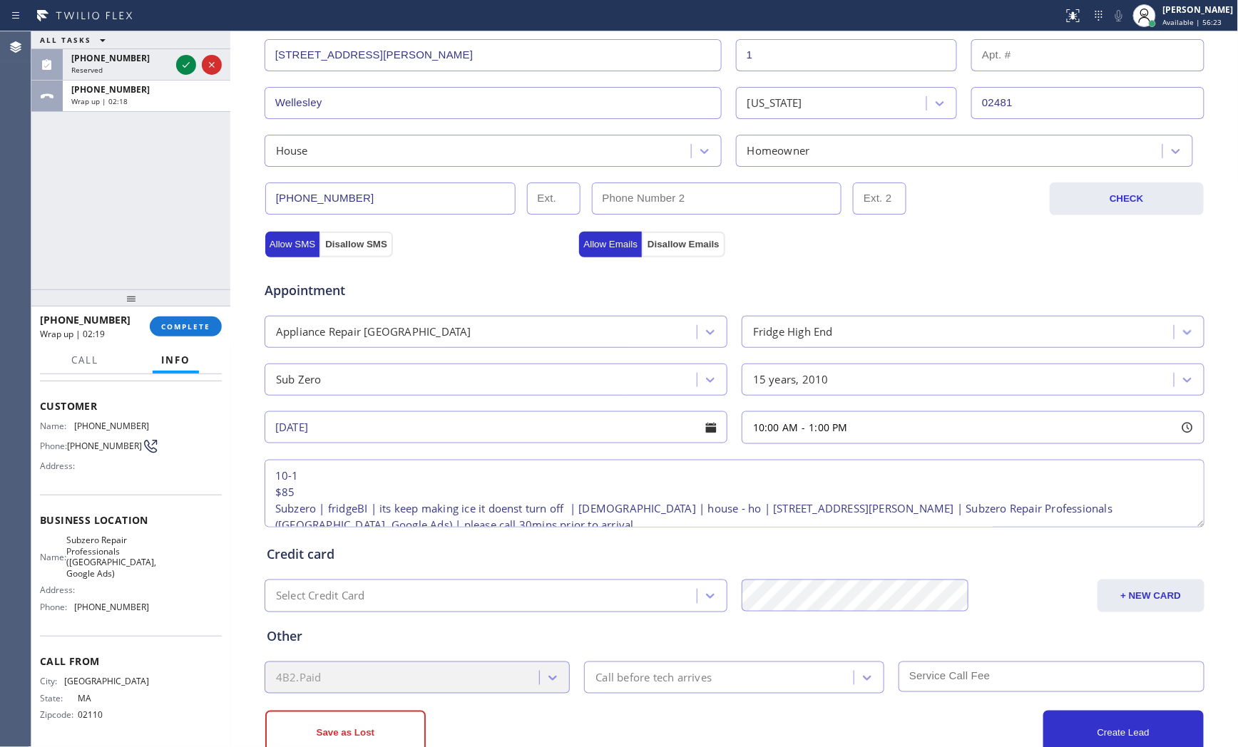
scroll to position [22, 0]
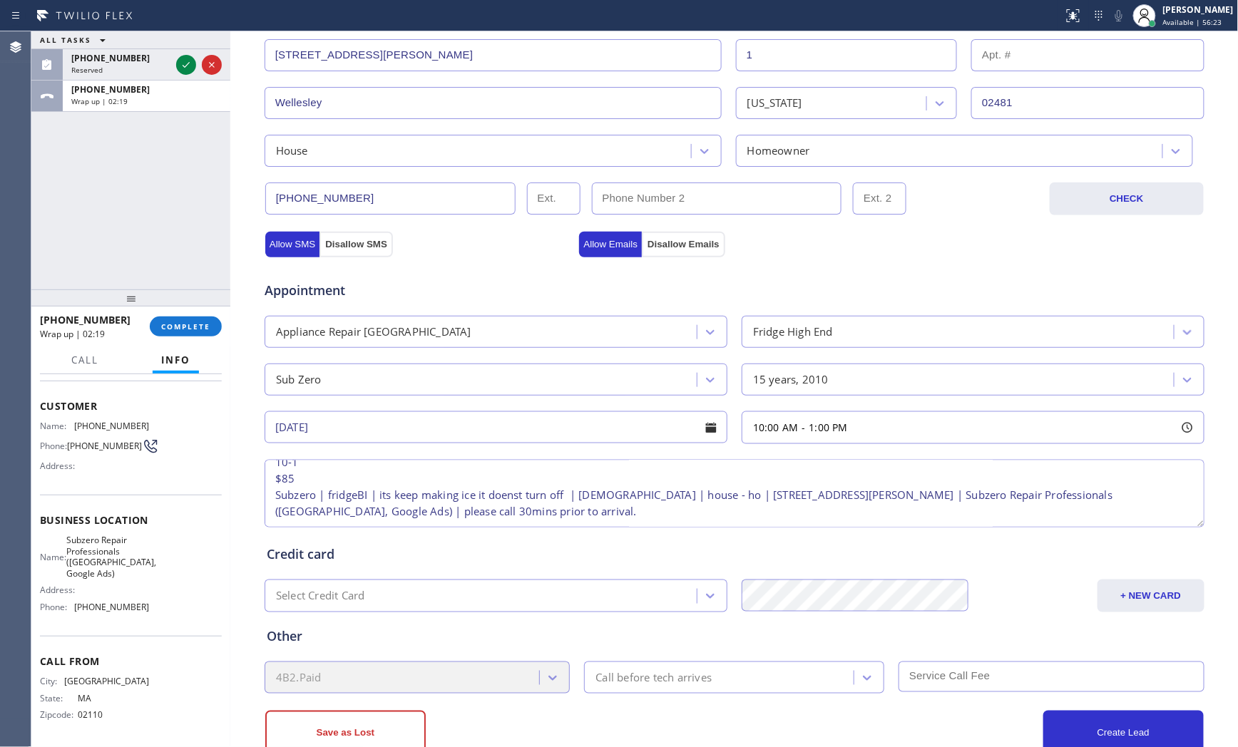
type textarea "10-1 $85 Subzero | fridgeBI | its keep making ice it doenst turn off | [DEMOGRA…"
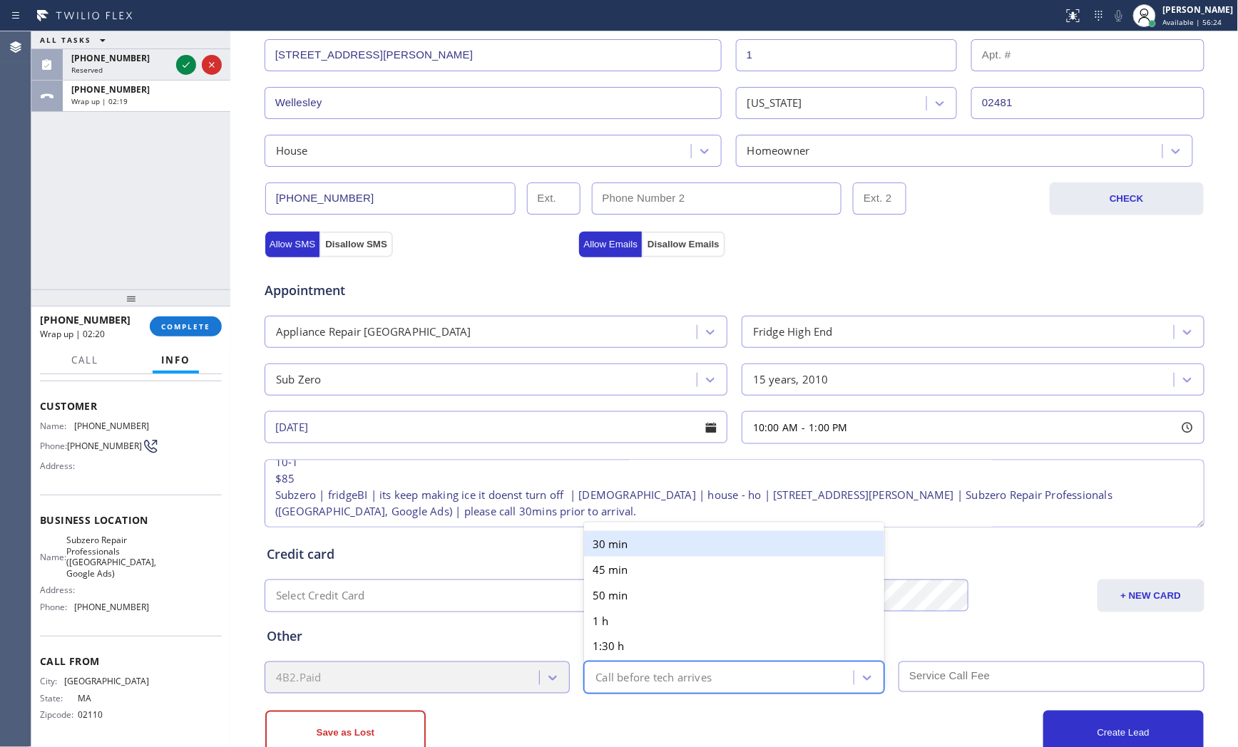
click at [655, 675] on div "Call before tech arrives" at bounding box center [654, 678] width 116 height 16
drag, startPoint x: 615, startPoint y: 543, endPoint x: 882, endPoint y: 657, distance: 290.1
click at [616, 543] on div "30 min" at bounding box center [734, 544] width 300 height 26
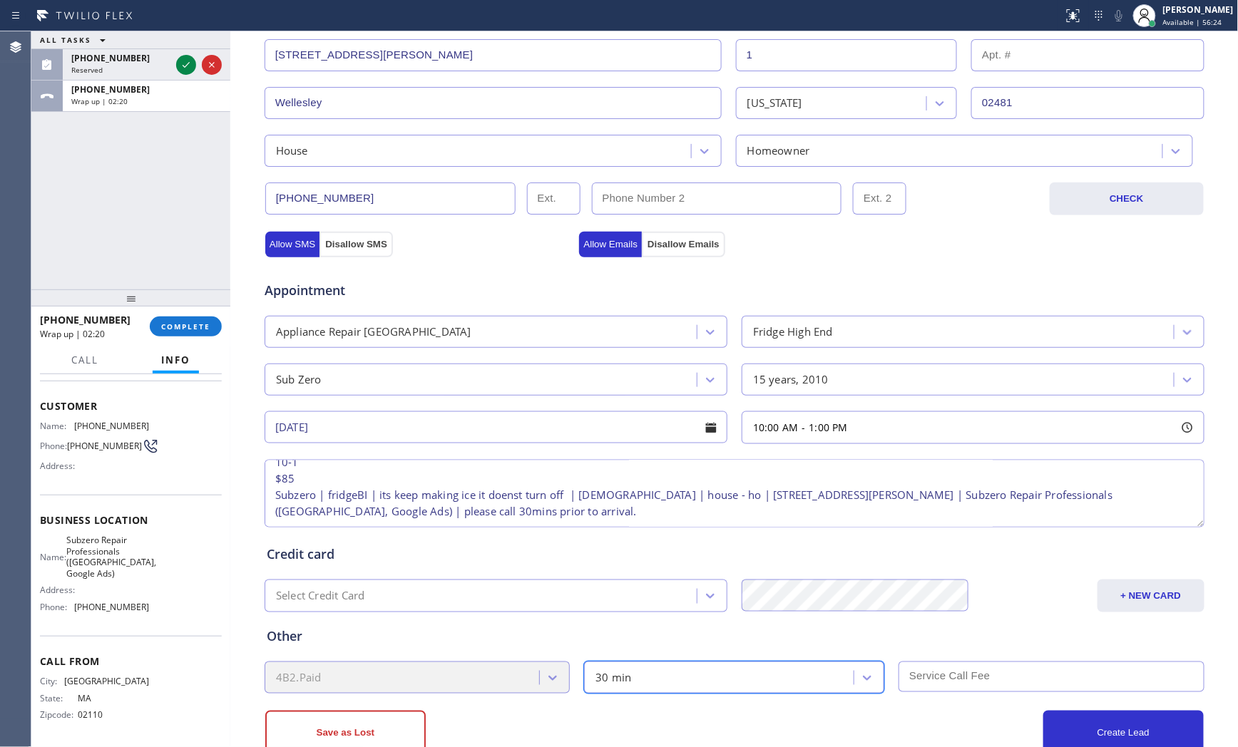
click at [913, 659] on div "4B2.Paid option 30 min, selected. 6 results available. Select is focused ,type …" at bounding box center [734, 676] width 943 height 35
click at [919, 664] on input "text" at bounding box center [1052, 677] width 306 height 31
type input "85"
click at [866, 653] on div "Other 4B2.Paid 30 min 85" at bounding box center [734, 653] width 941 height 81
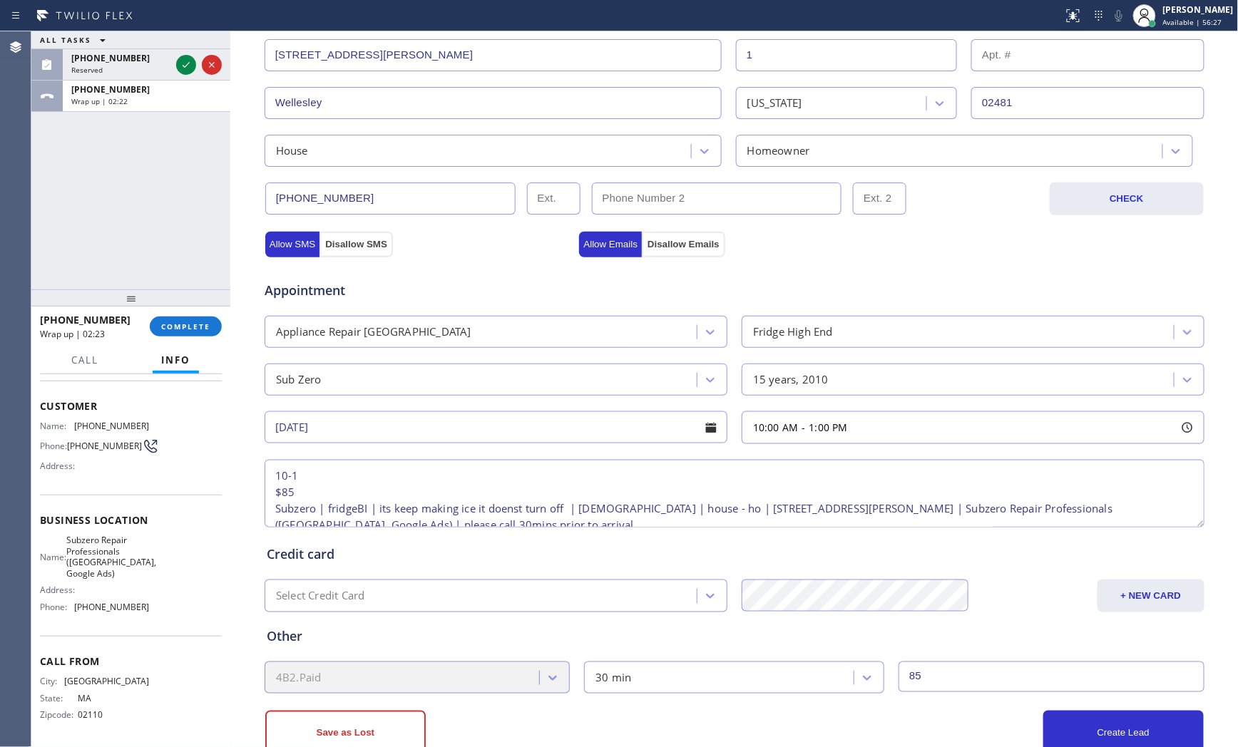
scroll to position [29, 0]
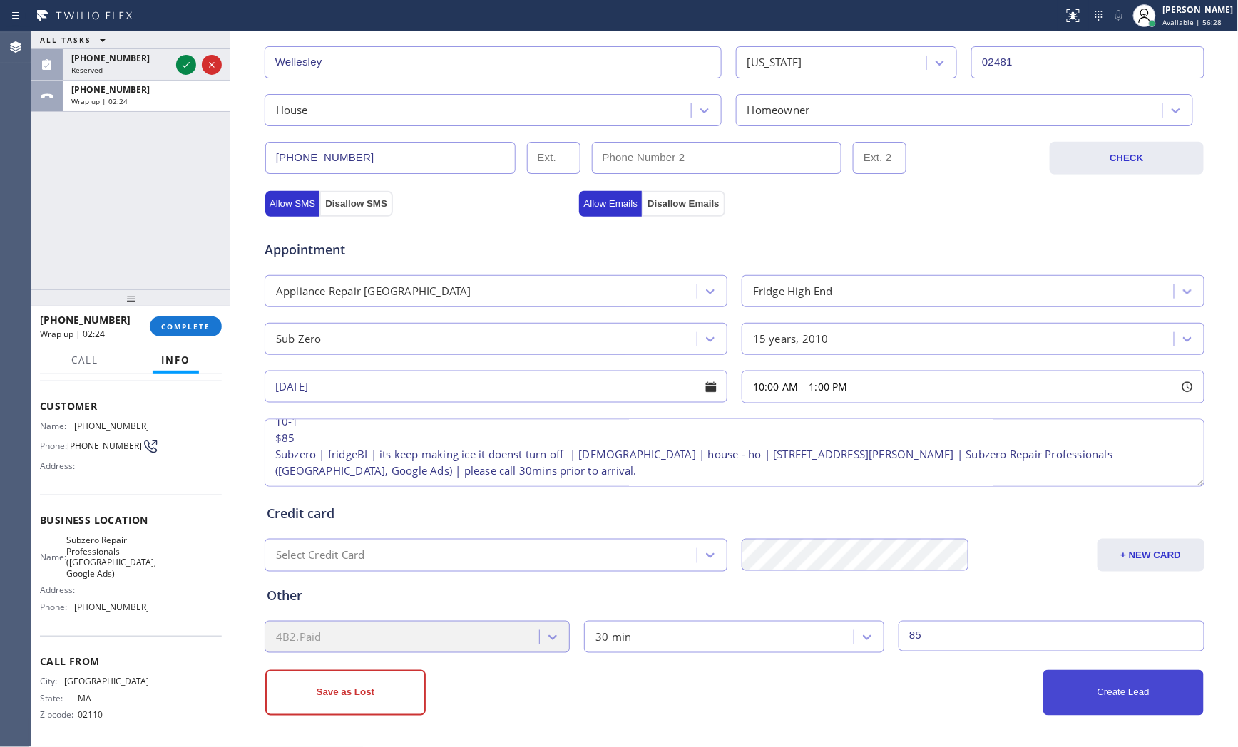
click at [1083, 687] on button "Create Lead" at bounding box center [1123, 693] width 160 height 46
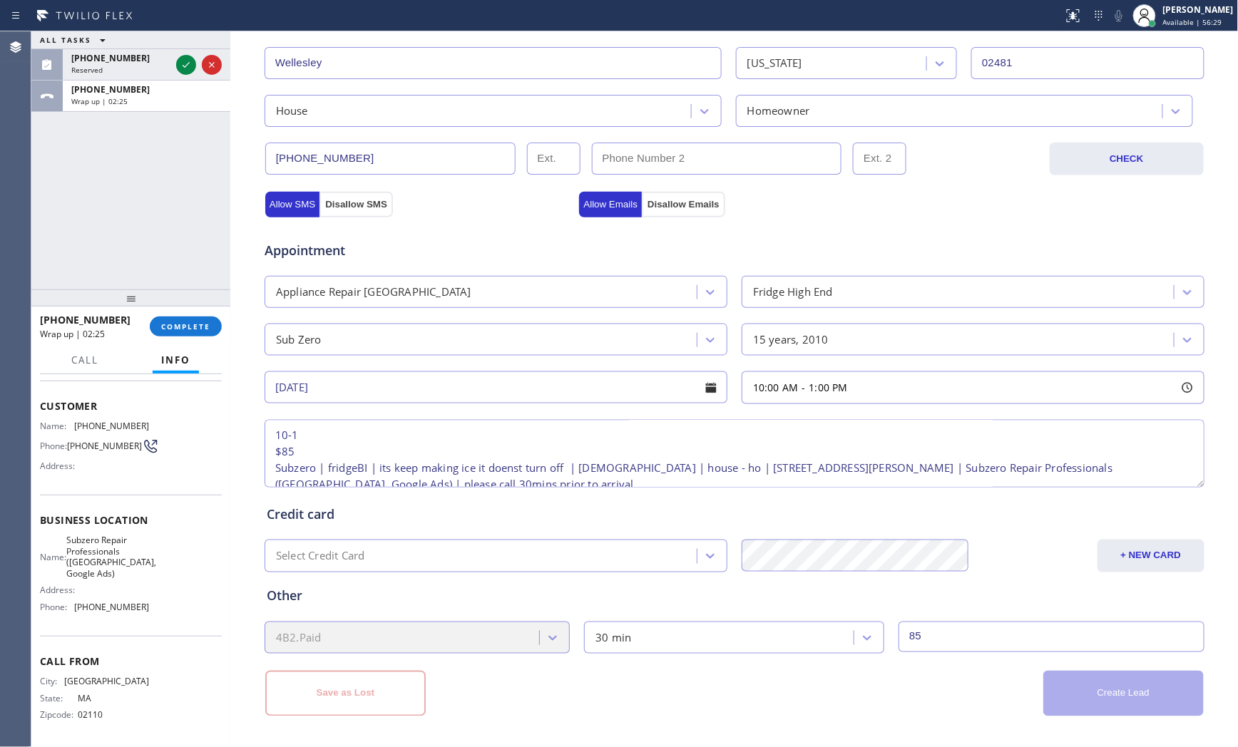
scroll to position [0, 0]
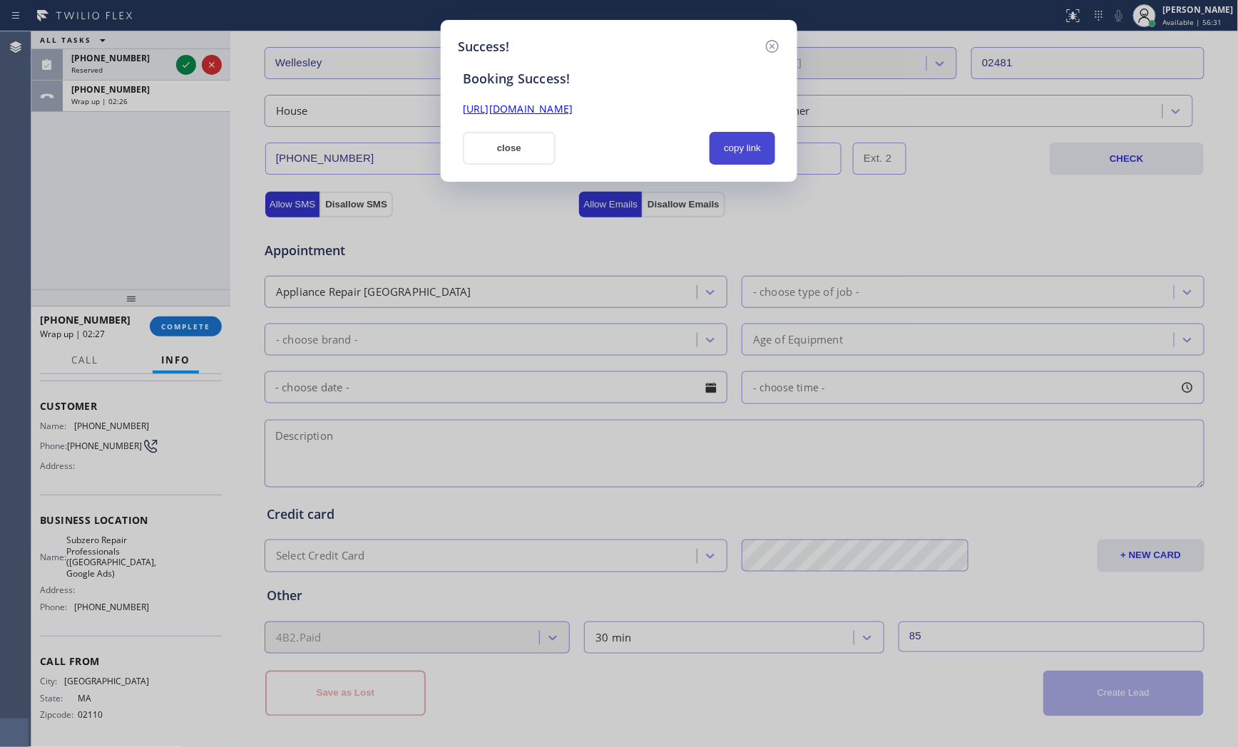
drag, startPoint x: 730, startPoint y: 146, endPoint x: 701, endPoint y: 150, distance: 28.8
click at [729, 146] on button "copy link" at bounding box center [743, 148] width 66 height 33
click at [534, 151] on button "close" at bounding box center [509, 148] width 93 height 33
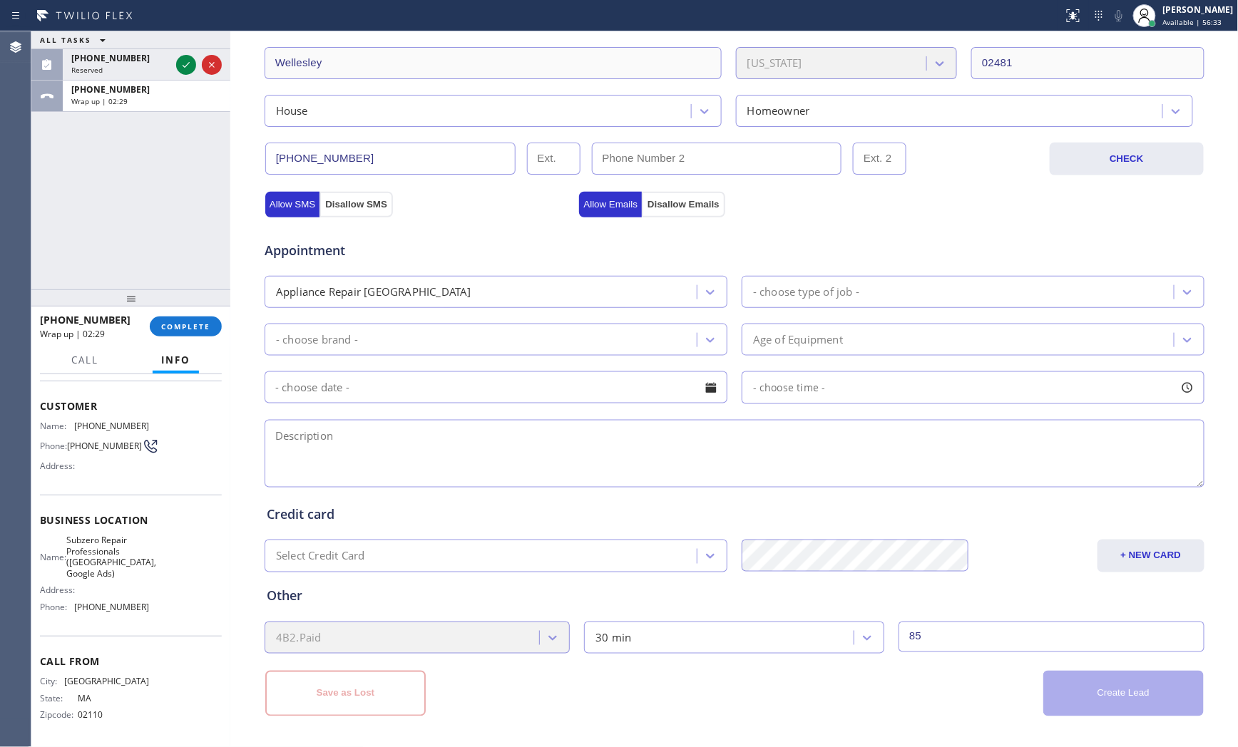
click at [195, 307] on div at bounding box center [130, 298] width 199 height 17
click at [185, 322] on span "COMPLETE" at bounding box center [185, 327] width 49 height 10
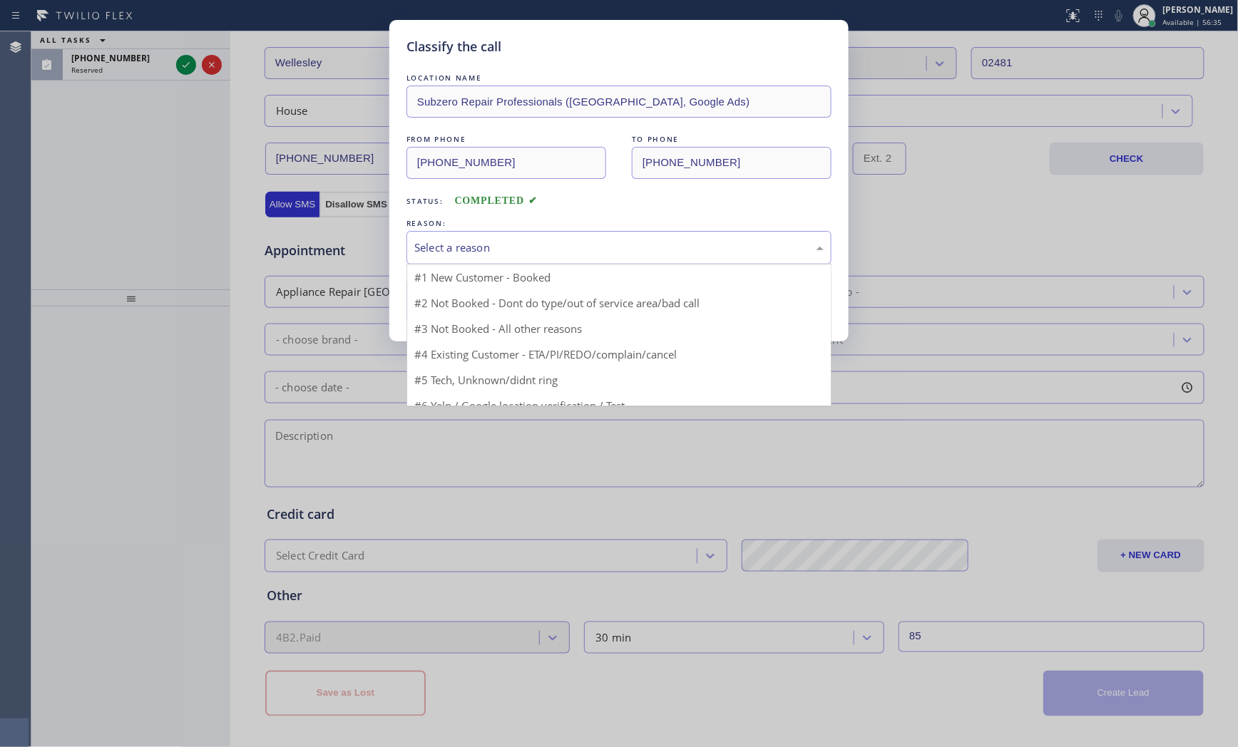
click at [521, 259] on div "Select a reason" at bounding box center [619, 248] width 425 height 34
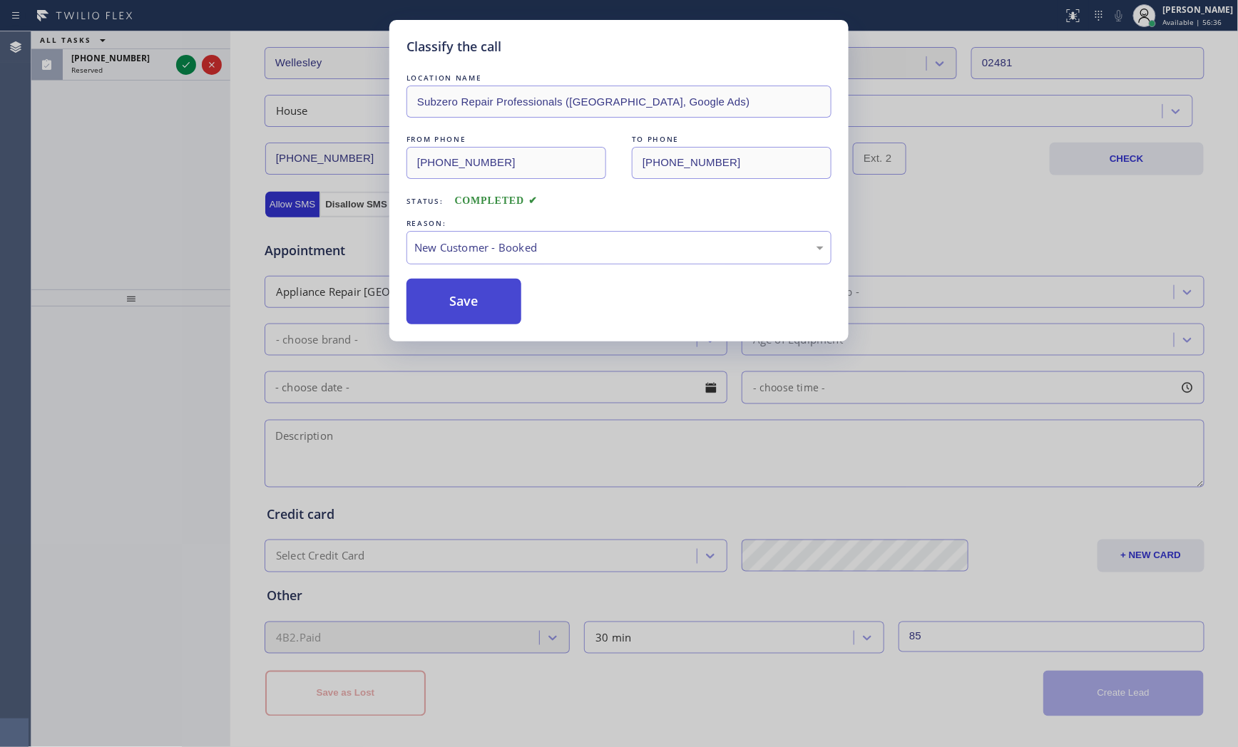
click at [457, 294] on button "Save" at bounding box center [464, 302] width 115 height 46
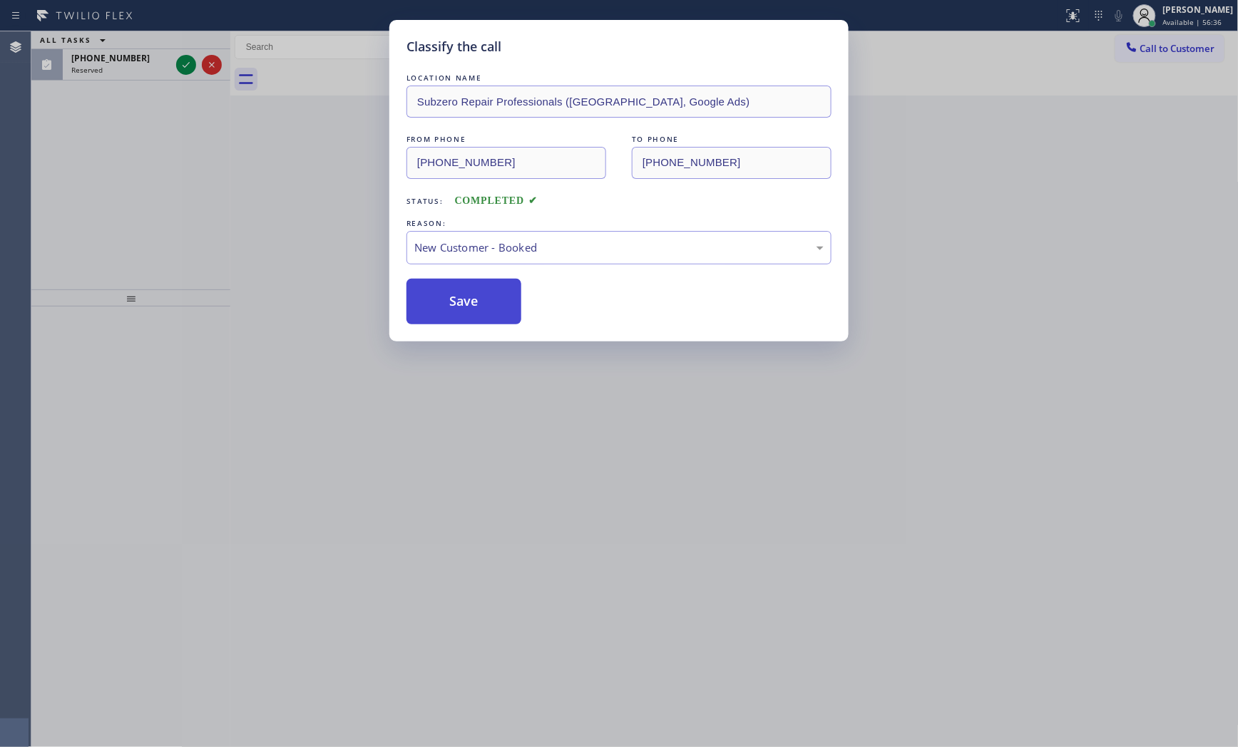
click at [457, 294] on button "Save" at bounding box center [464, 302] width 115 height 46
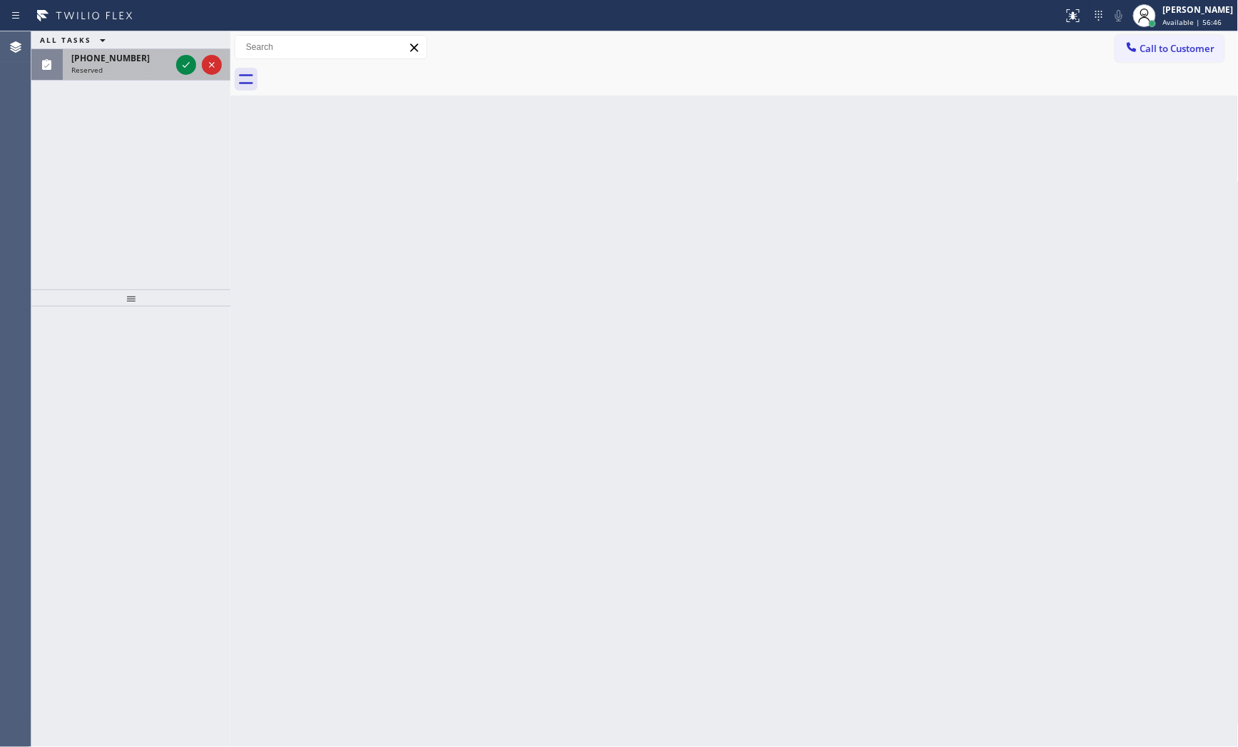
click at [155, 73] on div "Reserved" at bounding box center [120, 70] width 99 height 10
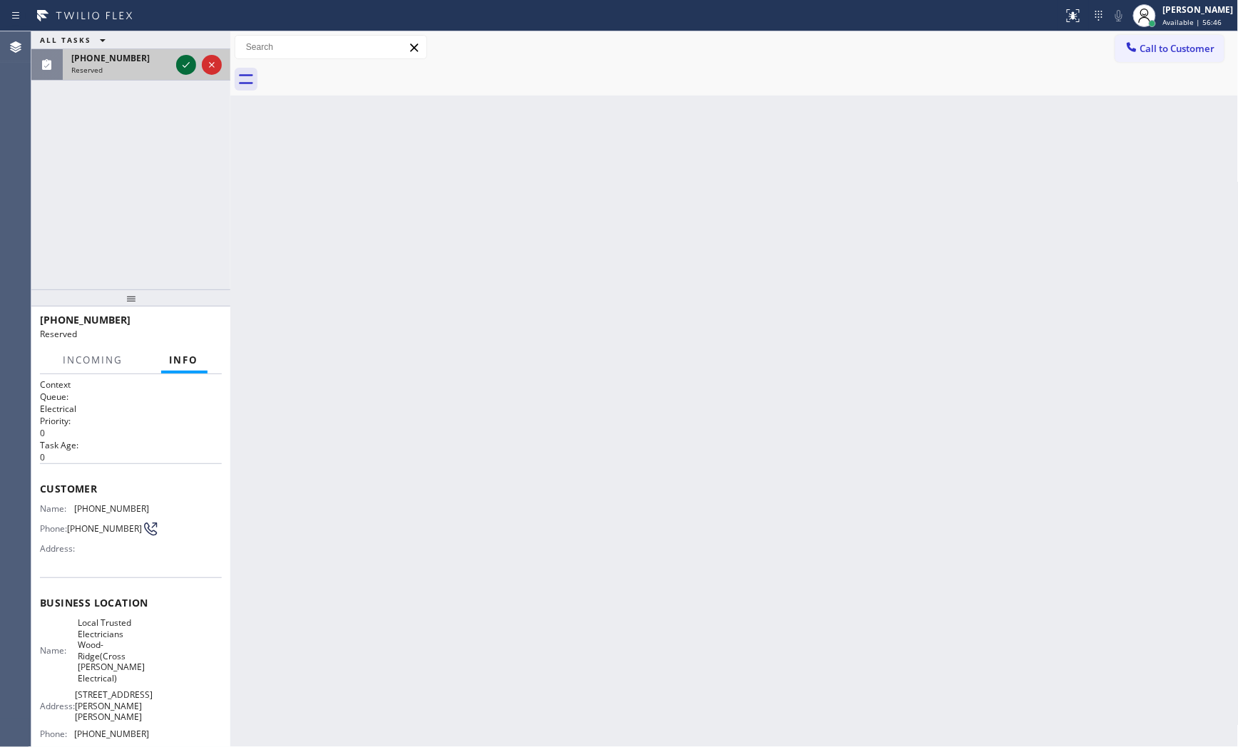
click at [182, 63] on icon at bounding box center [186, 64] width 17 height 17
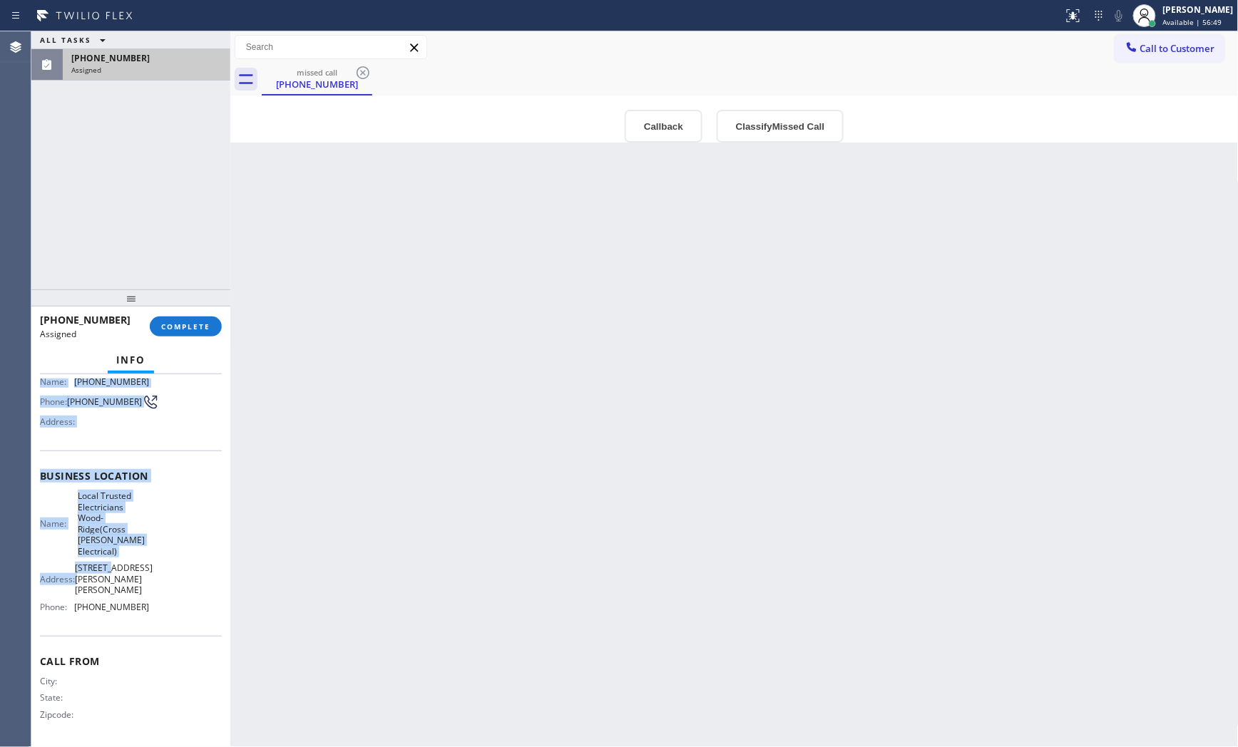
scroll to position [141, 0]
drag, startPoint x: 56, startPoint y: 497, endPoint x: 210, endPoint y: 485, distance: 154.5
click at [163, 595] on div "Context Queue: Electrical Priority: 0 Task Age: [DEMOGRAPHIC_DATA] minute(s) Cu…" at bounding box center [130, 561] width 199 height 374
copy div "Customer Name: [PHONE_NUMBER] Phone: [PHONE_NUMBER] Address: Business location …"
click at [113, 563] on span "[STREET_ADDRESS][PERSON_NAME][PERSON_NAME]" at bounding box center [114, 579] width 78 height 33
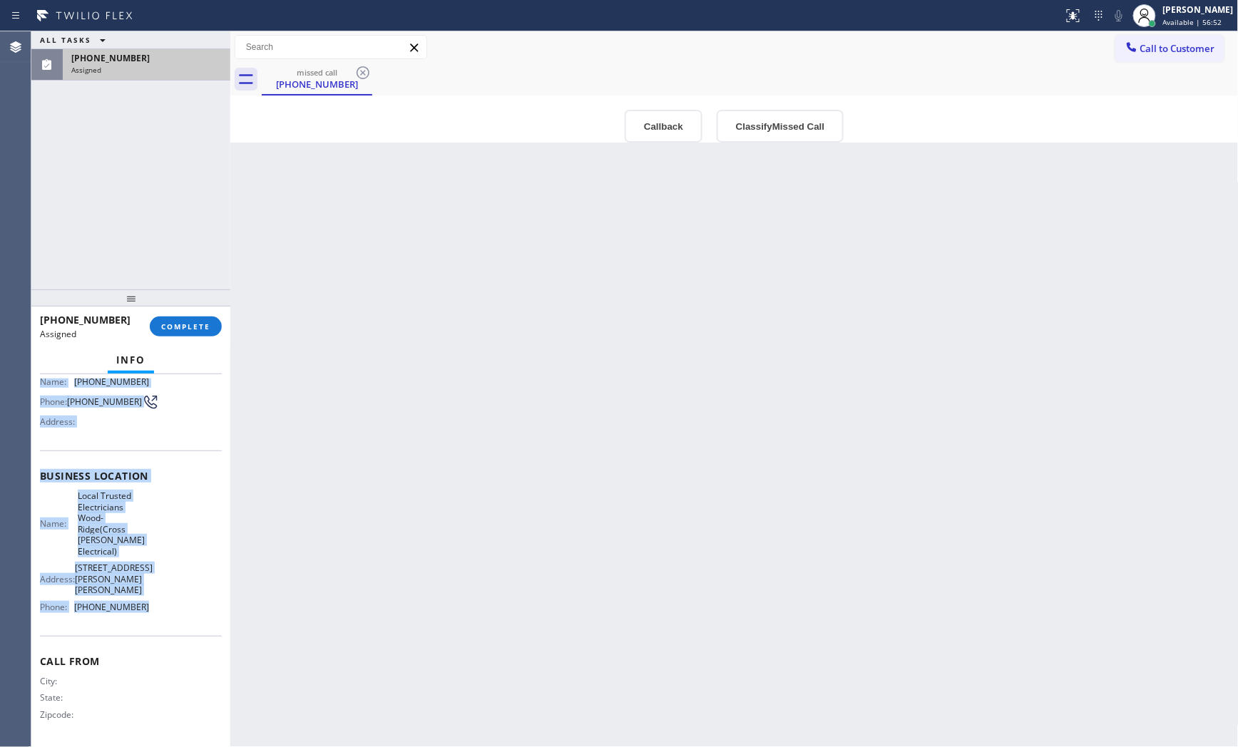
drag, startPoint x: 39, startPoint y: 485, endPoint x: 172, endPoint y: 581, distance: 163.9
click at [165, 601] on div "Context Queue: Electrical Priority: 0 Task Age: [DEMOGRAPHIC_DATA] minute(s) Cu…" at bounding box center [131, 498] width 182 height 492
copy div "Customer Name: [PHONE_NUMBER] Phone: [PHONE_NUMBER] Address: Business location …"
click at [202, 326] on span "COMPLETE" at bounding box center [185, 327] width 49 height 10
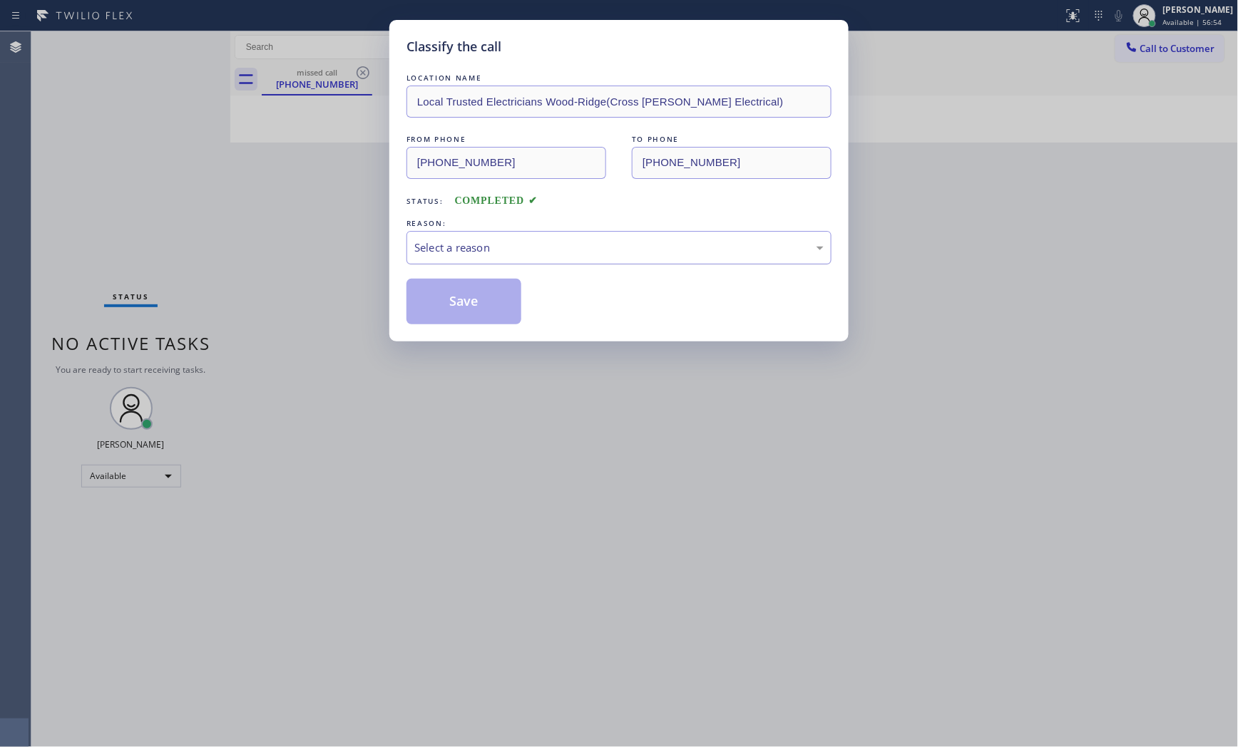
click at [551, 251] on div "Select a reason" at bounding box center [618, 248] width 409 height 16
click at [499, 305] on button "Save" at bounding box center [464, 302] width 115 height 46
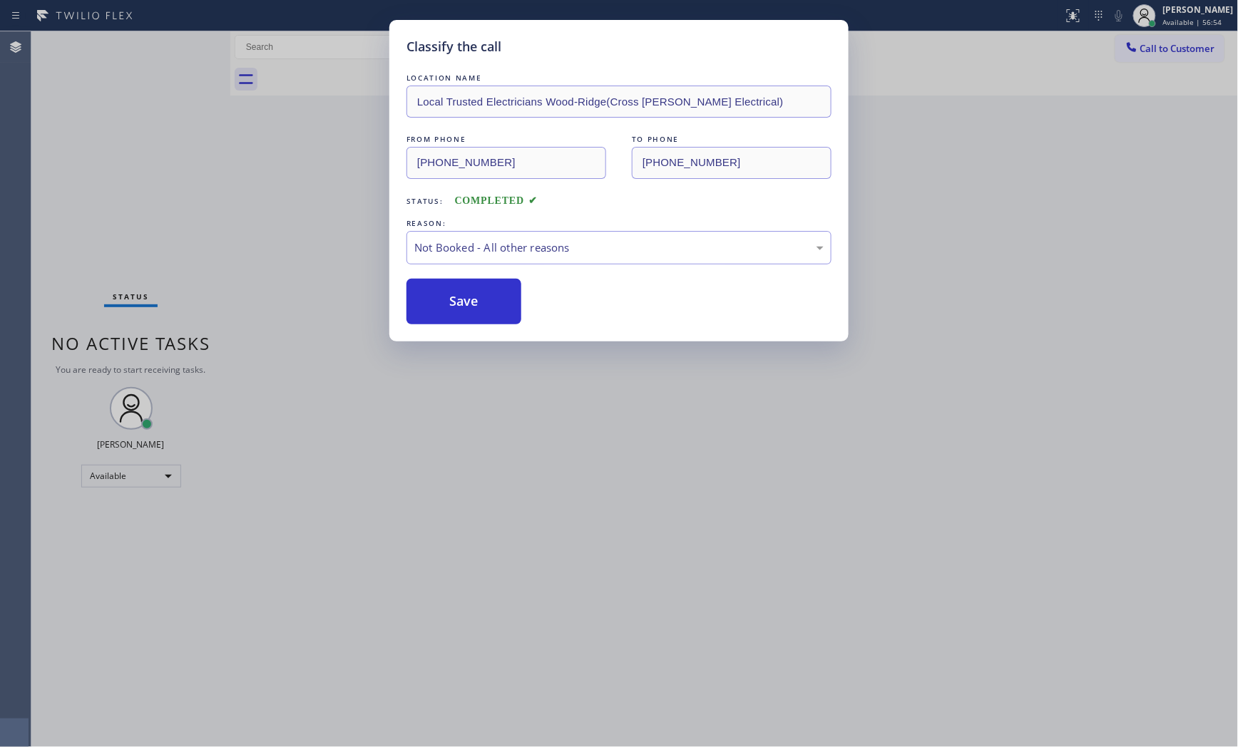
click at [499, 305] on button "Save" at bounding box center [464, 302] width 115 height 46
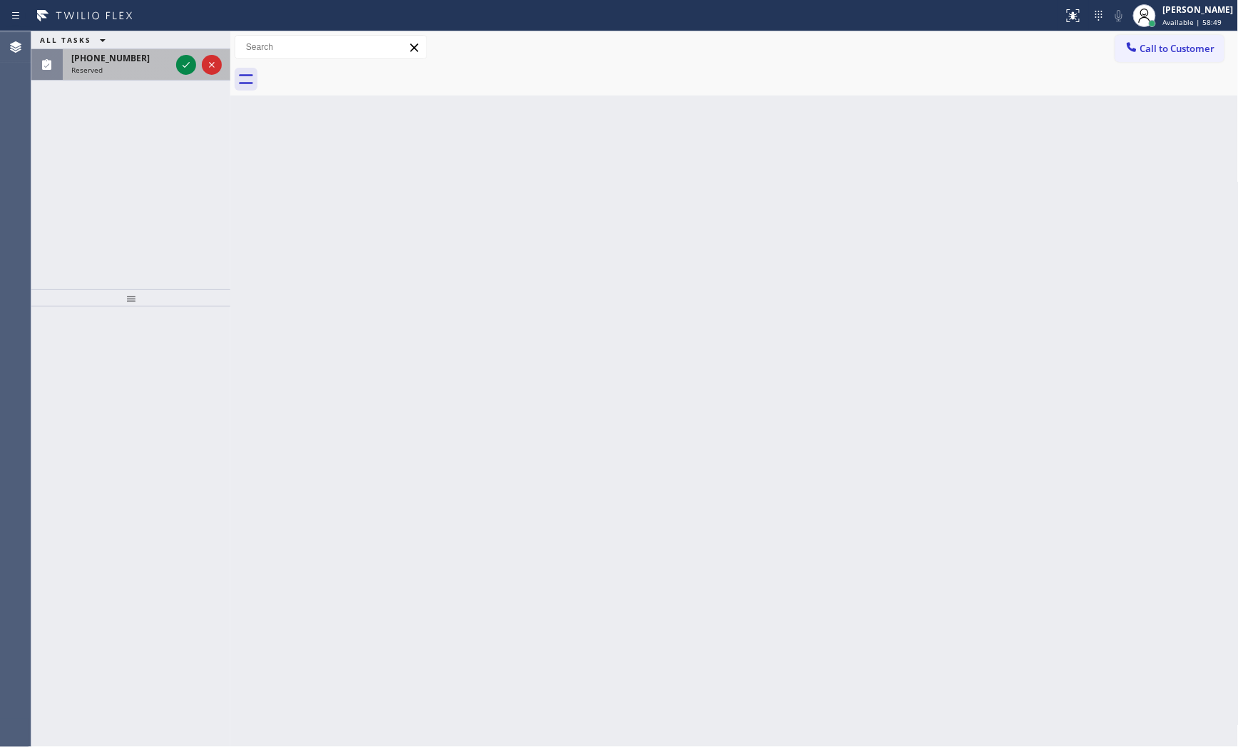
click at [133, 68] on div "Reserved" at bounding box center [120, 70] width 99 height 10
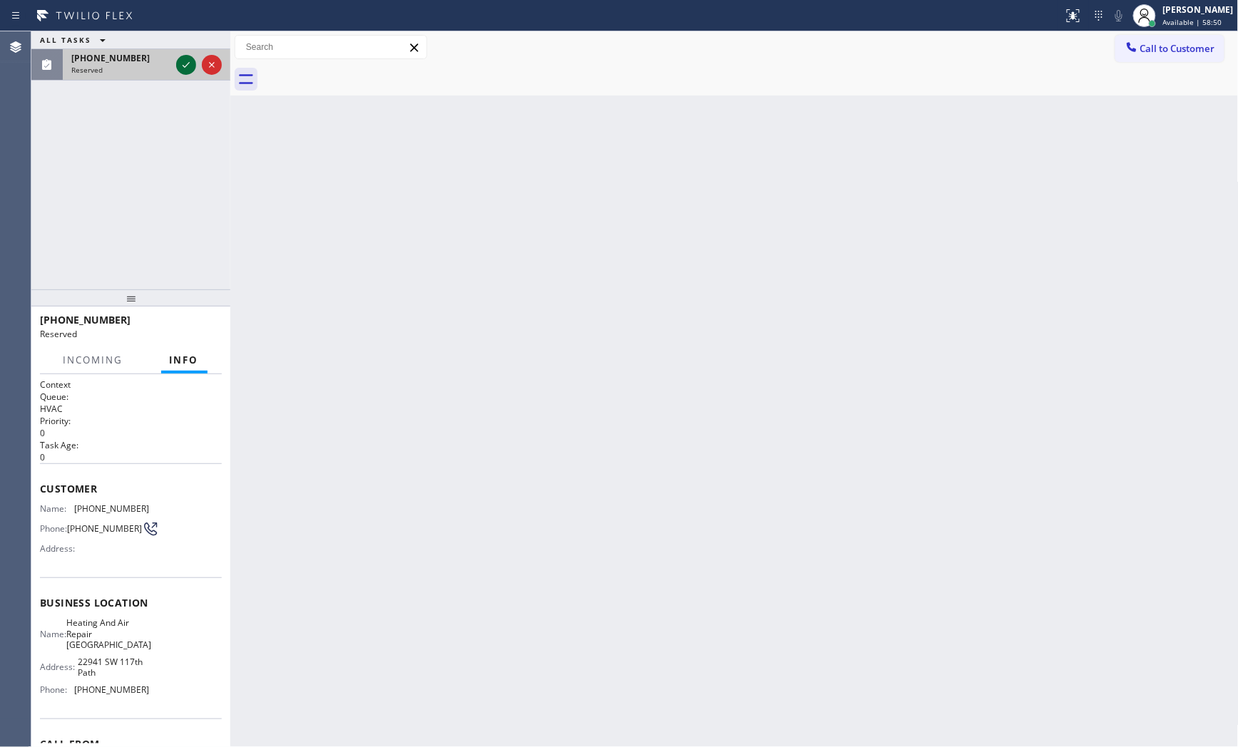
click at [191, 68] on icon at bounding box center [186, 64] width 17 height 17
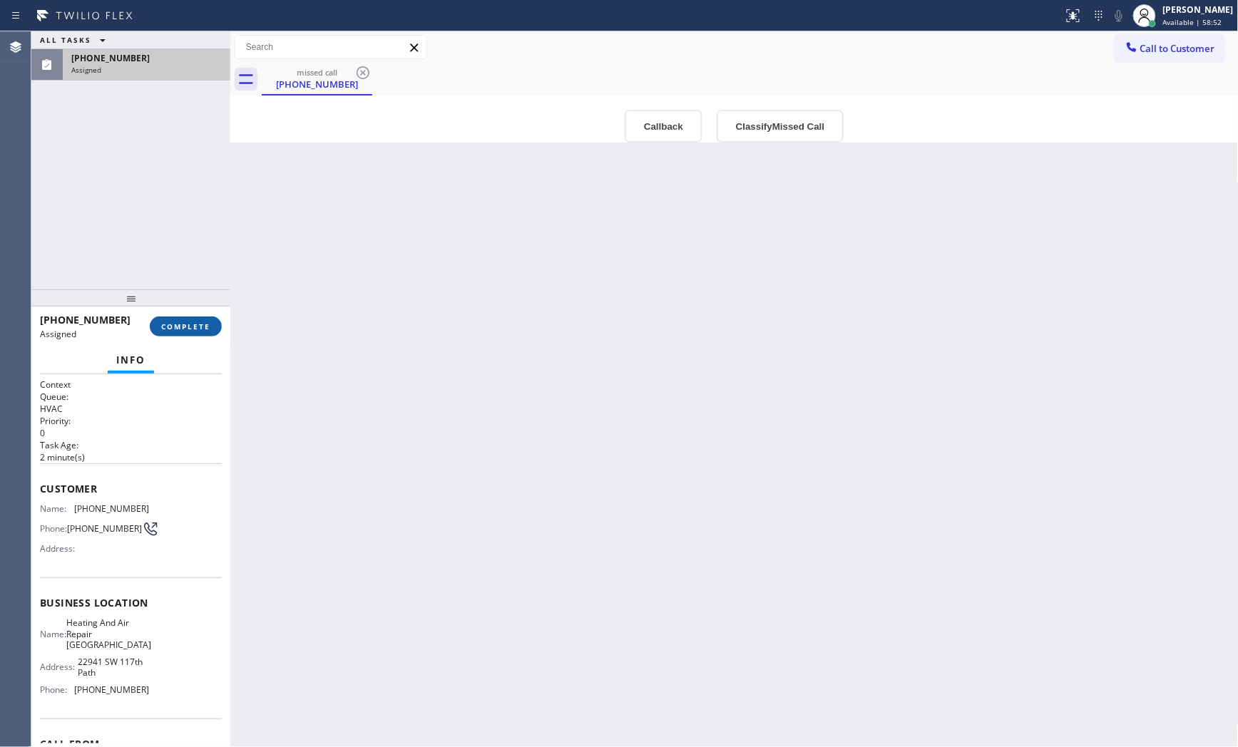
click at [194, 322] on span "COMPLETE" at bounding box center [185, 327] width 49 height 10
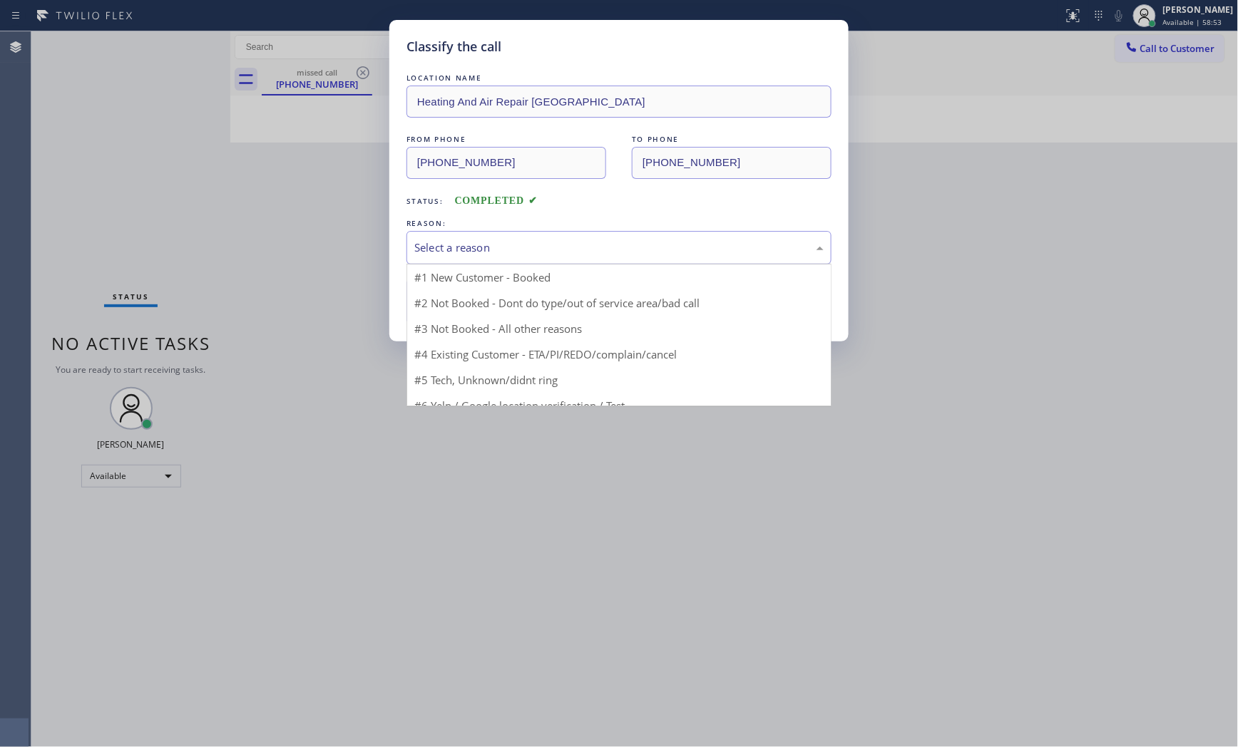
click at [459, 247] on div "Select a reason" at bounding box center [618, 248] width 409 height 16
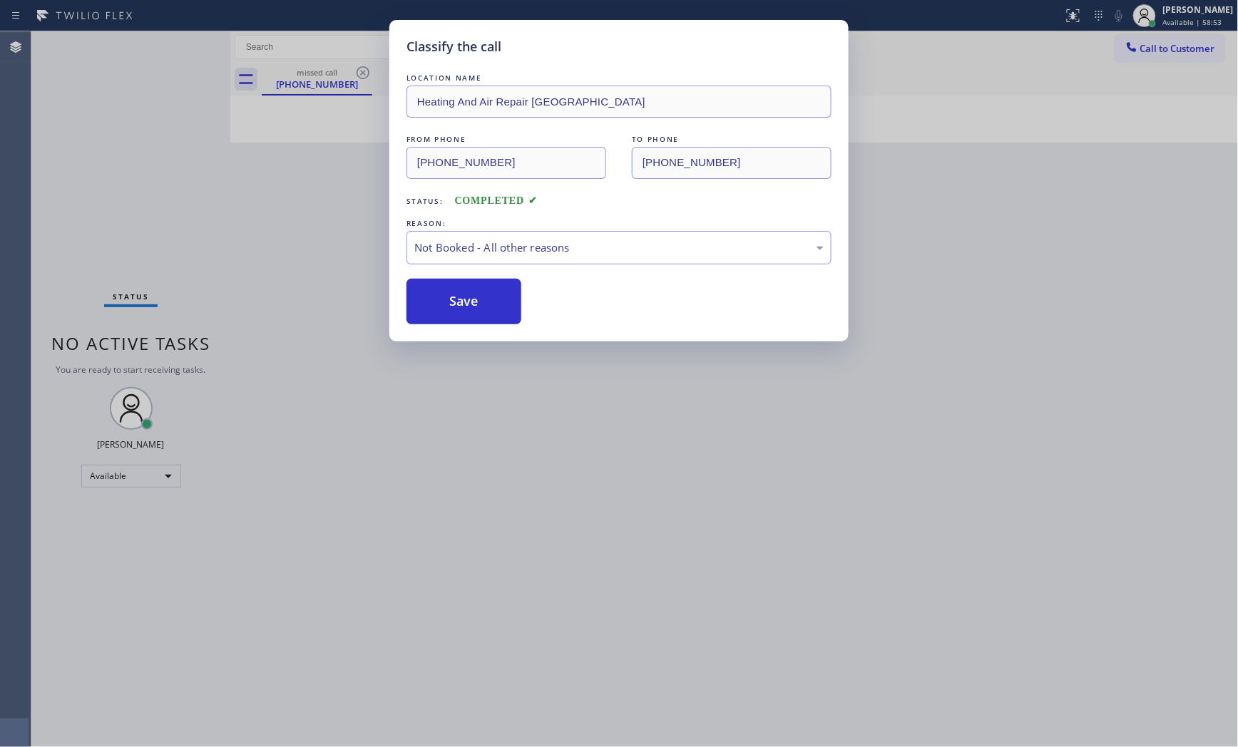
click at [455, 305] on button "Save" at bounding box center [464, 302] width 115 height 46
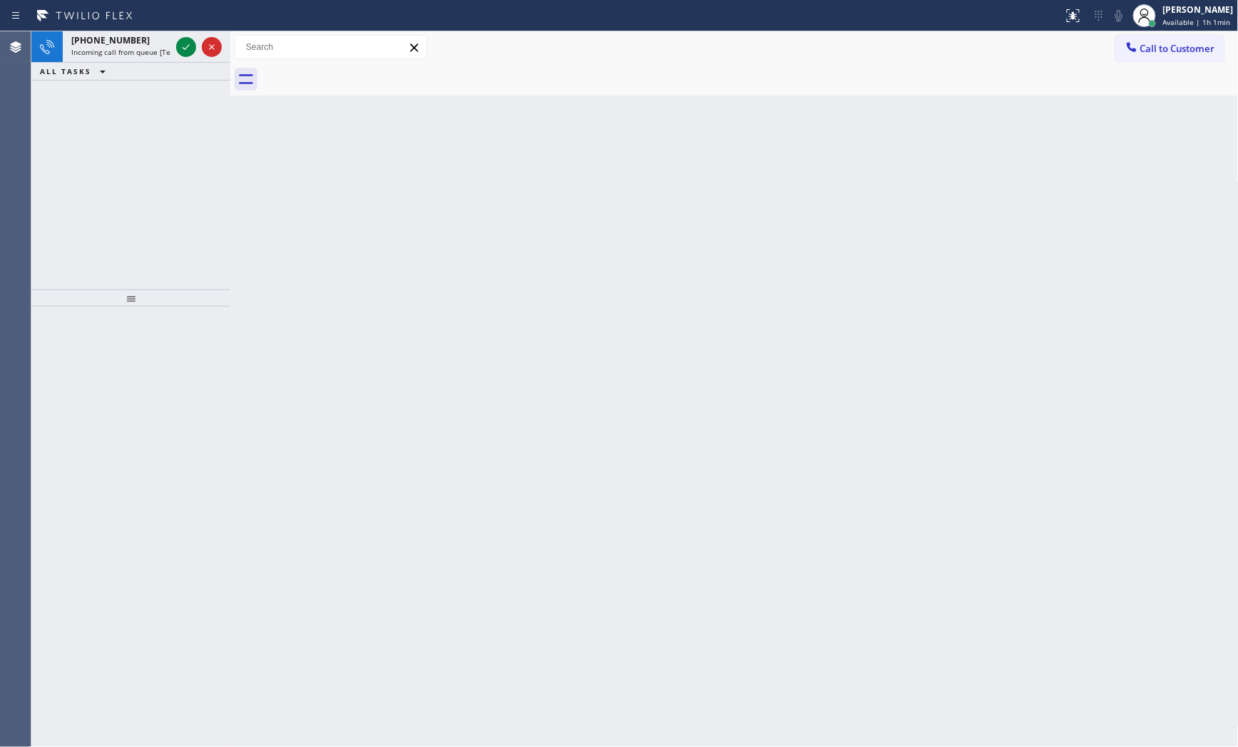
click at [154, 63] on div "ALL TASKS ALL TASKS ACTIVE TASKS TASKS IN WRAP UP" at bounding box center [130, 72] width 199 height 18
click at [158, 51] on span "Incoming call from queue [Test] All" at bounding box center [130, 52] width 118 height 10
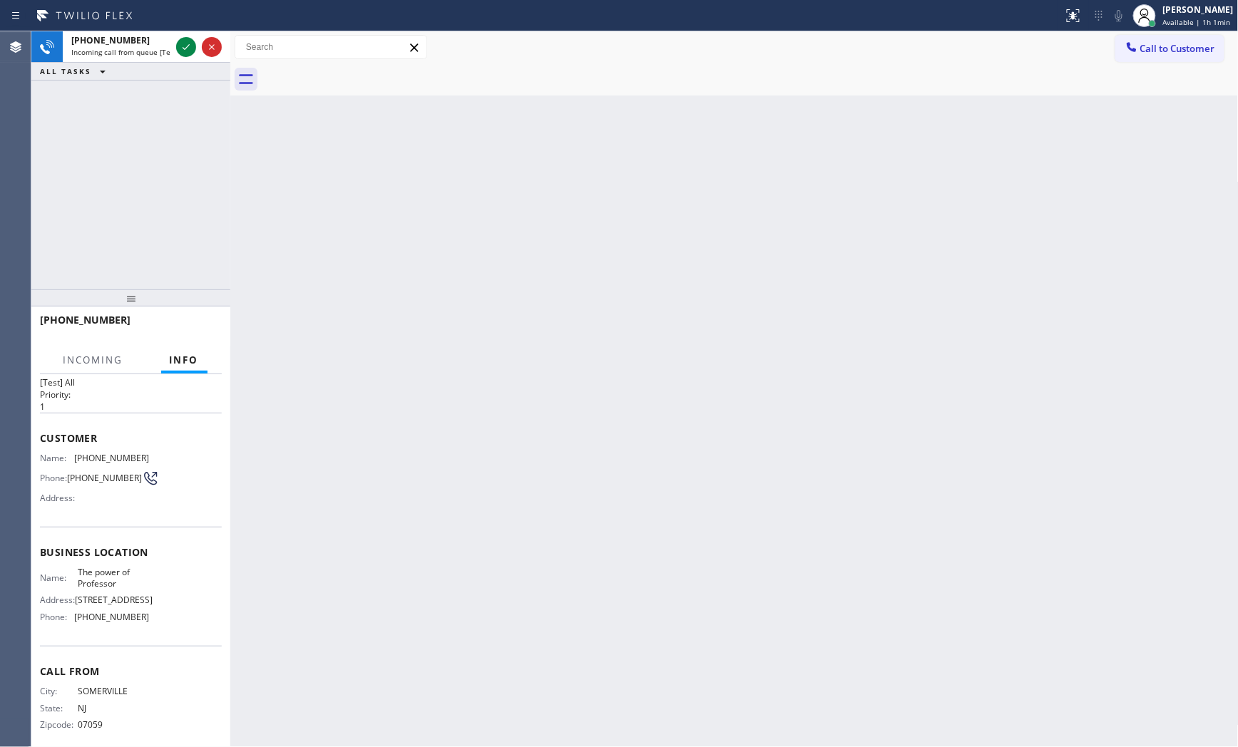
scroll to position [51, 0]
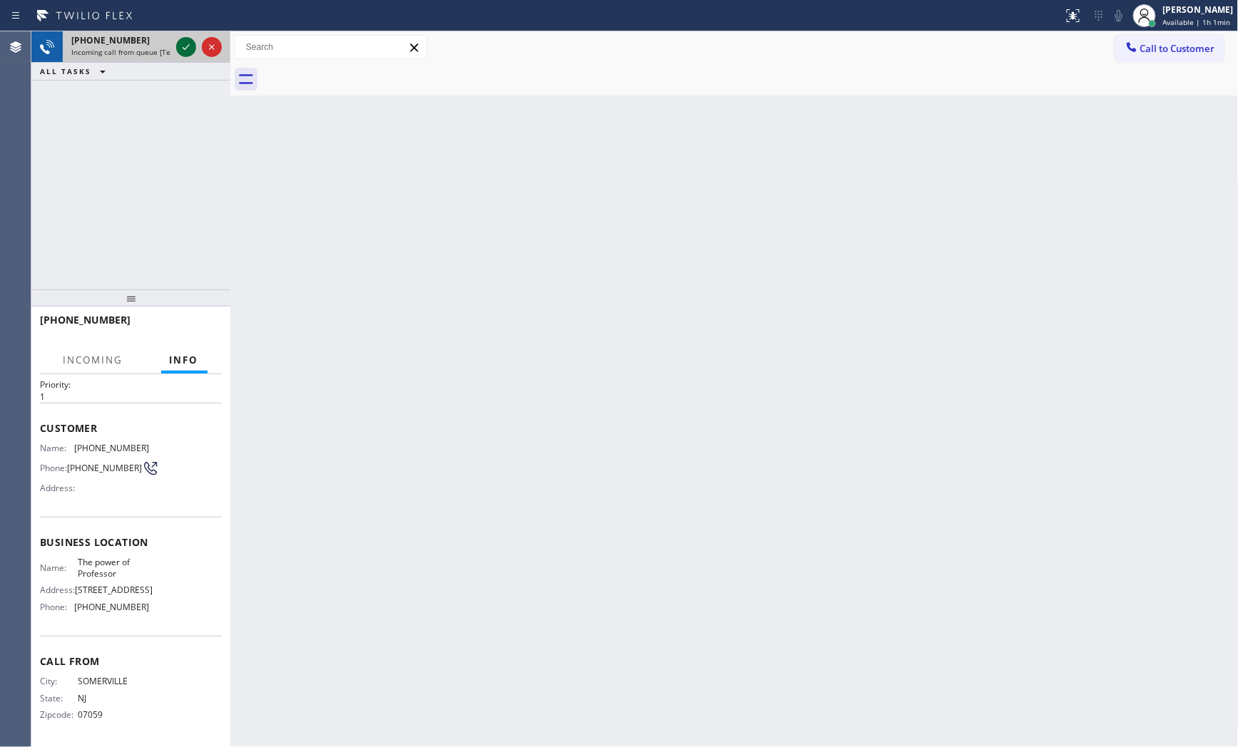
click at [184, 43] on icon at bounding box center [186, 47] width 17 height 17
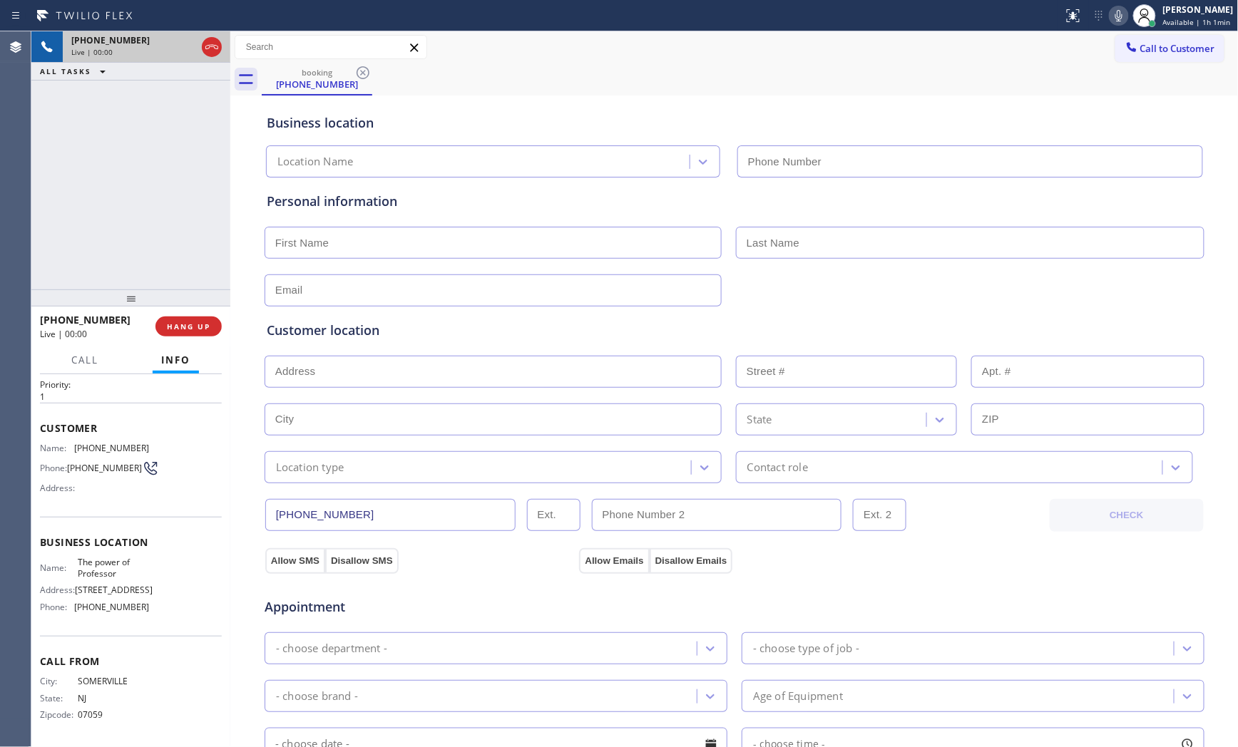
click at [208, 307] on div at bounding box center [130, 298] width 199 height 17
type input "[PHONE_NUMBER]"
click at [205, 325] on span "HANG UP" at bounding box center [189, 327] width 44 height 10
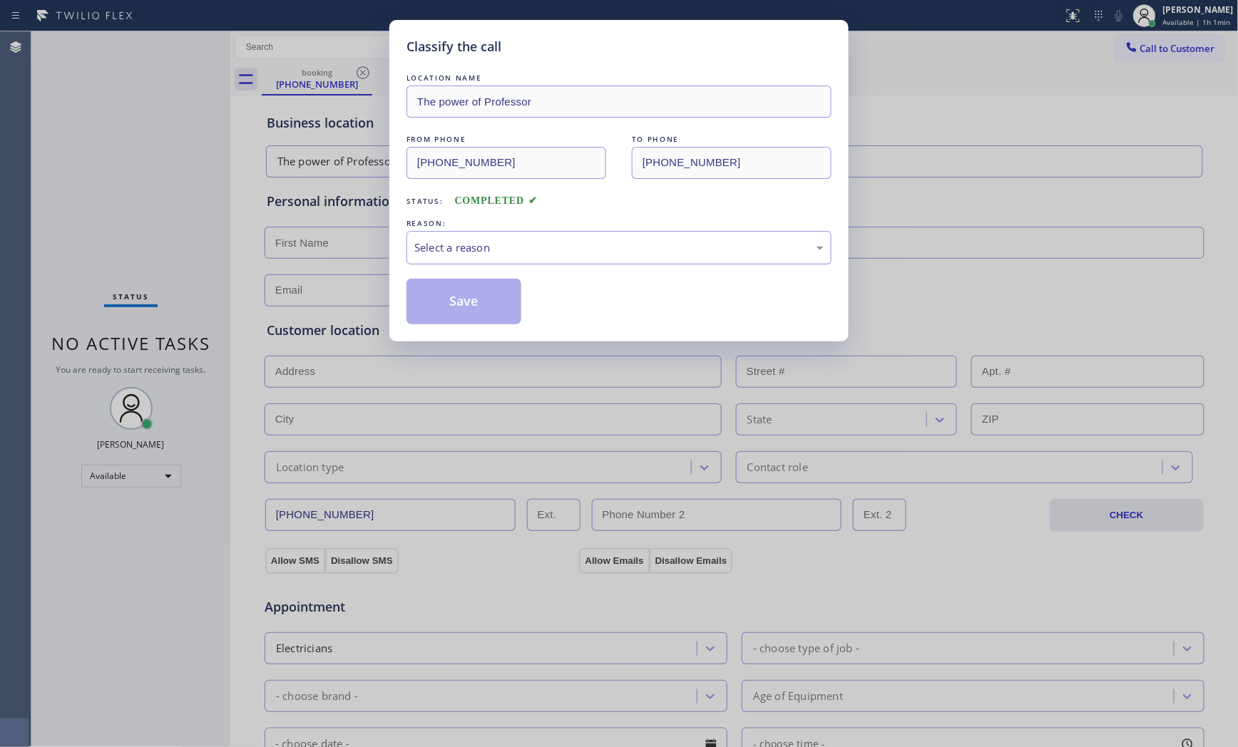
click at [454, 257] on div "Select a reason" at bounding box center [619, 248] width 425 height 34
click at [457, 300] on button "Save" at bounding box center [464, 302] width 115 height 46
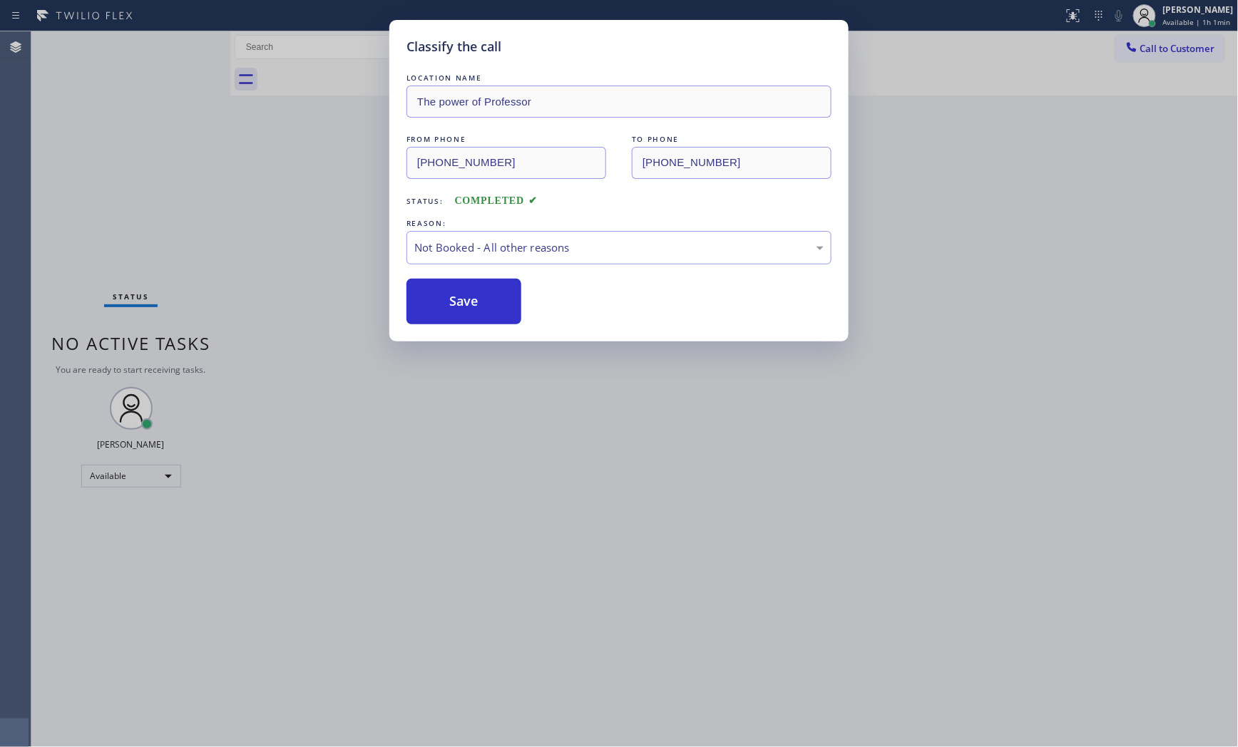
click at [457, 300] on button "Save" at bounding box center [464, 302] width 115 height 46
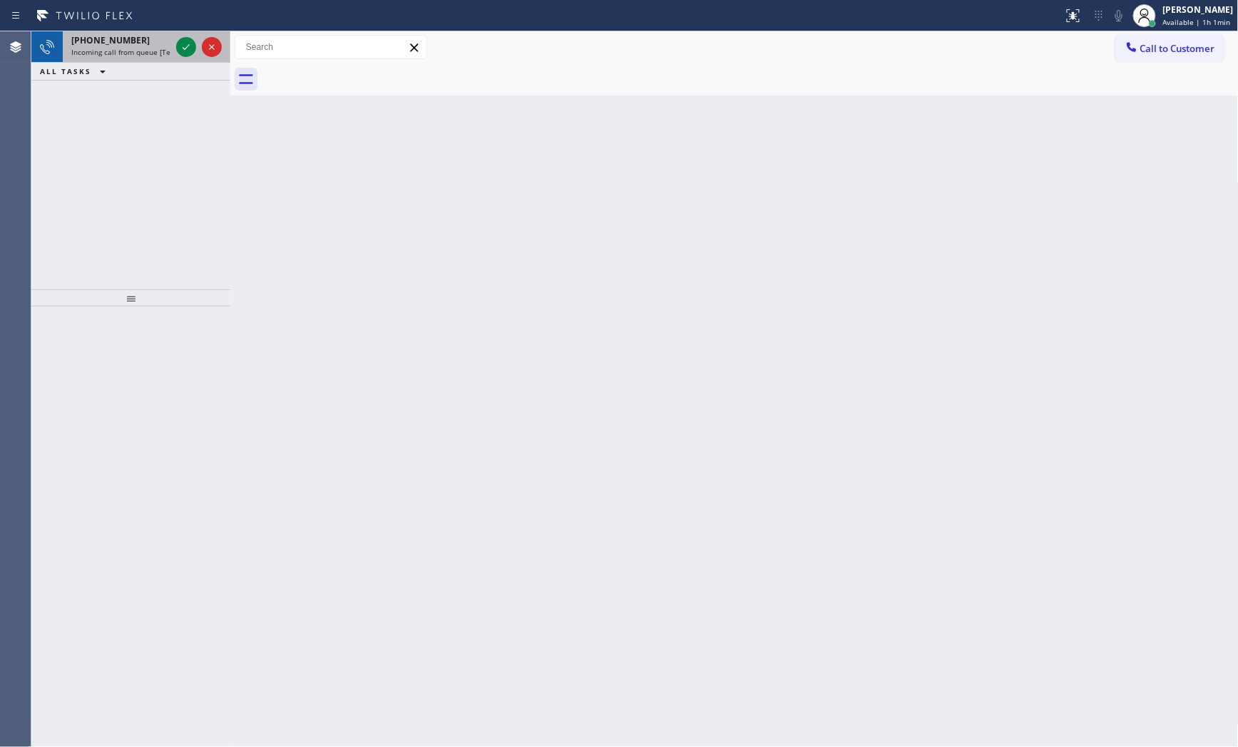
click at [141, 47] on span "Incoming call from queue [Test] All" at bounding box center [130, 52] width 118 height 10
click at [116, 40] on span "[PHONE_NUMBER]" at bounding box center [110, 40] width 78 height 12
click at [141, 58] on div "[PHONE_NUMBER] Incoming call from queue [Test] All" at bounding box center [118, 46] width 111 height 31
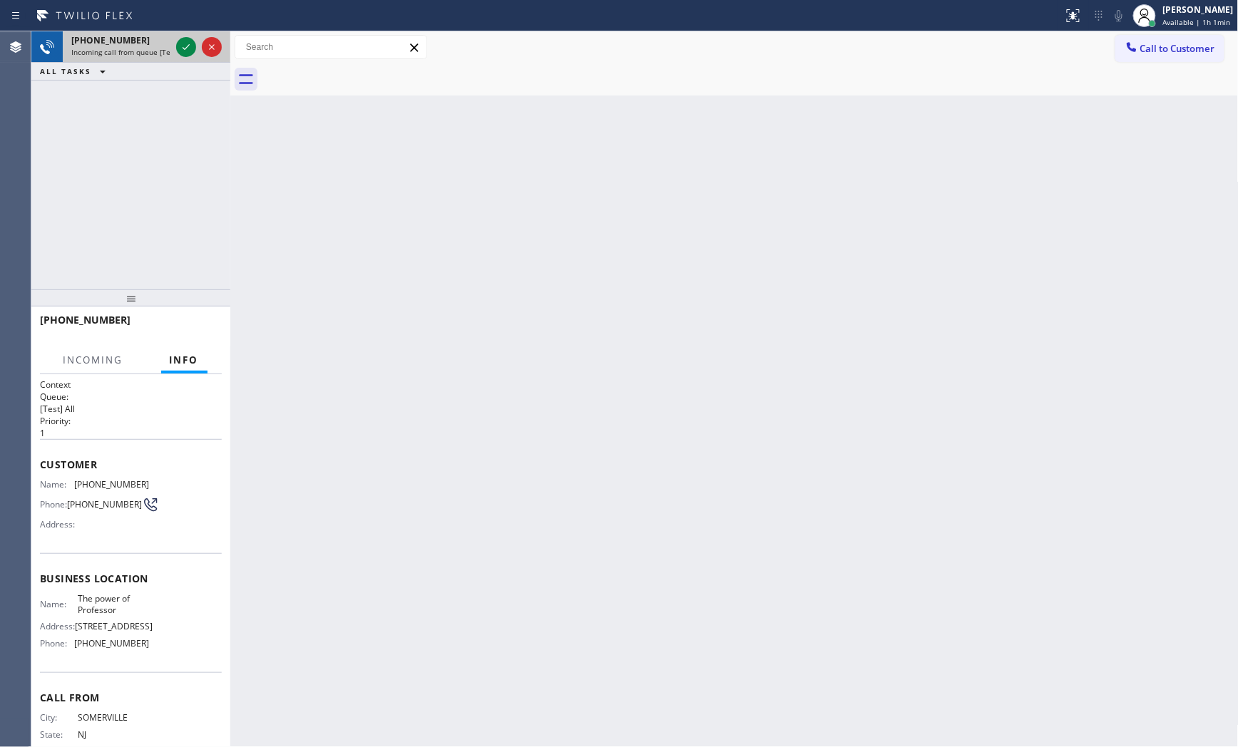
click at [143, 55] on span "Incoming call from queue [Test] All" at bounding box center [130, 52] width 118 height 10
click at [180, 50] on icon at bounding box center [186, 47] width 17 height 17
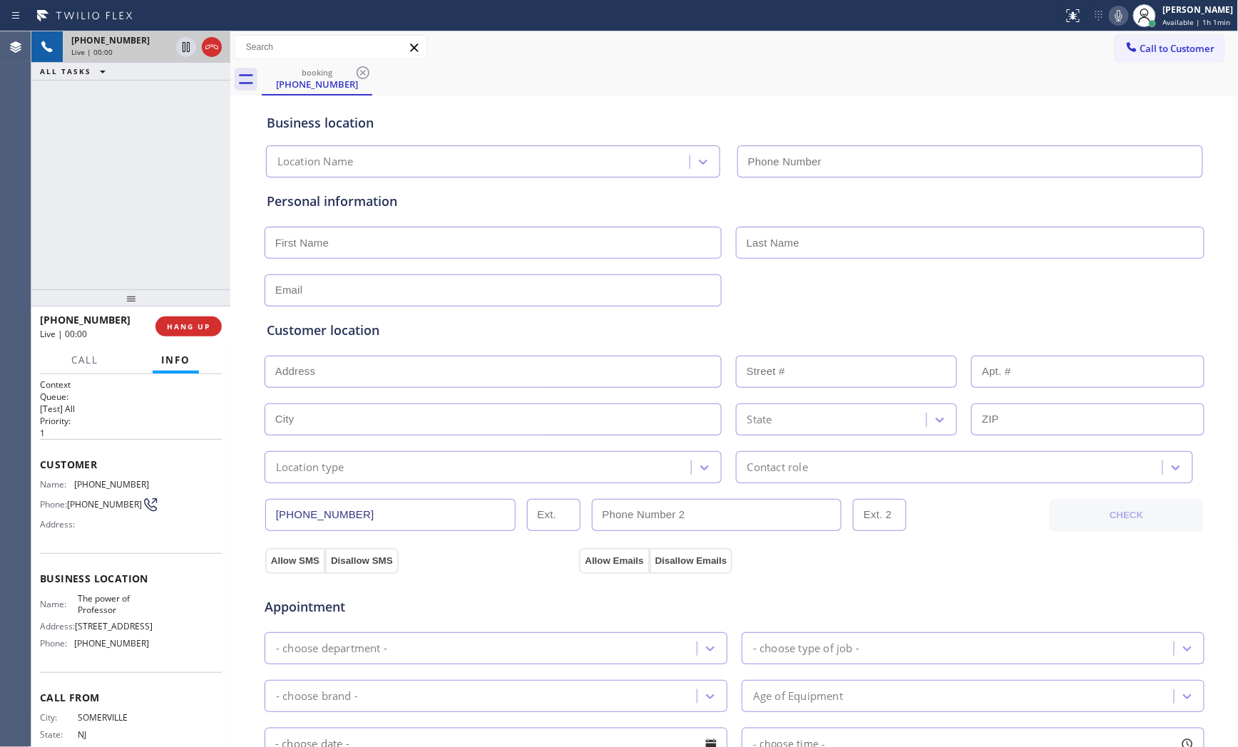
click at [196, 334] on button "HANG UP" at bounding box center [188, 327] width 66 height 20
type input "[PHONE_NUMBER]"
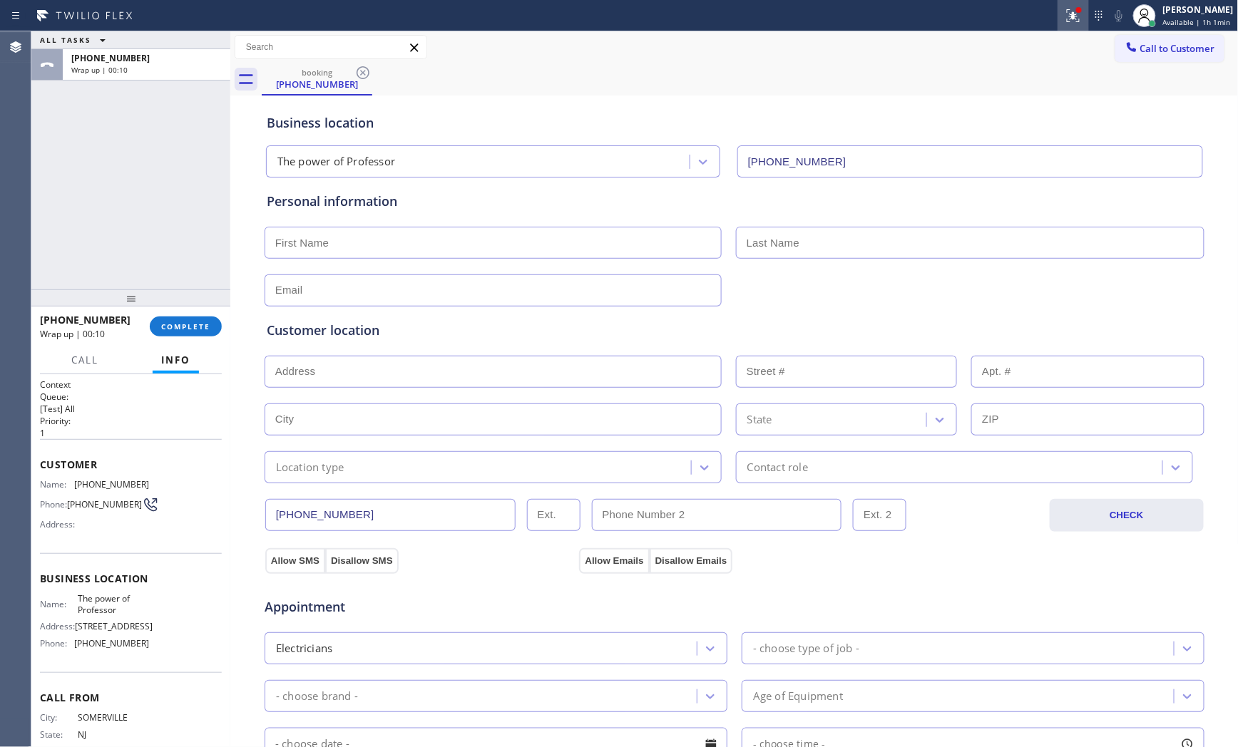
click at [1070, 15] on icon at bounding box center [1071, 14] width 9 height 10
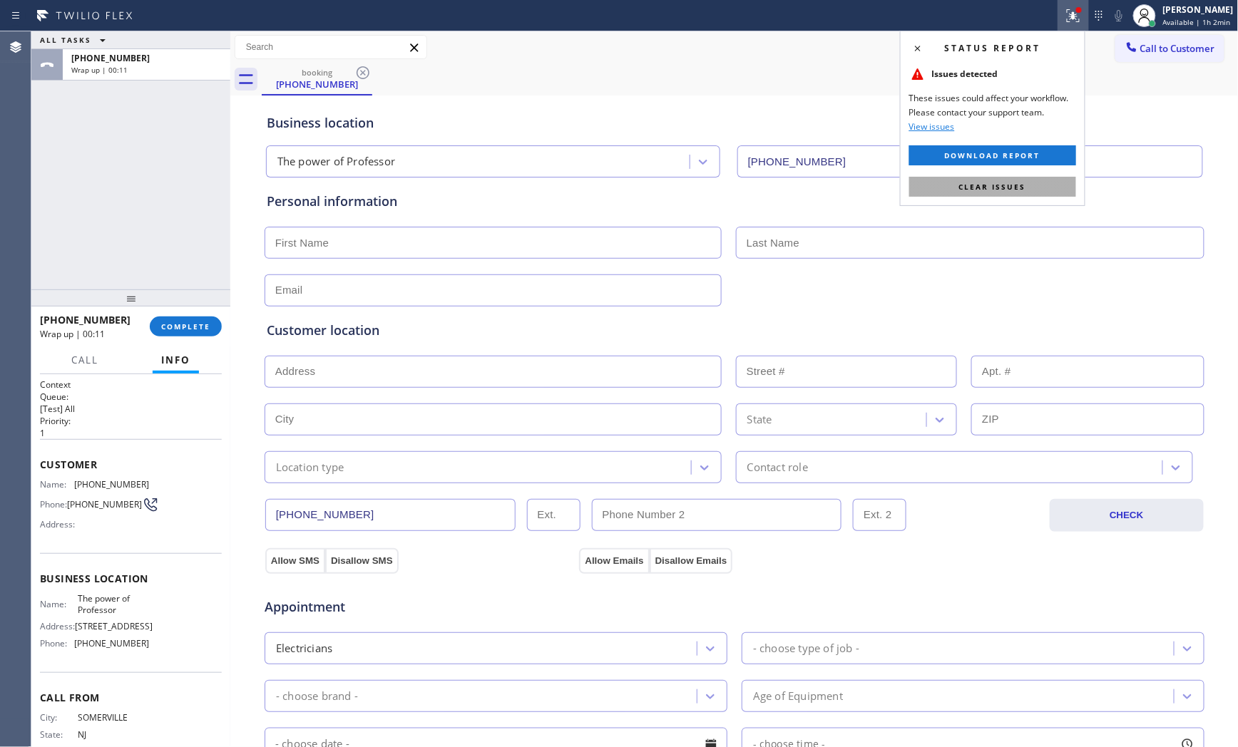
click at [1030, 189] on button "Clear issues" at bounding box center [992, 187] width 167 height 20
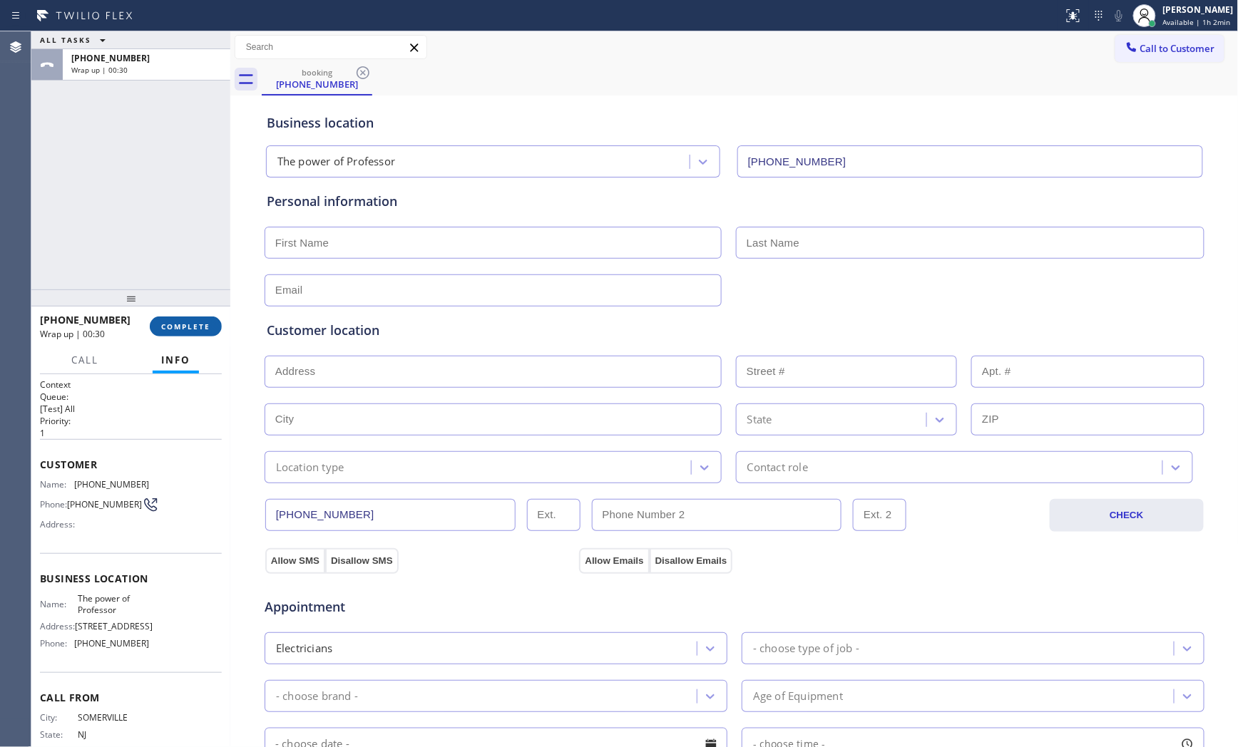
click at [160, 319] on button "COMPLETE" at bounding box center [186, 327] width 72 height 20
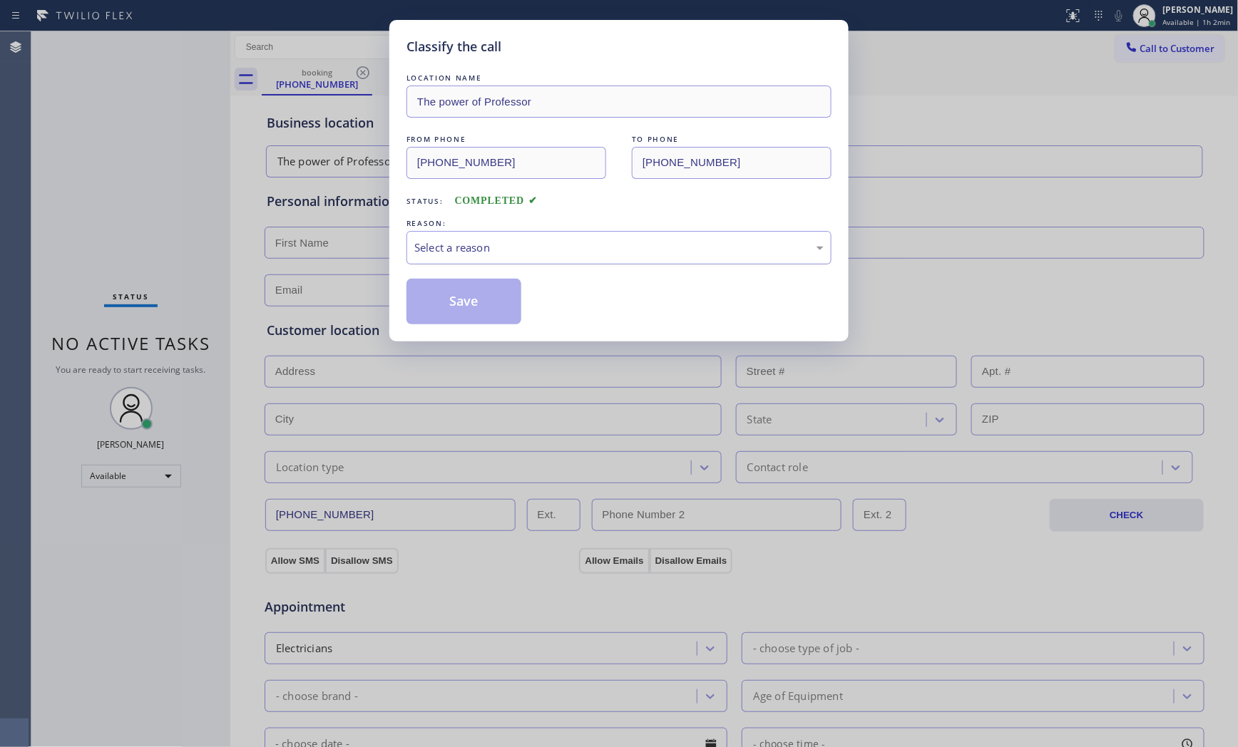
click at [486, 252] on div "Select a reason" at bounding box center [618, 248] width 409 height 16
click at [457, 297] on button "Save" at bounding box center [464, 302] width 115 height 46
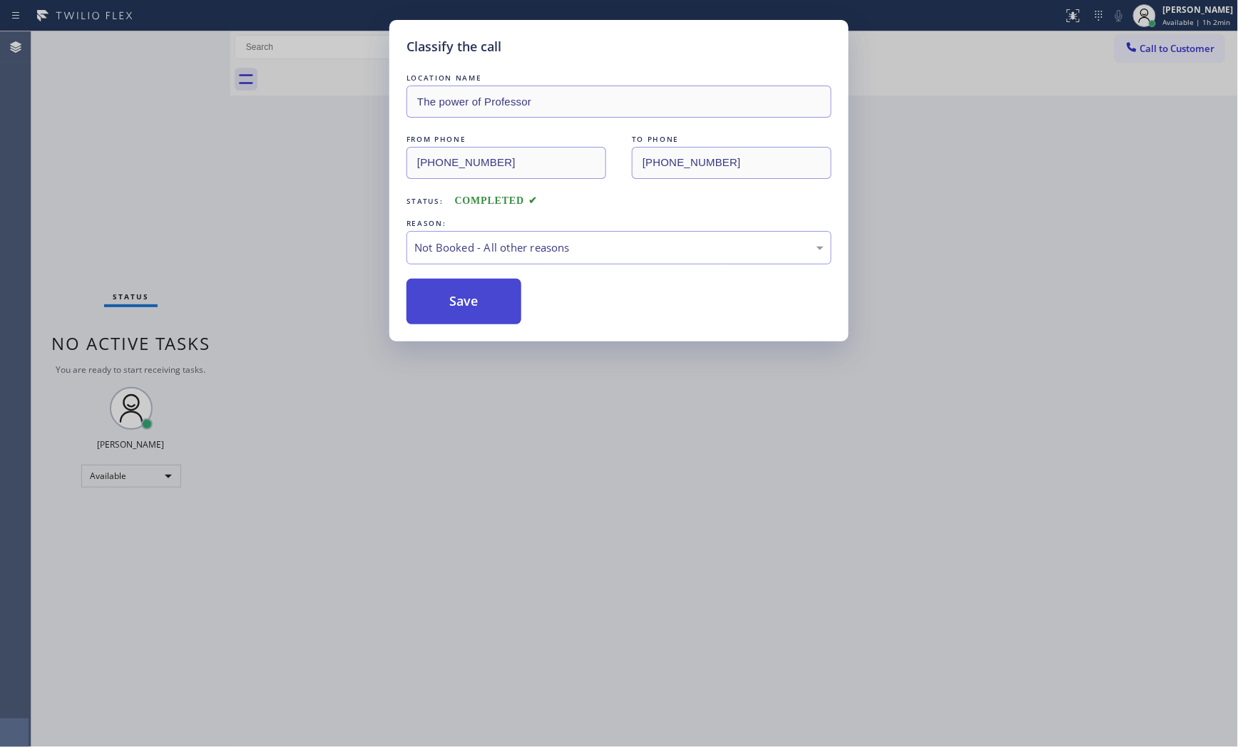
click at [457, 297] on button "Save" at bounding box center [464, 302] width 115 height 46
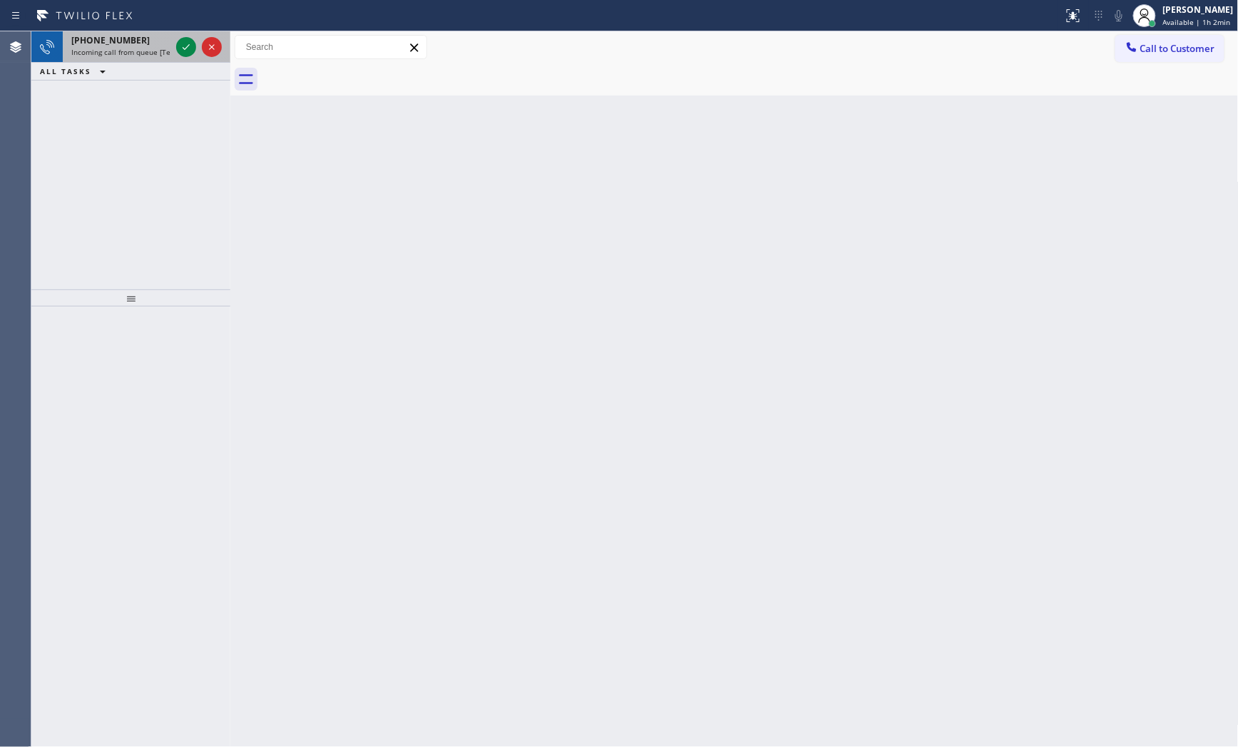
click at [136, 52] on span "Incoming call from queue [Test] All" at bounding box center [130, 52] width 118 height 10
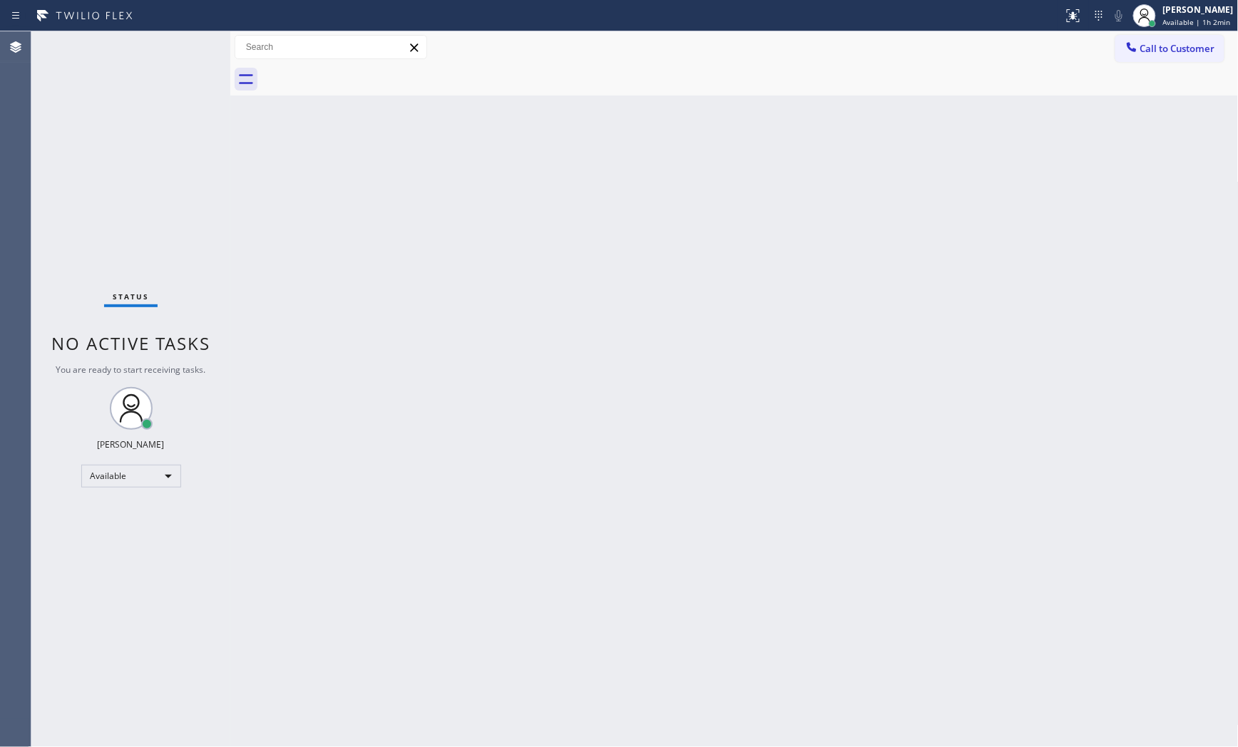
click at [136, 52] on div "Status No active tasks You are ready to start receiving tasks. [PERSON_NAME] Av…" at bounding box center [130, 389] width 199 height 716
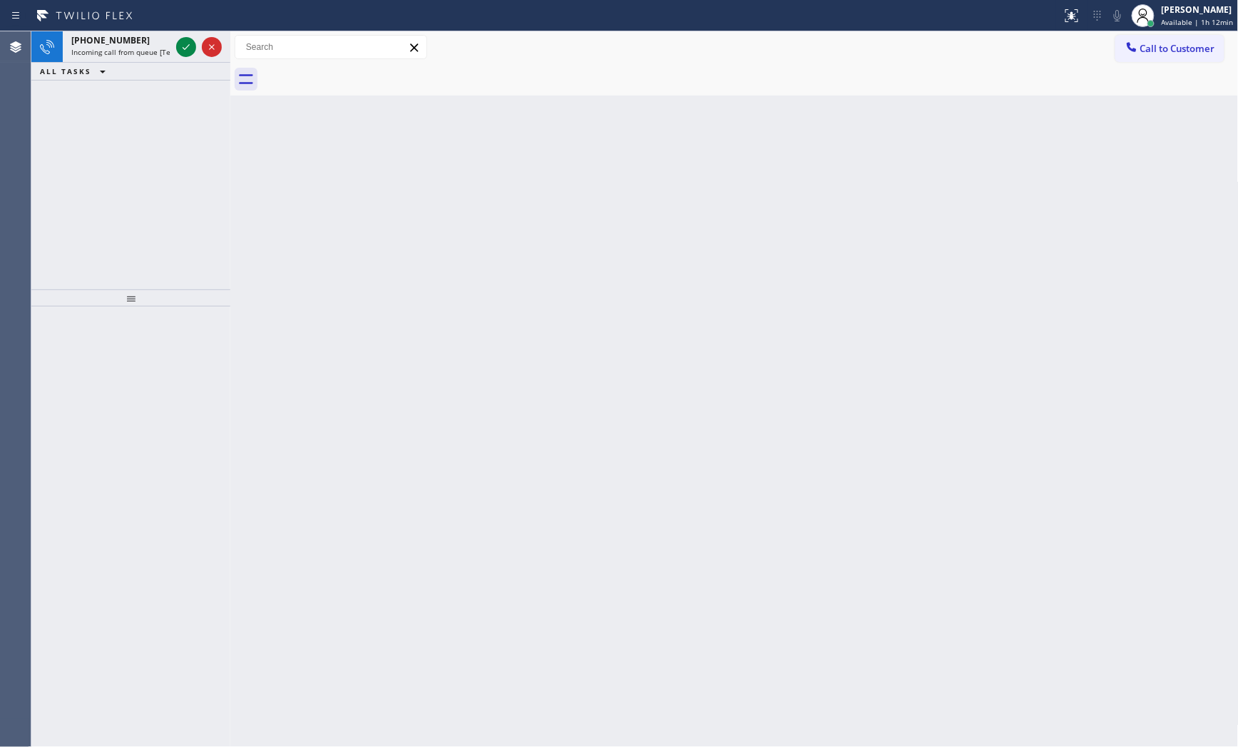
click at [116, 8] on icon at bounding box center [84, 15] width 107 height 23
click at [126, 27] on div "Status report No issues detected If you experience an issue, please download th…" at bounding box center [619, 15] width 1238 height 31
click at [132, 38] on div "[PHONE_NUMBER]" at bounding box center [120, 40] width 99 height 12
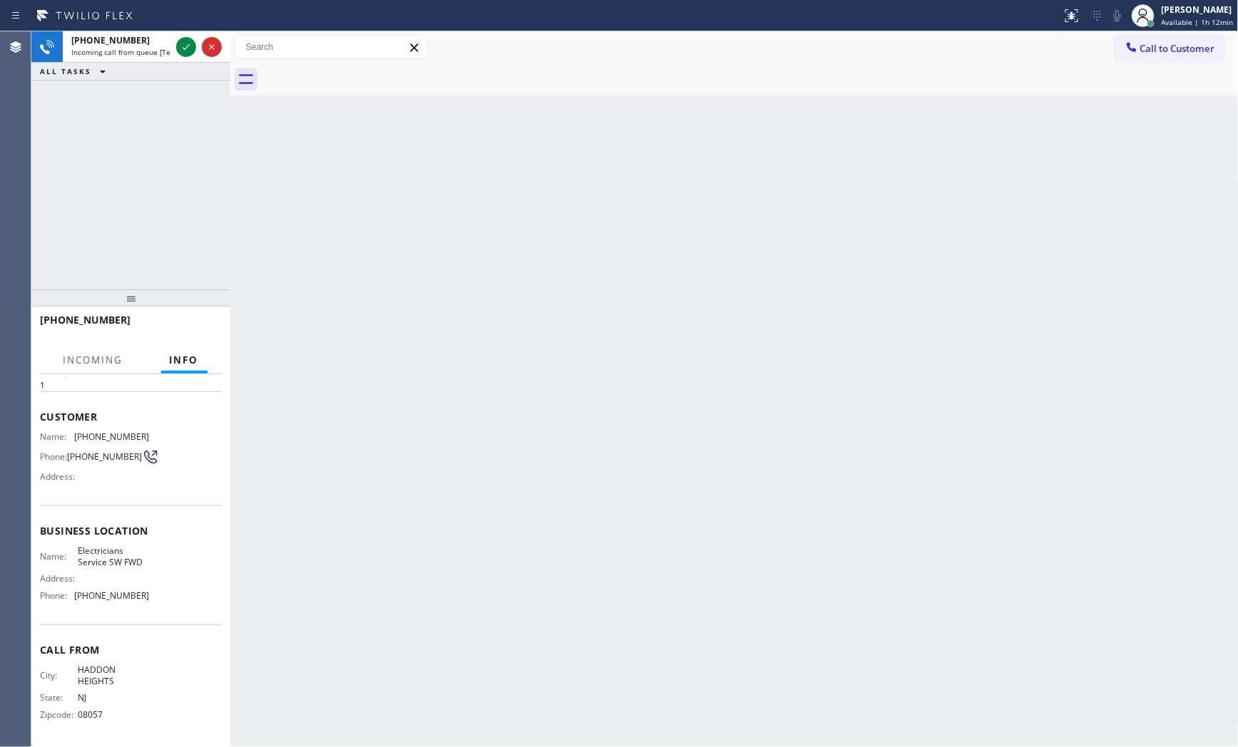
scroll to position [51, 0]
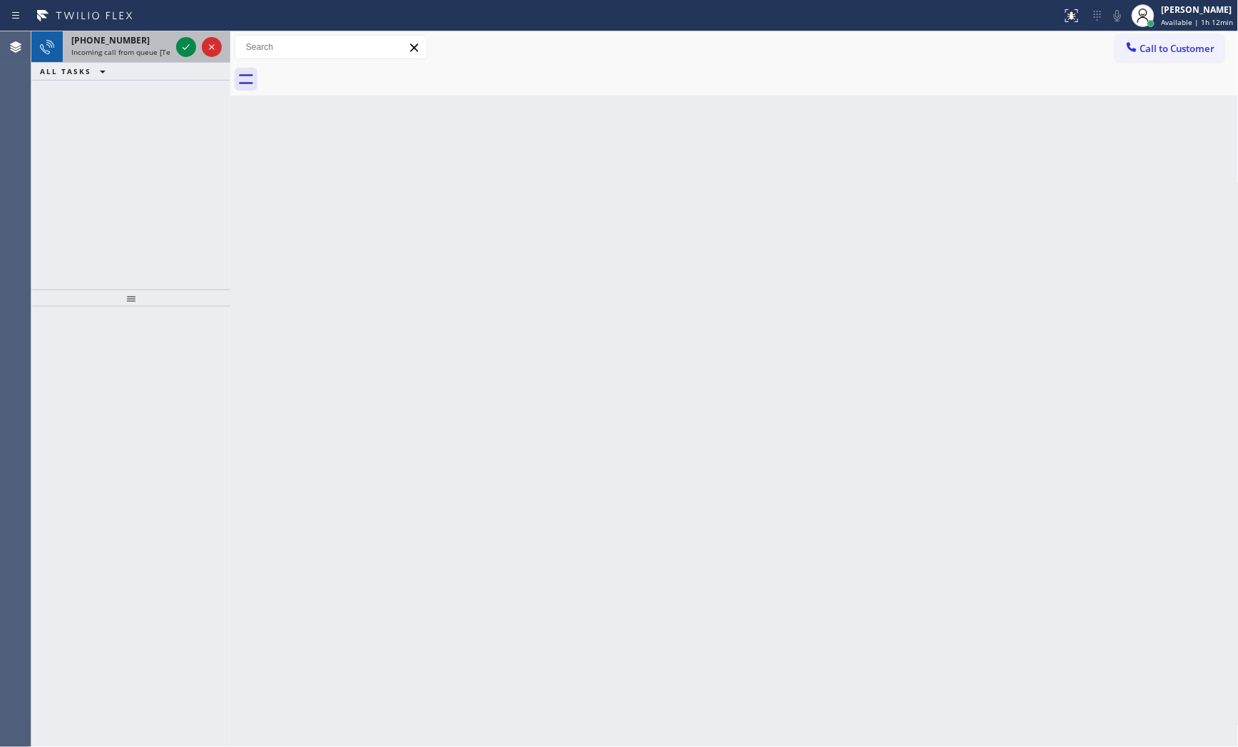
click at [157, 53] on span "Incoming call from queue [Test] All" at bounding box center [130, 52] width 118 height 10
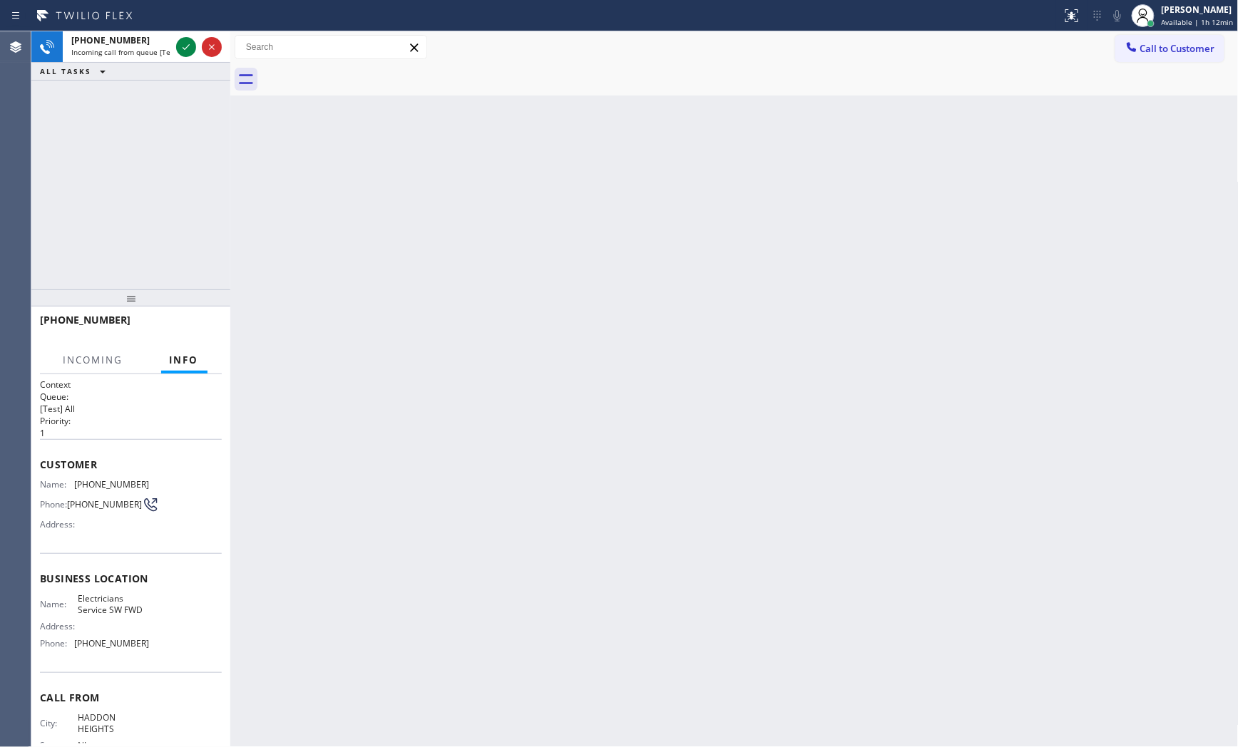
scroll to position [51, 0]
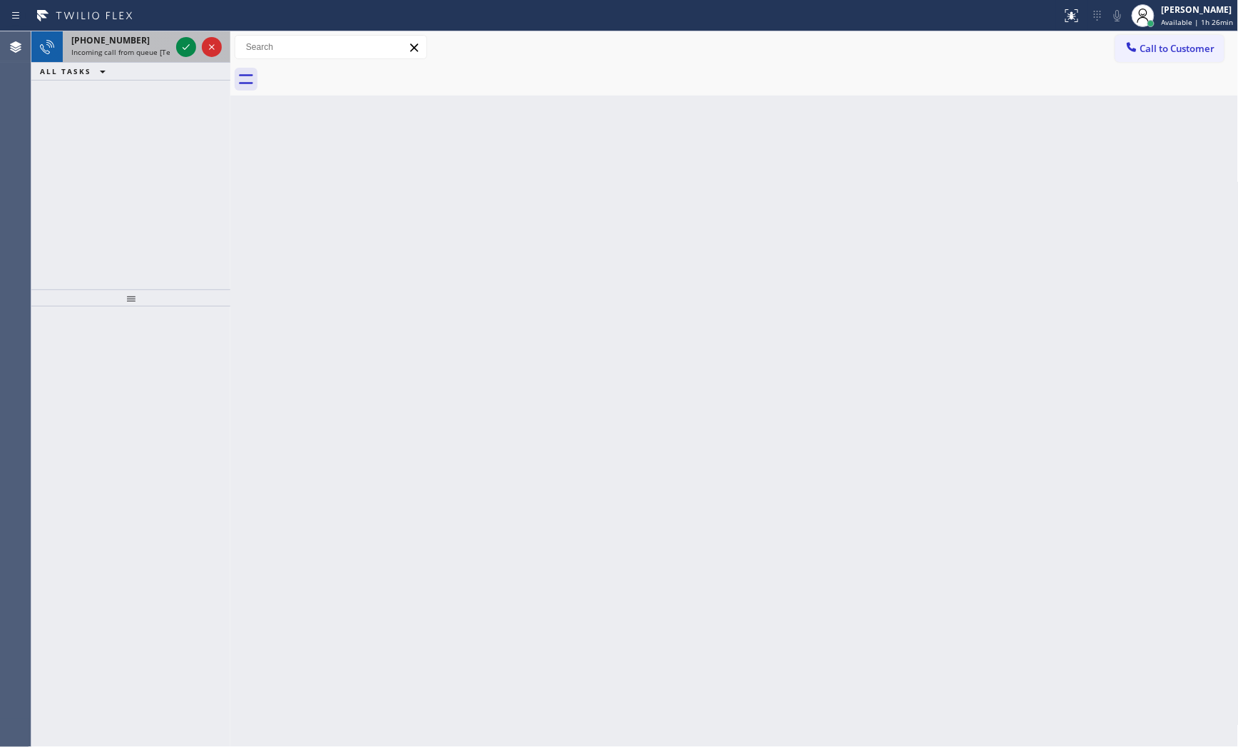
click at [134, 46] on div "[PHONE_NUMBER]" at bounding box center [120, 40] width 99 height 12
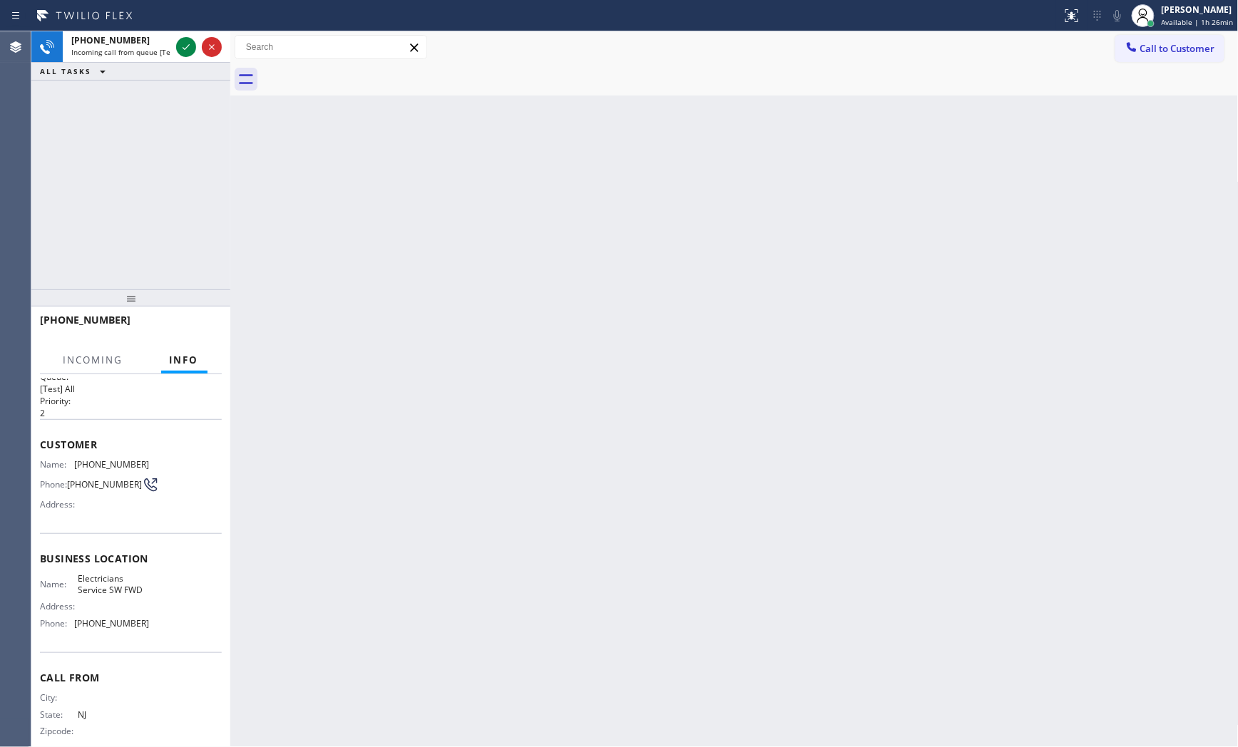
scroll to position [40, 0]
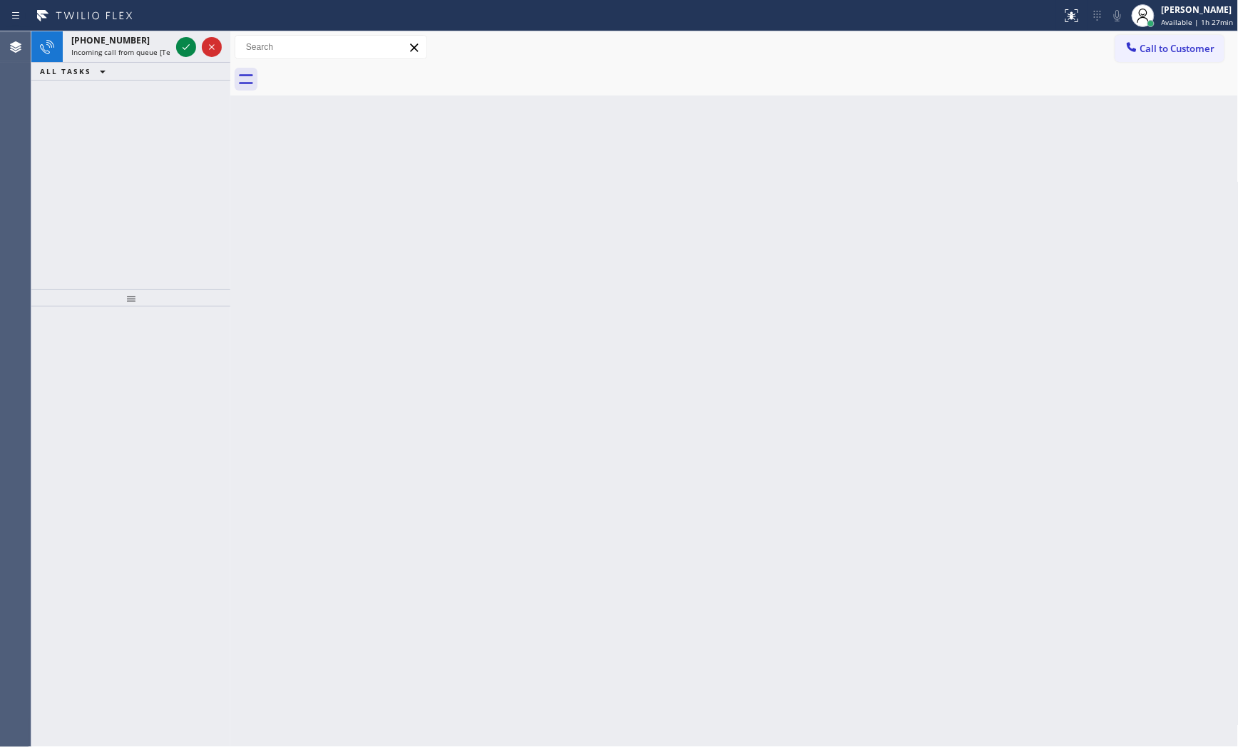
click at [108, 64] on icon at bounding box center [102, 71] width 17 height 17
click at [117, 50] on span "Incoming call from queue [Test] All" at bounding box center [130, 52] width 118 height 10
click at [148, 54] on span "Incoming call from queue [Test] All" at bounding box center [130, 52] width 118 height 10
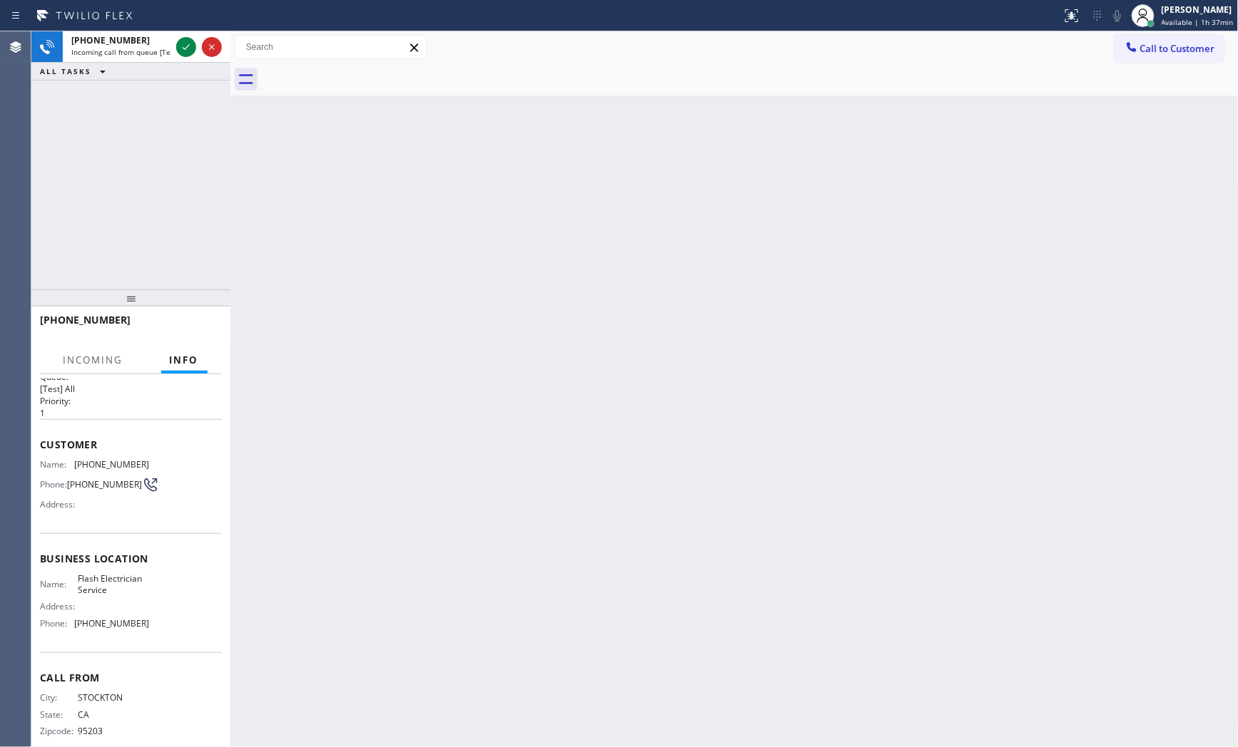
scroll to position [40, 0]
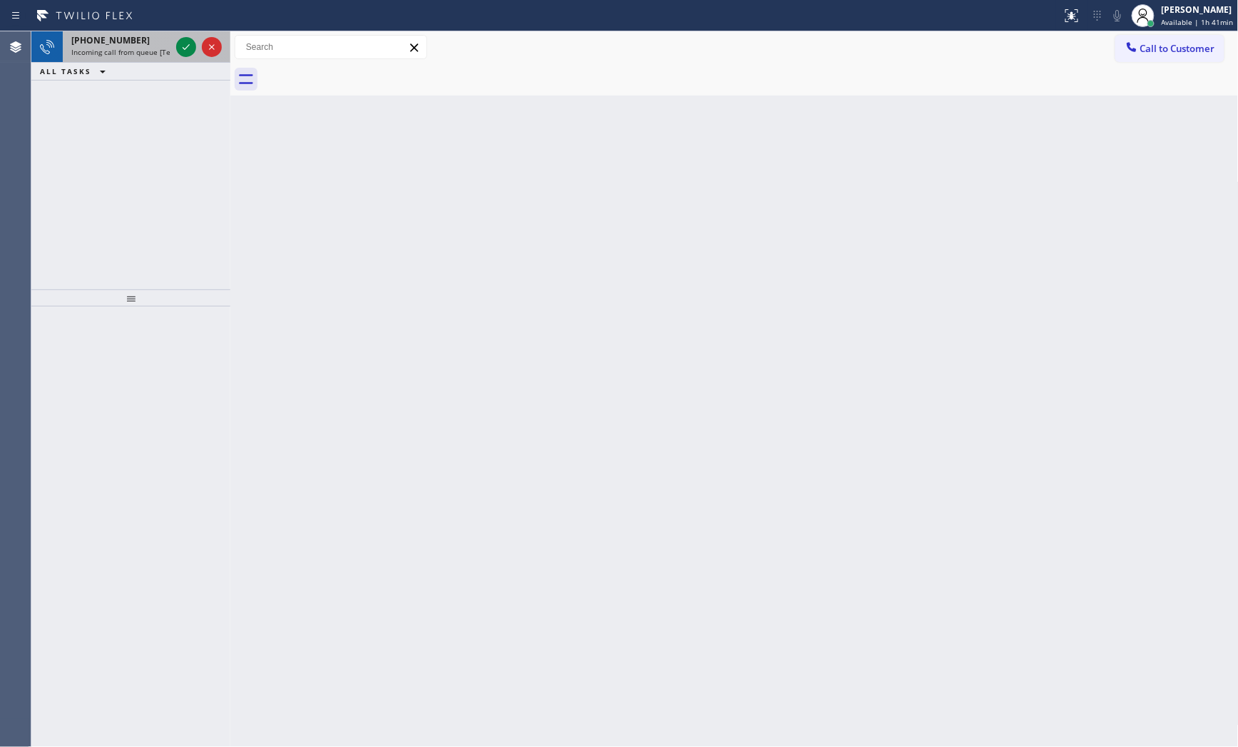
click at [144, 32] on div "[PHONE_NUMBER] Incoming call from queue [Test] All" at bounding box center [118, 46] width 111 height 31
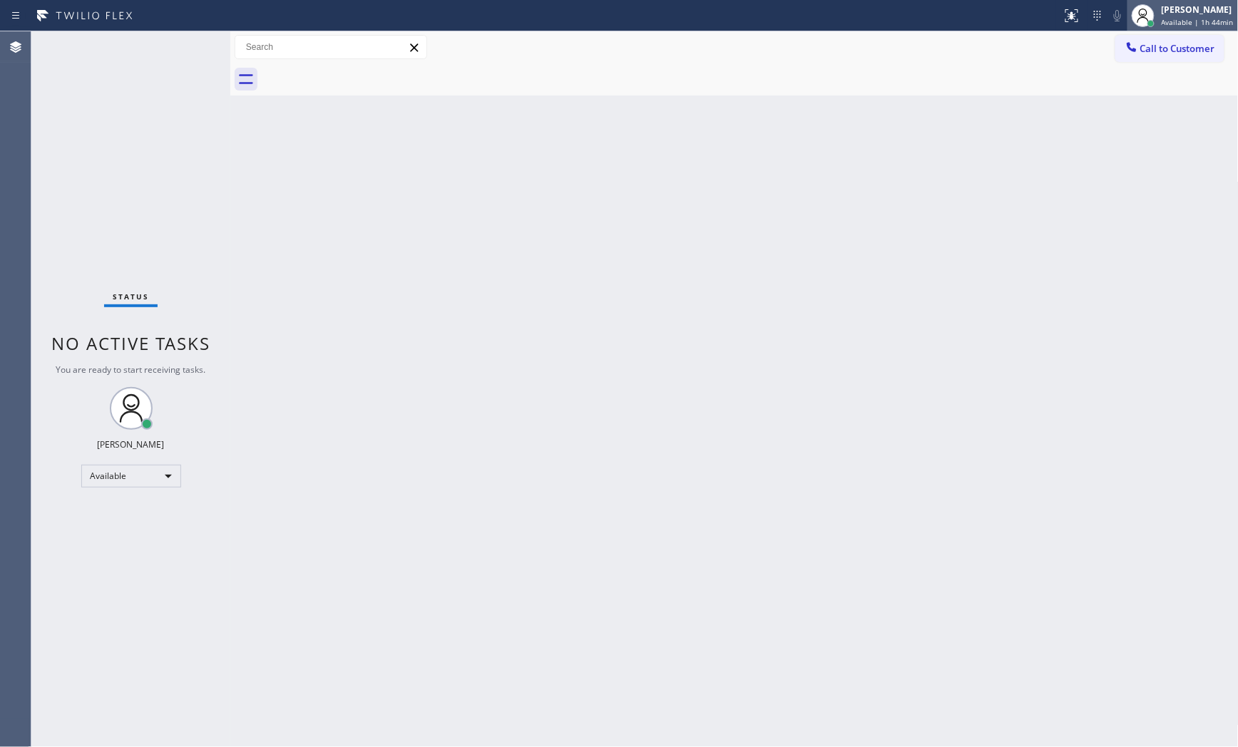
click at [1204, 21] on span "Available | 1h 44min" at bounding box center [1198, 22] width 72 height 10
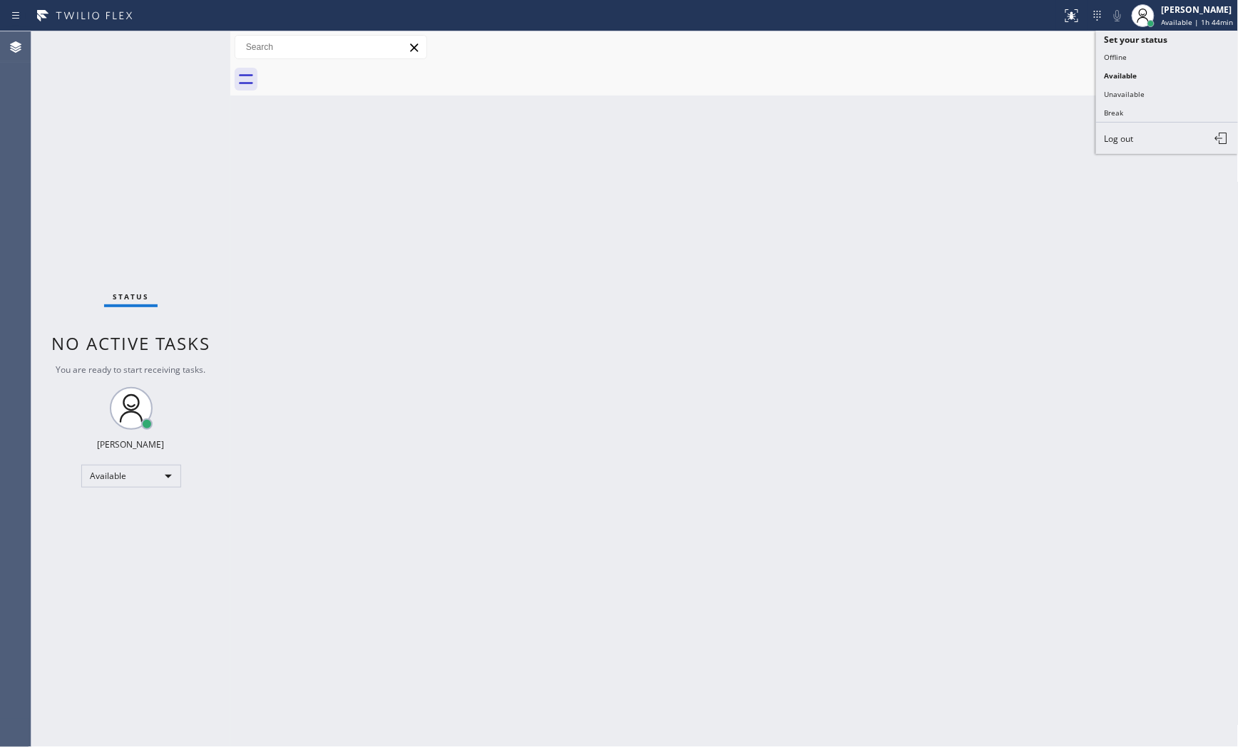
click at [1177, 108] on button "Break" at bounding box center [1167, 112] width 143 height 19
